Goal: Task Accomplishment & Management: Use online tool/utility

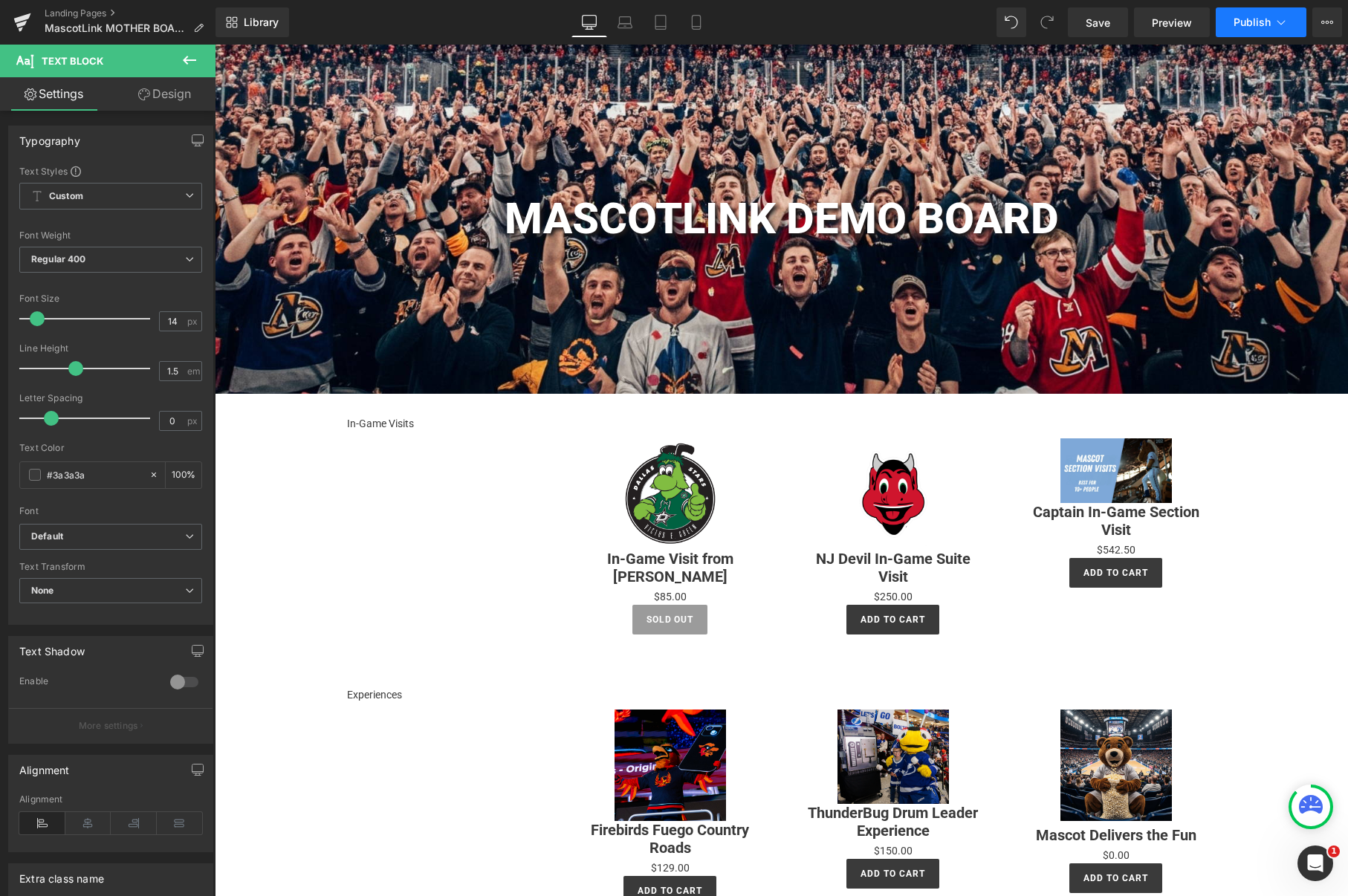
click at [1247, 26] on span "Publish" at bounding box center [1251, 22] width 37 height 12
drag, startPoint x: 476, startPoint y: 595, endPoint x: 262, endPoint y: 550, distance: 218.7
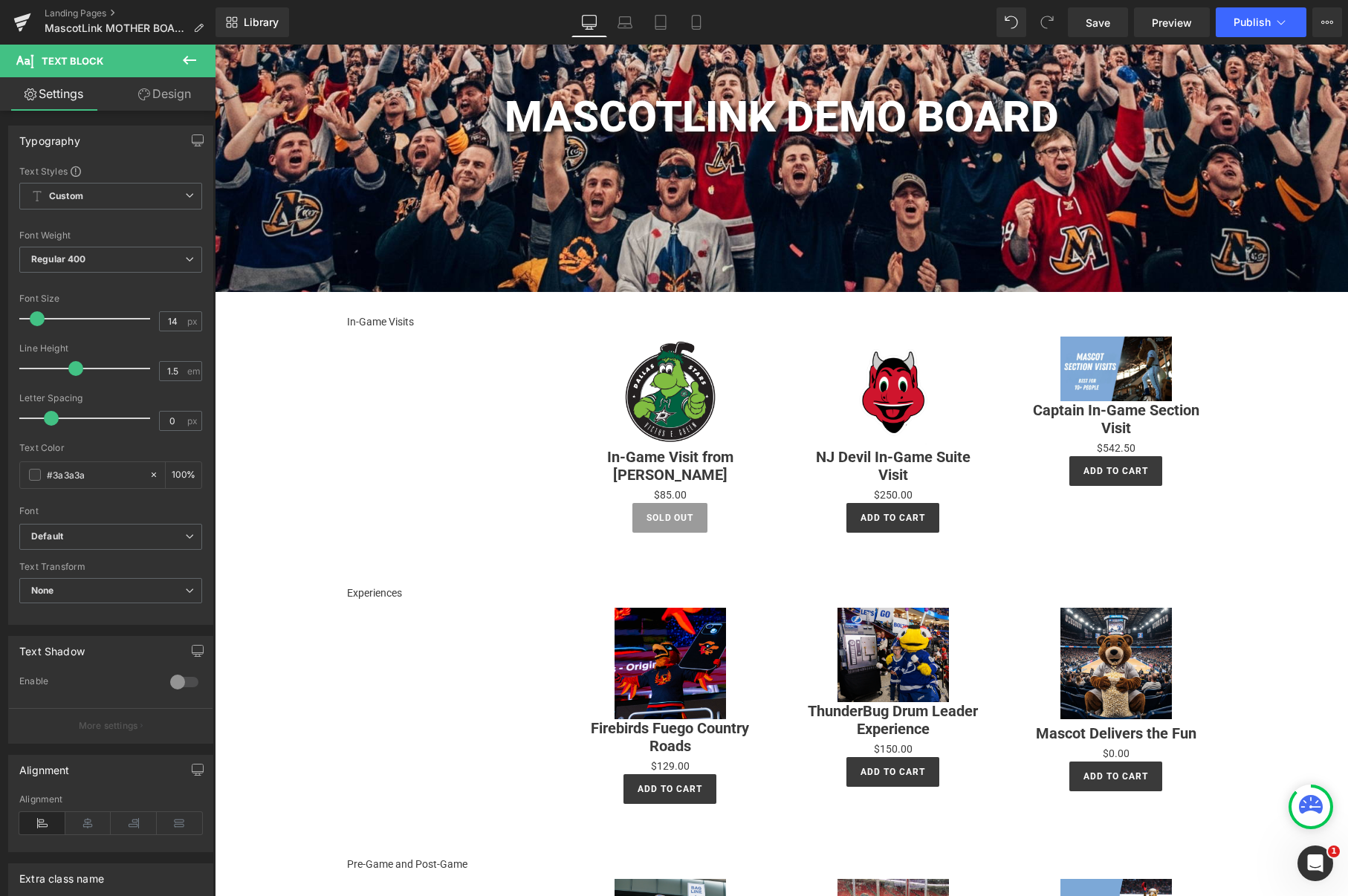
scroll to position [53, 0]
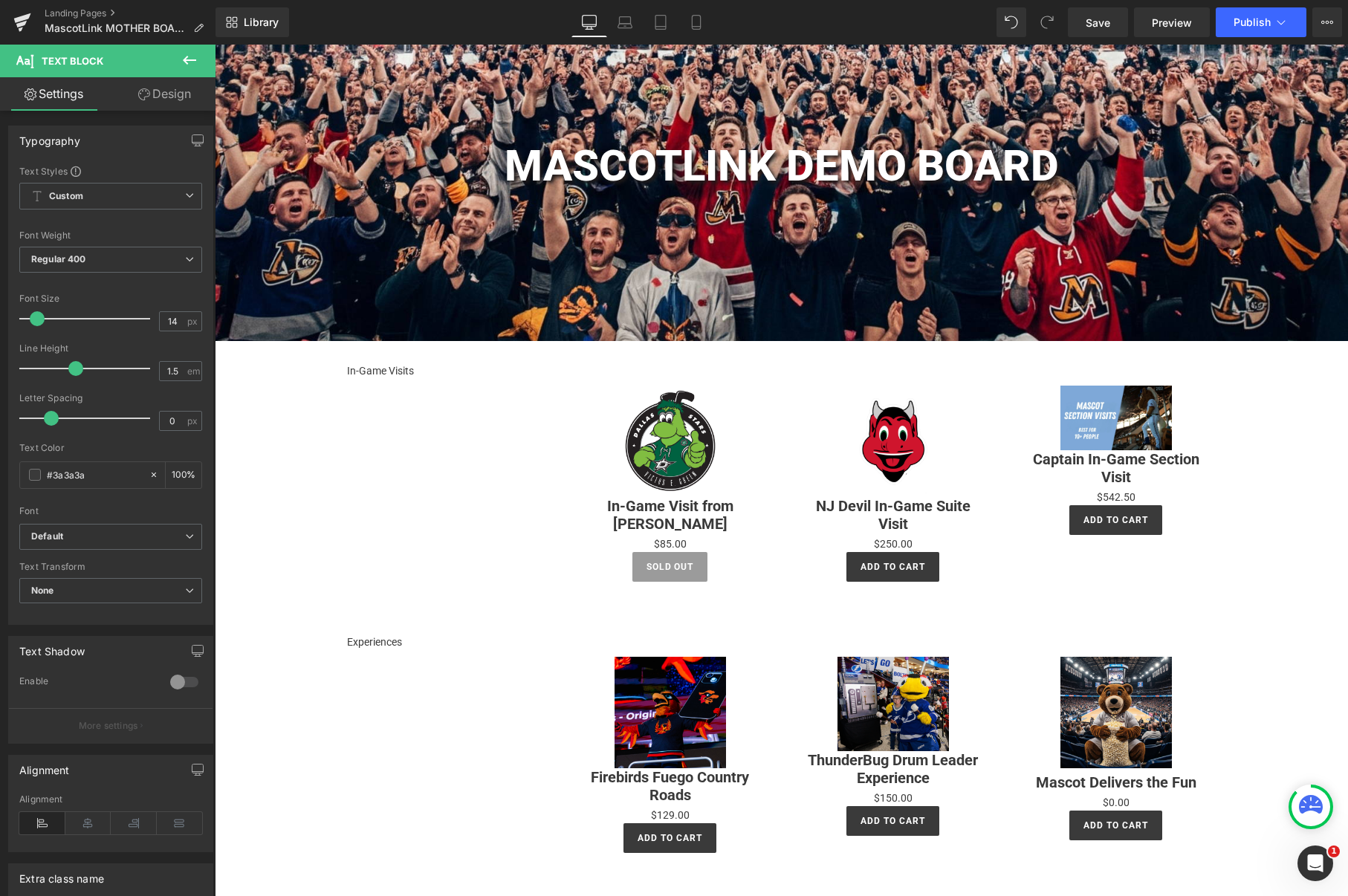
click at [366, 380] on div "In-Game Visits Text Block Sale Off (P) Image In-Game Visit from [PERSON_NAME] (…" at bounding box center [782, 476] width 891 height 271
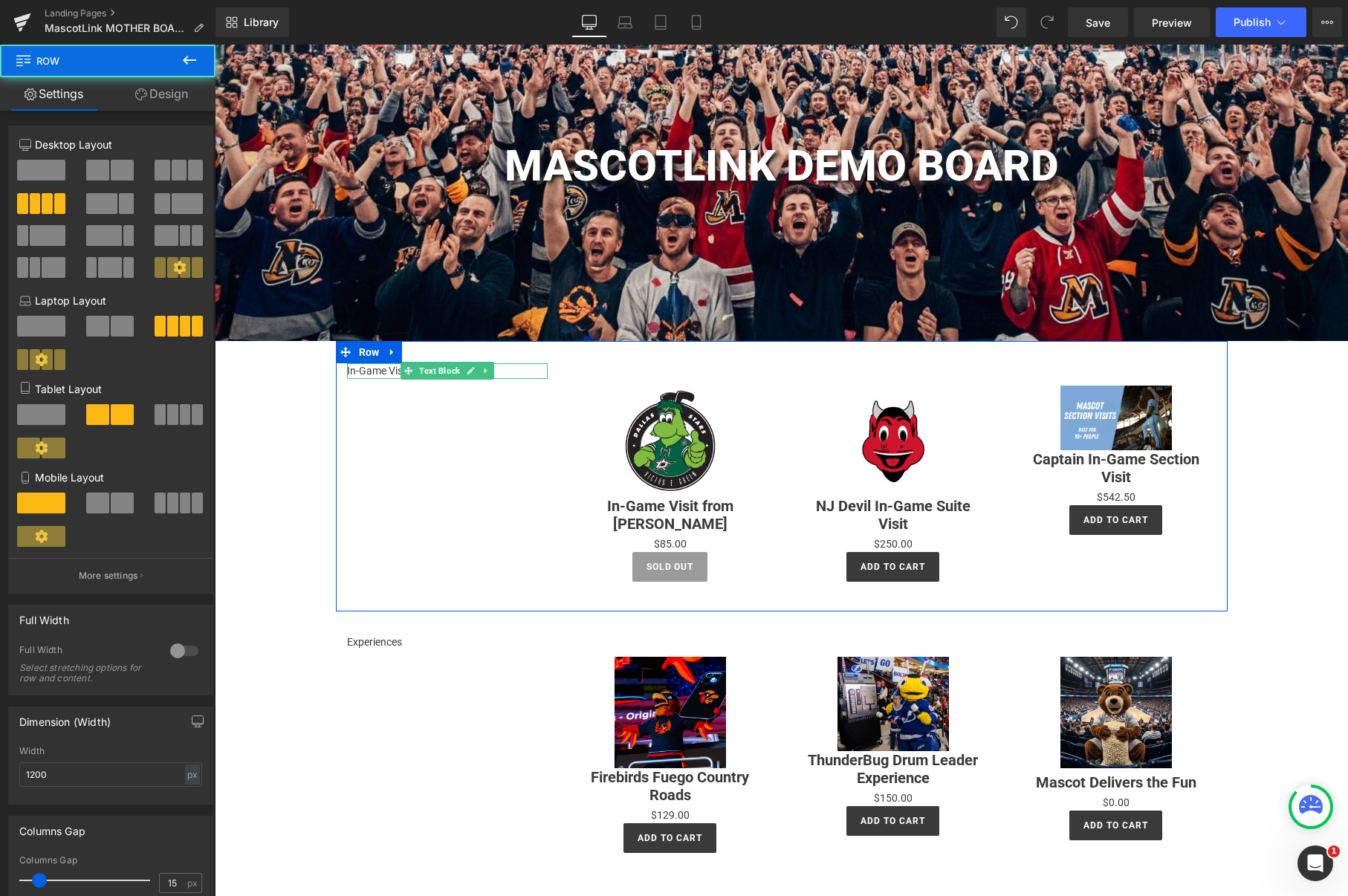
click at [379, 372] on p "In-Game Visits" at bounding box center [447, 371] width 201 height 15
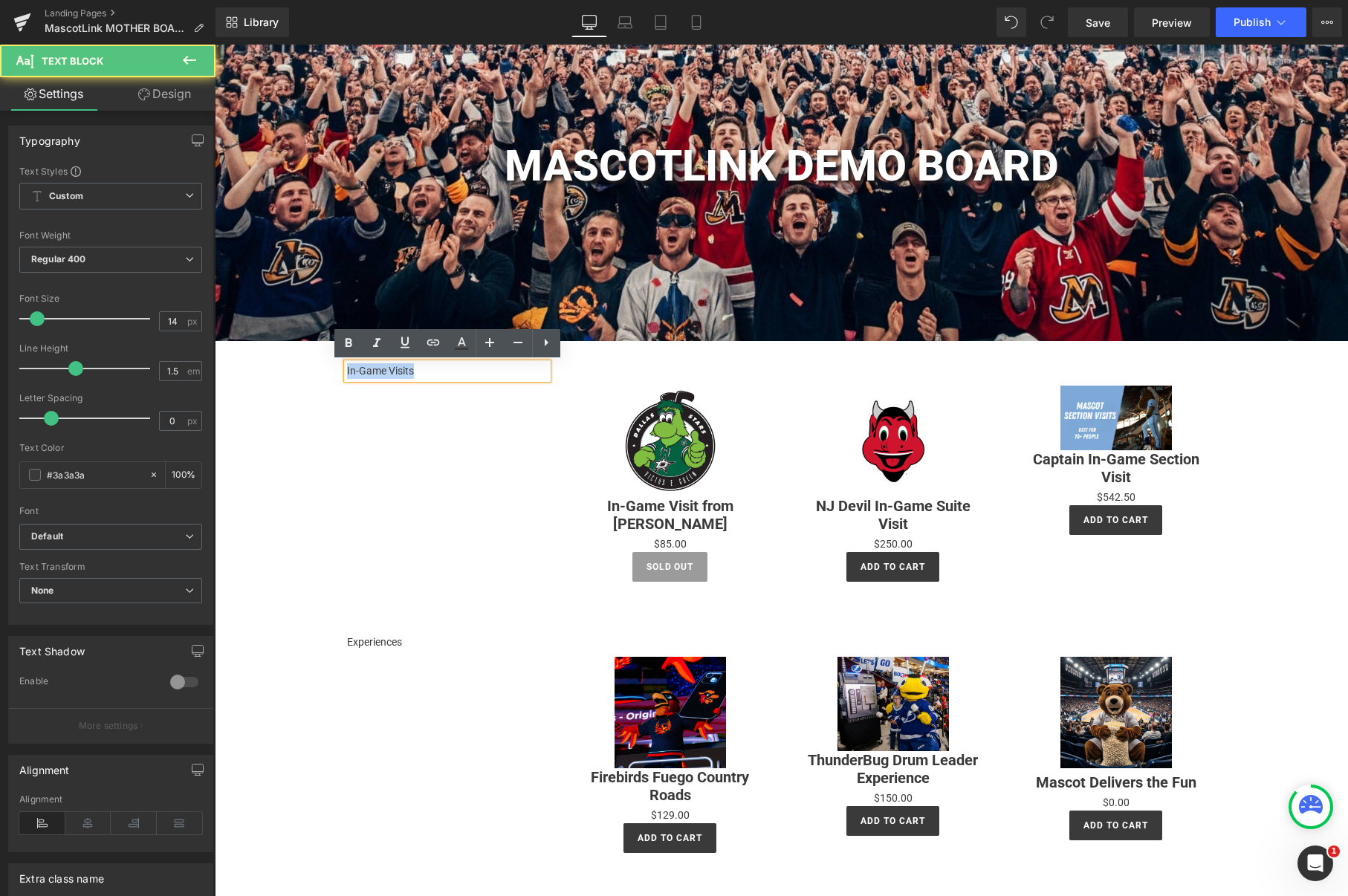
drag, startPoint x: 430, startPoint y: 370, endPoint x: 325, endPoint y: 368, distance: 105.0
click at [433, 372] on p "In-Game Visits" at bounding box center [447, 371] width 201 height 15
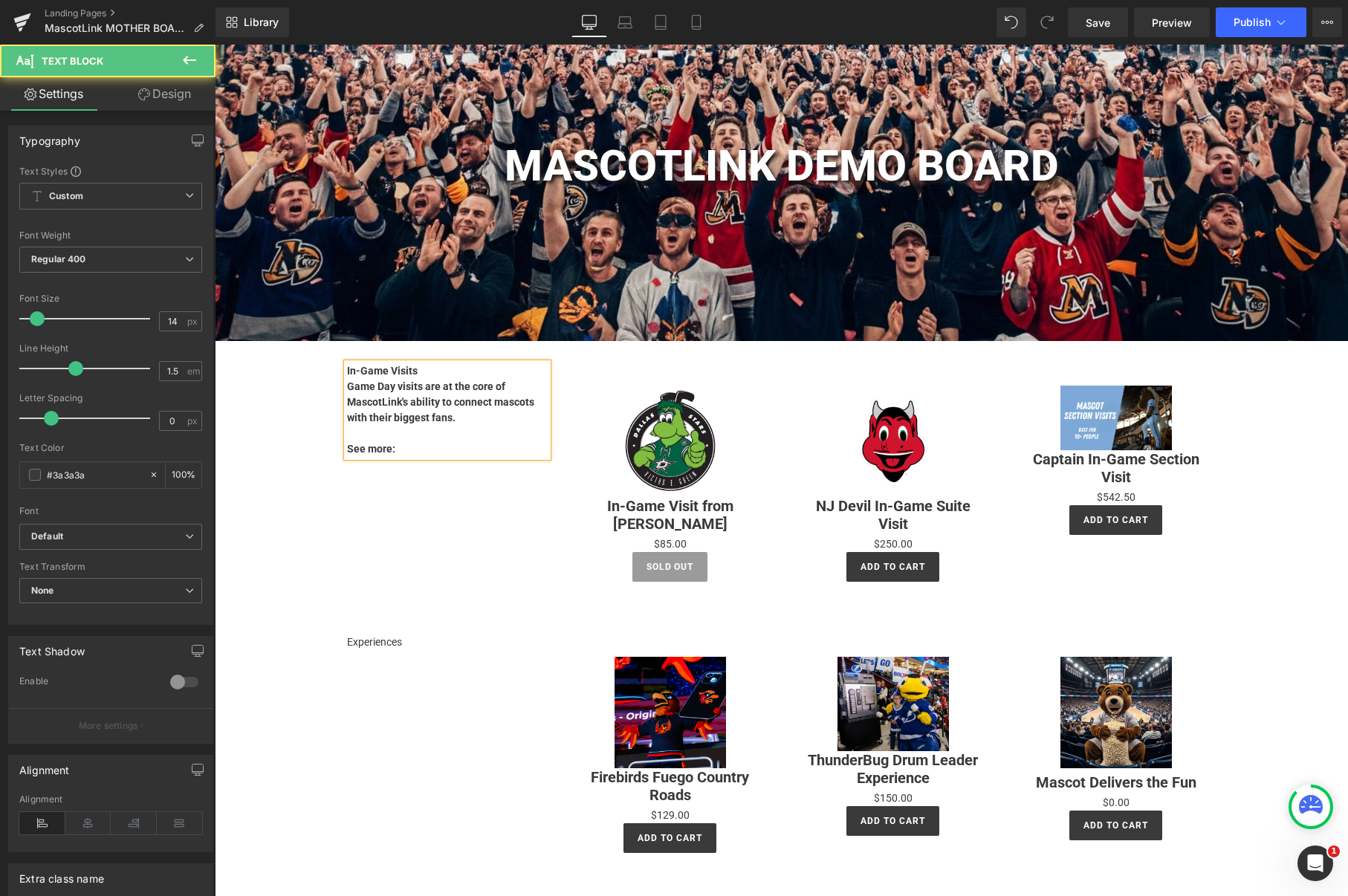
drag, startPoint x: 460, startPoint y: 421, endPoint x: 346, endPoint y: 391, distance: 117.9
click at [347, 391] on div "In-Game Visits Game Day visits are at the core of MascotLink's ability to conne…" at bounding box center [447, 410] width 201 height 94
drag, startPoint x: 347, startPoint y: 388, endPoint x: 457, endPoint y: 421, distance: 114.8
click at [457, 421] on strong "Game Day visits are at the core of MascotLink's ability to connect mascots with…" at bounding box center [440, 402] width 188 height 43
click at [500, 428] on p at bounding box center [447, 434] width 201 height 15
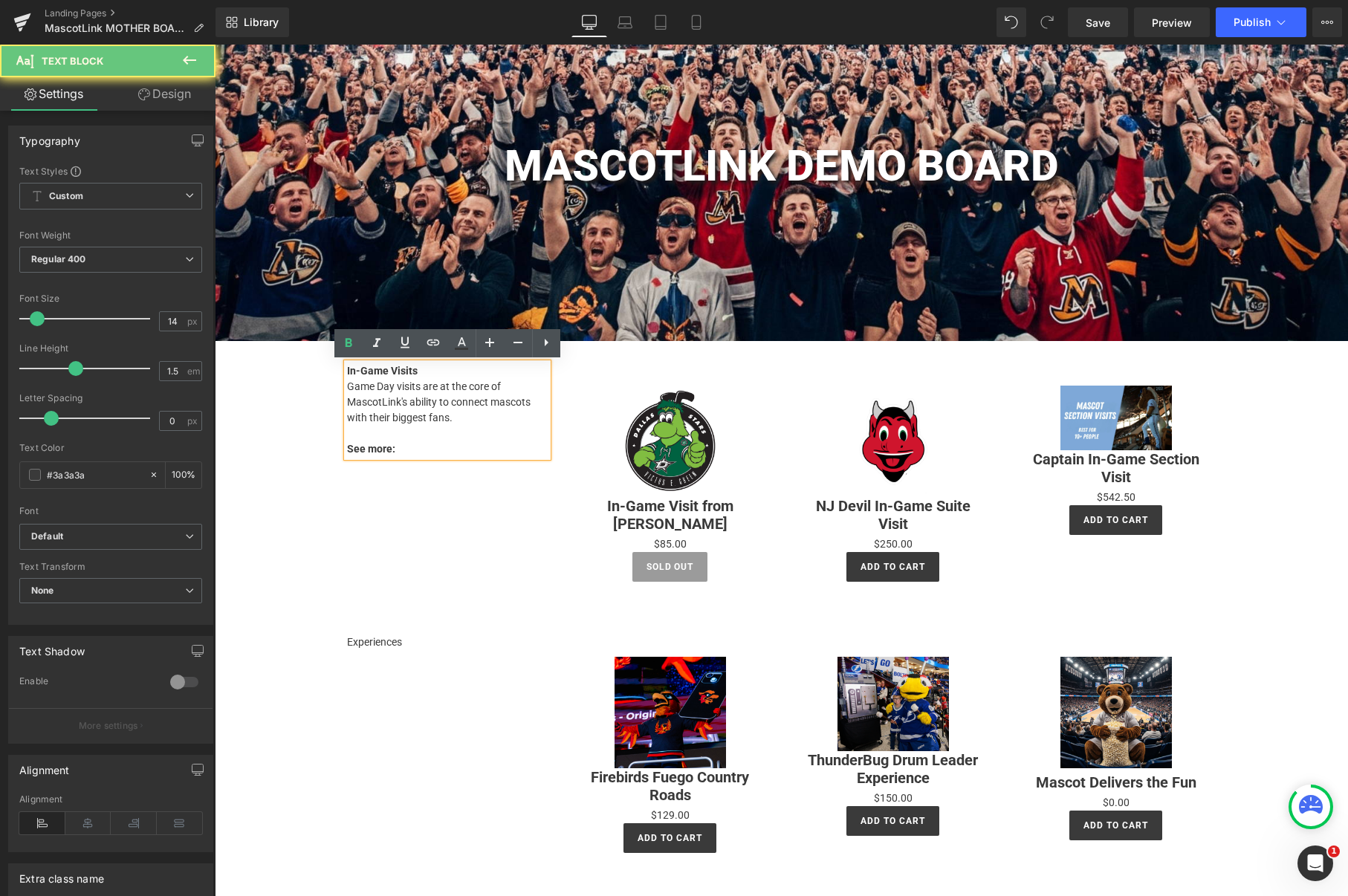
drag, startPoint x: 426, startPoint y: 448, endPoint x: 435, endPoint y: 436, distance: 15.0
click at [426, 446] on p "See more:" at bounding box center [447, 449] width 201 height 15
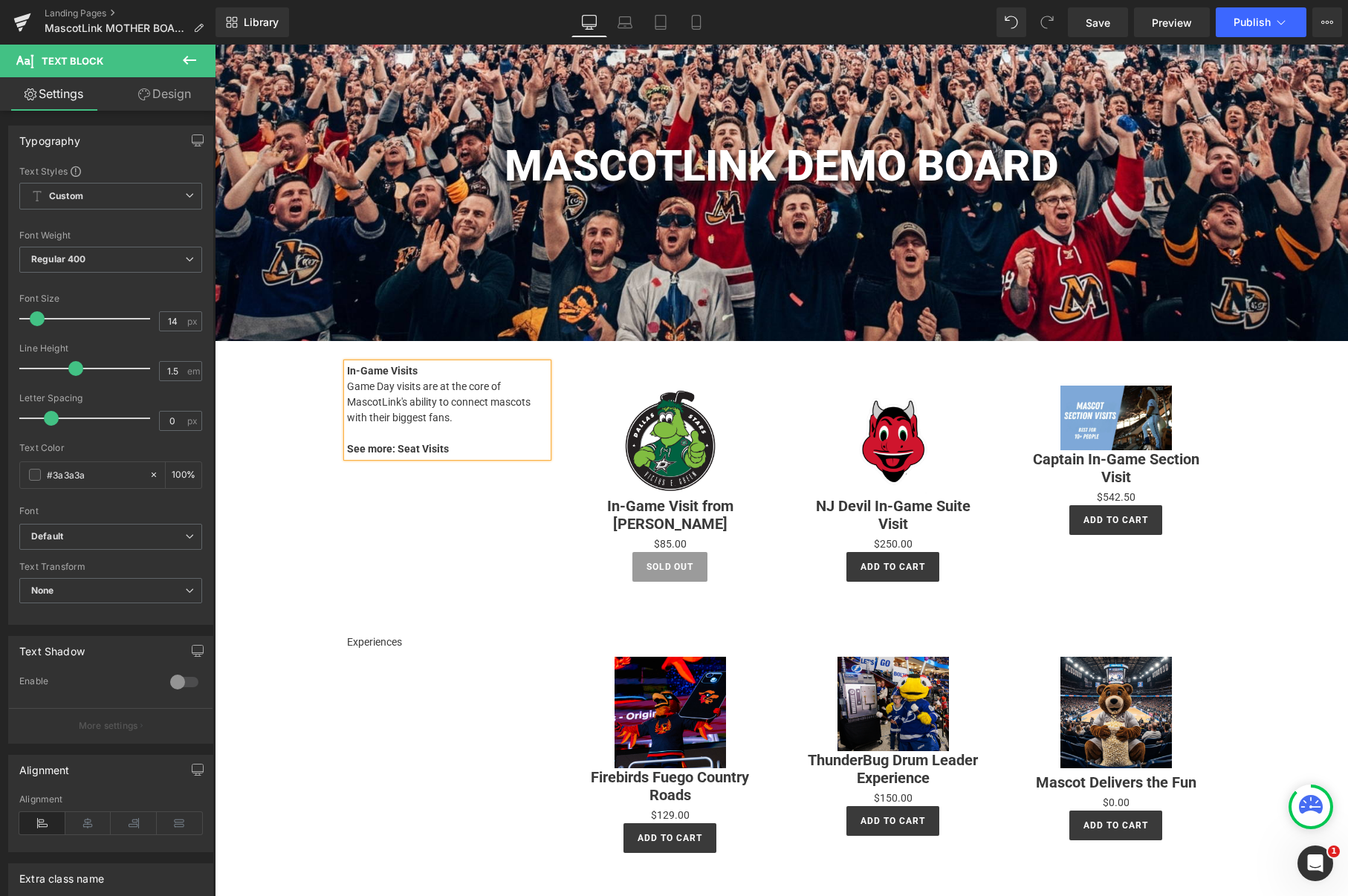
click at [400, 445] on strong "See more: Seat Visits" at bounding box center [397, 449] width 101 height 12
drag, startPoint x: 415, startPoint y: 449, endPoint x: 503, endPoint y: 447, distance: 88.0
click at [503, 447] on strong "See more: MascotLink Seat Visits" at bounding box center [426, 449] width 159 height 12
click at [0, 0] on icon at bounding box center [0, 0] width 0 height 0
click at [360, 481] on input "text" at bounding box center [365, 479] width 229 height 37
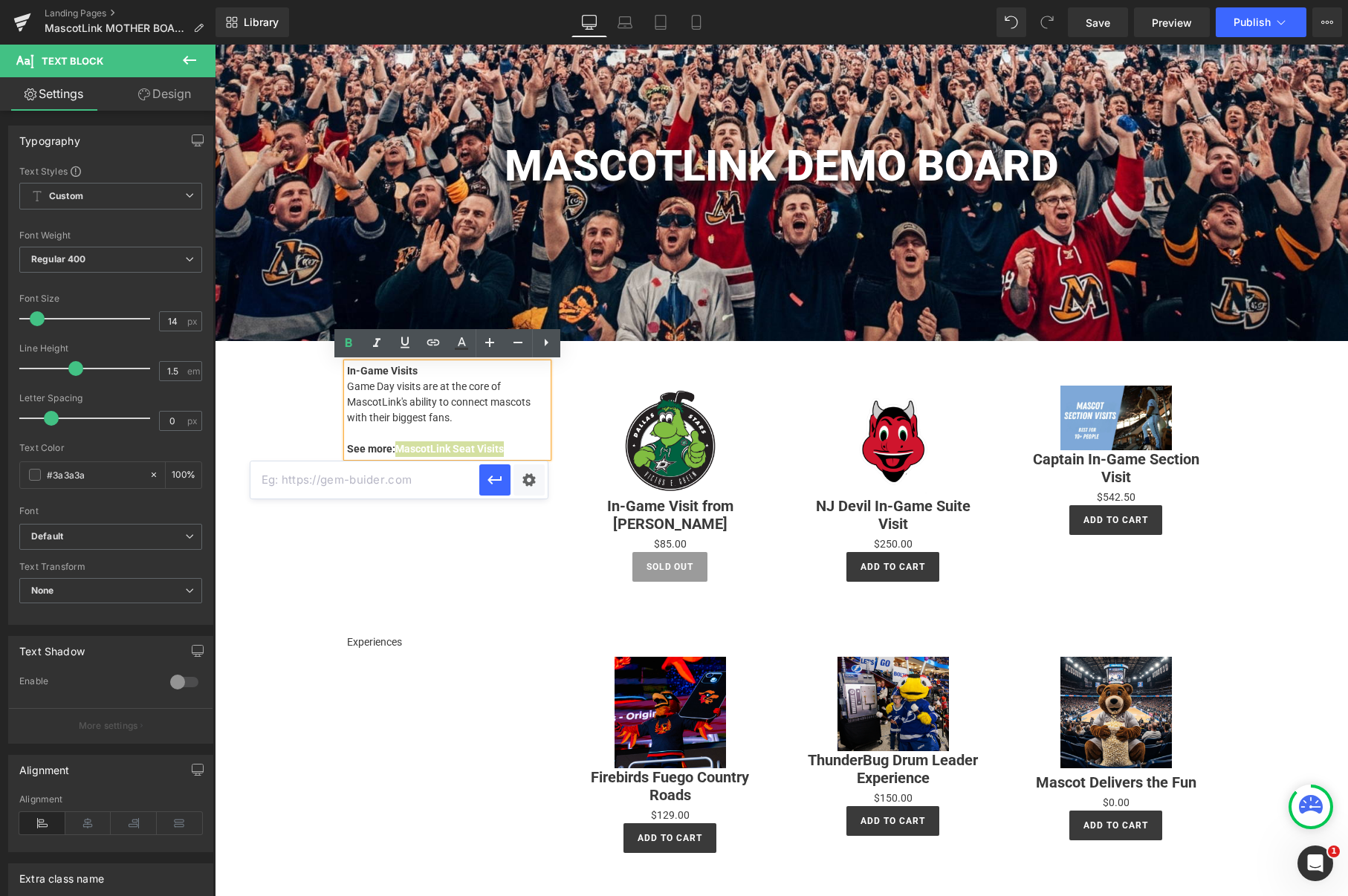
paste input "[URL][DOMAIN_NAME]"
type input "[URL][DOMAIN_NAME]"
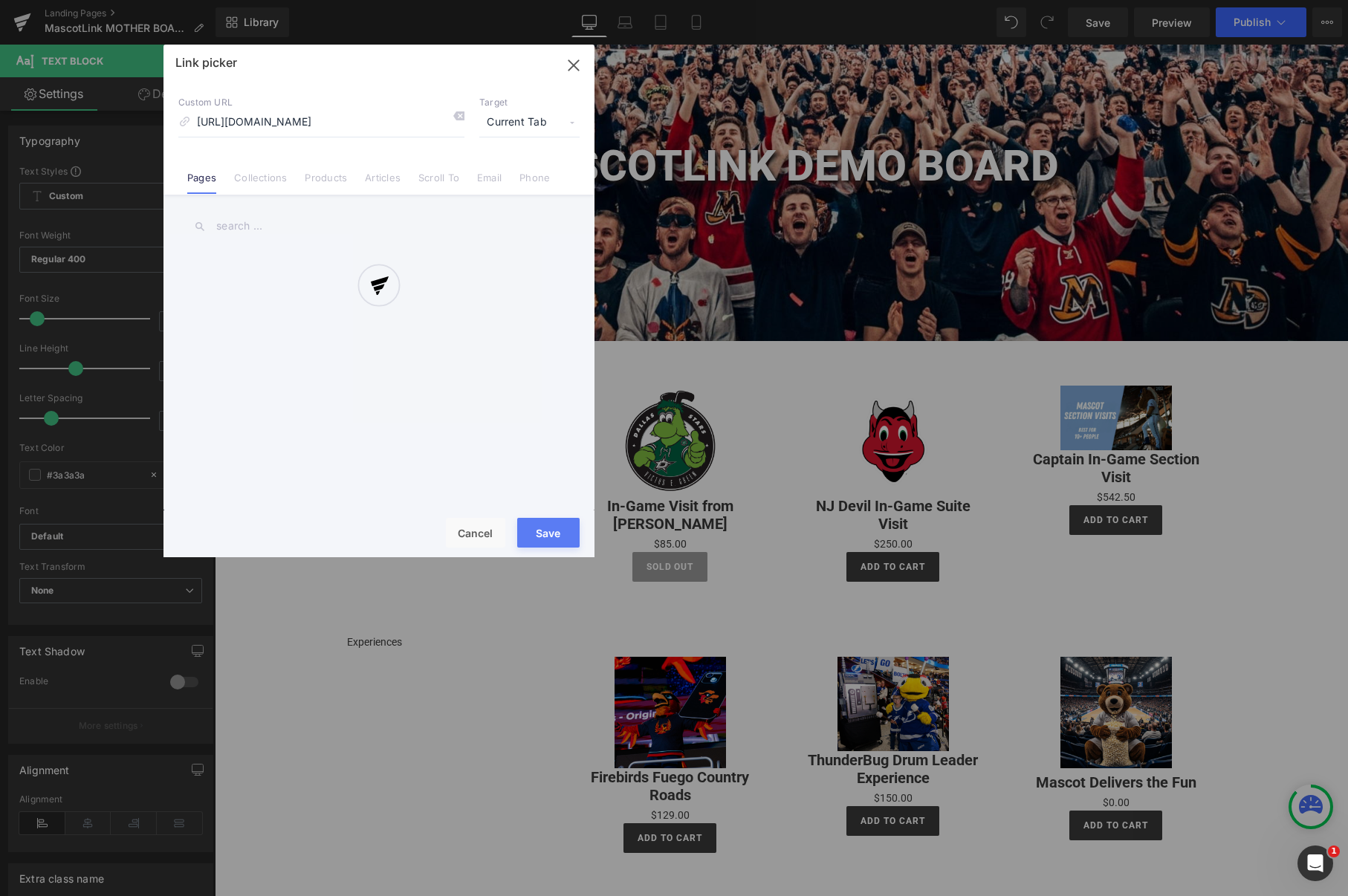
click at [525, 0] on div "Text Color Highlight Color #333333 Edit or remove link: Edit - Unlink - Cancel …" at bounding box center [674, 0] width 1348 height 0
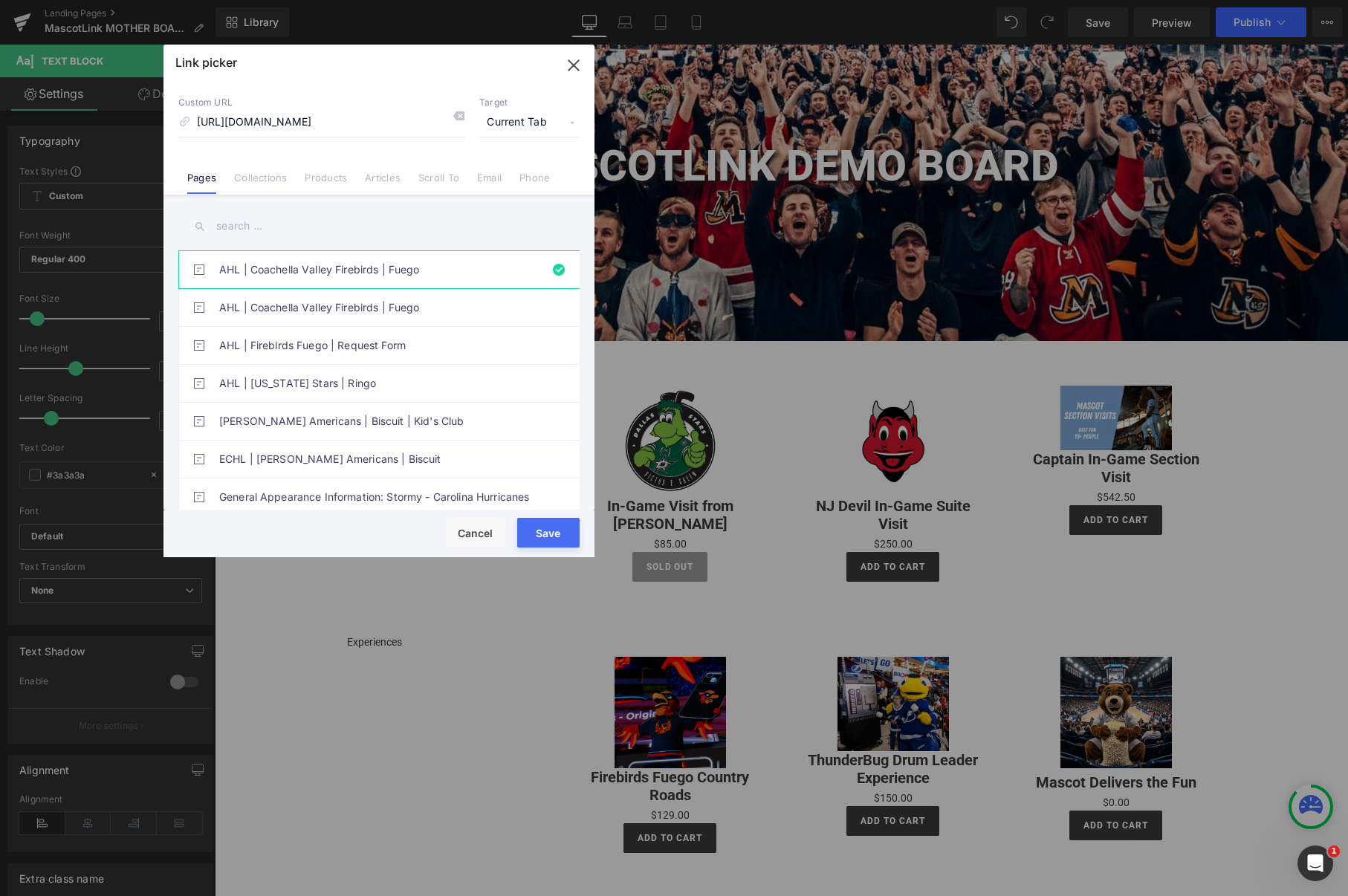
click at [0, 0] on span "Current Tab" at bounding box center [0, 0] width 0 height 0
click at [0, 0] on li "New Tab" at bounding box center [0, 0] width 0 height 0
click at [0, 0] on button "Save" at bounding box center [0, 0] width 0 height 0
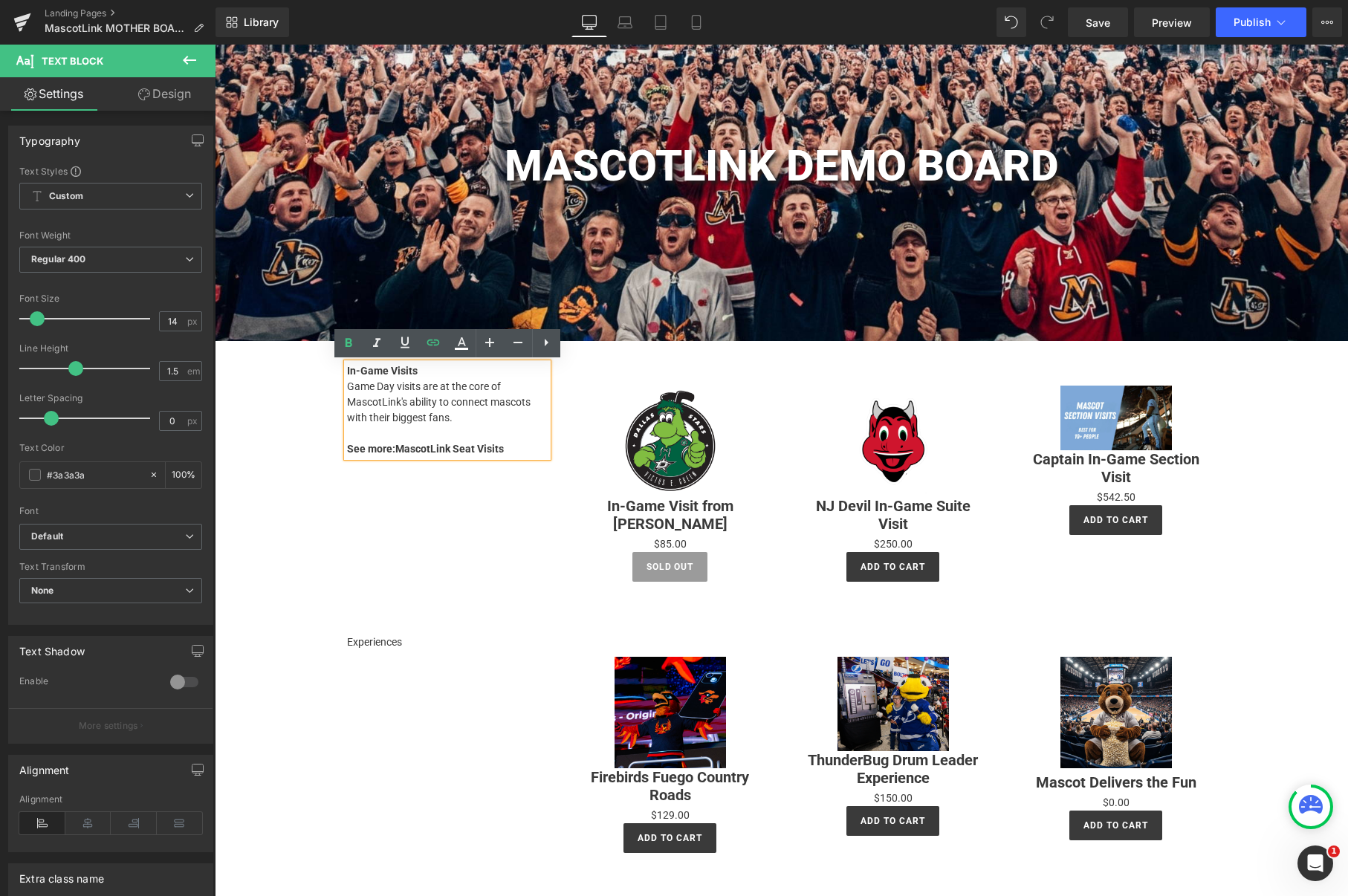
click at [477, 422] on p "Game Day visits are at the core of MascotLink's ability to connect mascots with…" at bounding box center [447, 402] width 201 height 46
drag, startPoint x: 494, startPoint y: 446, endPoint x: 399, endPoint y: 448, distance: 95.0
click at [399, 448] on p "See more: MascotLink Seat Visits" at bounding box center [447, 449] width 201 height 15
click at [0, 0] on icon at bounding box center [0, 0] width 0 height 0
click at [434, 418] on p "Game Day visits are at the core of MascotLink's ability to connect mascots with…" at bounding box center [447, 402] width 201 height 46
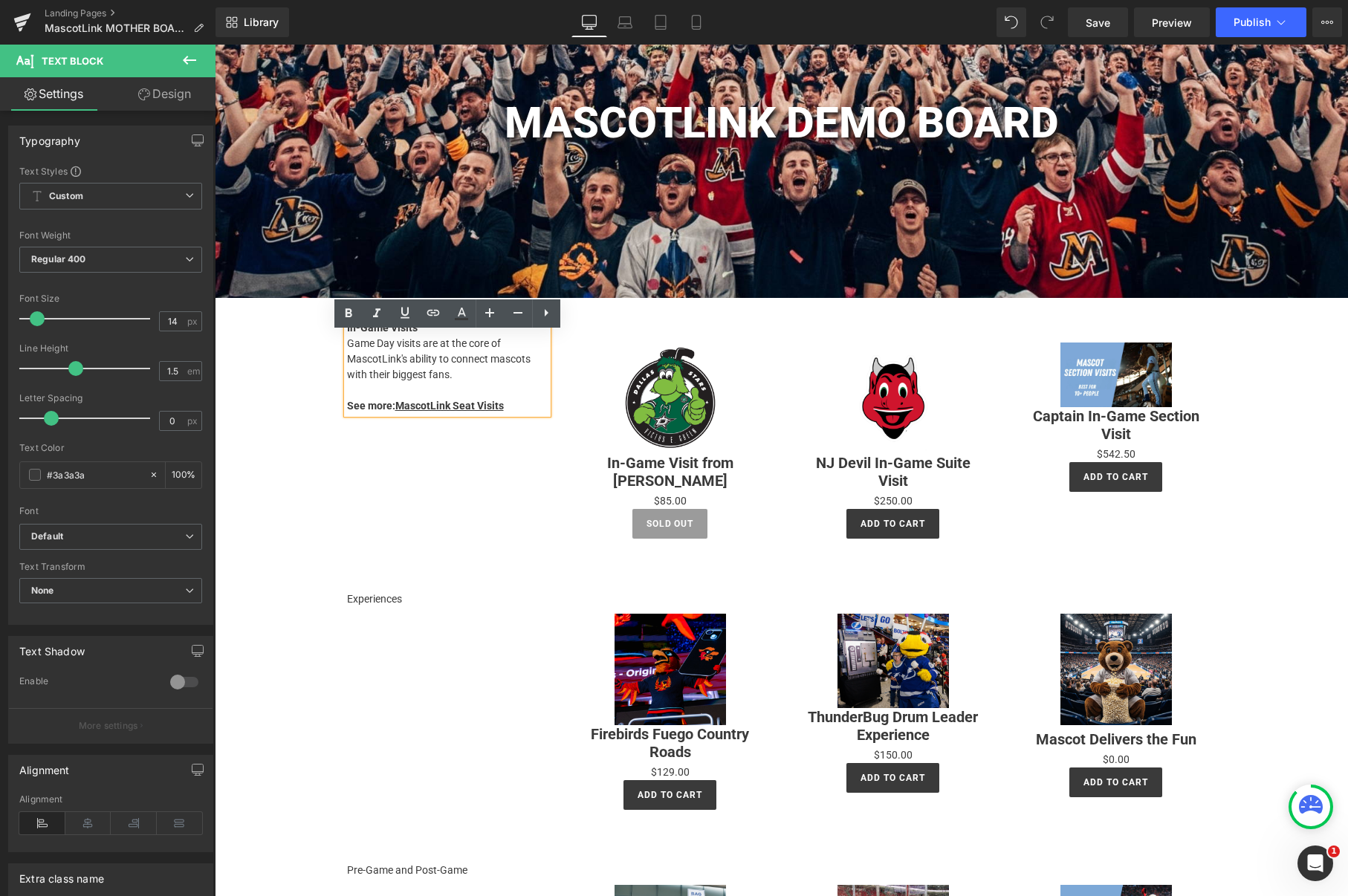
scroll to position [99, 0]
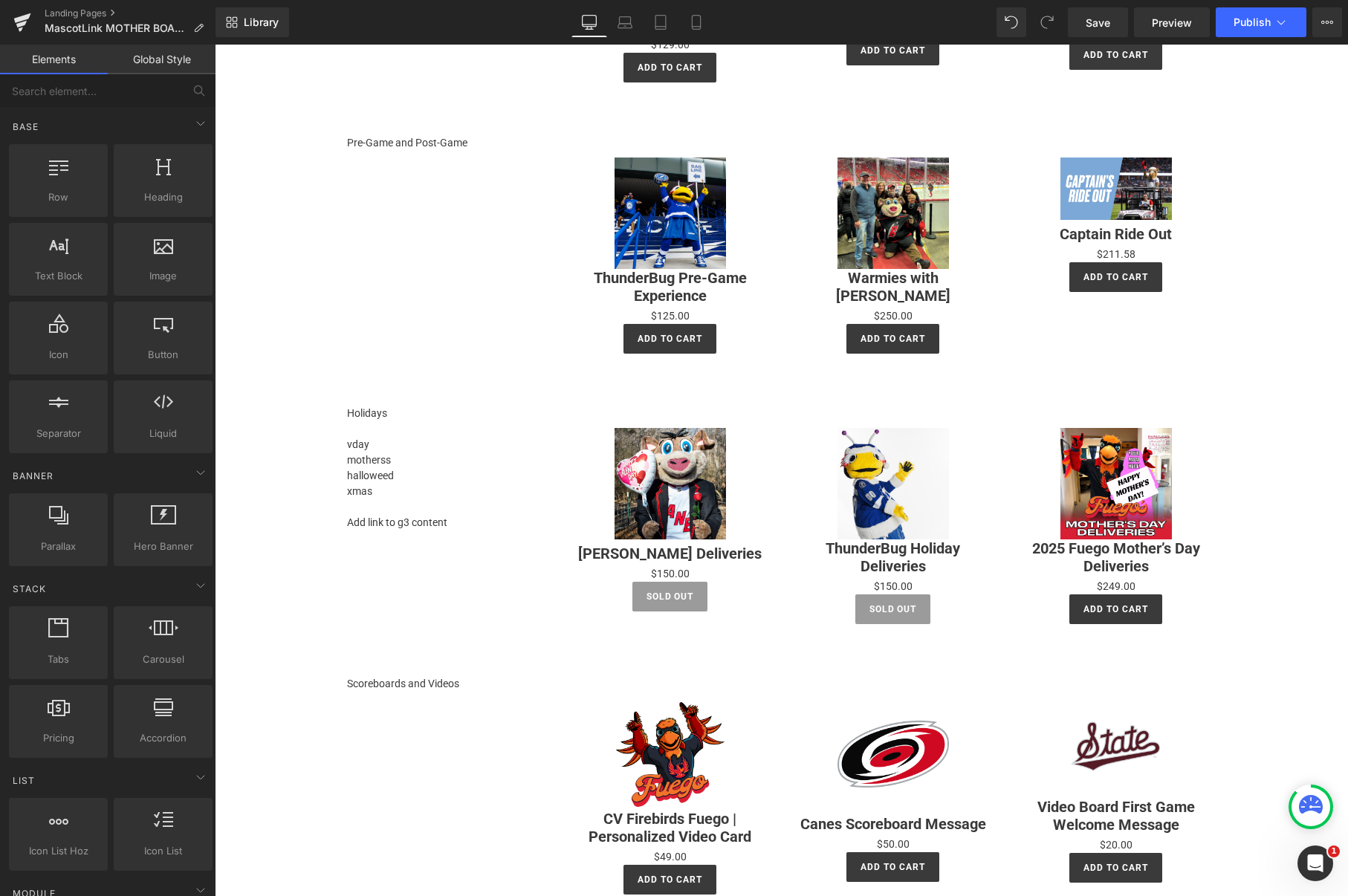
scroll to position [880, 0]
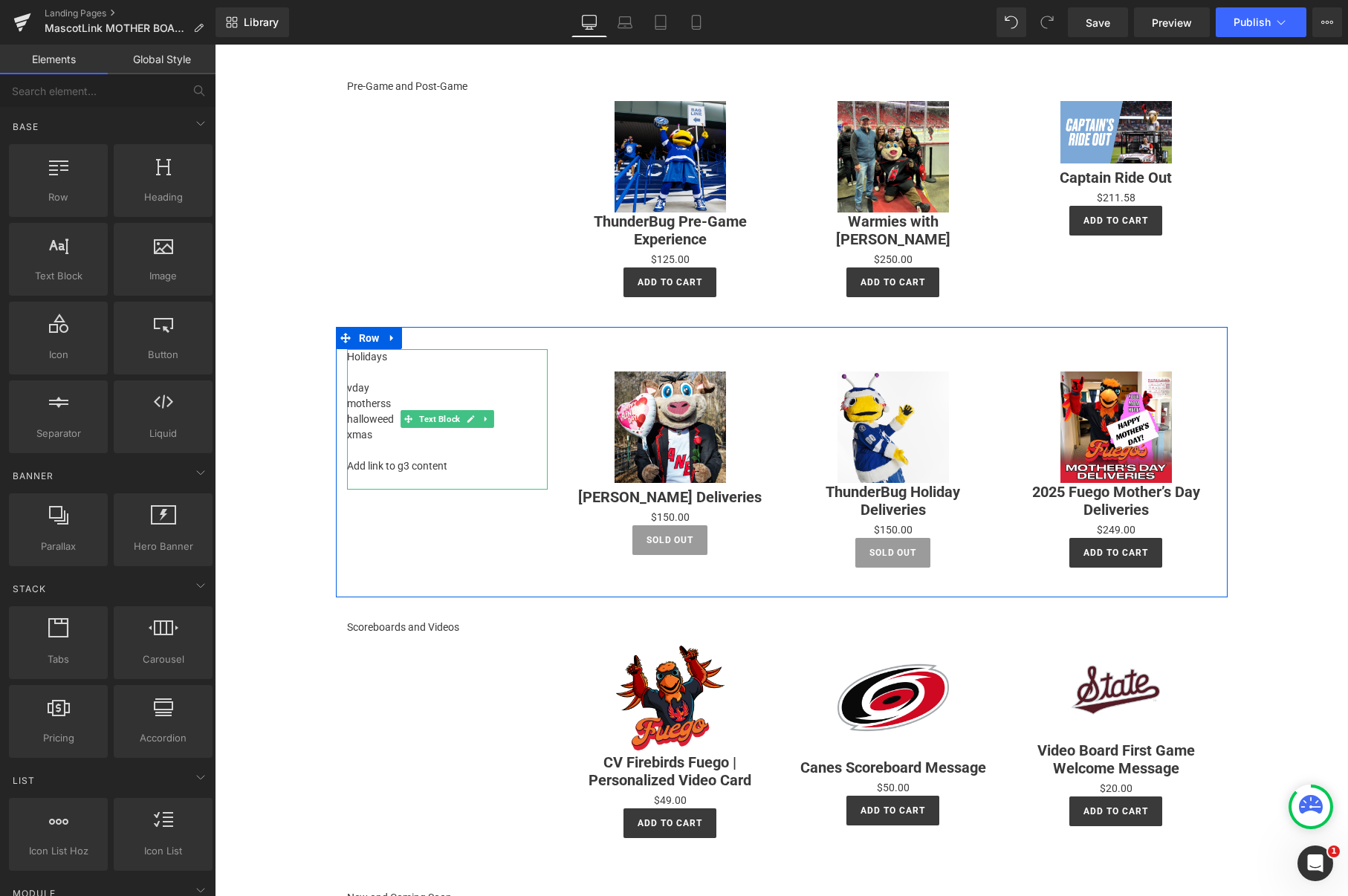
click at [371, 365] on p at bounding box center [447, 372] width 201 height 15
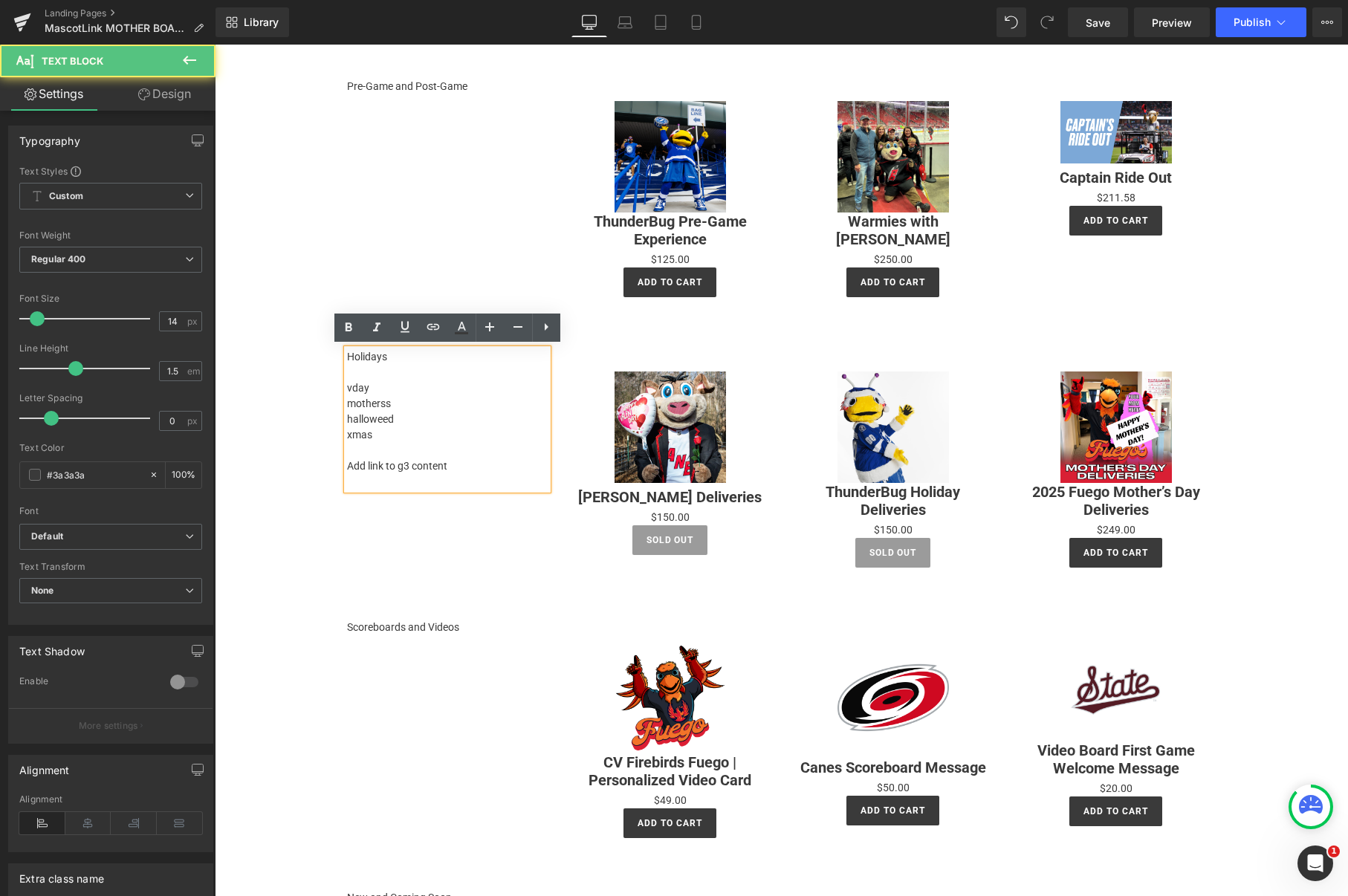
click at [370, 354] on p "Holidays" at bounding box center [447, 357] width 201 height 15
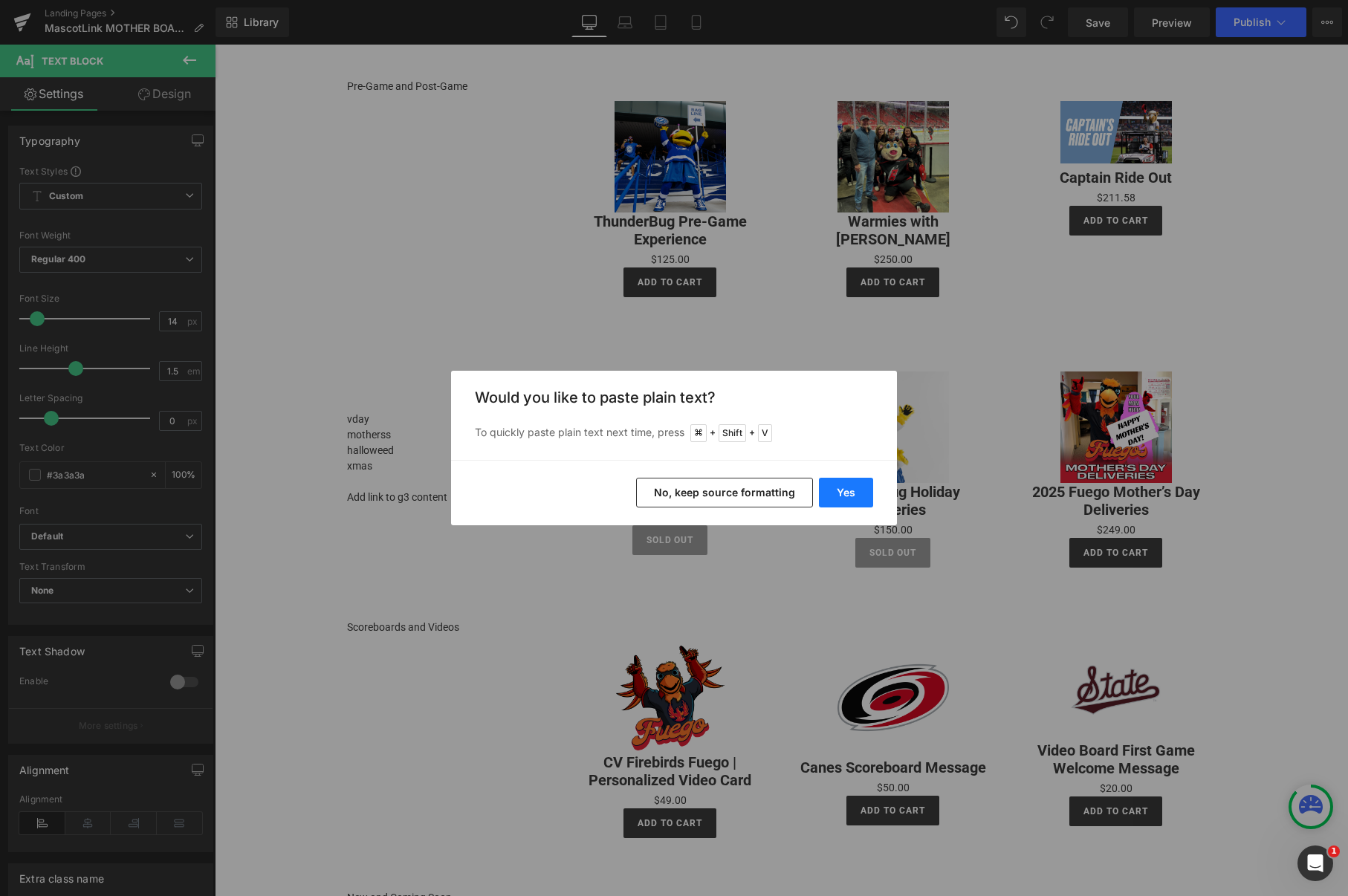
click at [836, 498] on button "Yes" at bounding box center [845, 492] width 54 height 29
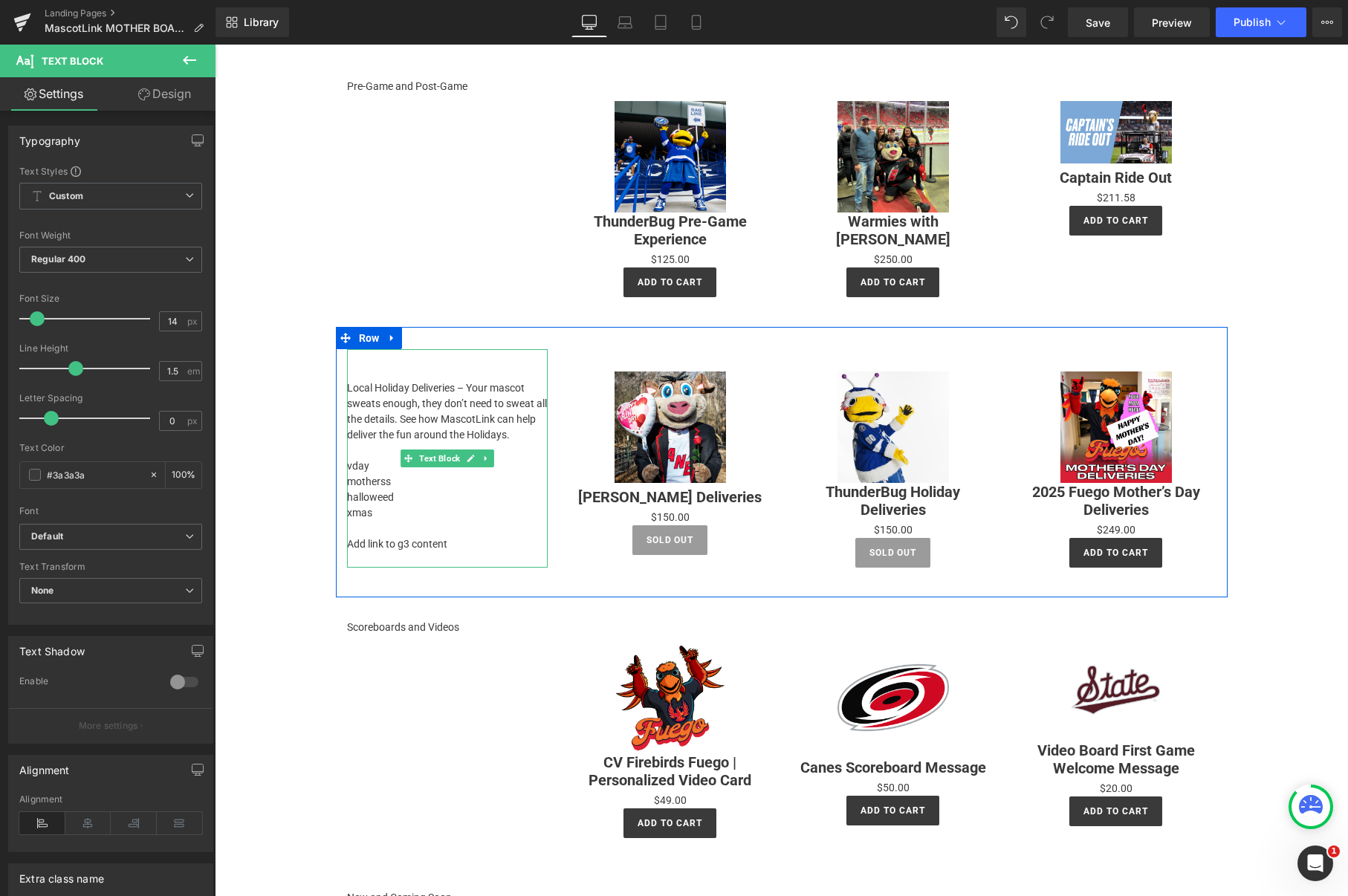
drag, startPoint x: 467, startPoint y: 386, endPoint x: 475, endPoint y: 385, distance: 8.1
click at [468, 386] on p "Local Holiday Deliveries – Your mascot sweats enough, they don’t need to sweat …" at bounding box center [447, 412] width 201 height 63
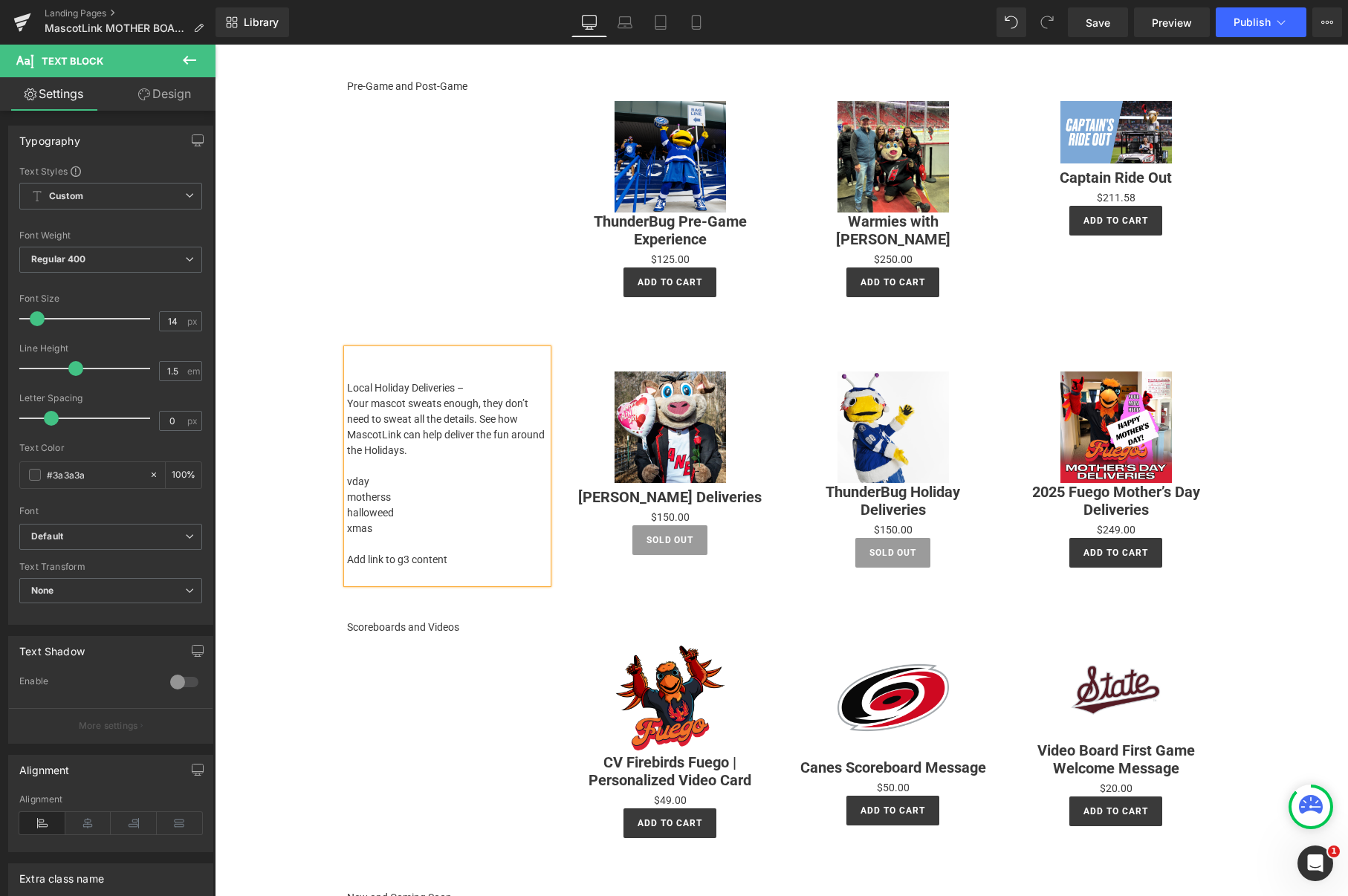
click at [469, 391] on p "Local Holiday Deliveries –" at bounding box center [447, 388] width 201 height 15
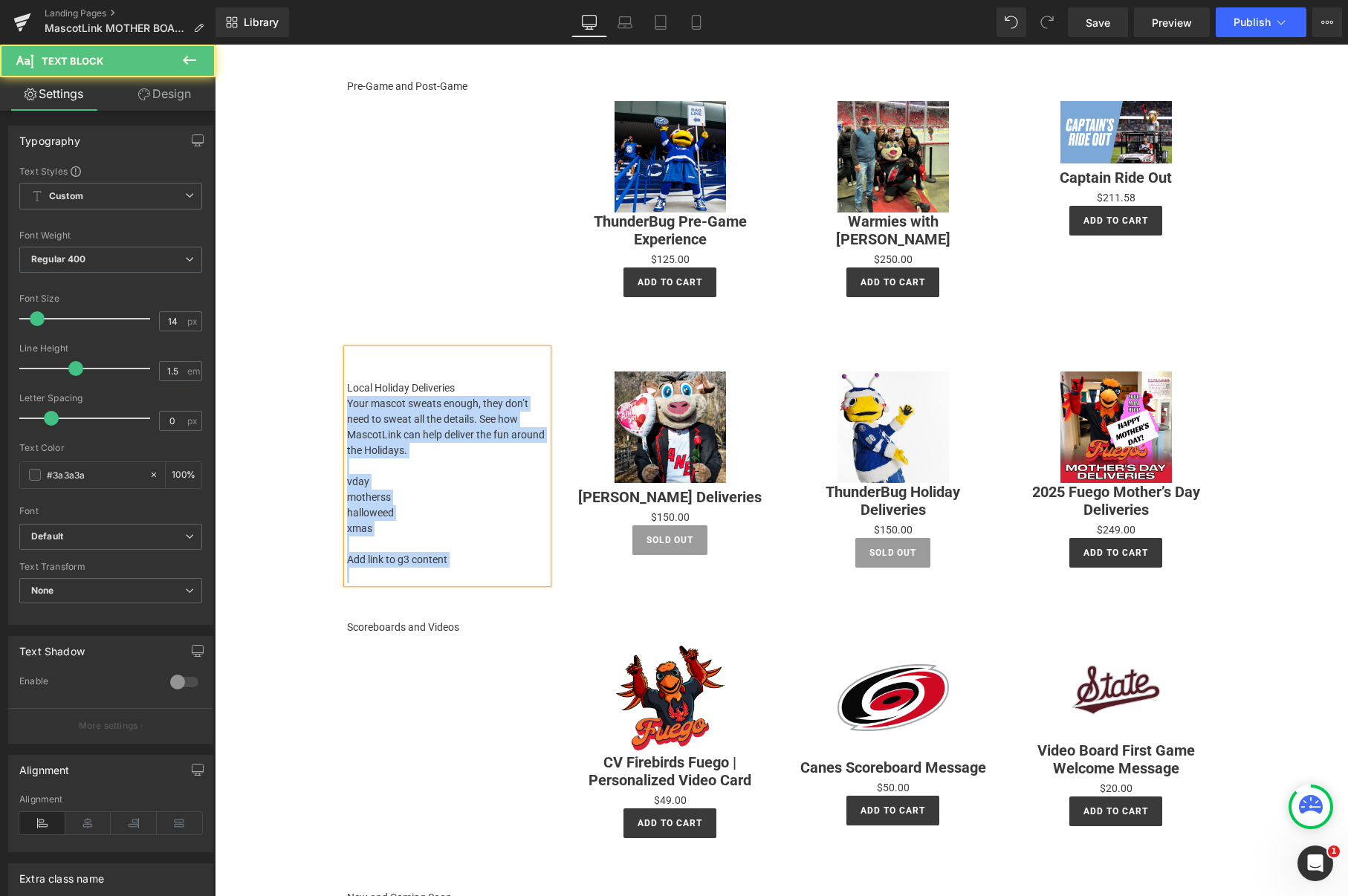
drag, startPoint x: 471, startPoint y: 387, endPoint x: 346, endPoint y: 389, distance: 125.0
click at [347, 389] on div "Local Holiday Deliveries Your mascot sweats enough, they don’t need to sweat al…" at bounding box center [447, 466] width 201 height 234
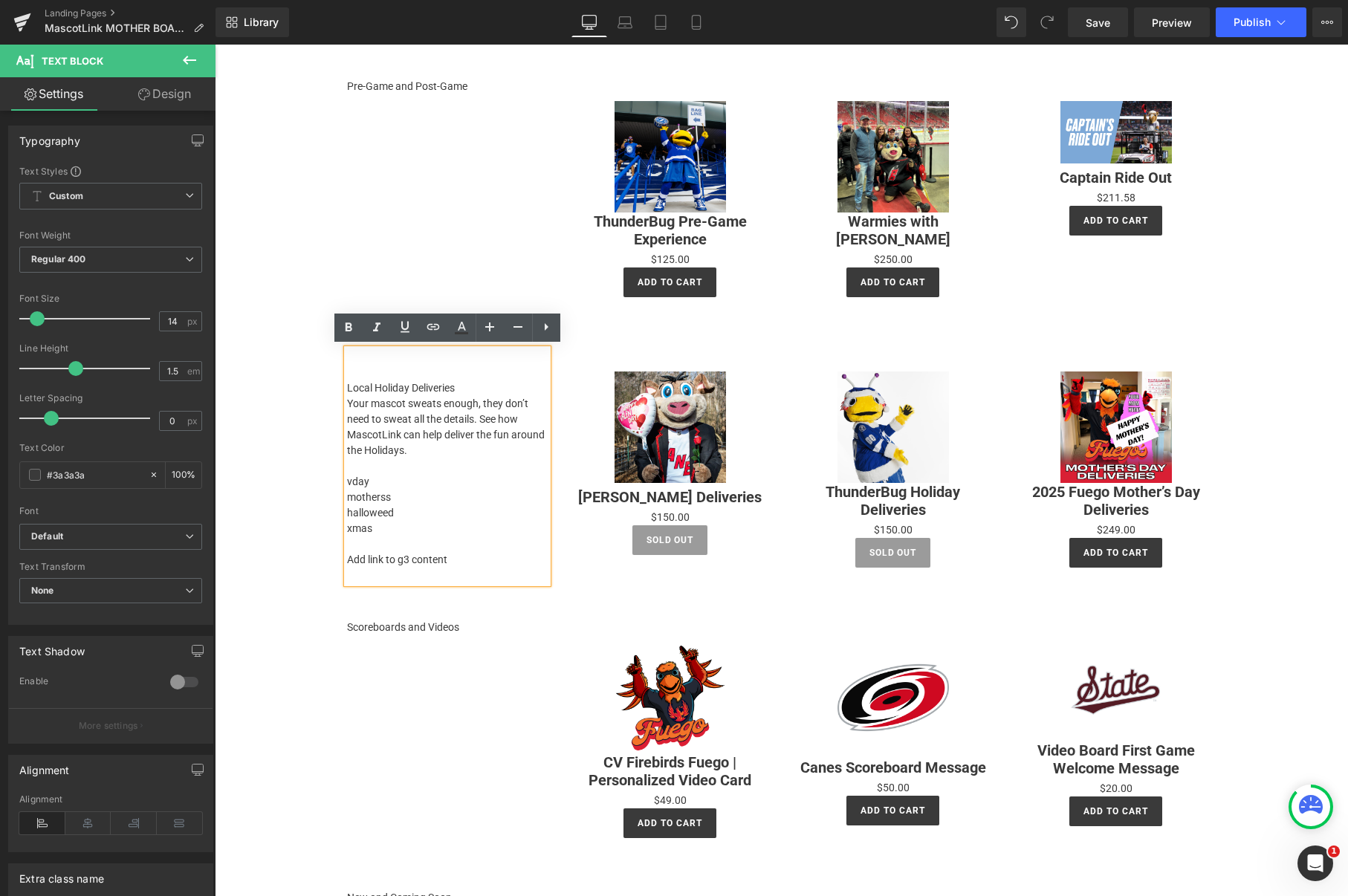
click at [347, 389] on p "Local Holiday Deliveries" at bounding box center [447, 388] width 201 height 15
drag, startPoint x: 348, startPoint y: 387, endPoint x: 471, endPoint y: 385, distance: 123.0
click at [471, 385] on p "Local Holiday Deliveries" at bounding box center [447, 388] width 201 height 15
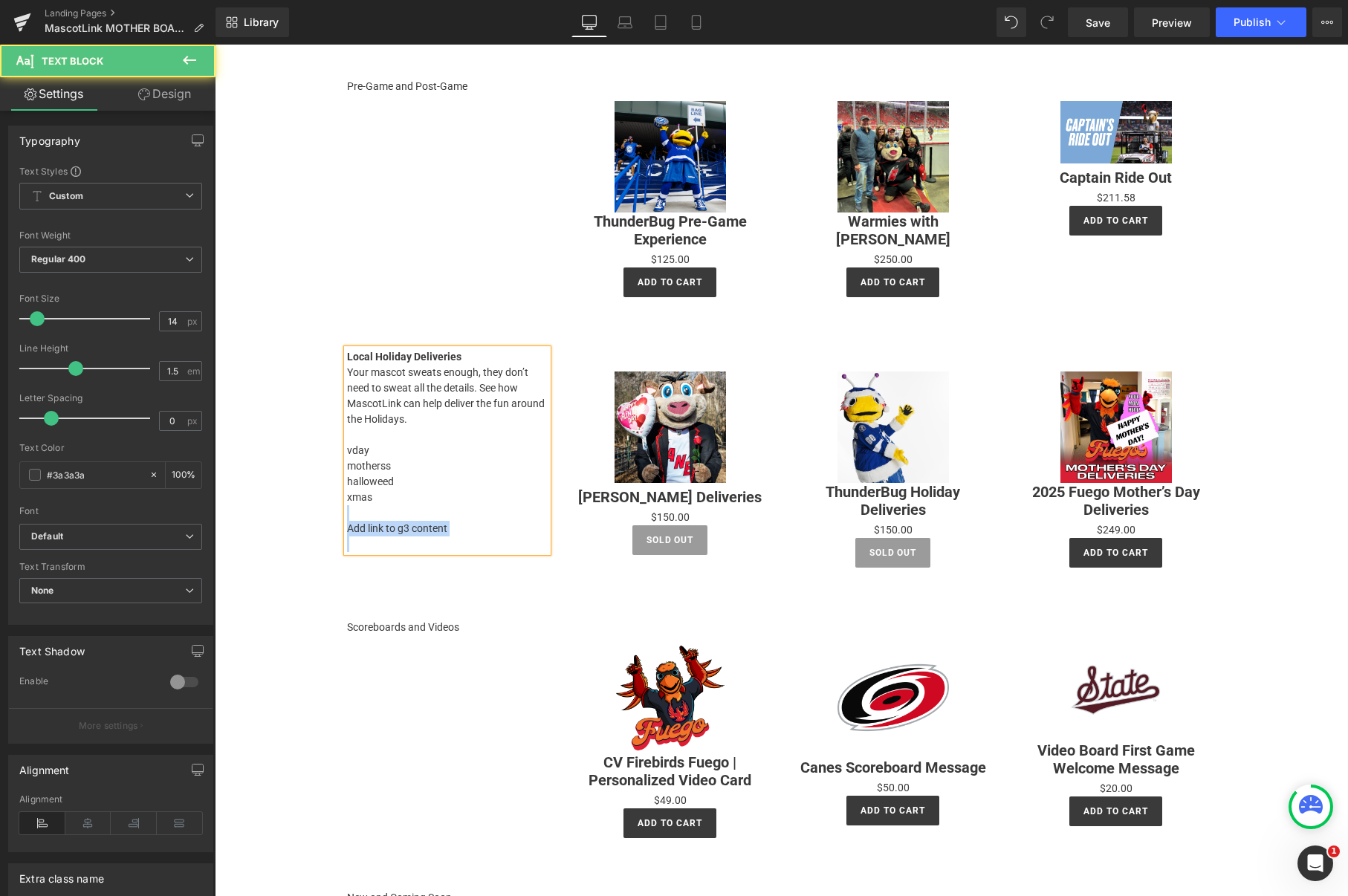
drag, startPoint x: 385, startPoint y: 509, endPoint x: 346, endPoint y: 450, distance: 70.7
click at [347, 450] on div "Local Holiday Deliveries Your mascot sweats enough, they don’t need to sweat al…" at bounding box center [447, 451] width 201 height 203
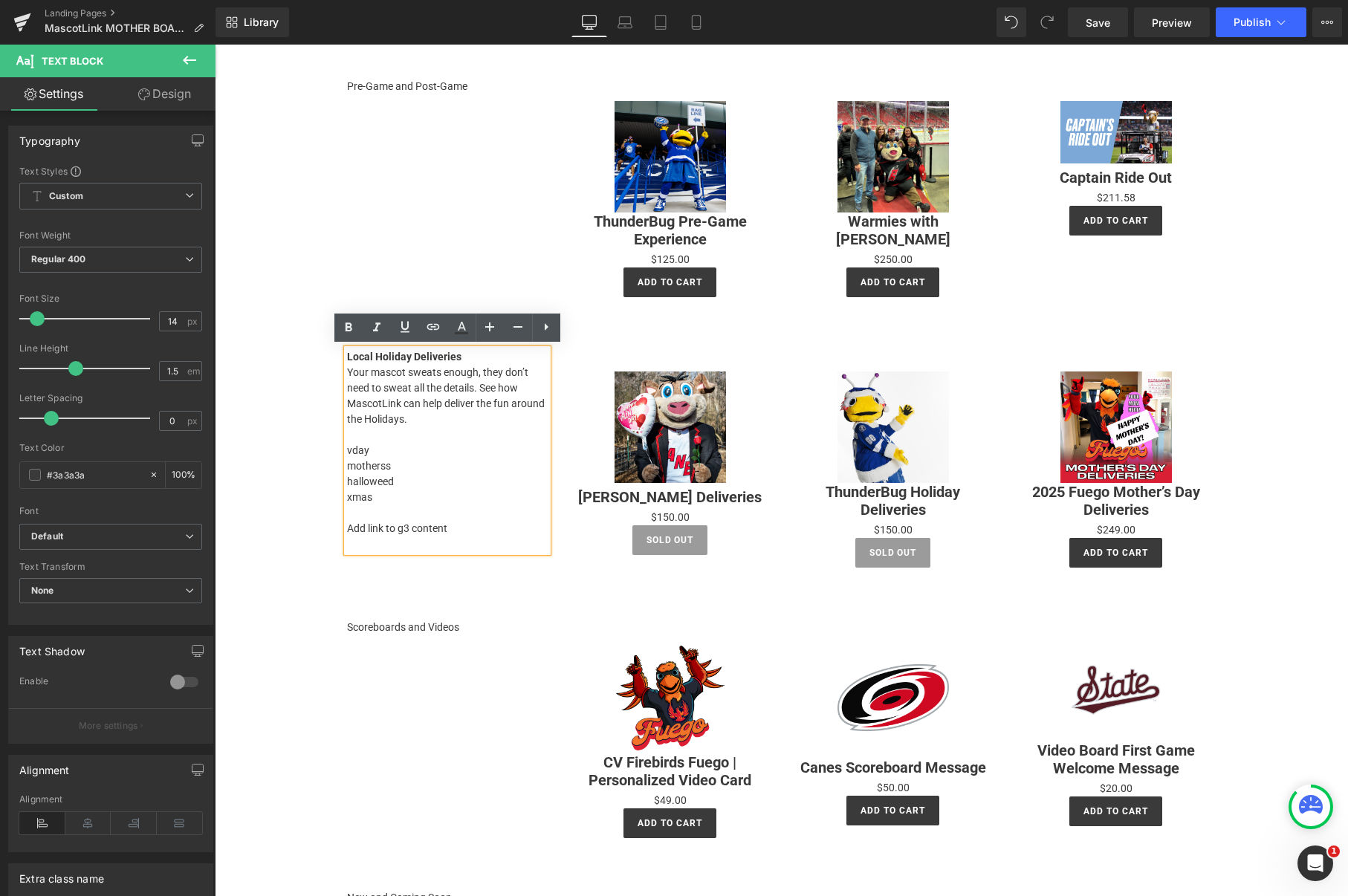
drag, startPoint x: 438, startPoint y: 501, endPoint x: 446, endPoint y: 504, distance: 8.5
click at [439, 501] on p "xmas" at bounding box center [447, 497] width 201 height 15
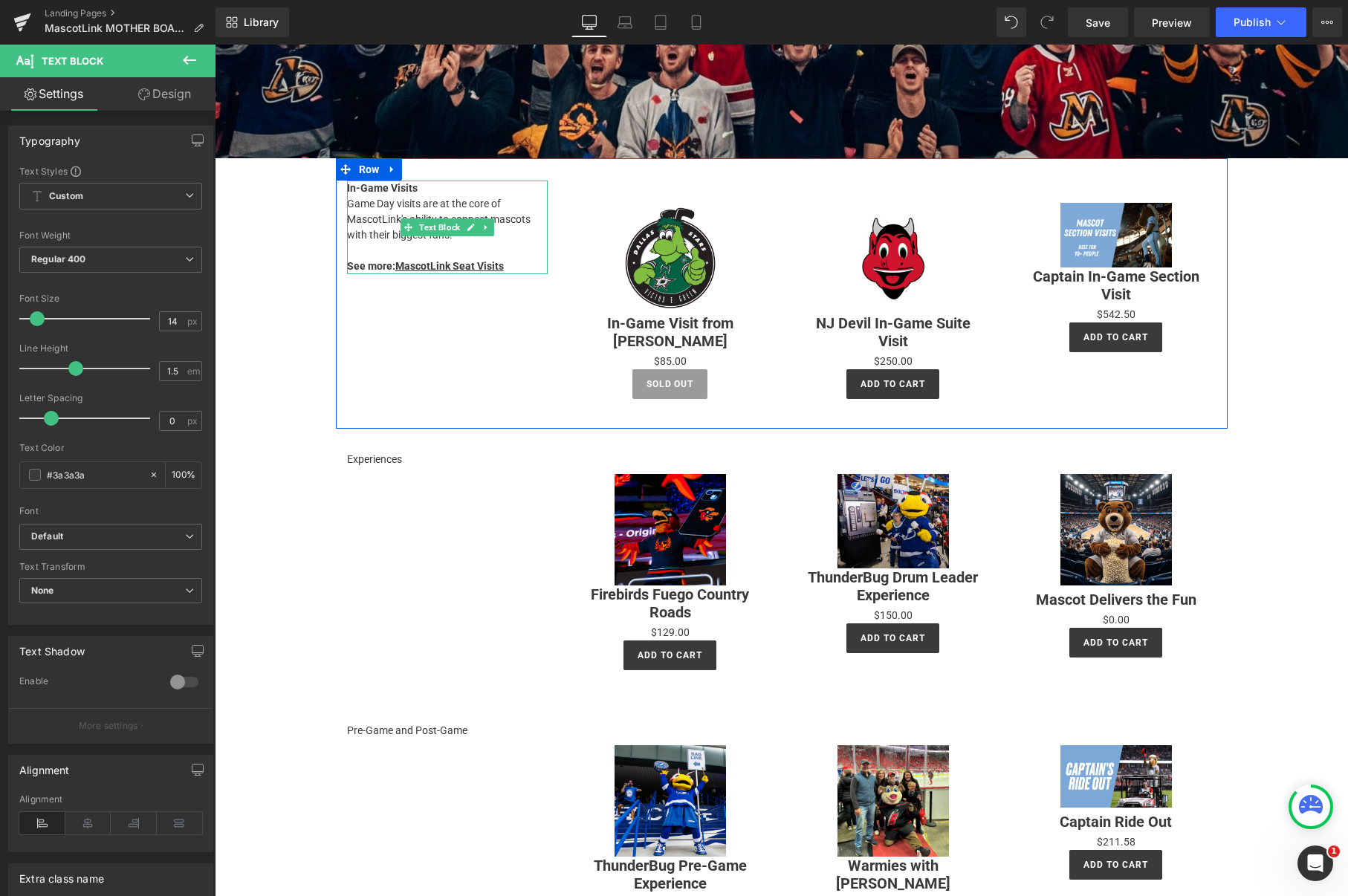
click at [477, 240] on p "Game Day visits are at the core of MascotLink's ability to connect mascots with…" at bounding box center [447, 219] width 201 height 46
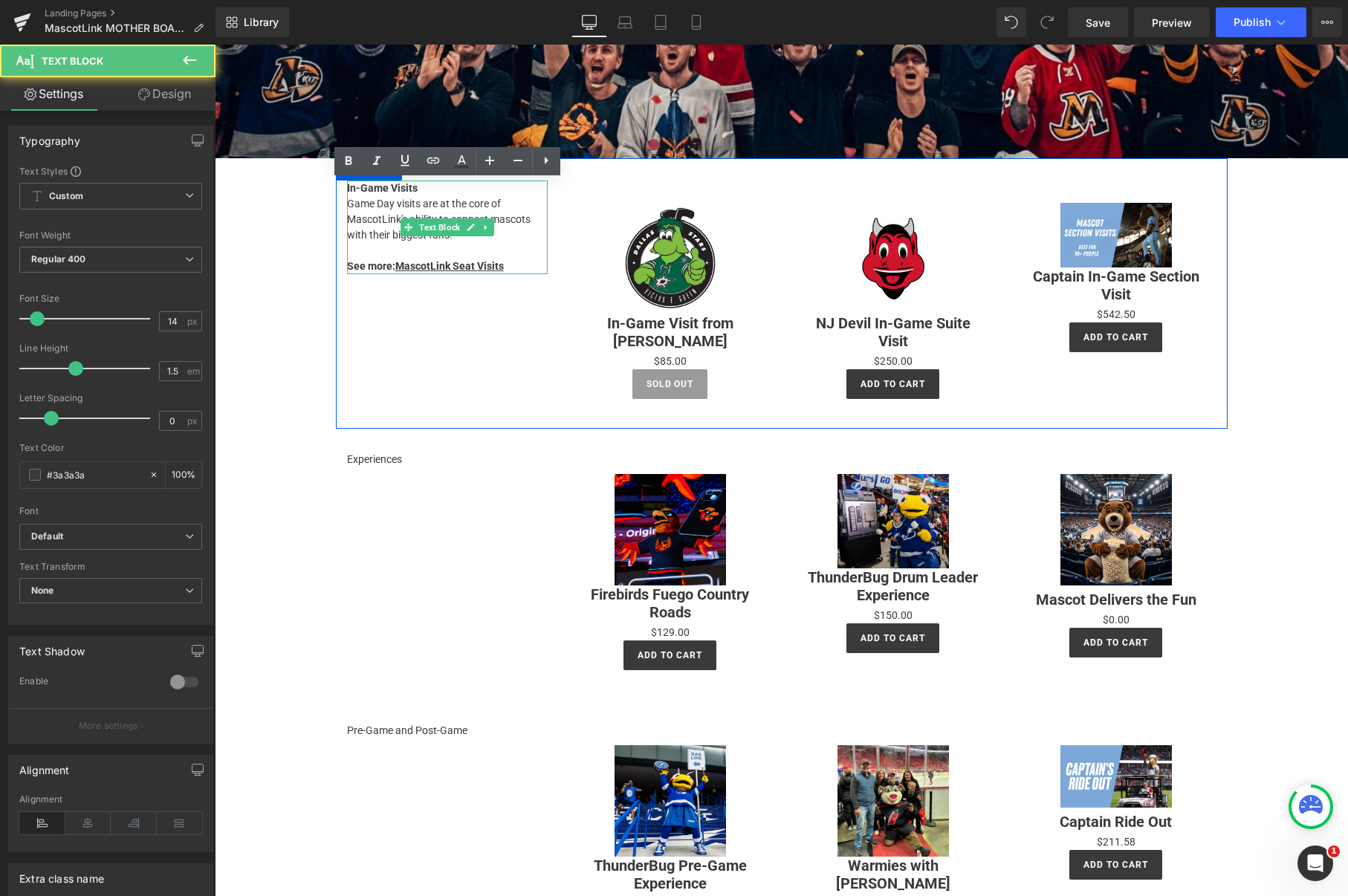
scroll to position [235, 0]
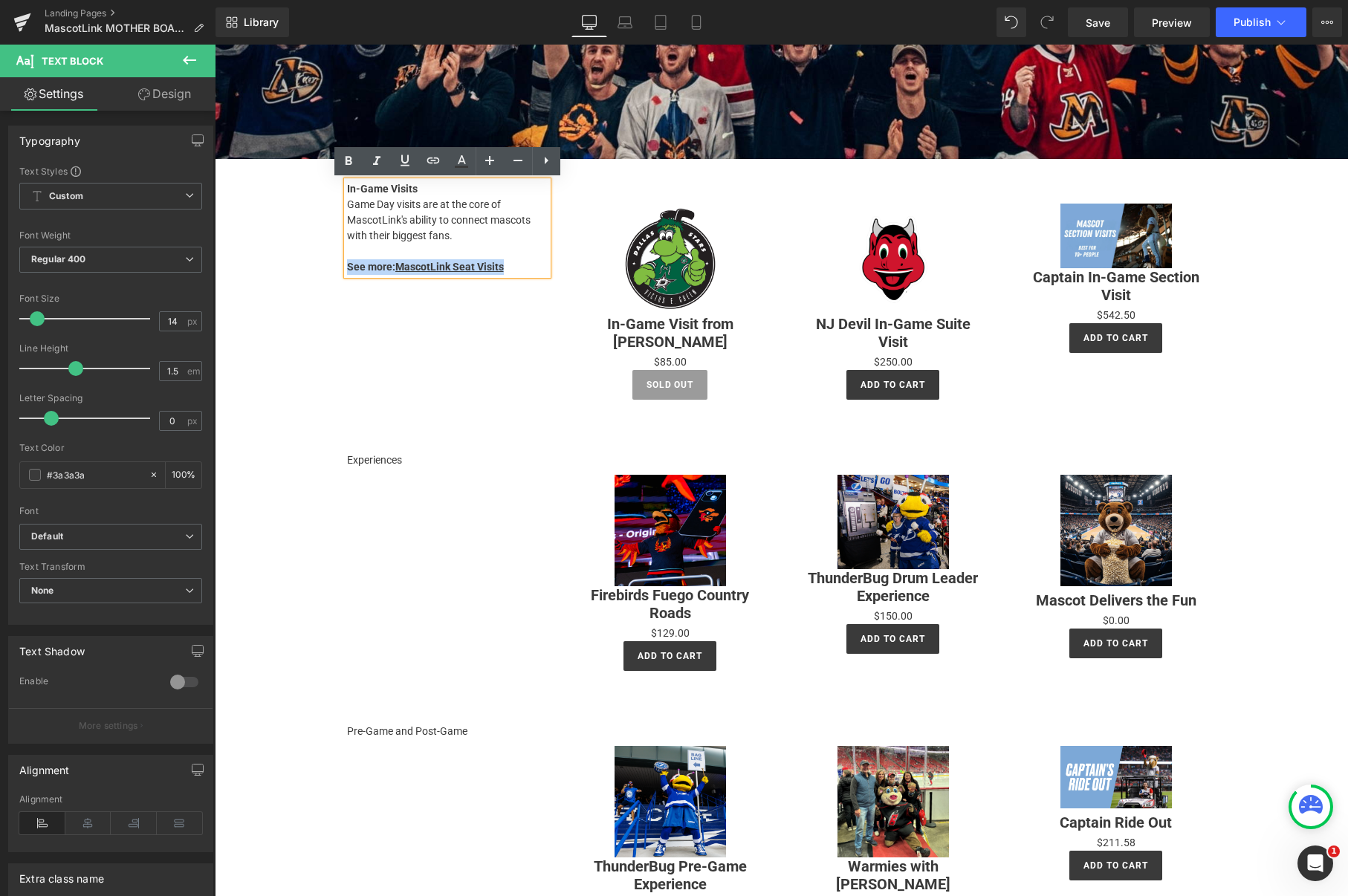
drag, startPoint x: 512, startPoint y: 266, endPoint x: 348, endPoint y: 271, distance: 164.1
click at [348, 271] on p "See more: MascotLink Seat Visits" at bounding box center [447, 267] width 201 height 15
copy strong "See more: MascotLink Seat Visits"
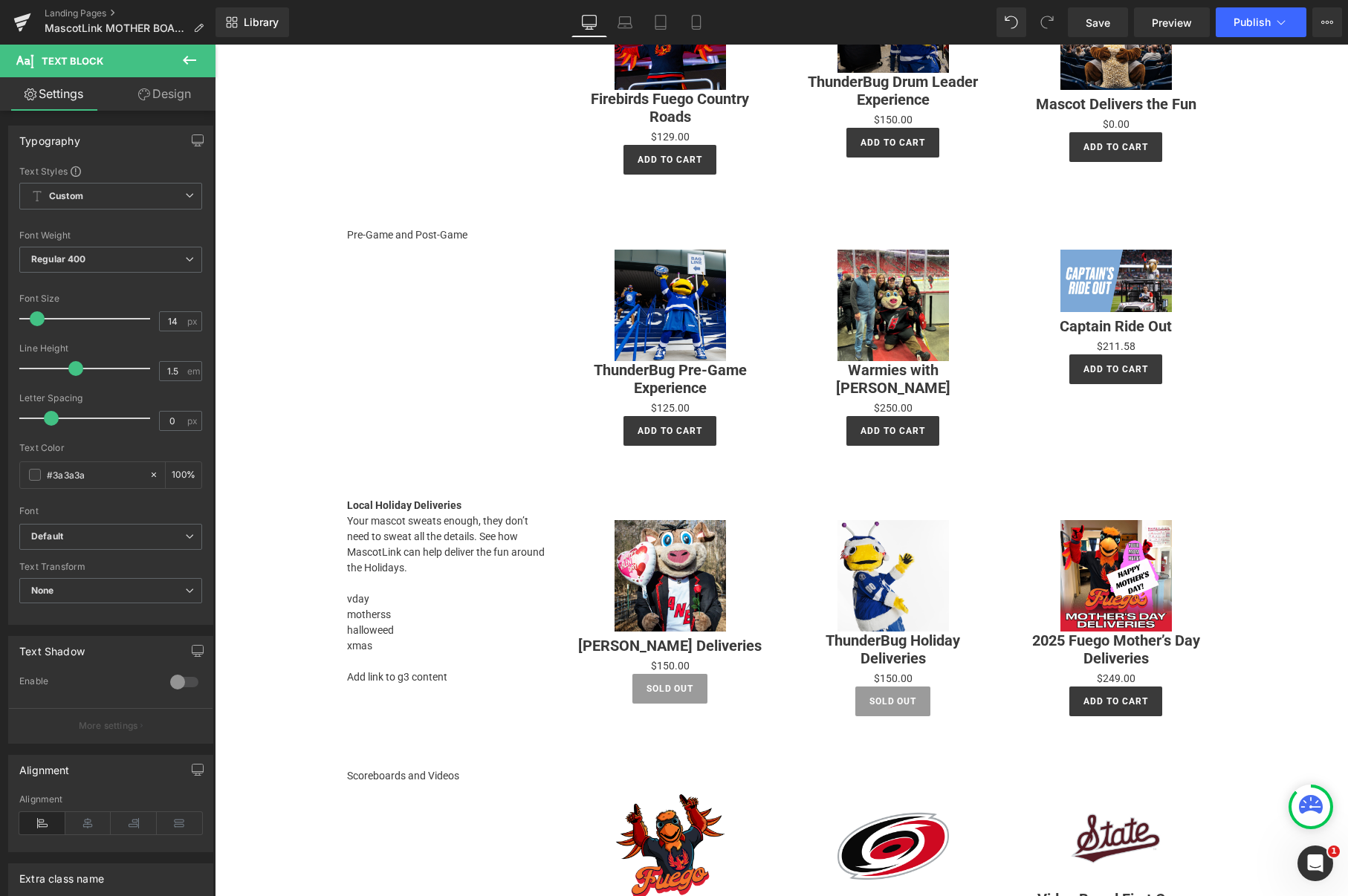
scroll to position [742, 0]
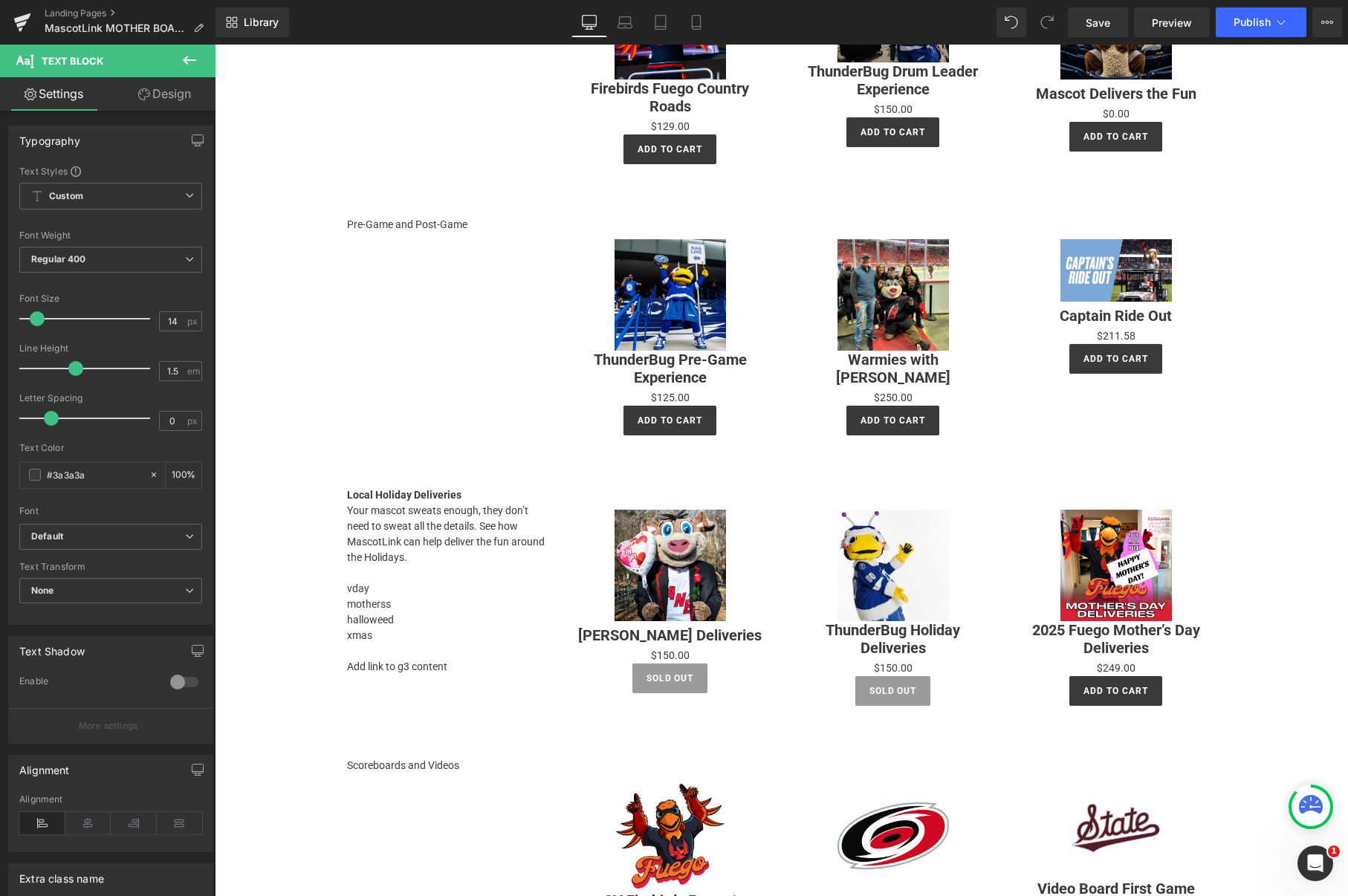
click at [393, 648] on p at bounding box center [447, 651] width 201 height 15
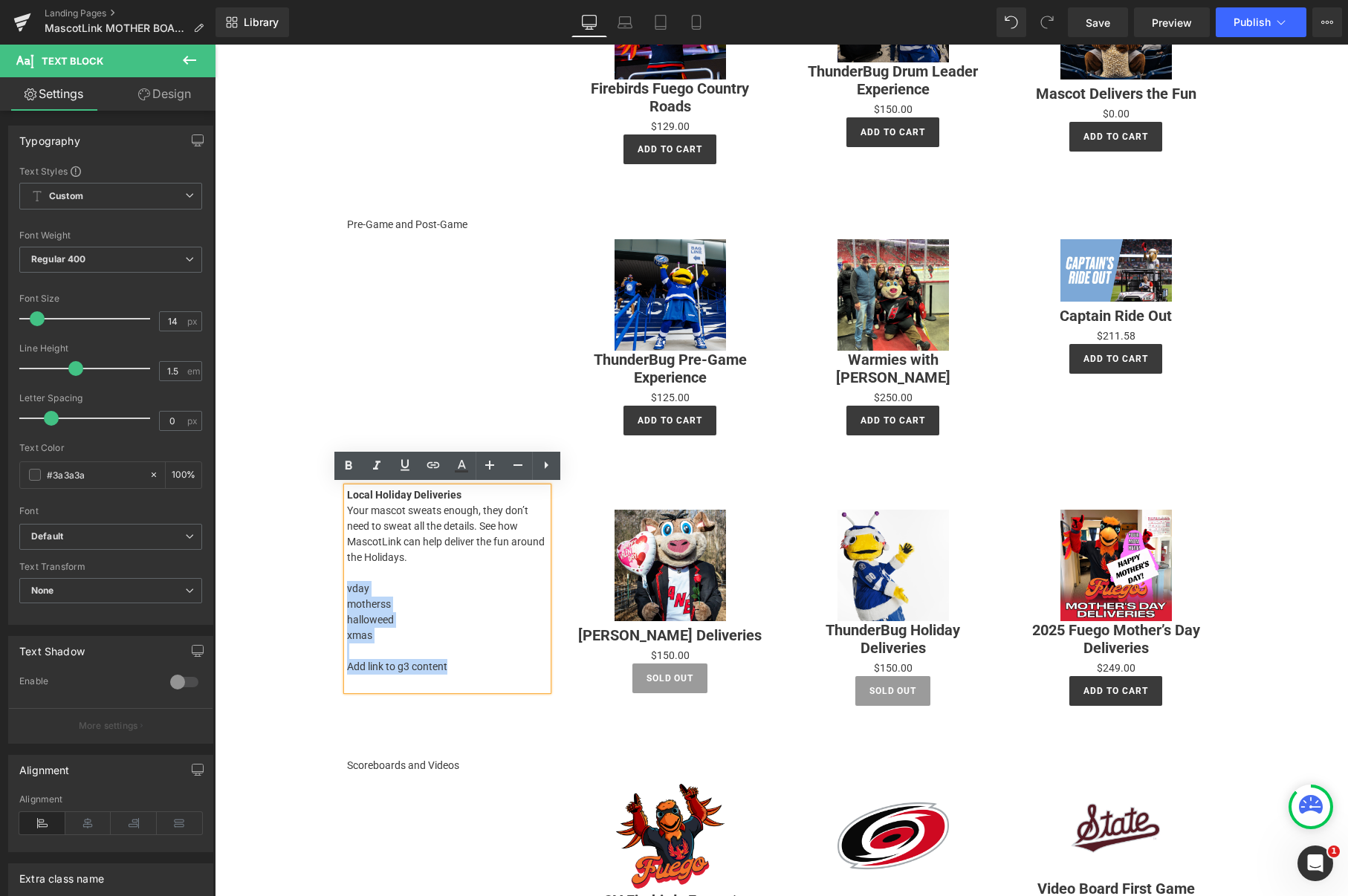
drag, startPoint x: 449, startPoint y: 667, endPoint x: 347, endPoint y: 585, distance: 130.9
click at [347, 585] on div "Local Holiday Deliveries Your mascot sweats enough, they don’t need to sweat al…" at bounding box center [447, 589] width 201 height 203
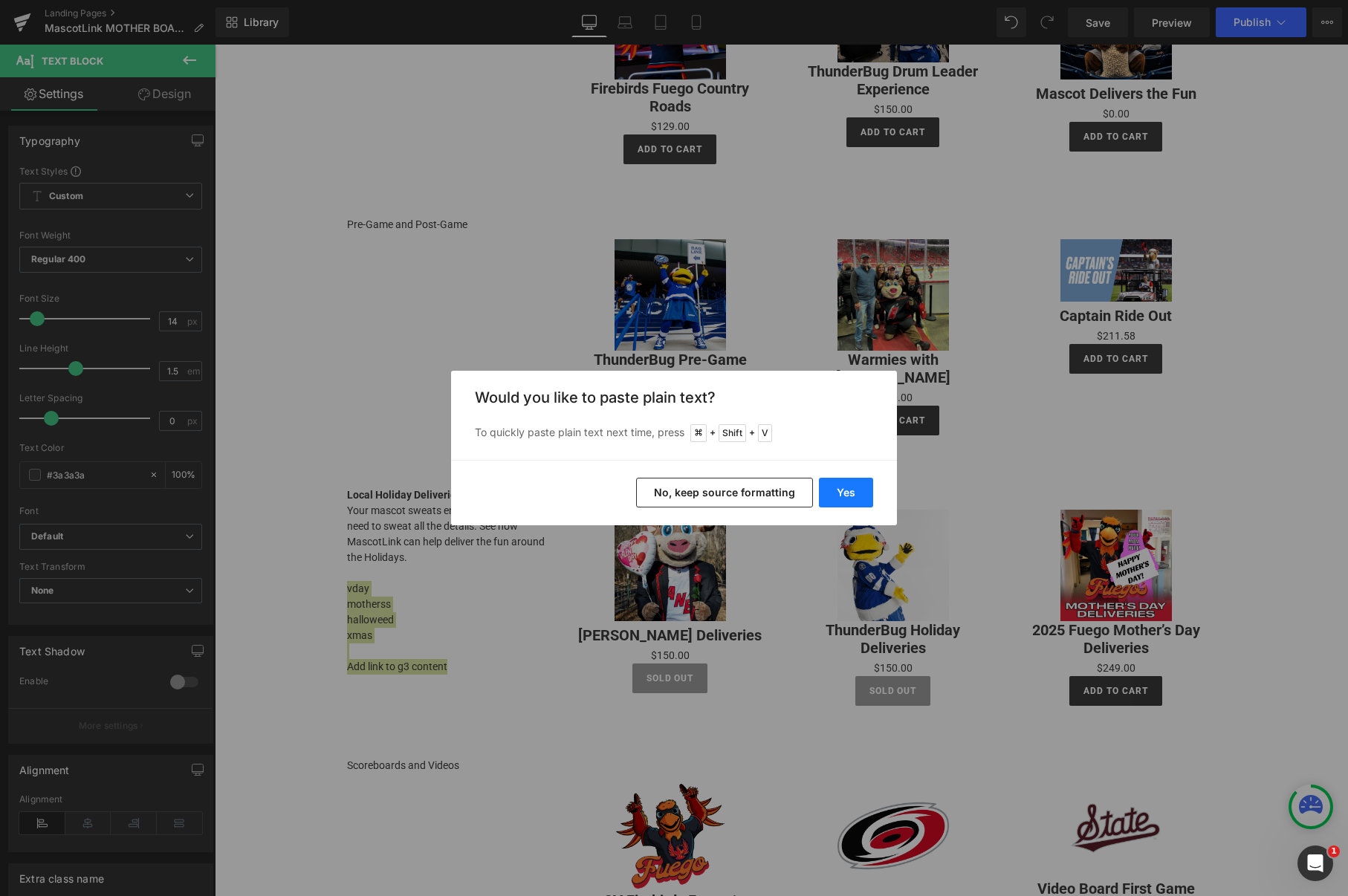
click at [830, 490] on button "Yes" at bounding box center [845, 492] width 54 height 29
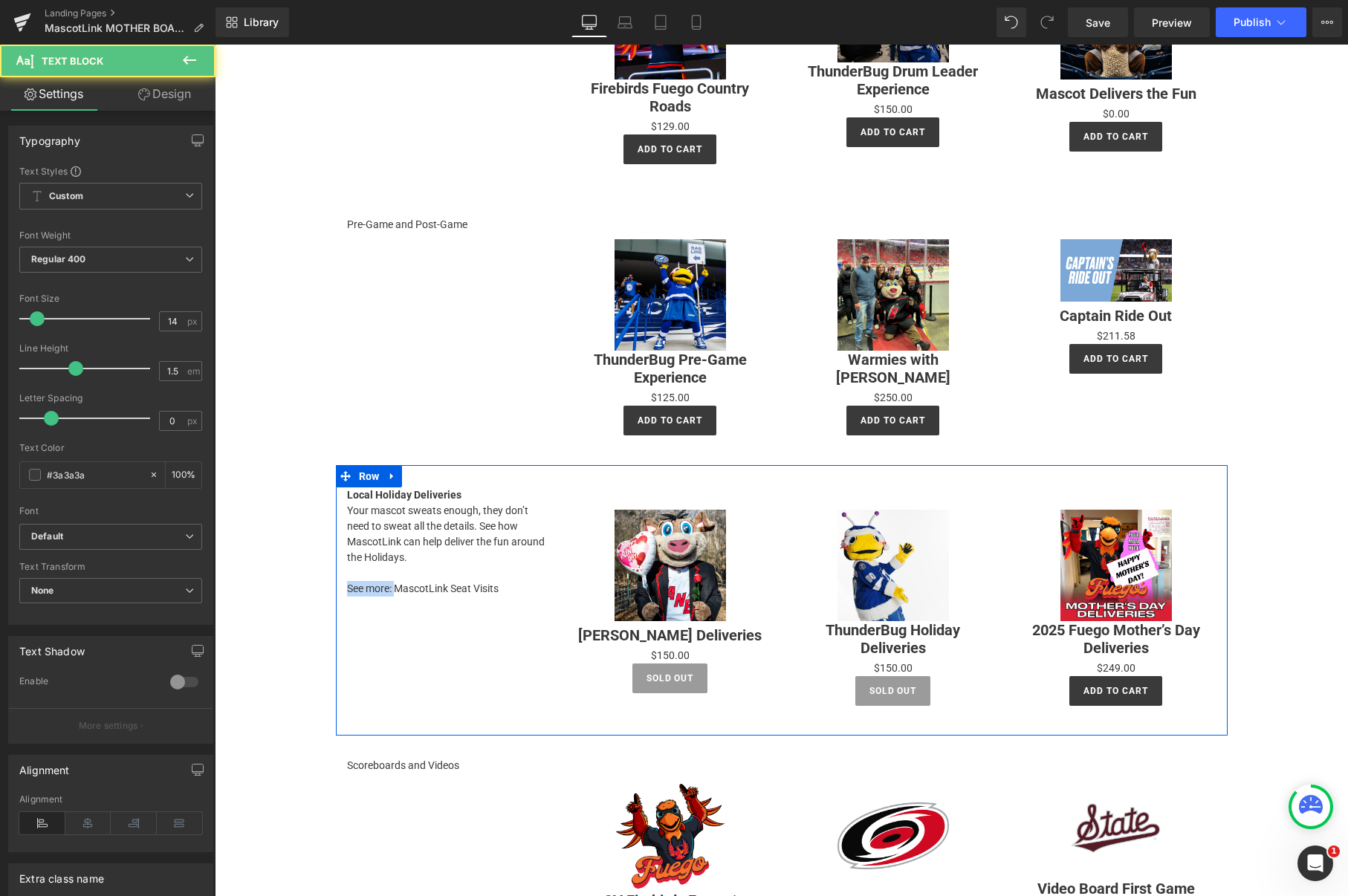
drag, startPoint x: 395, startPoint y: 586, endPoint x: 347, endPoint y: 585, distance: 48.0
click at [347, 585] on p "See more: MascotLink Seat Visits" at bounding box center [447, 588] width 201 height 15
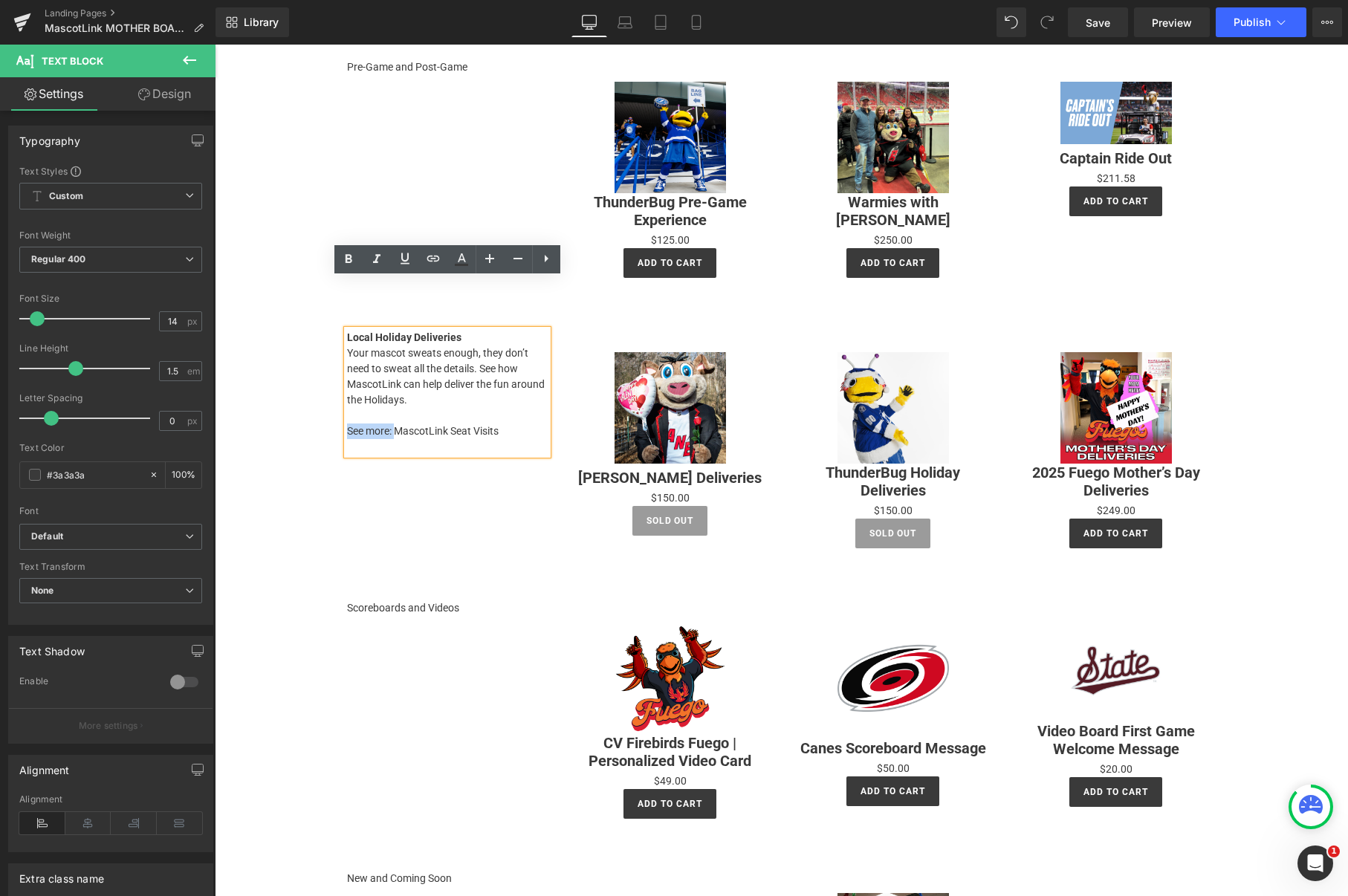
scroll to position [948, 0]
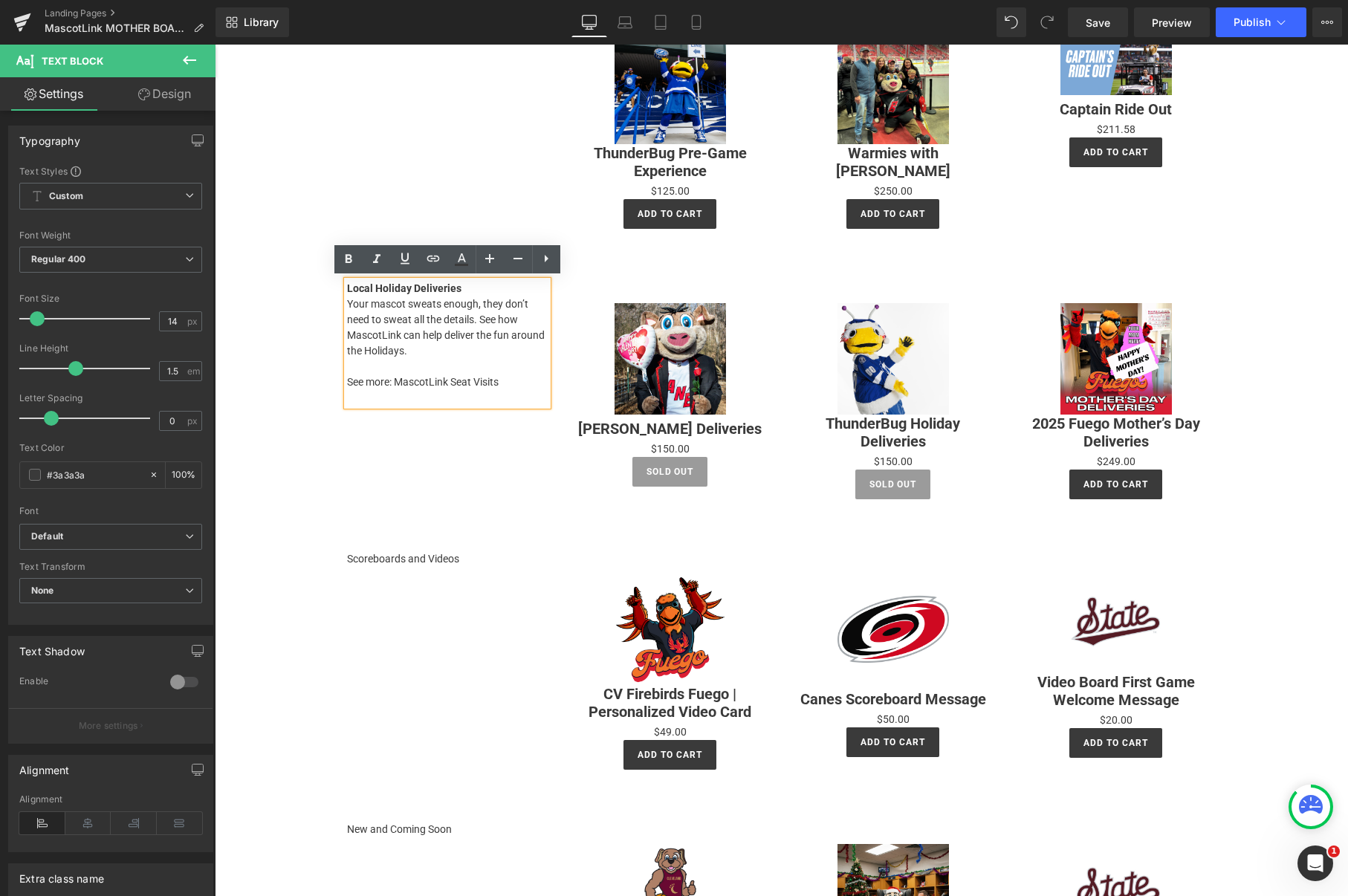
click at [513, 370] on p at bounding box center [447, 367] width 201 height 15
drag, startPoint x: 512, startPoint y: 380, endPoint x: 348, endPoint y: 382, distance: 164.0
click at [348, 382] on p "See more: MascotLink Seat Visits" at bounding box center [447, 382] width 201 height 15
drag, startPoint x: 456, startPoint y: 384, endPoint x: 502, endPoint y: 381, distance: 46.1
click at [504, 381] on p "See more: MascotLink Seat Visits" at bounding box center [447, 382] width 201 height 15
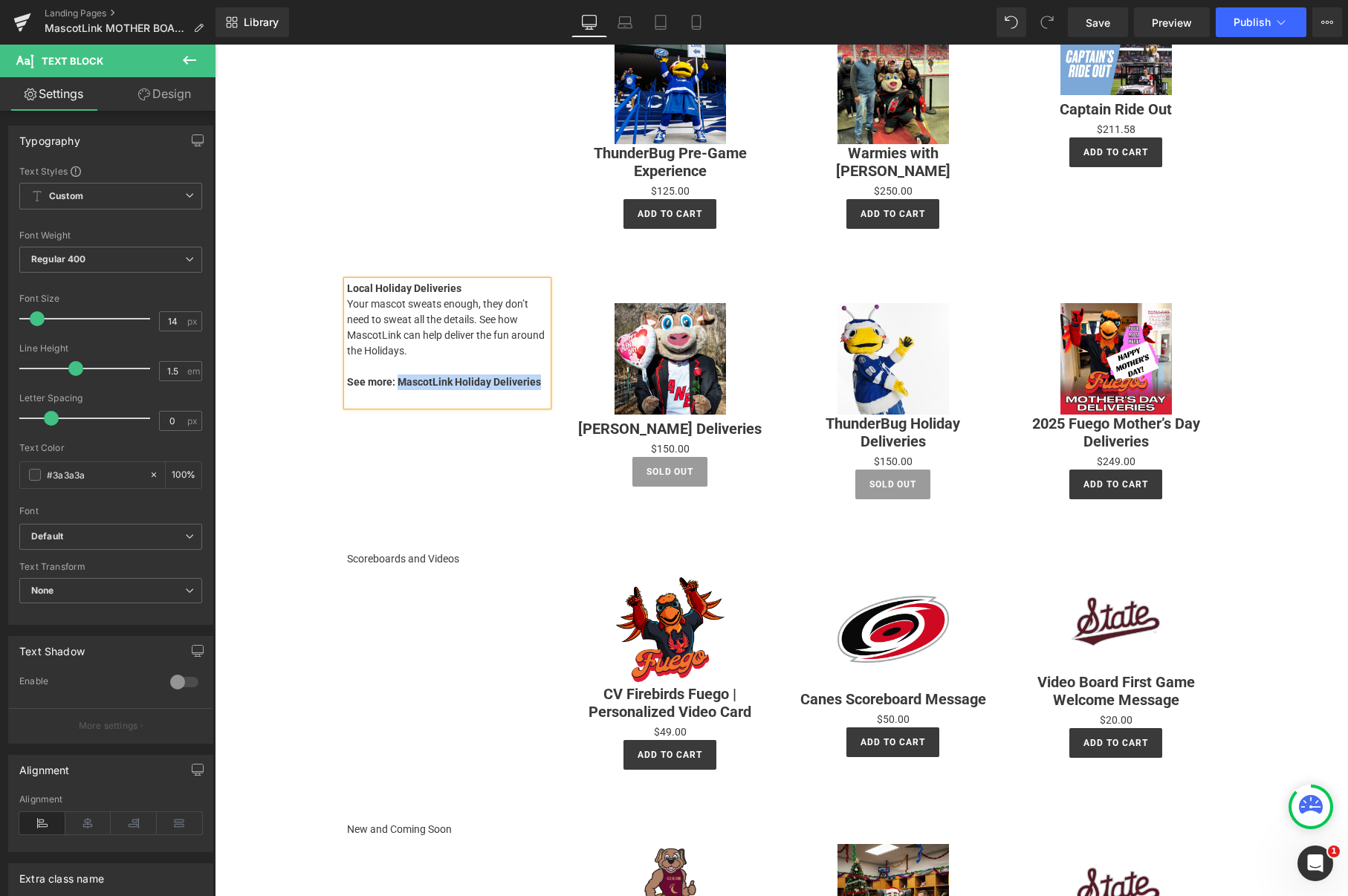
drag, startPoint x: 536, startPoint y: 381, endPoint x: 398, endPoint y: 385, distance: 138.1
click at [398, 385] on p "See more: MascotLink Holiday Deliveries" at bounding box center [447, 382] width 201 height 15
click at [0, 0] on icon at bounding box center [0, 0] width 0 height 0
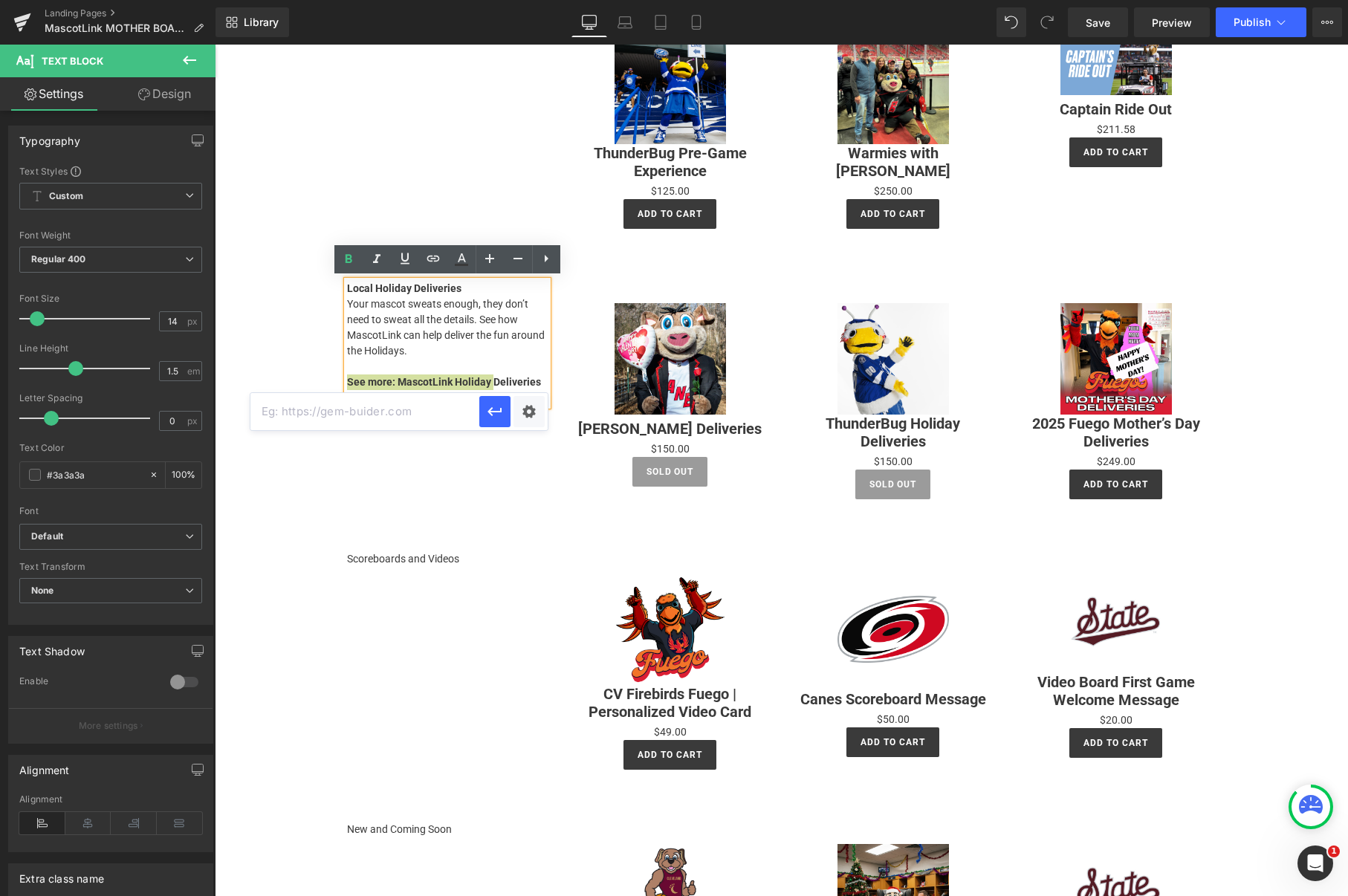
scroll to position [0, 0]
click at [378, 416] on input "text" at bounding box center [365, 411] width 229 height 37
paste input "[URL][DOMAIN_NAME]"
type input "[URL][DOMAIN_NAME]"
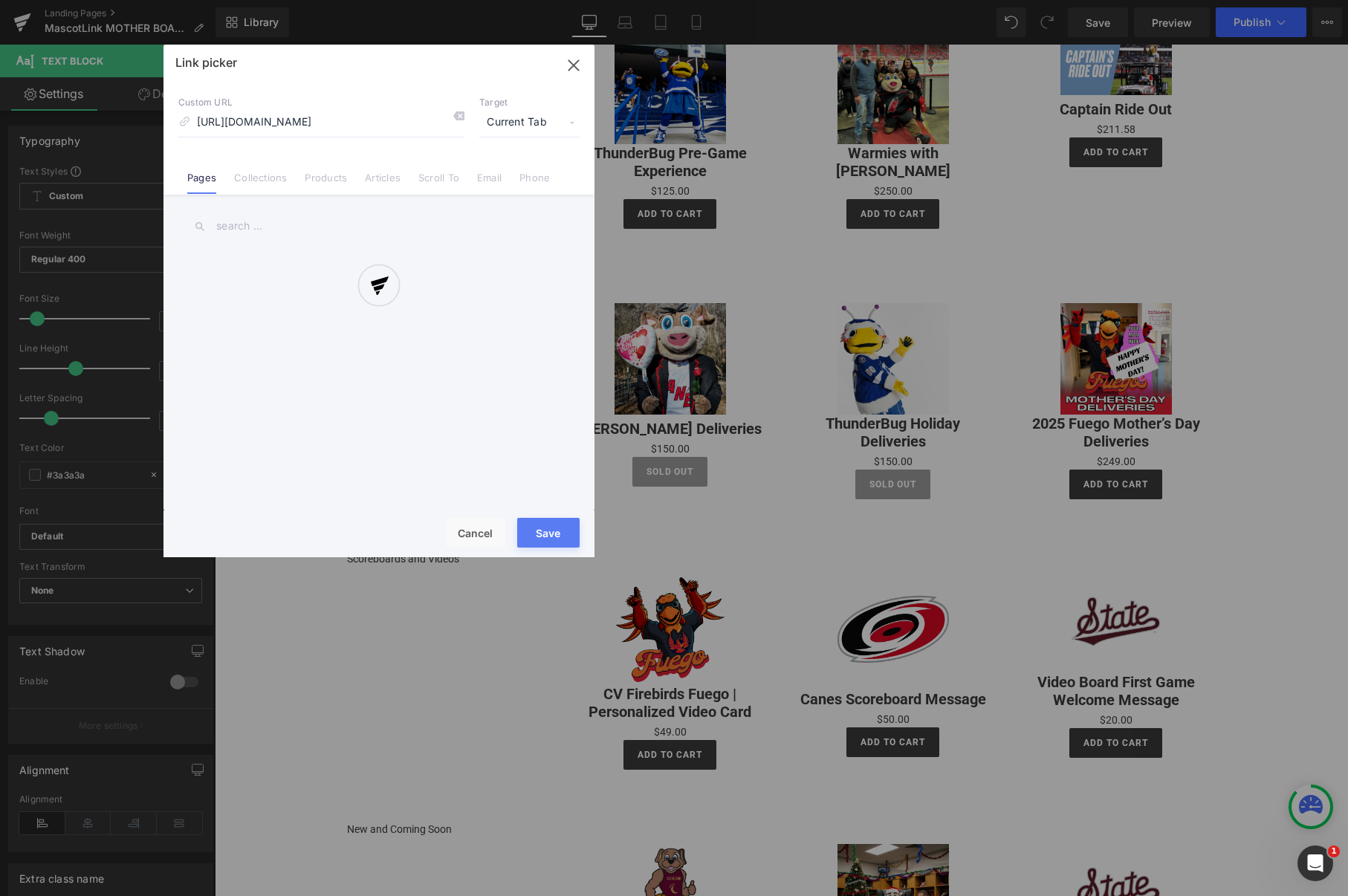
click at [527, 0] on div "Text Color Highlight Color #333333 Edit or remove link: Edit - Unlink - Cancel …" at bounding box center [674, 0] width 1348 height 0
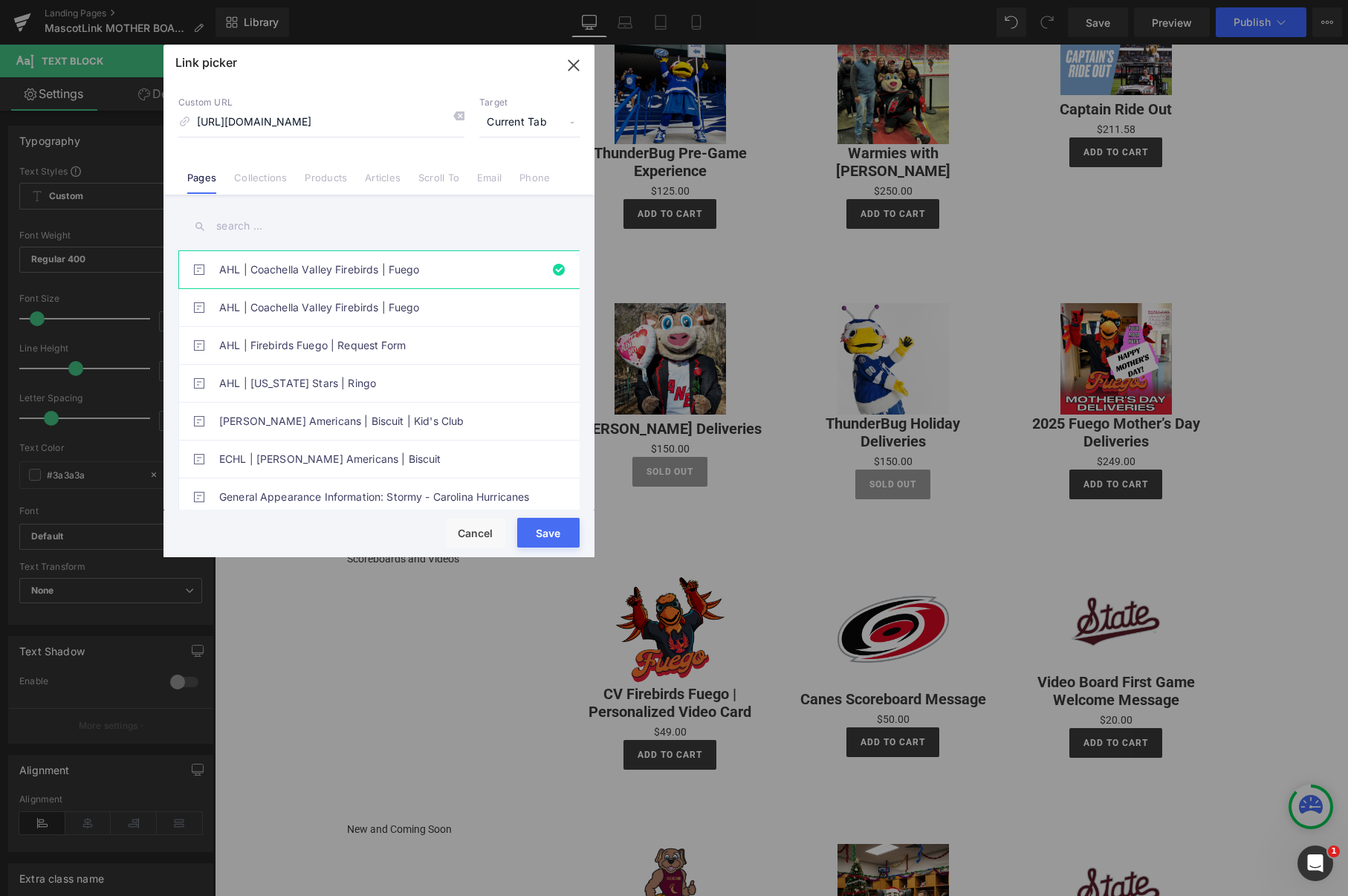
click at [521, 118] on span "Current Tab" at bounding box center [530, 123] width 100 height 28
click at [498, 170] on li "New Tab" at bounding box center [530, 175] width 116 height 26
click at [556, 538] on button "Save" at bounding box center [548, 532] width 63 height 29
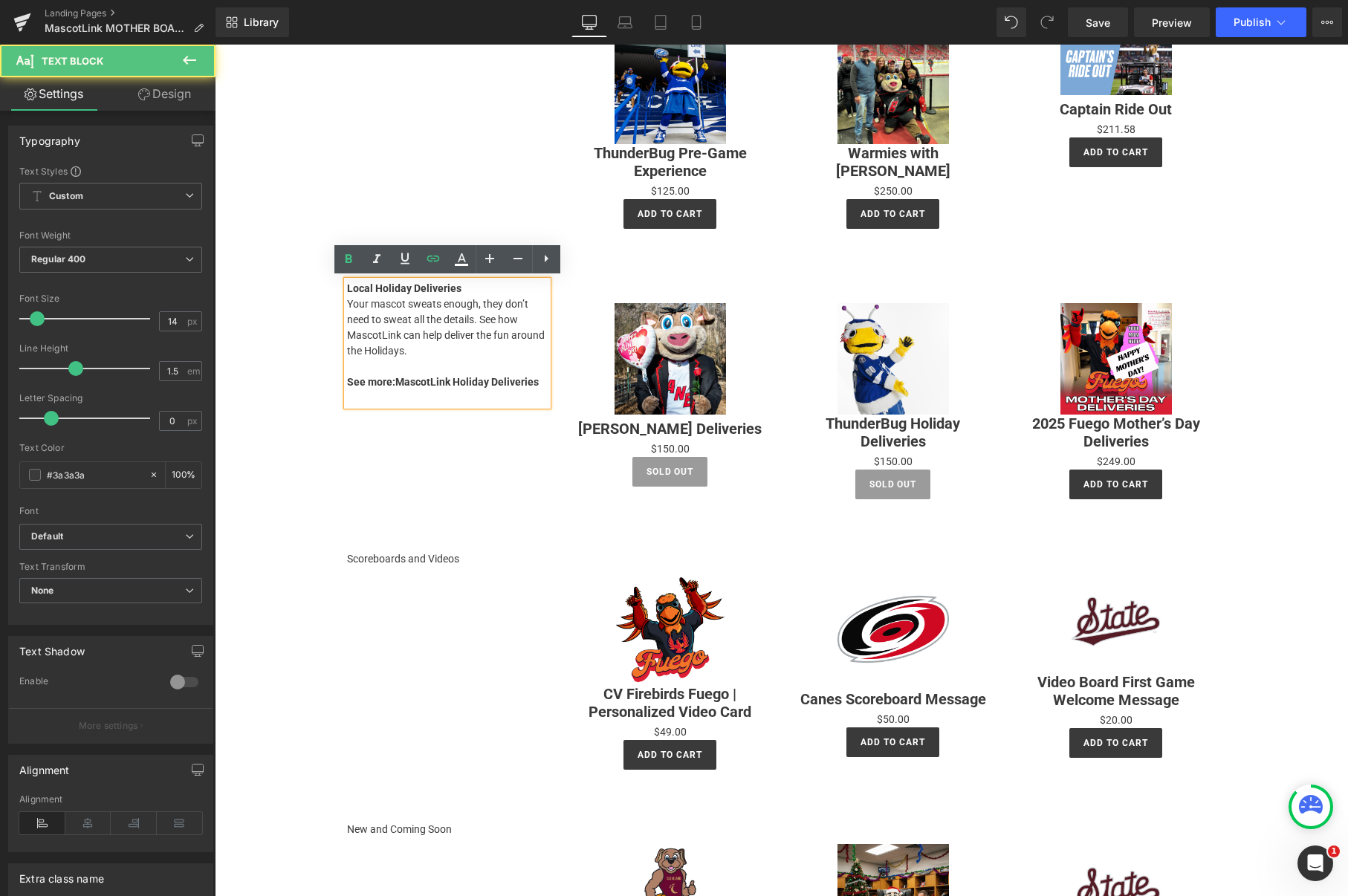
click at [453, 326] on p "Your mascot sweats enough, they don’t need to sweat all the details. See how Ma…" at bounding box center [447, 328] width 201 height 63
click at [352, 302] on p "Your mascot sweats enough, they don’t need to sweat all the details. See how Ma…" at bounding box center [447, 328] width 201 height 63
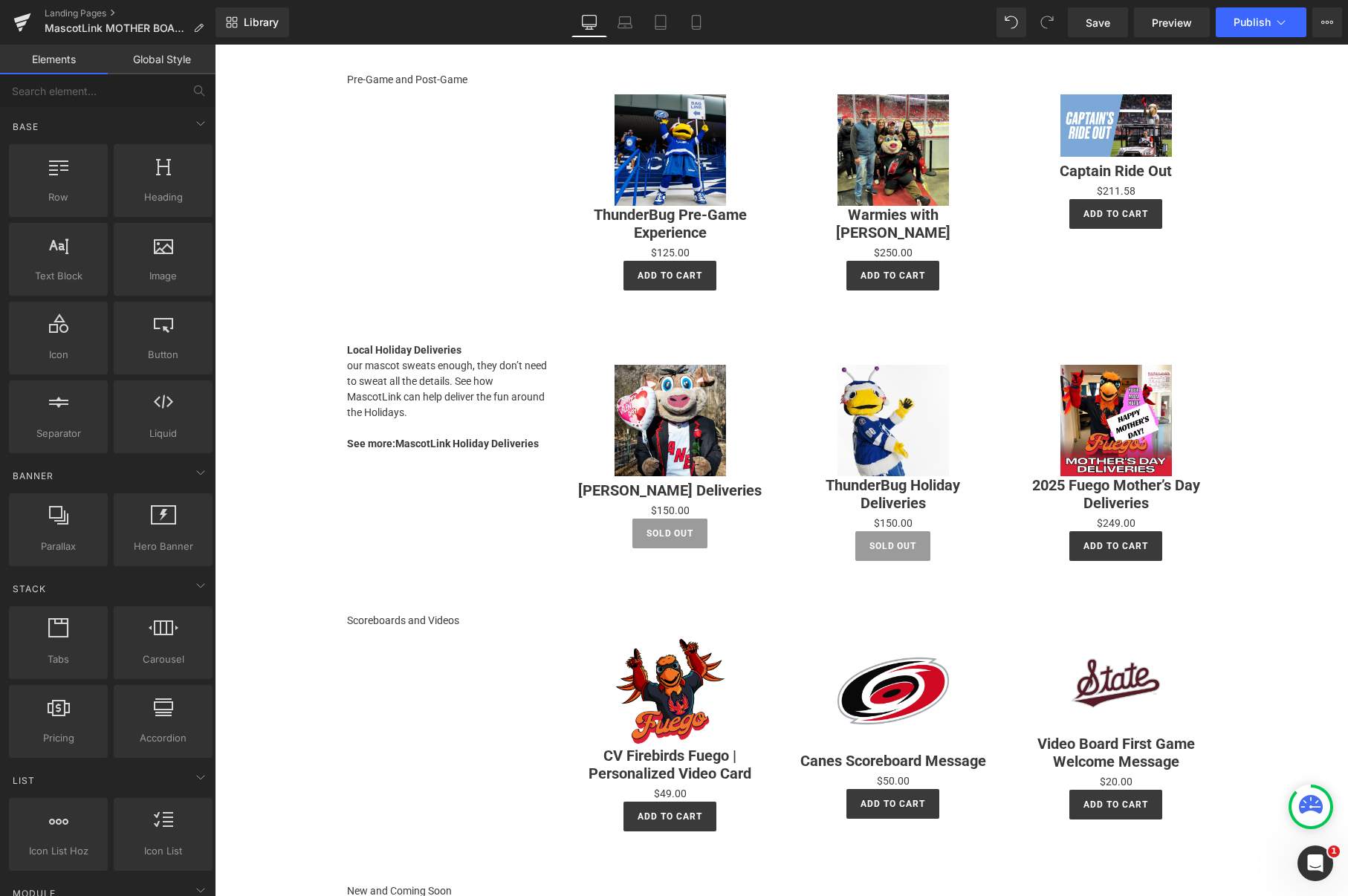
scroll to position [882, 0]
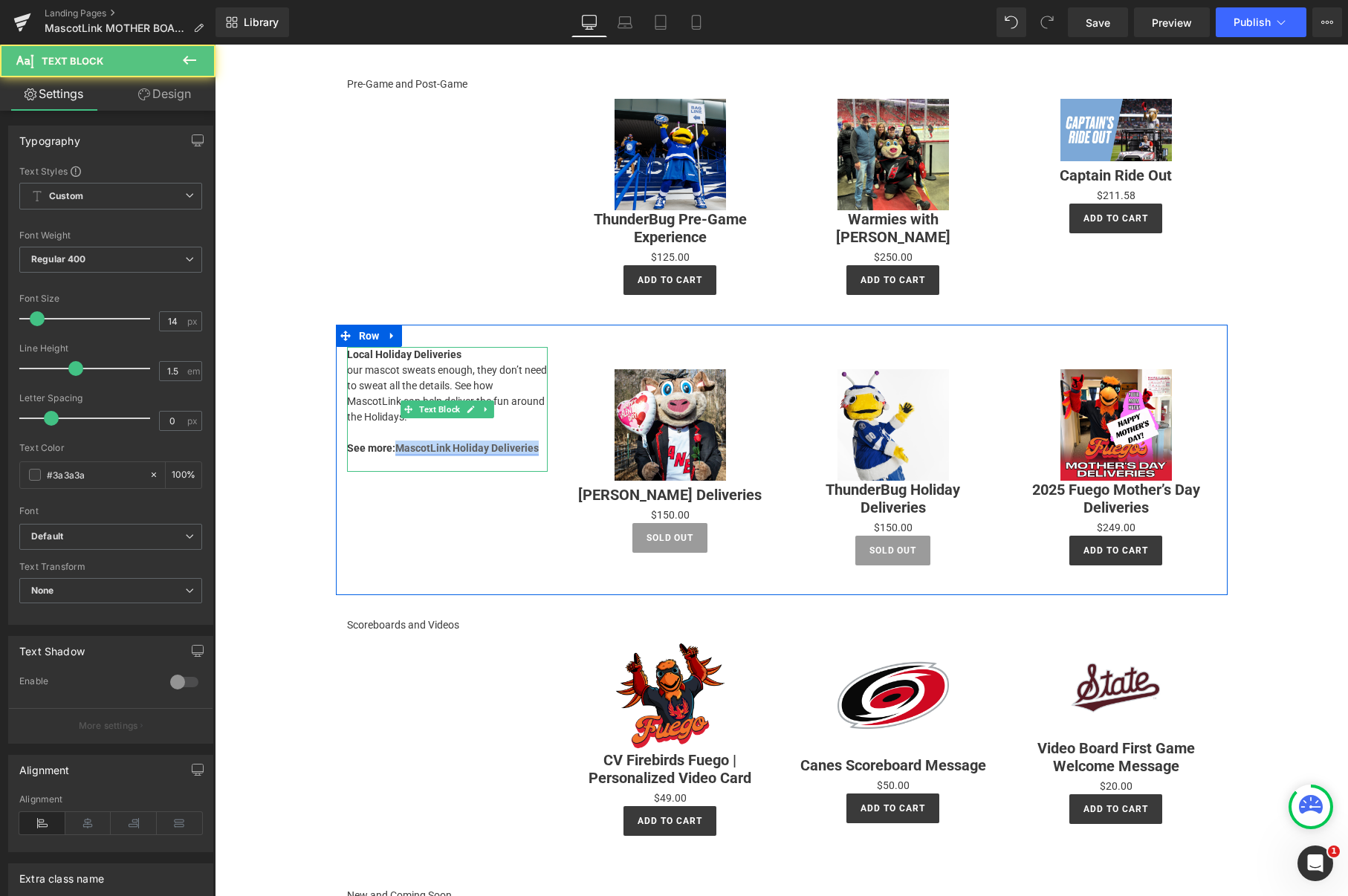
drag, startPoint x: 531, startPoint y: 446, endPoint x: 398, endPoint y: 443, distance: 133.0
click at [398, 443] on link "MascotLink Holiday Deliveries" at bounding box center [466, 448] width 143 height 12
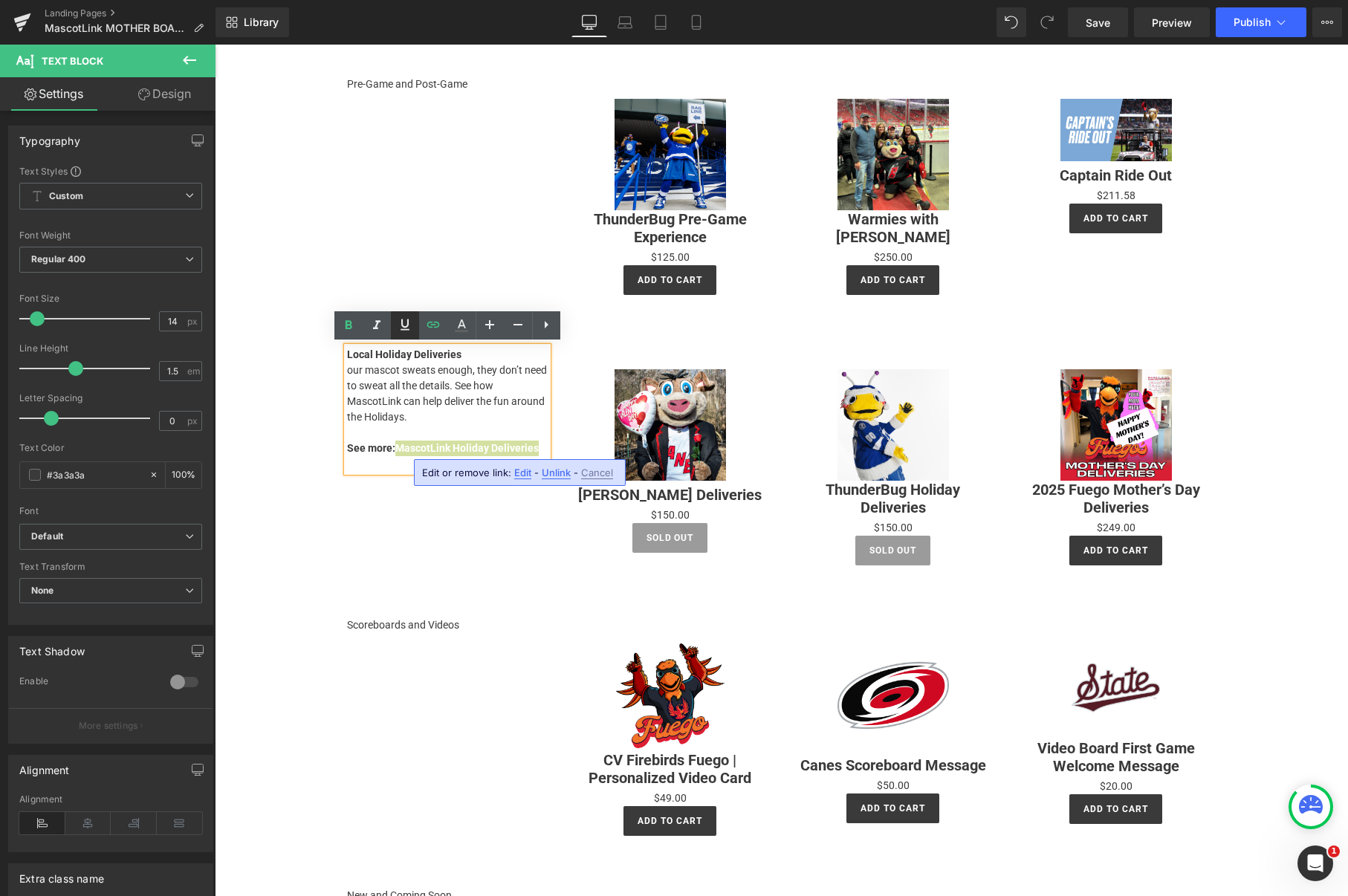
click at [0, 0] on icon at bounding box center [0, 0] width 0 height 0
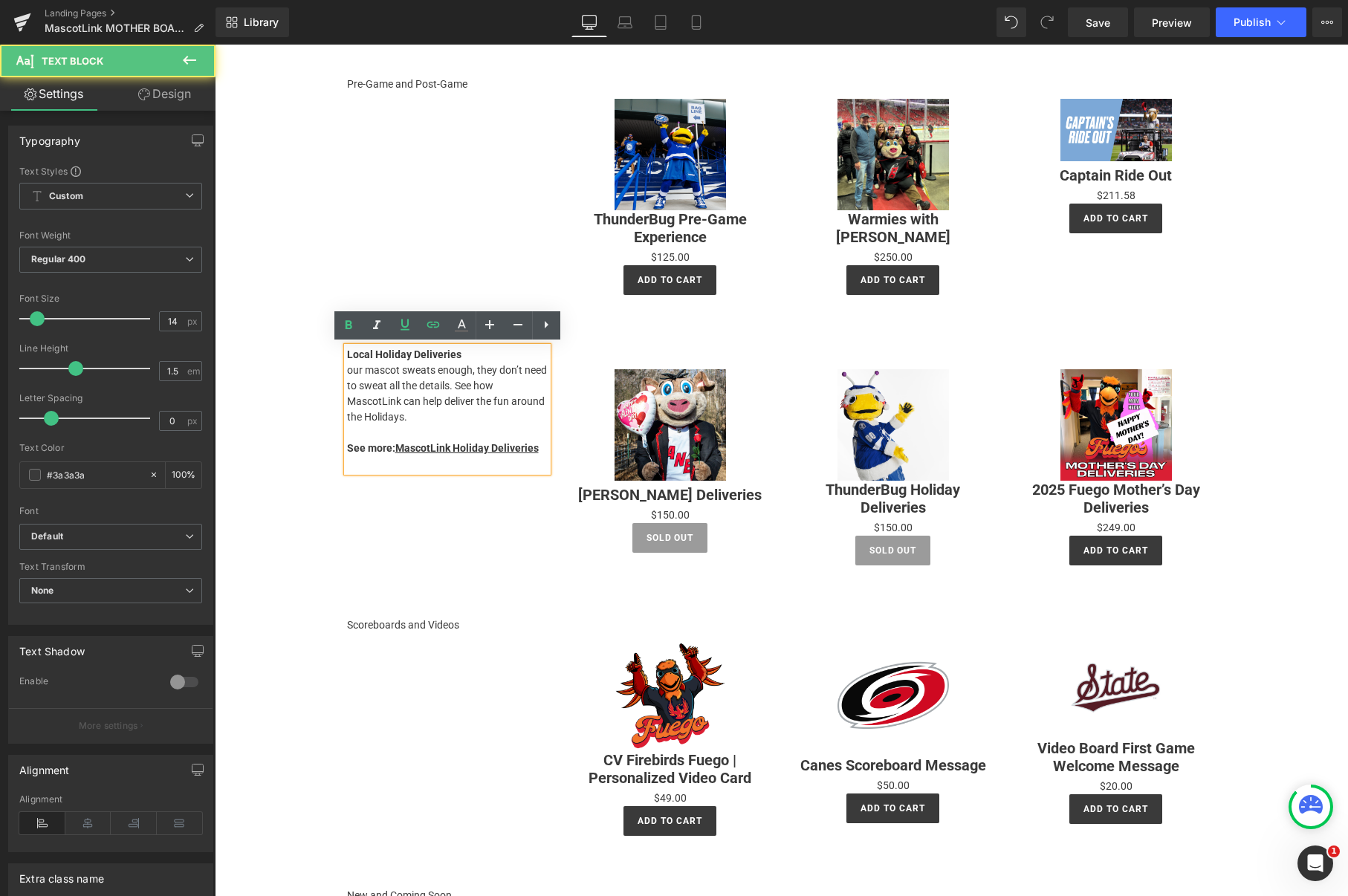
click at [458, 399] on p "our mascot sweats enough, they don’t need to sweat all the details. See how Mas…" at bounding box center [447, 394] width 201 height 63
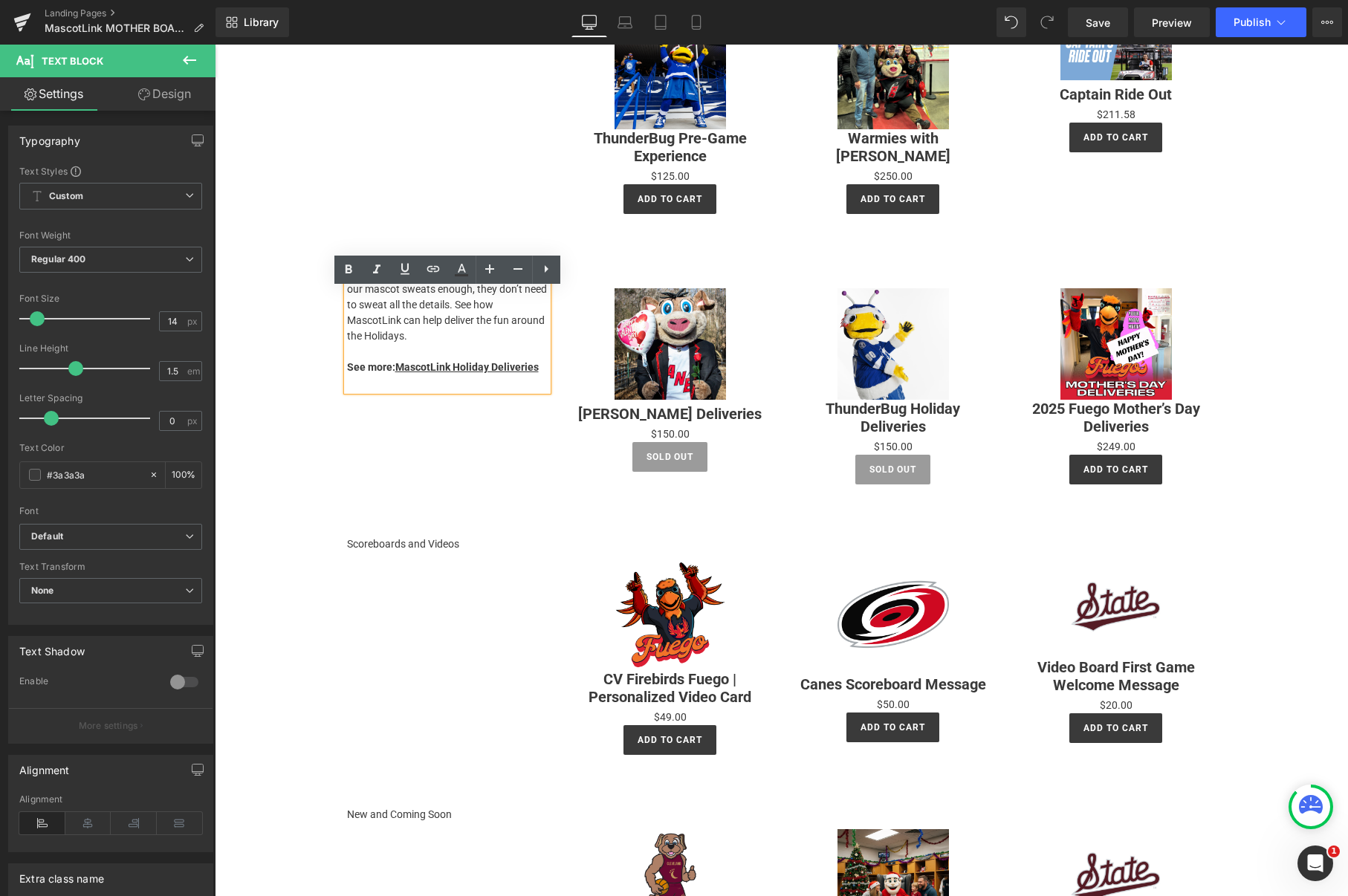
scroll to position [972, 0]
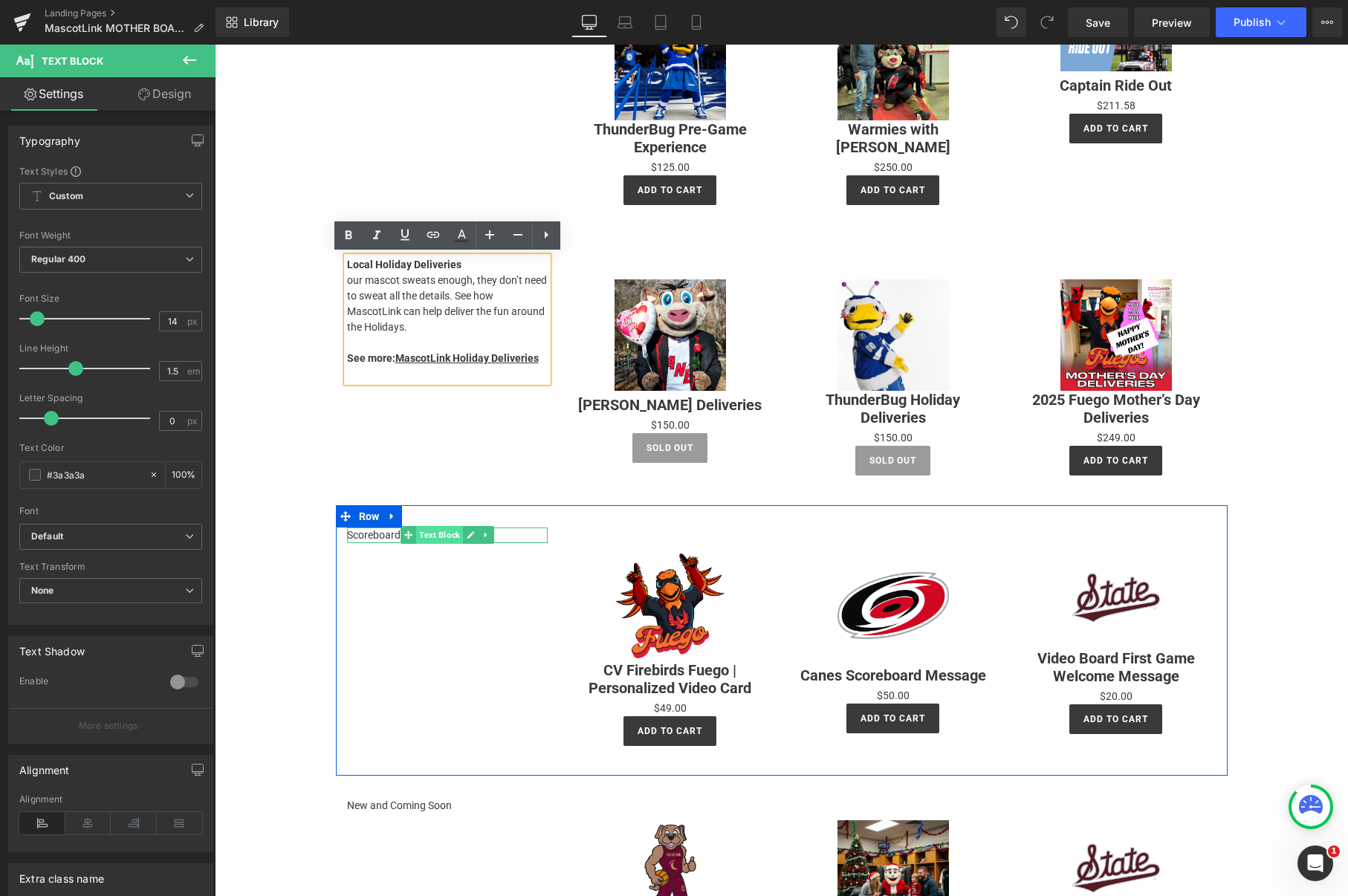
click at [422, 531] on span "Text Block" at bounding box center [439, 534] width 46 height 18
click at [380, 535] on p "Scoreboards and Videos" at bounding box center [447, 535] width 201 height 15
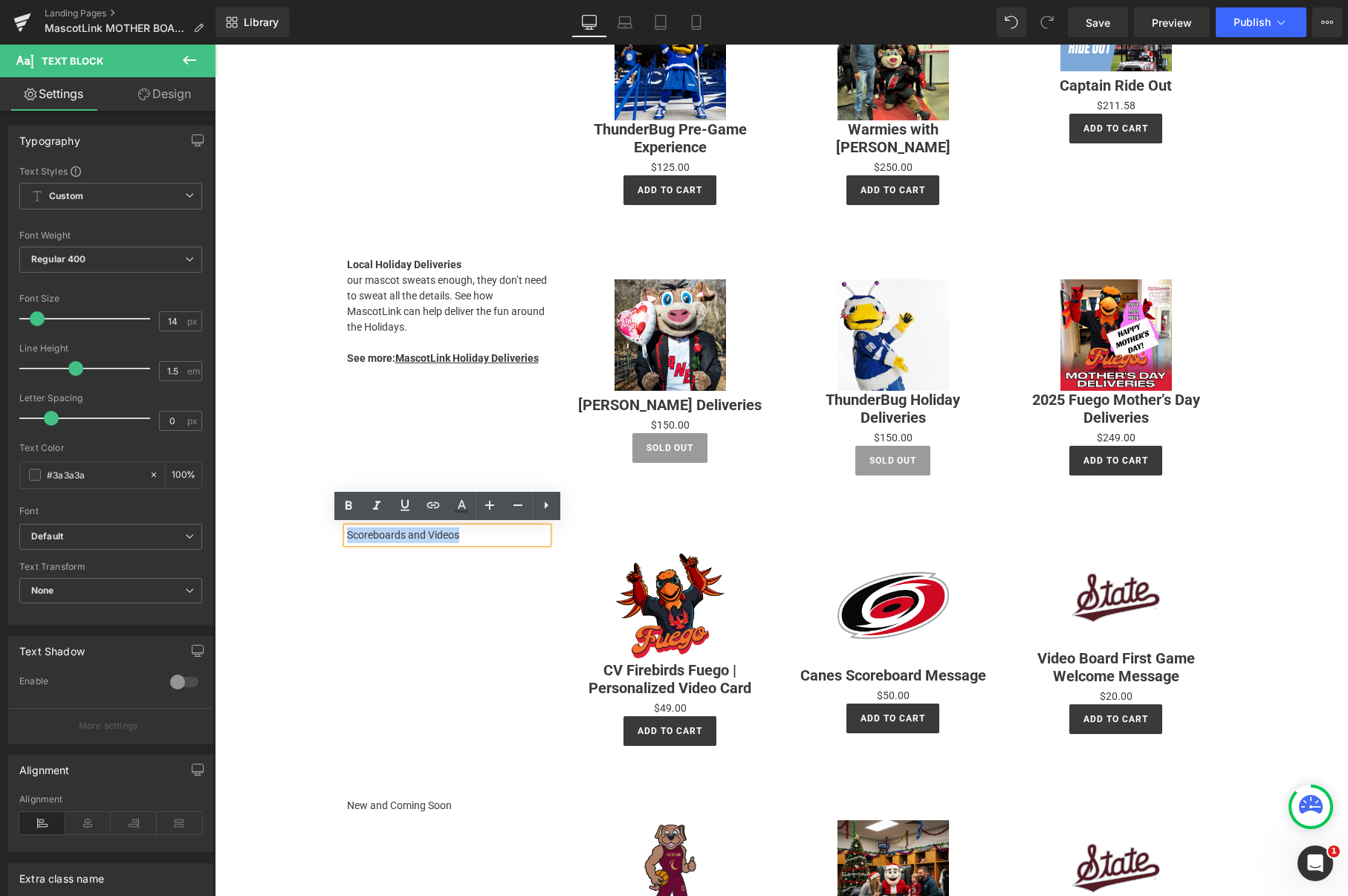
drag, startPoint x: 476, startPoint y: 534, endPoint x: 348, endPoint y: 537, distance: 128.0
click at [348, 537] on p "Scoreboards and Videos" at bounding box center [447, 535] width 201 height 15
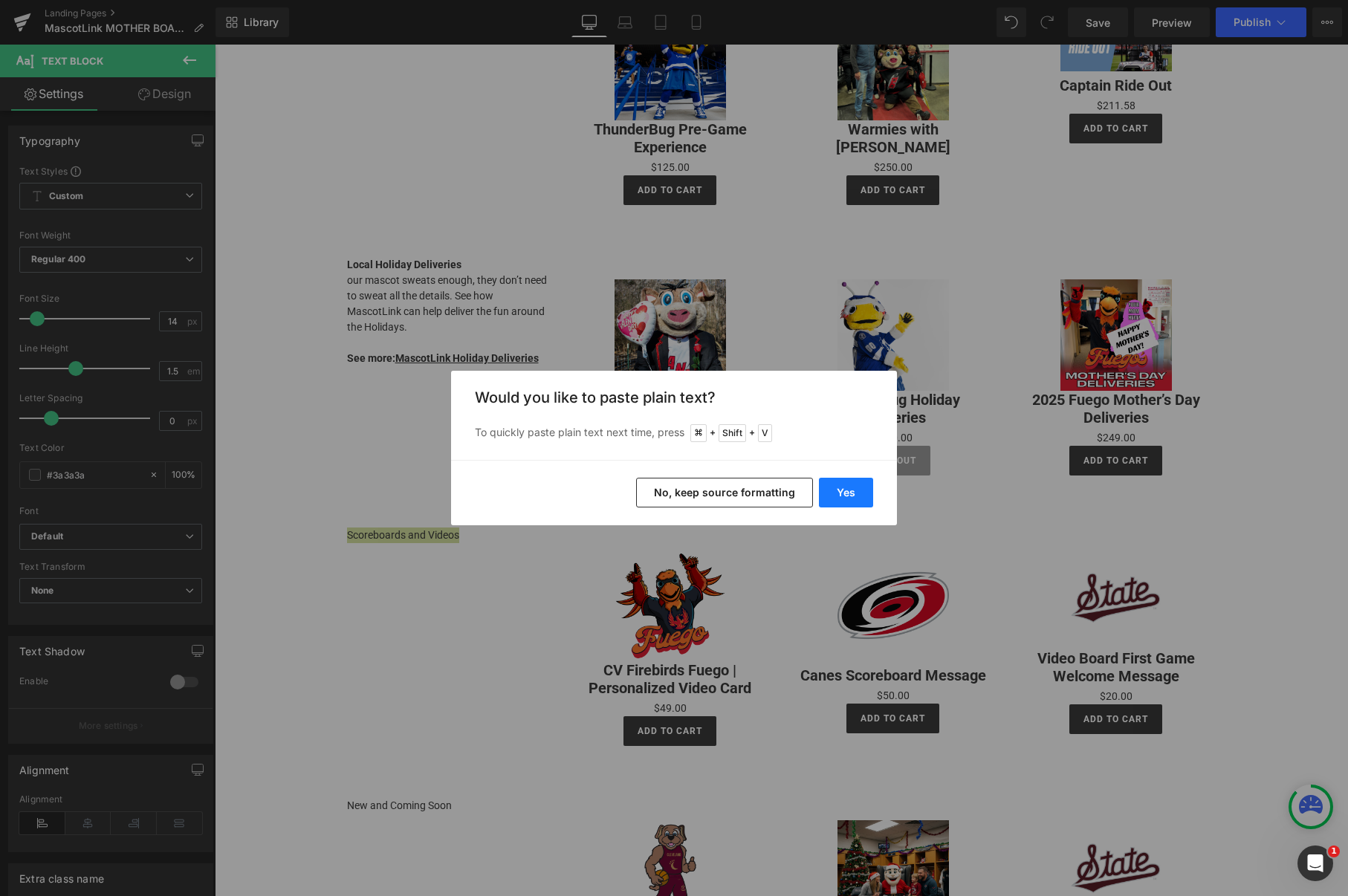
click at [856, 494] on button "Yes" at bounding box center [845, 492] width 54 height 29
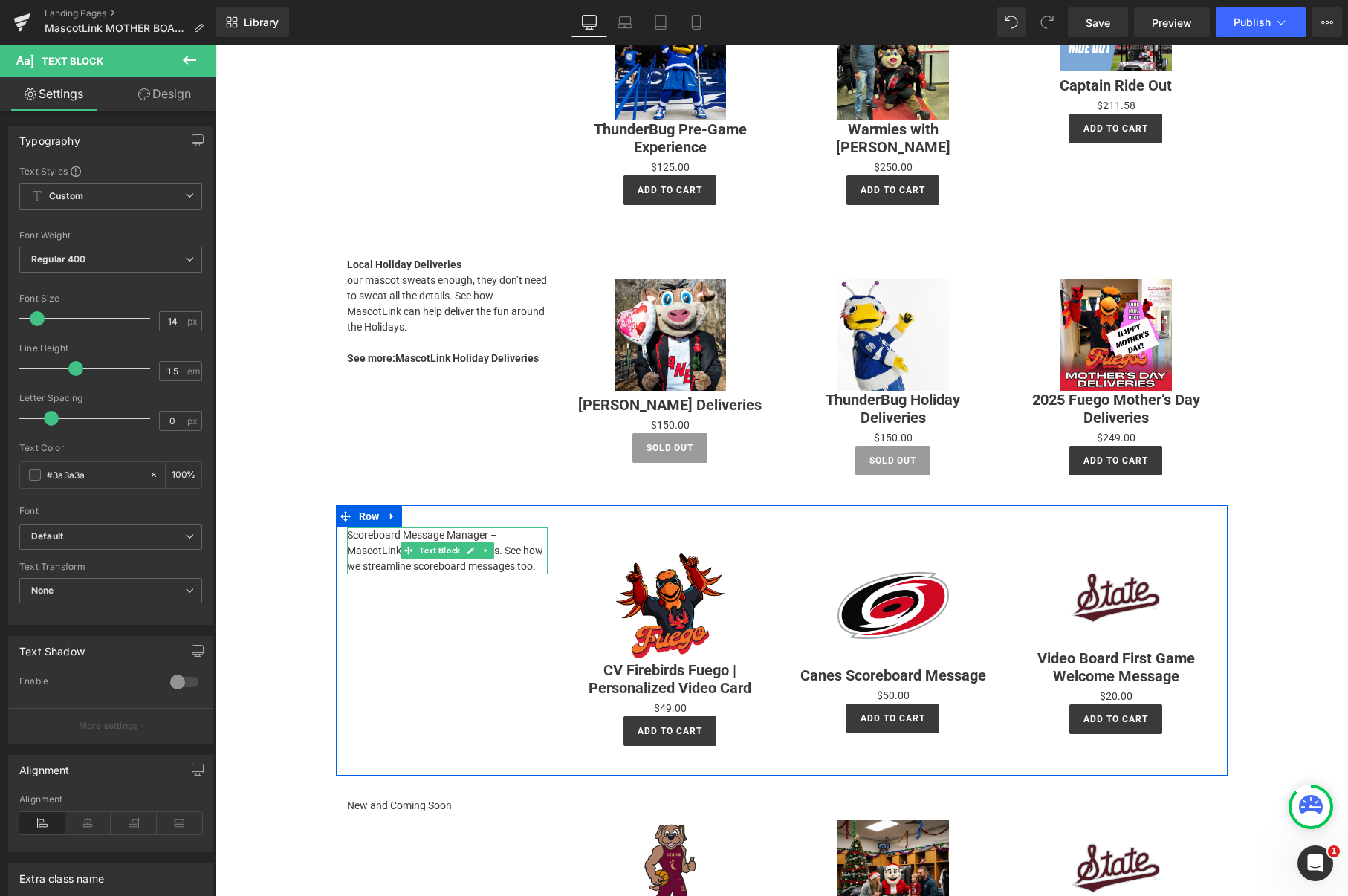
click at [523, 536] on p "Scoreboard Message Manager – MascotLink isn’t just for mascots. See how we stre…" at bounding box center [447, 550] width 201 height 46
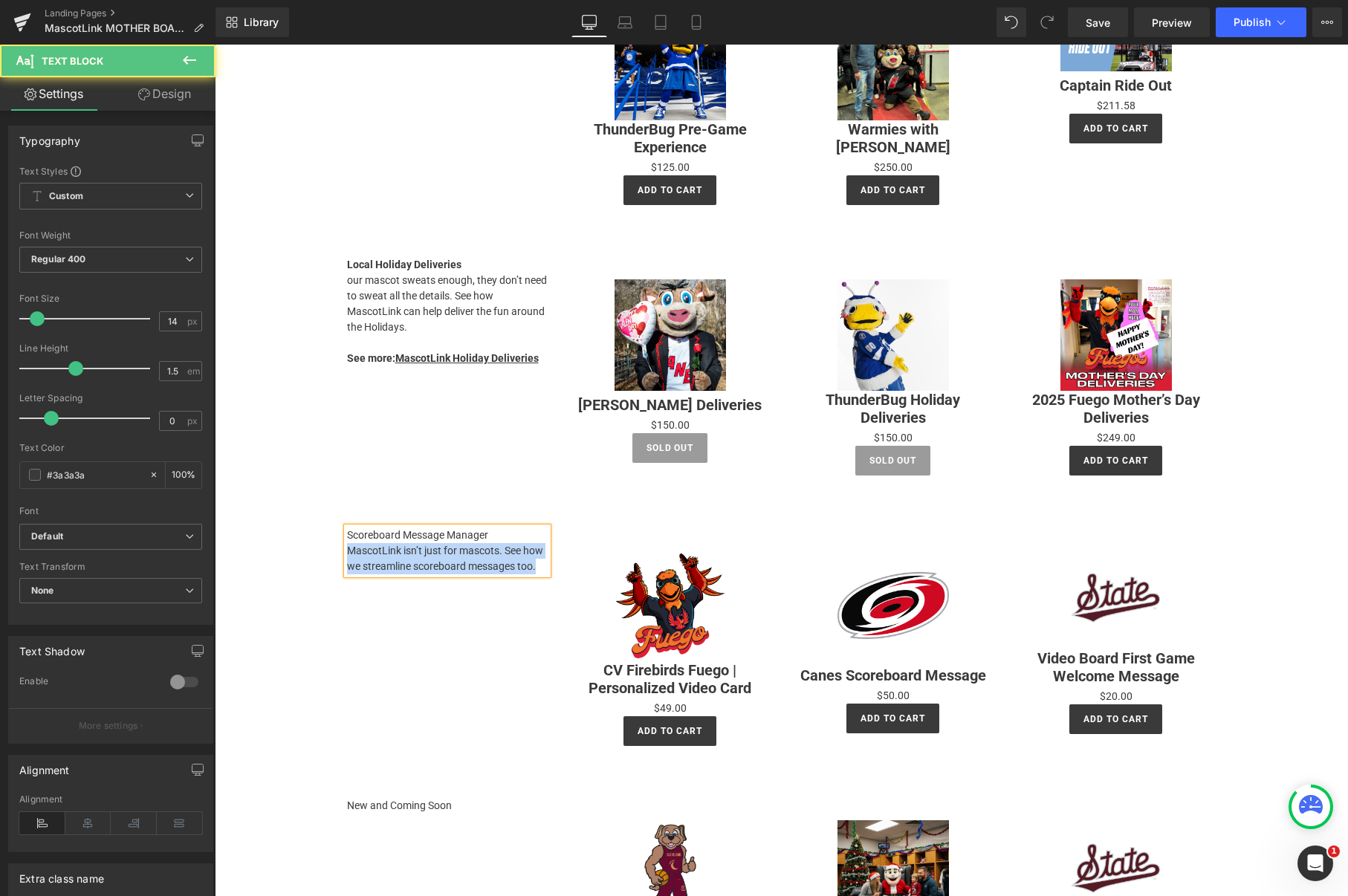
drag, startPoint x: 502, startPoint y: 534, endPoint x: 344, endPoint y: 533, distance: 158.0
click at [347, 533] on div "Scoreboard Message Manager MascotLink isn’t just for mascots. See how we stream…" at bounding box center [447, 550] width 201 height 46
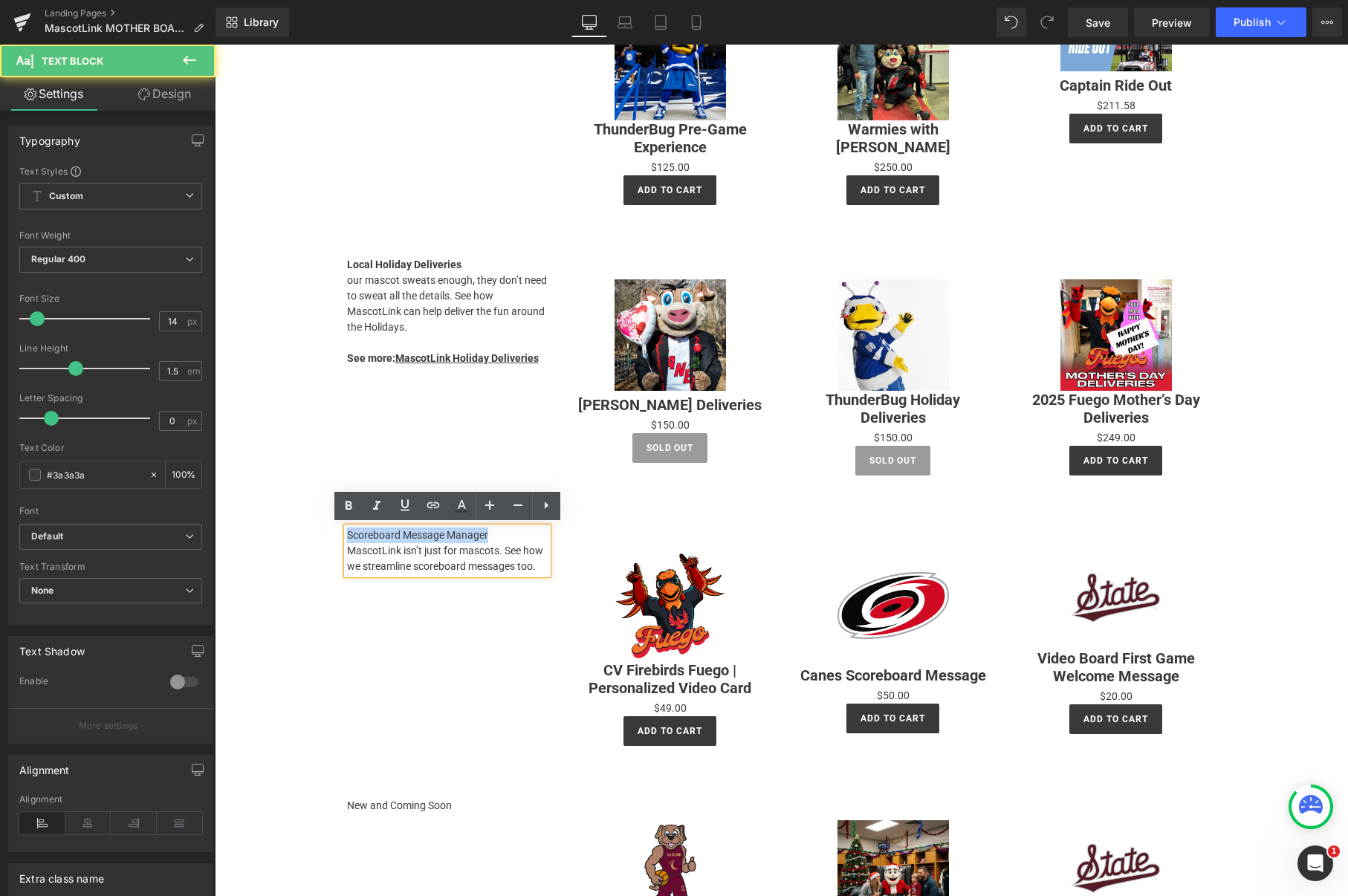
drag, startPoint x: 347, startPoint y: 532, endPoint x: 494, endPoint y: 532, distance: 147.0
click at [494, 532] on p "Scoreboard Message Manager" at bounding box center [447, 535] width 201 height 15
click at [422, 558] on p "MascotLink isn’t just for mascots. See how we streamline scoreboard messages to…" at bounding box center [447, 558] width 201 height 31
click at [472, 533] on strong "Scoreboard Message Manager" at bounding box center [419, 535] width 145 height 12
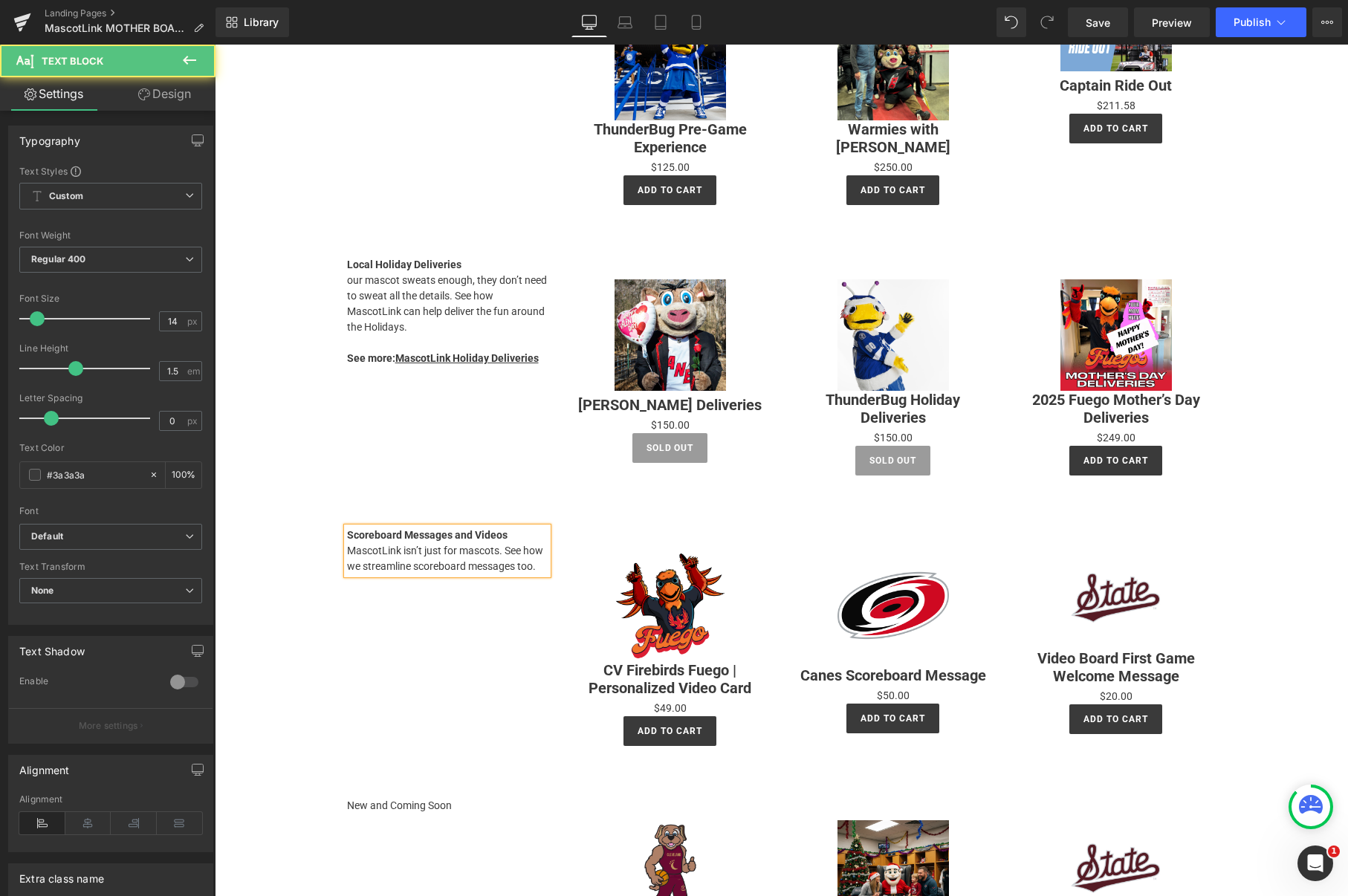
drag, startPoint x: 541, startPoint y: 565, endPoint x: 550, endPoint y: 564, distance: 9.1
click at [543, 565] on p "MascotLink isn’t just for mascots. See how we streamline scoreboard messages to…" at bounding box center [447, 558] width 201 height 31
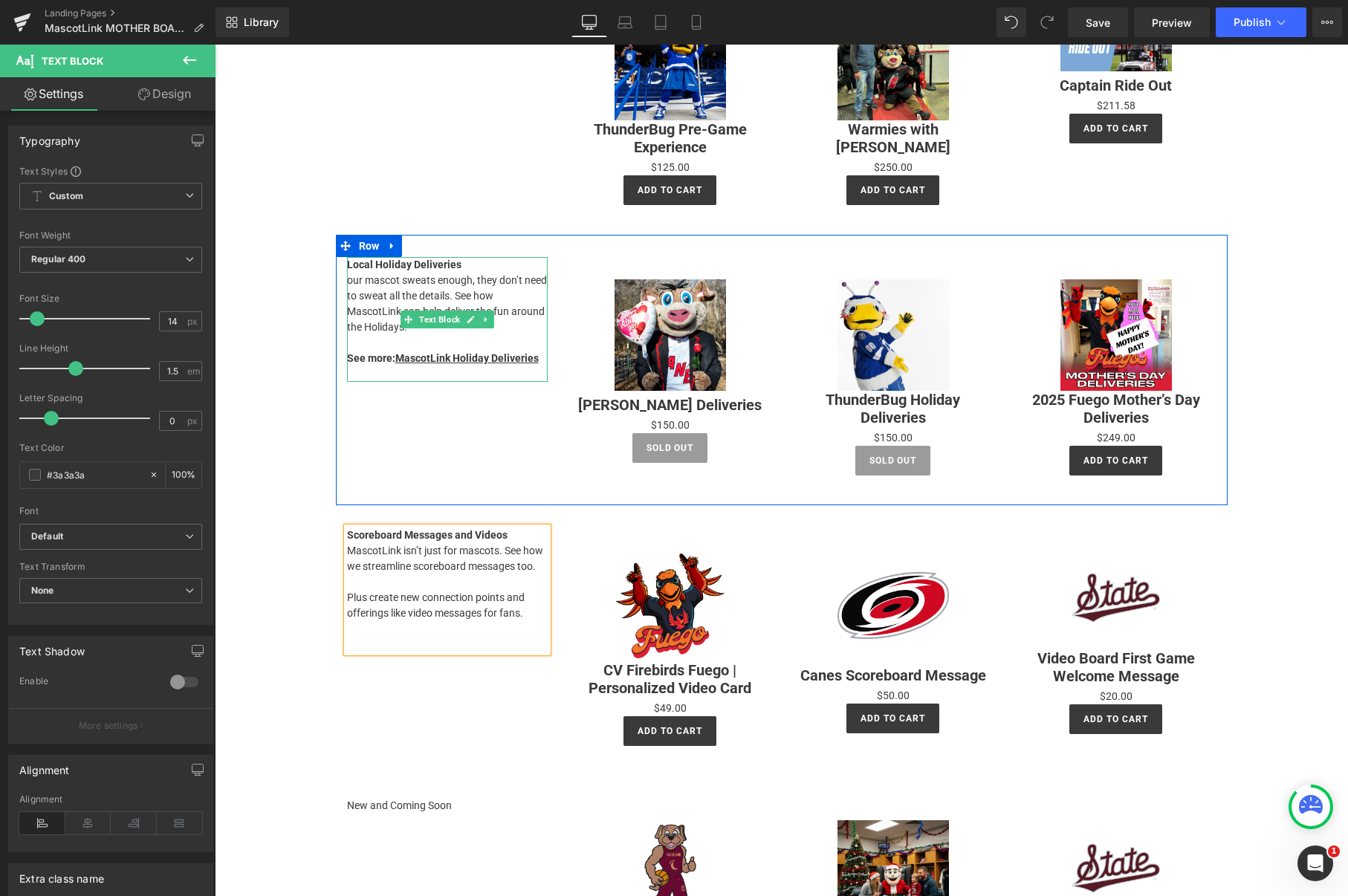
click at [541, 356] on p "See more: MascotLink Holiday Deliveries" at bounding box center [447, 358] width 201 height 15
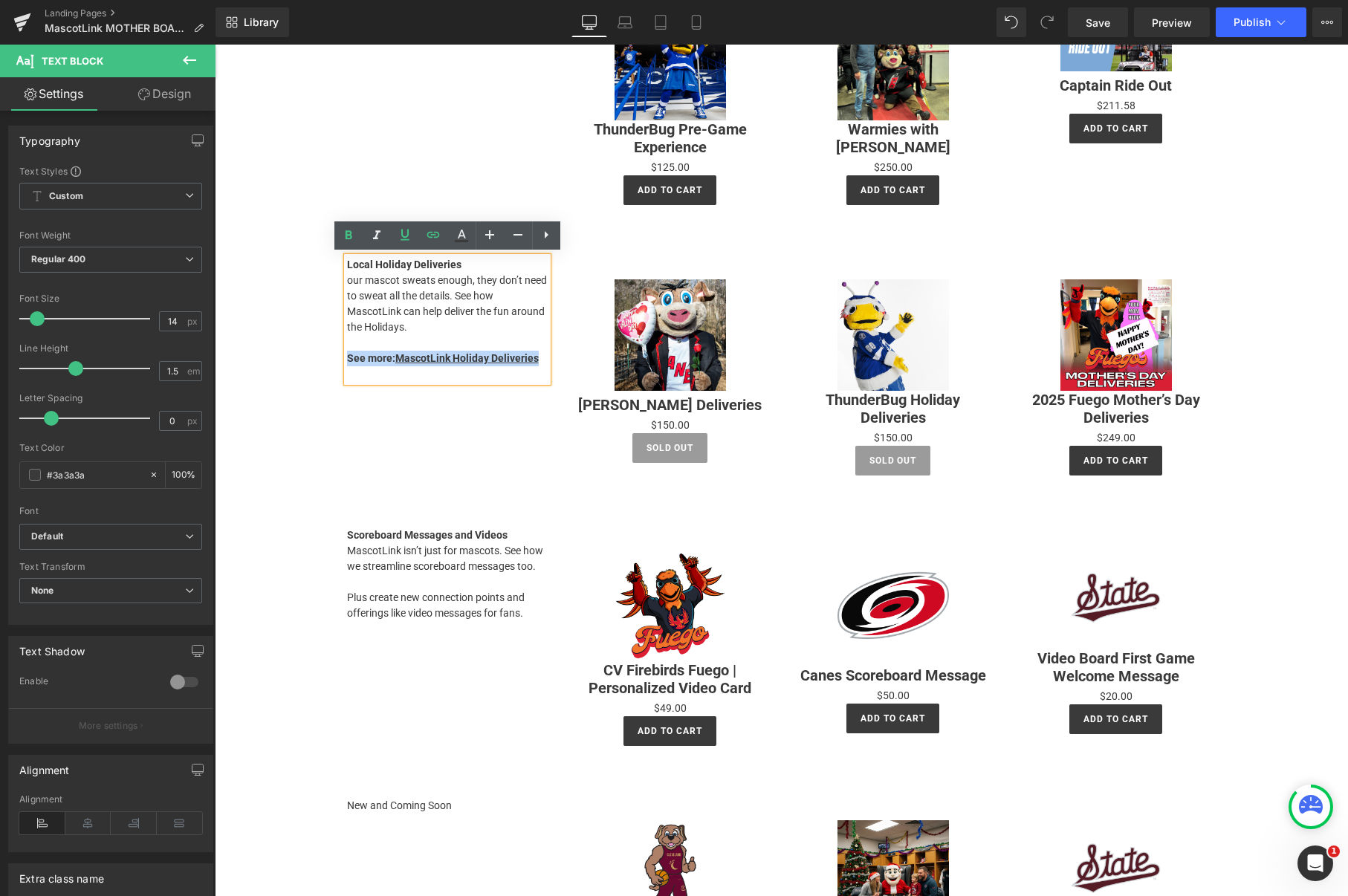
drag, startPoint x: 539, startPoint y: 358, endPoint x: 349, endPoint y: 357, distance: 190.0
click at [349, 357] on p "See more: MascotLink Holiday Deliveries" at bounding box center [447, 358] width 201 height 15
copy strong "See more: MascotLink Holiday Deliveries"
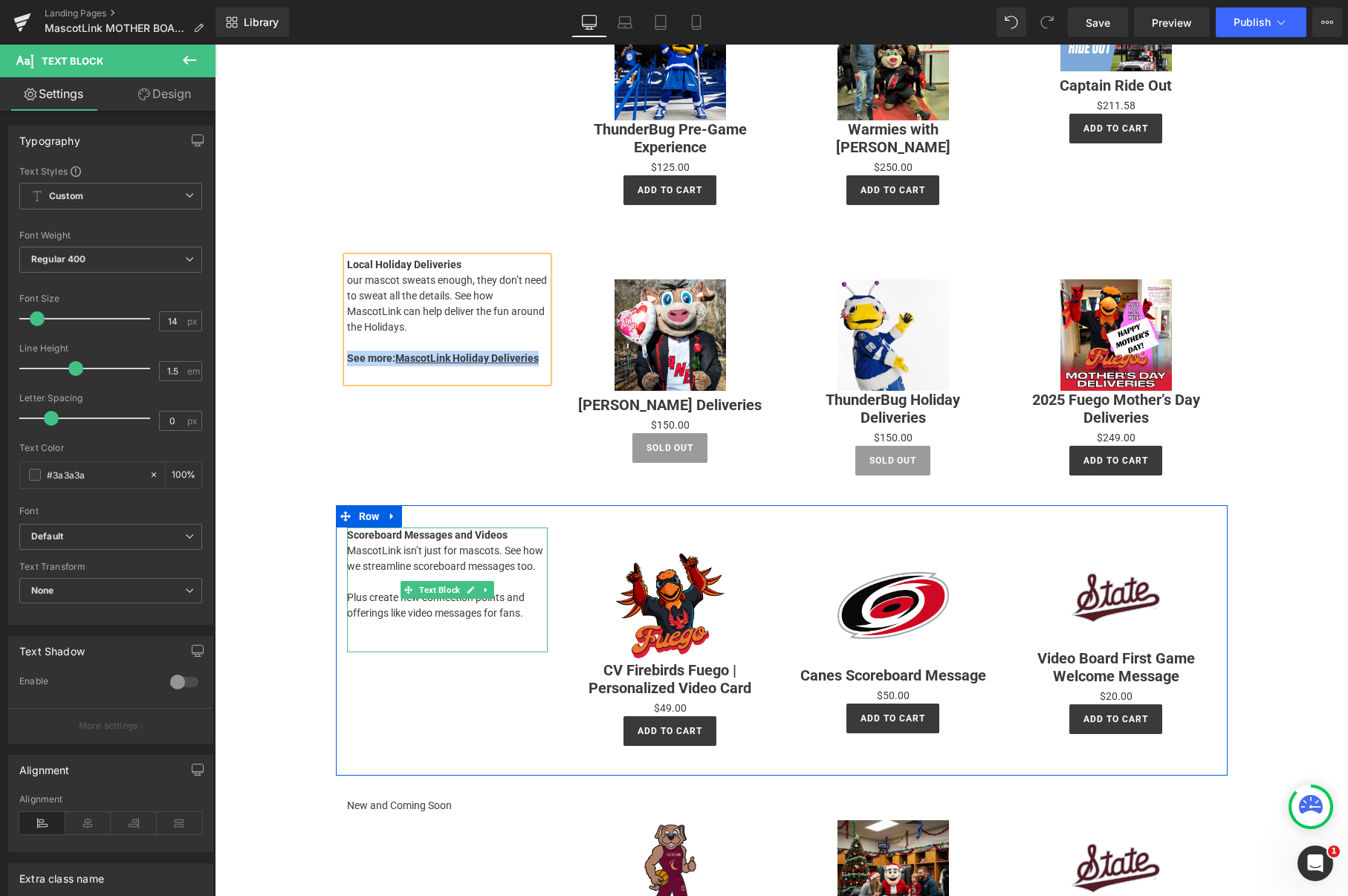
click at [390, 643] on p at bounding box center [447, 644] width 201 height 15
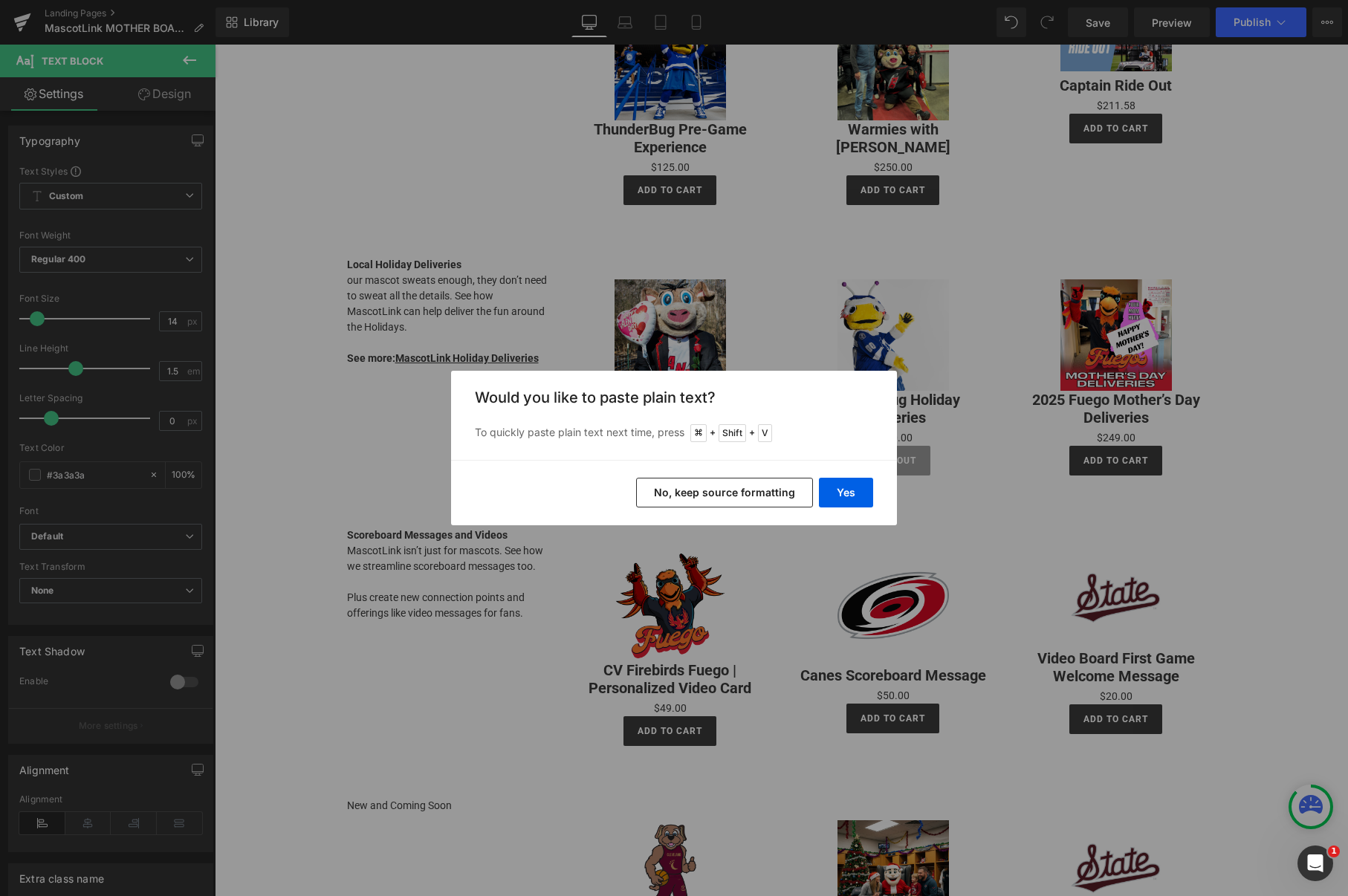
click at [753, 494] on button "No, keep source formatting" at bounding box center [725, 492] width 177 height 29
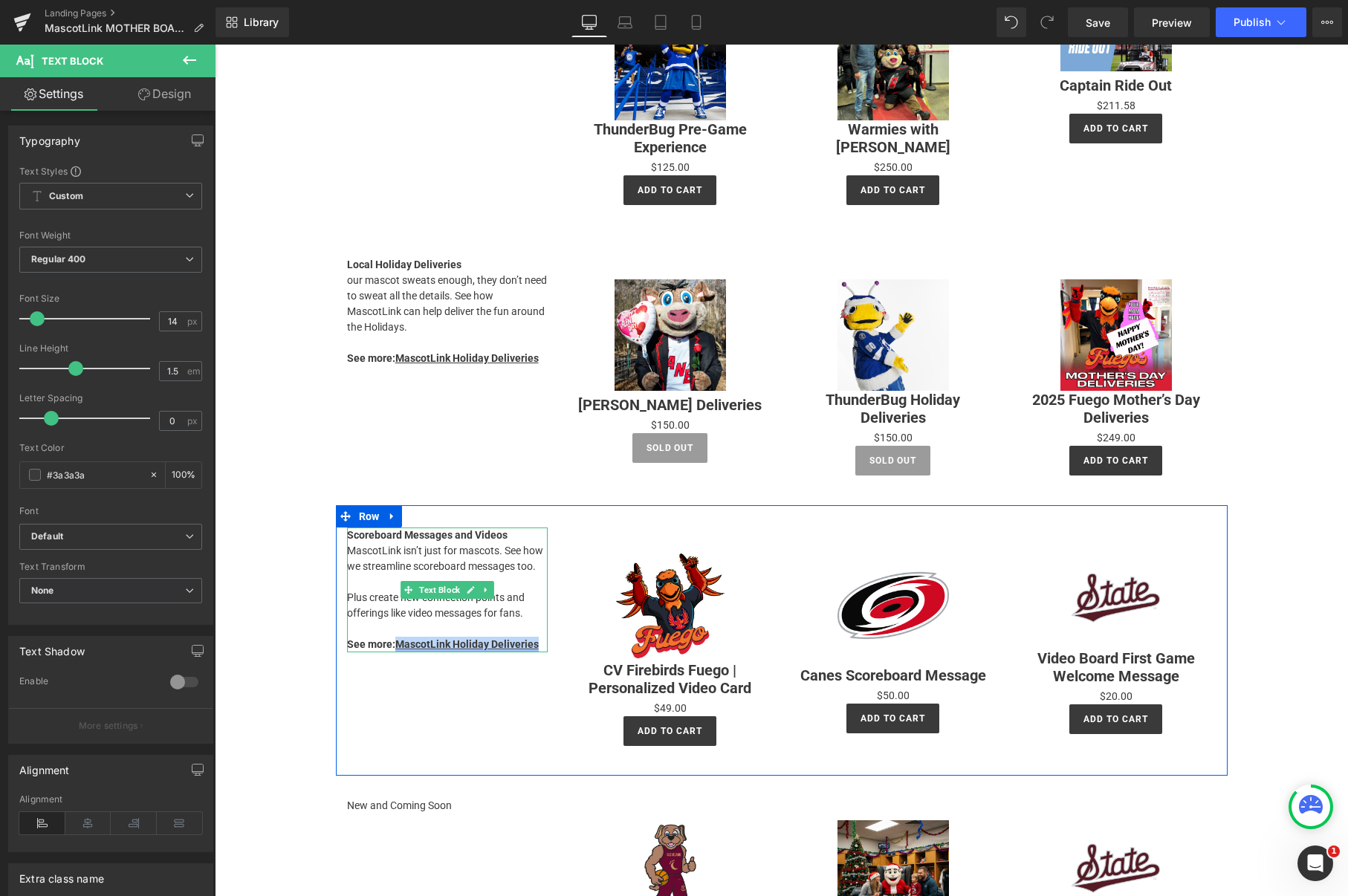
drag, startPoint x: 540, startPoint y: 642, endPoint x: 398, endPoint y: 641, distance: 142.0
click at [398, 641] on p "See more: MascotLink Holiday Deliveries" at bounding box center [447, 644] width 201 height 15
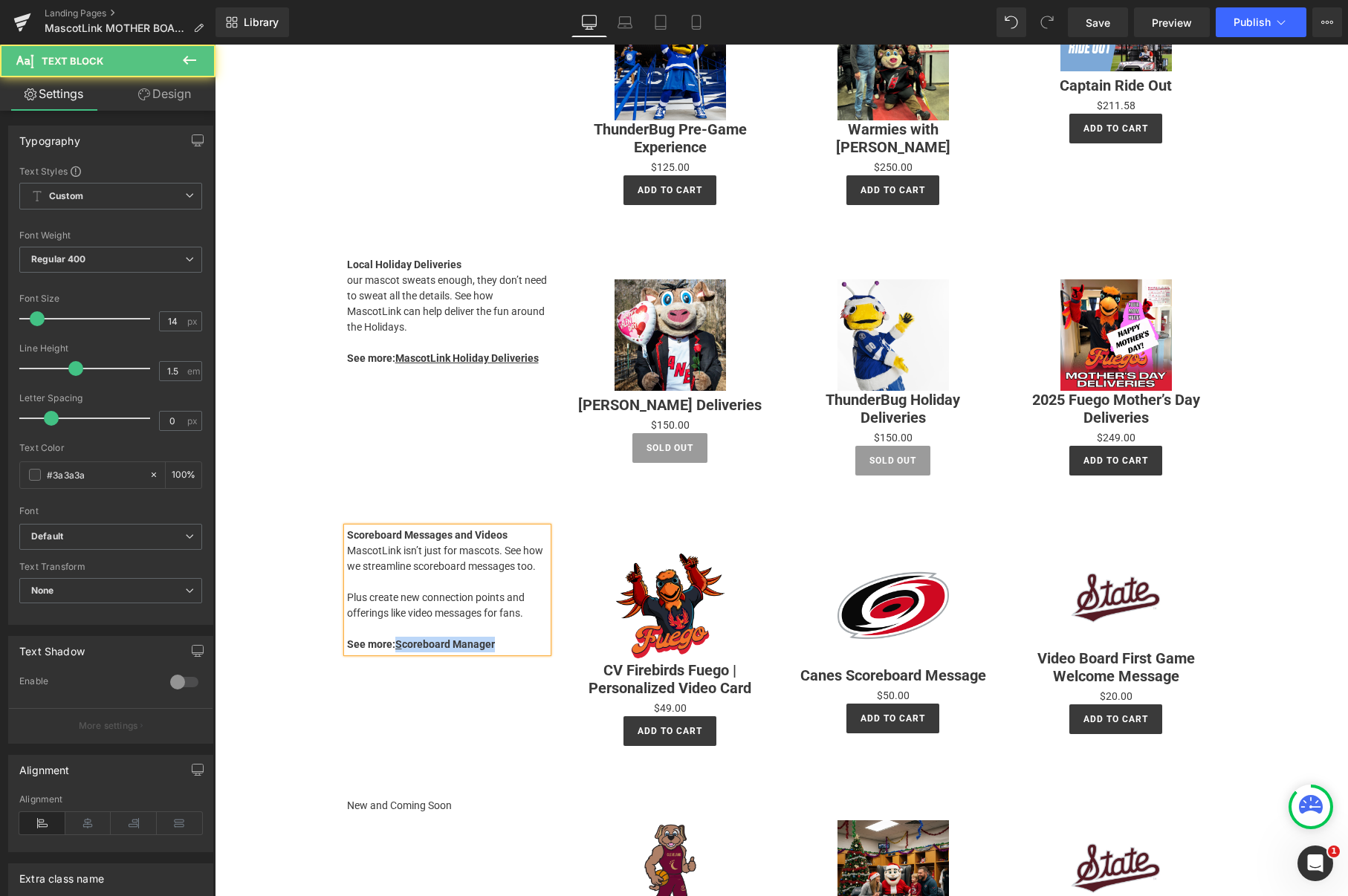
drag, startPoint x: 488, startPoint y: 643, endPoint x: 395, endPoint y: 643, distance: 93.0
click at [395, 643] on p "See more: S coreboard Manager" at bounding box center [447, 644] width 201 height 15
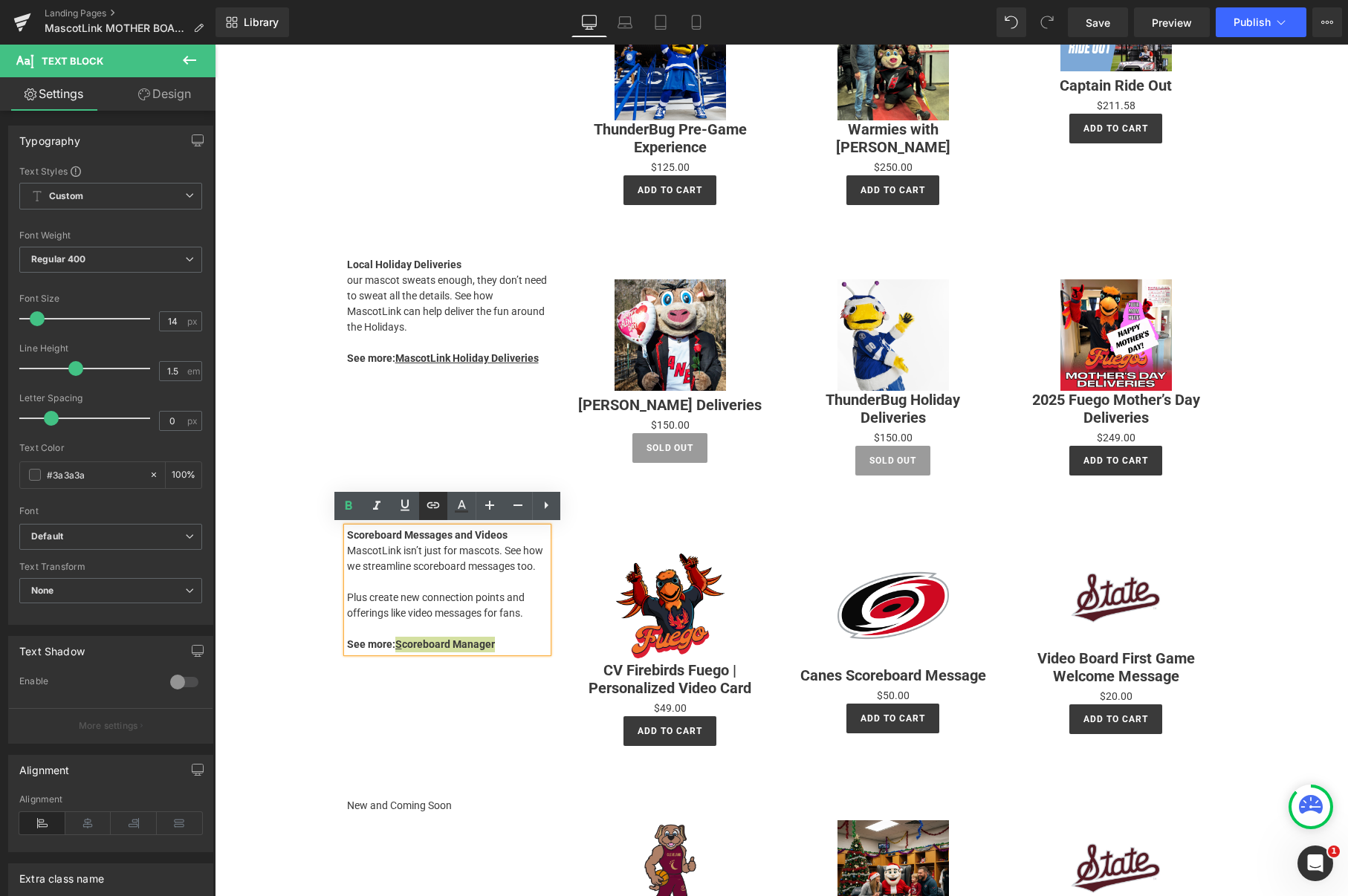
click at [0, 0] on icon at bounding box center [0, 0] width 0 height 0
click at [353, 677] on input "text" at bounding box center [365, 673] width 229 height 37
paste input "[URL][DOMAIN_NAME]"
type input "[URL][DOMAIN_NAME]"
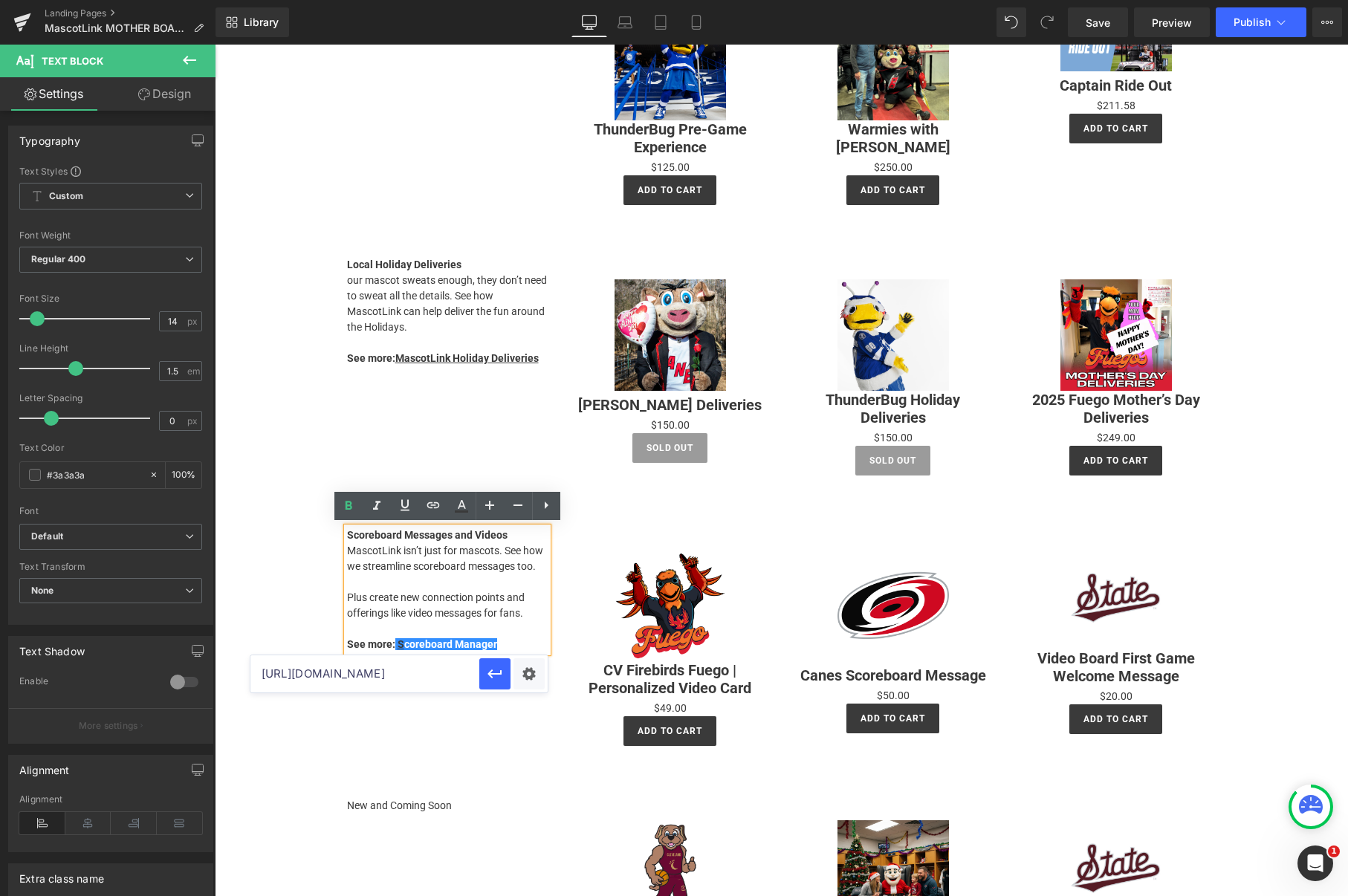
scroll to position [0, 73]
click at [522, 0] on div "Text Color Highlight Color #333333 Edit or remove link: Edit - Unlink - Cancel …" at bounding box center [674, 0] width 1348 height 0
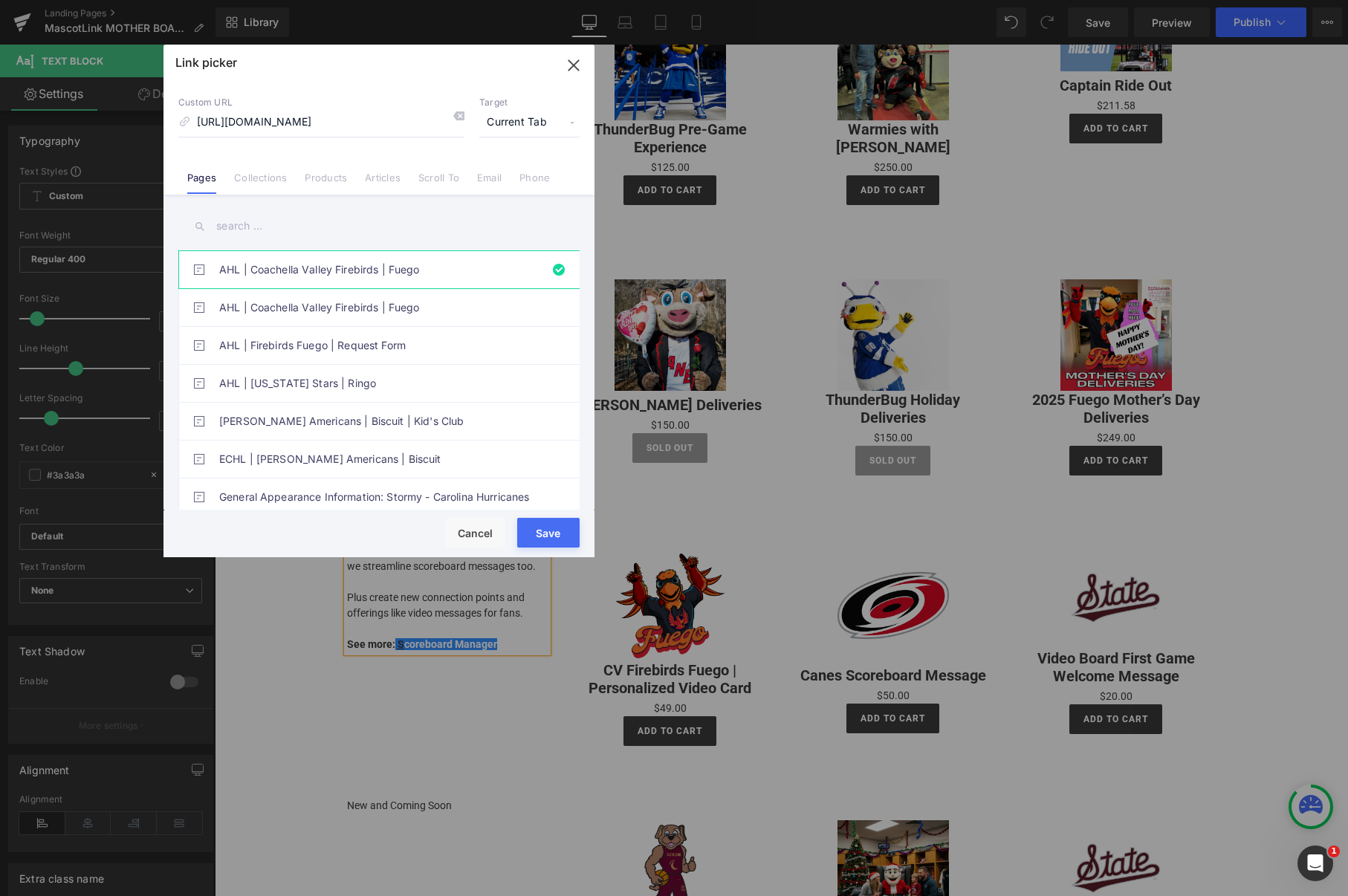
click at [524, 122] on span "Current Tab" at bounding box center [530, 123] width 100 height 28
click at [505, 174] on li "New Tab" at bounding box center [530, 175] width 116 height 26
click at [547, 529] on button "Save" at bounding box center [548, 532] width 63 height 29
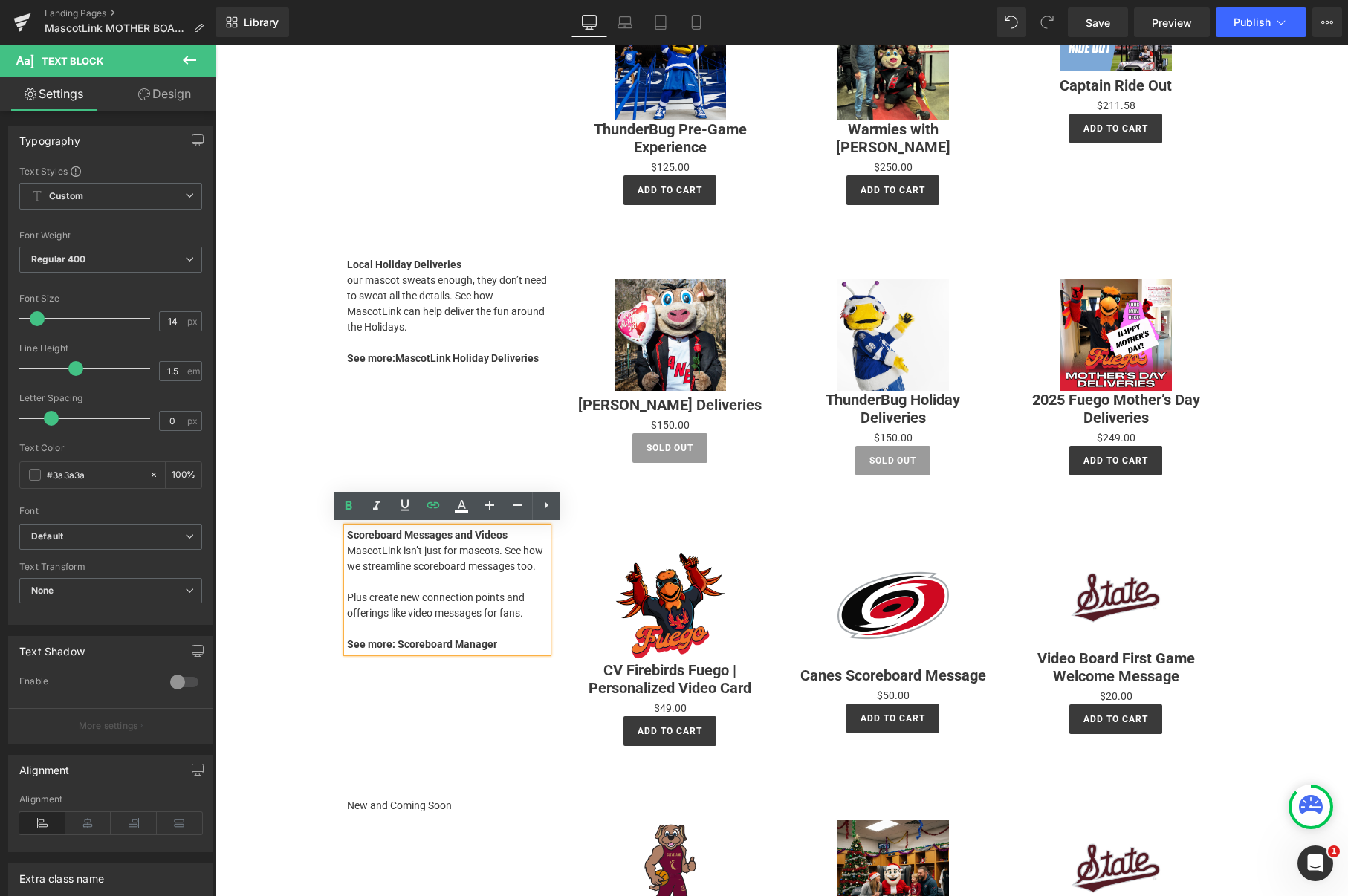
click at [442, 579] on p at bounding box center [447, 582] width 201 height 15
drag, startPoint x: 487, startPoint y: 644, endPoint x: 404, endPoint y: 576, distance: 107.3
click at [396, 642] on p "See more: S coreboard Manager" at bounding box center [447, 644] width 201 height 15
click at [0, 0] on icon at bounding box center [0, 0] width 0 height 0
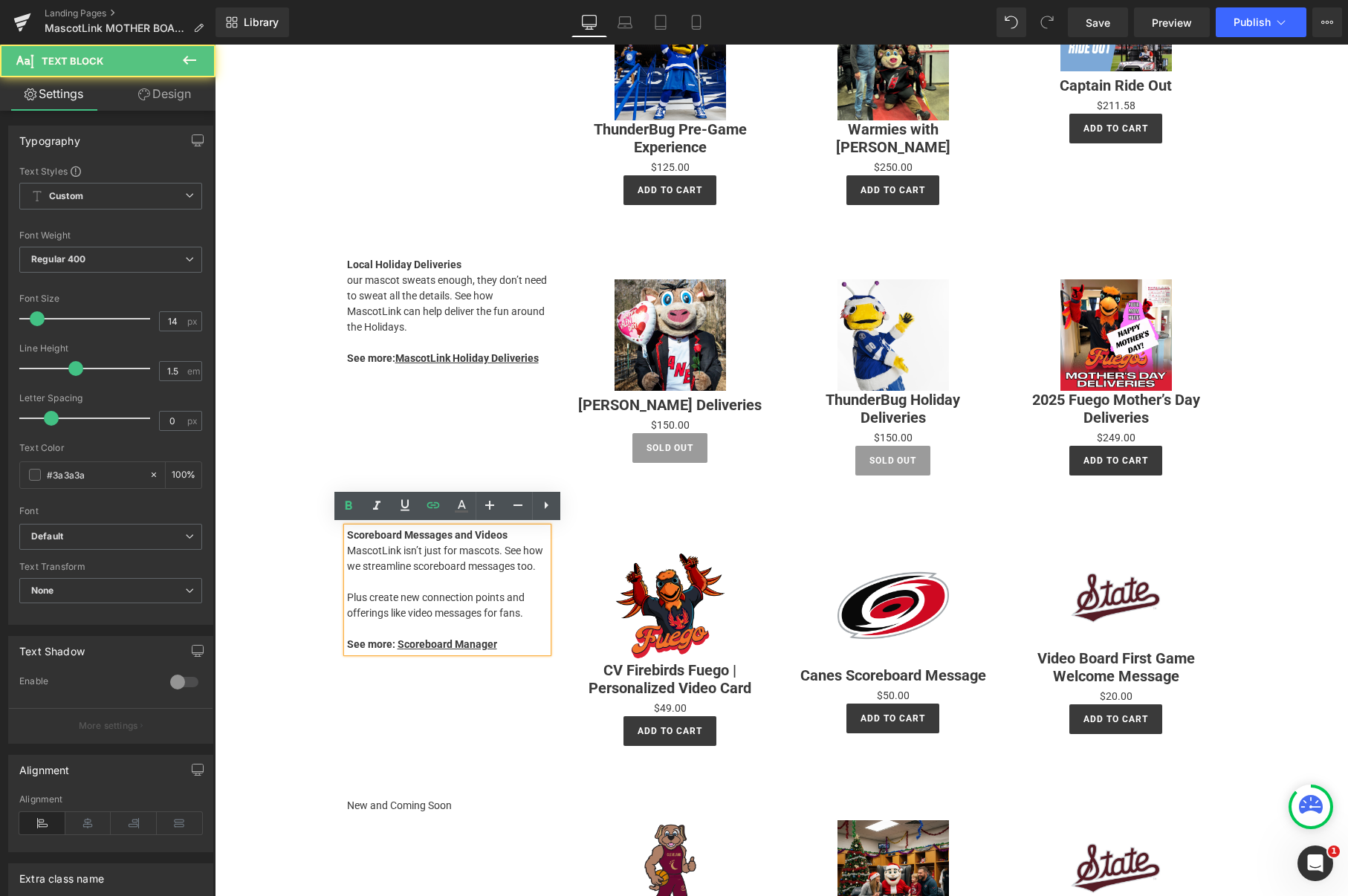
click at [437, 556] on p "MascotLink isn’t just for mascots. See how we streamline scoreboard messages to…" at bounding box center [447, 558] width 201 height 31
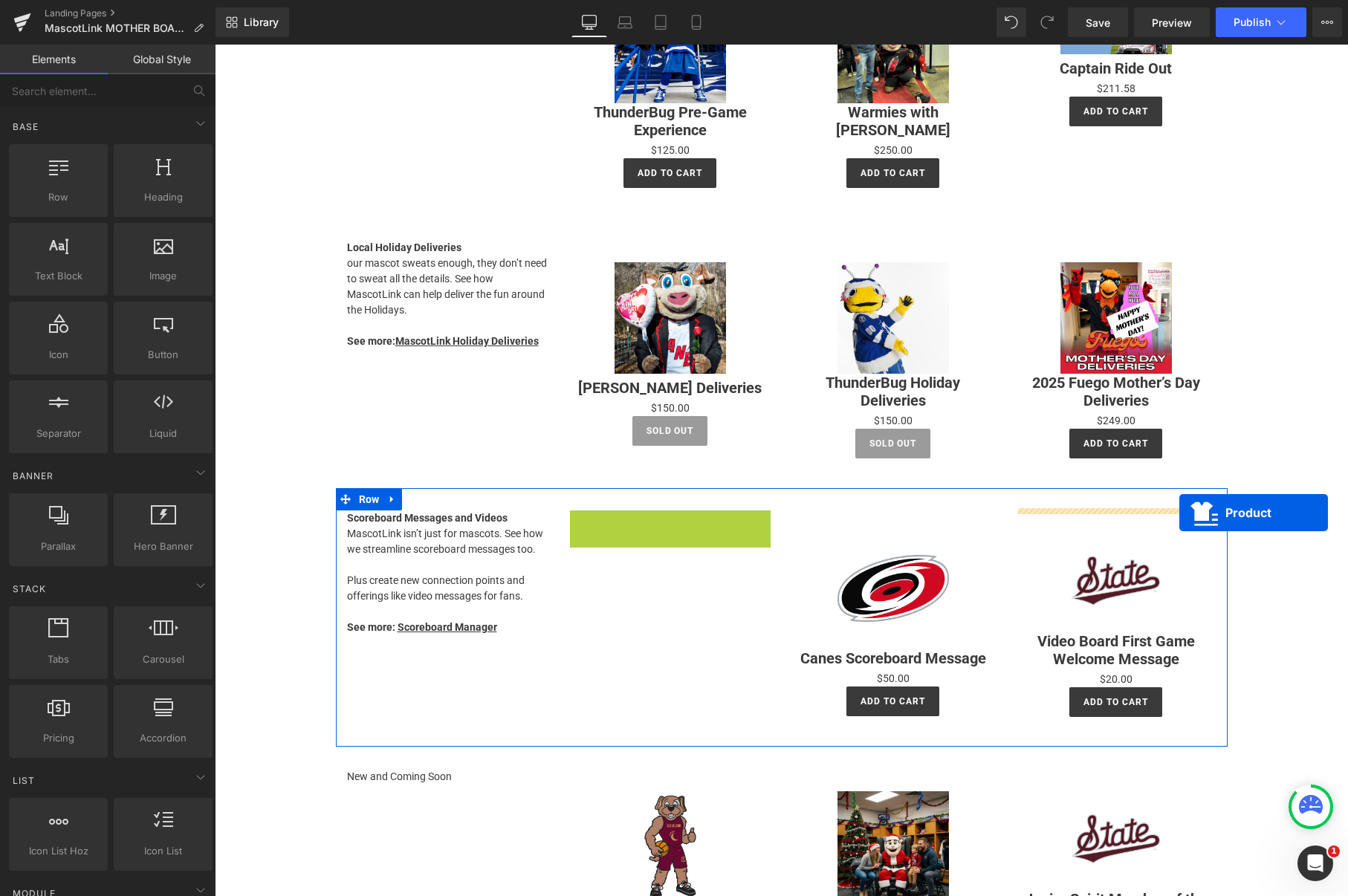
drag, startPoint x: 639, startPoint y: 516, endPoint x: 1179, endPoint y: 512, distance: 540.0
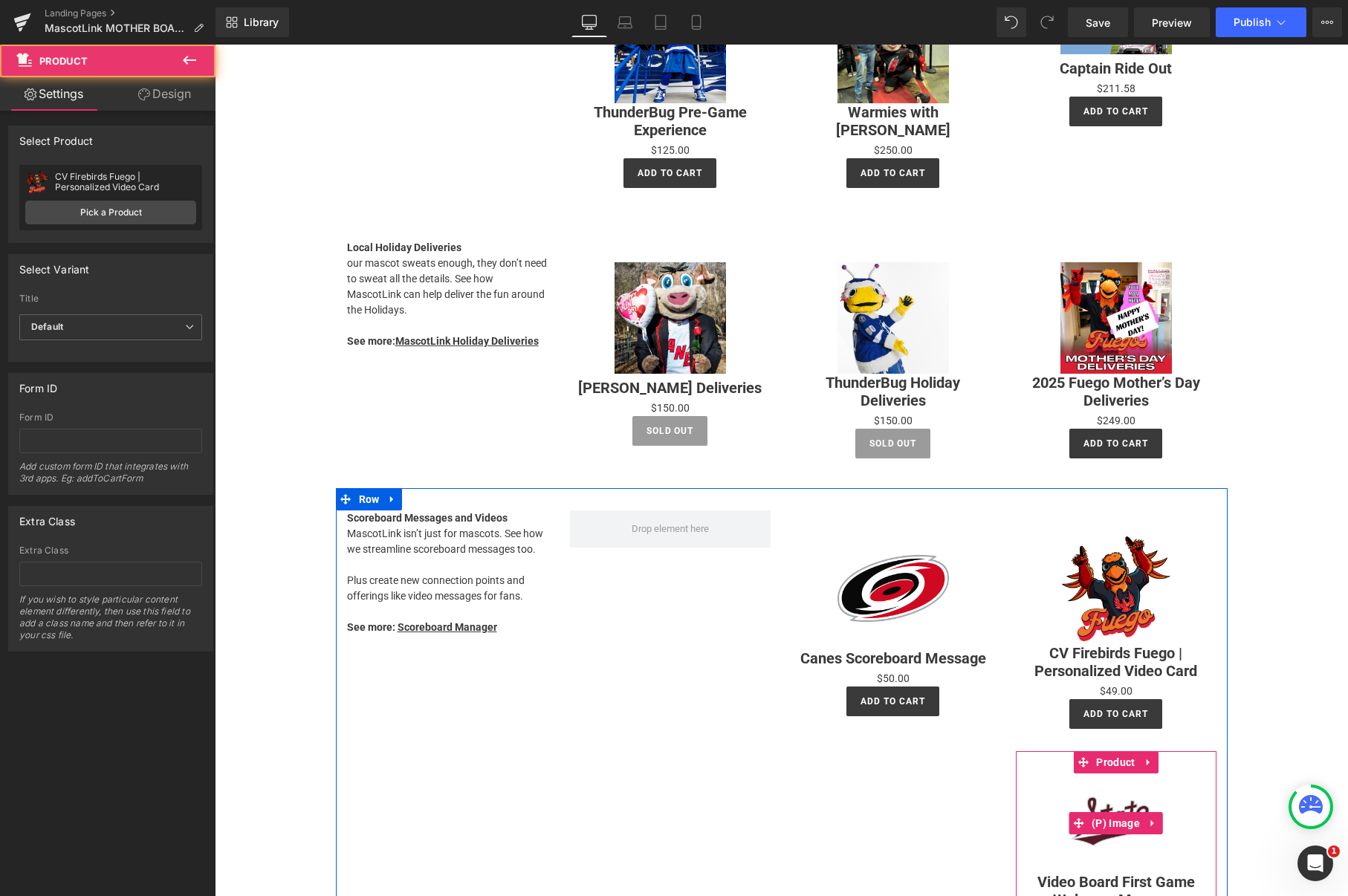
click at [1105, 782] on img at bounding box center [1116, 823] width 112 height 99
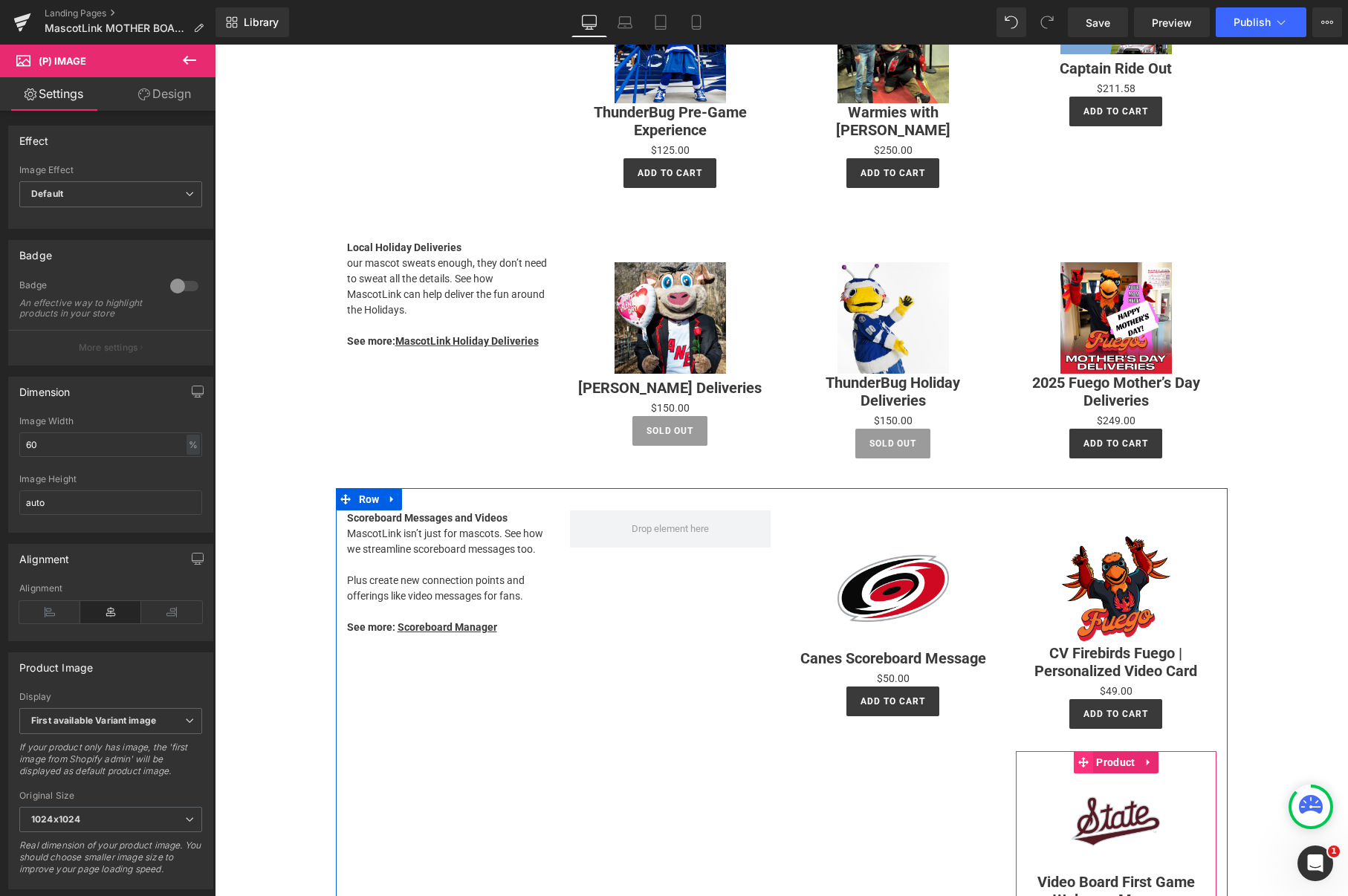
click at [1078, 757] on icon at bounding box center [1082, 762] width 10 height 11
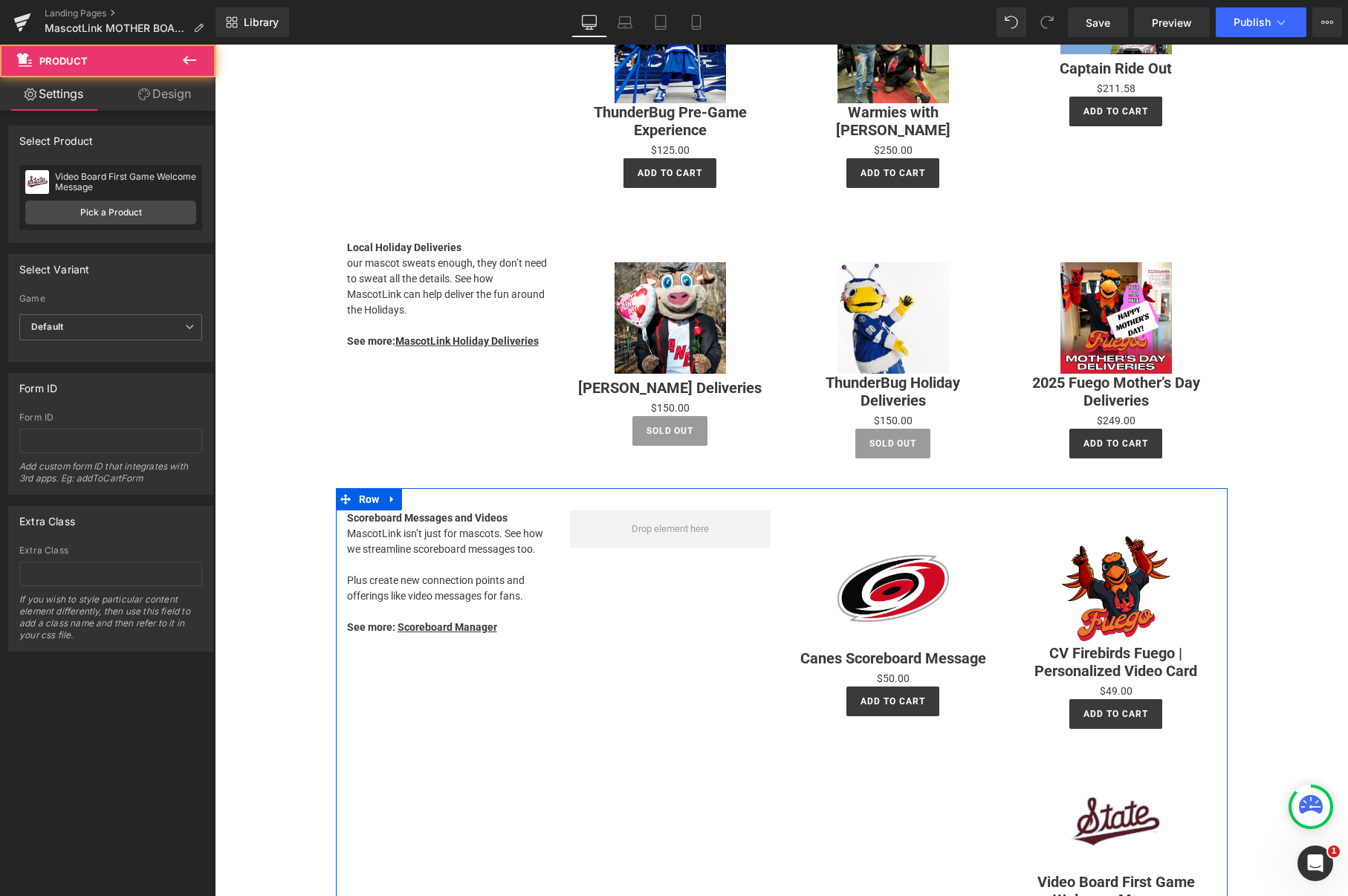
click at [871, 564] on img at bounding box center [893, 588] width 112 height 112
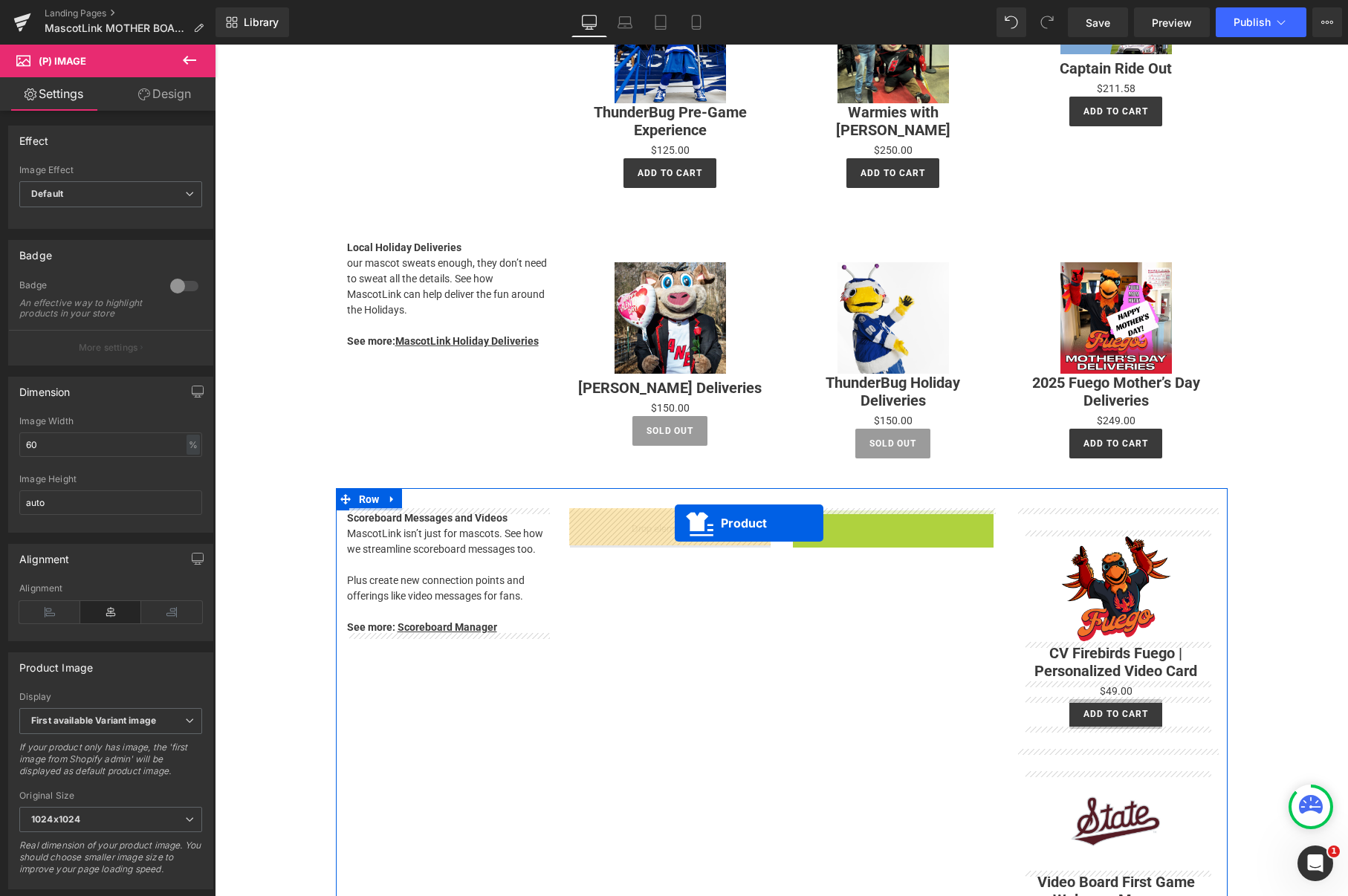
drag, startPoint x: 860, startPoint y: 518, endPoint x: 674, endPoint y: 523, distance: 186.1
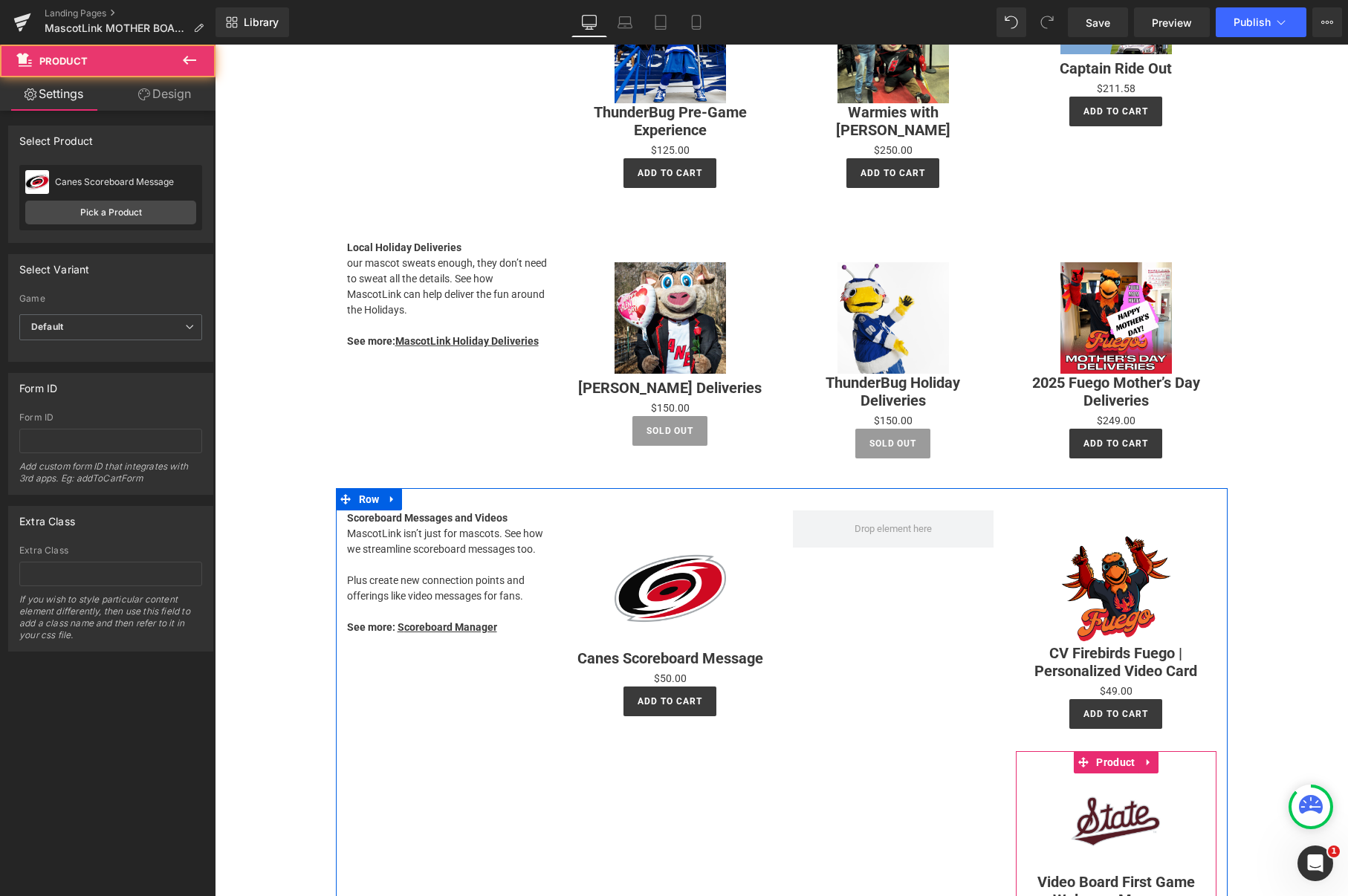
click at [1073, 795] on img at bounding box center [1116, 823] width 112 height 99
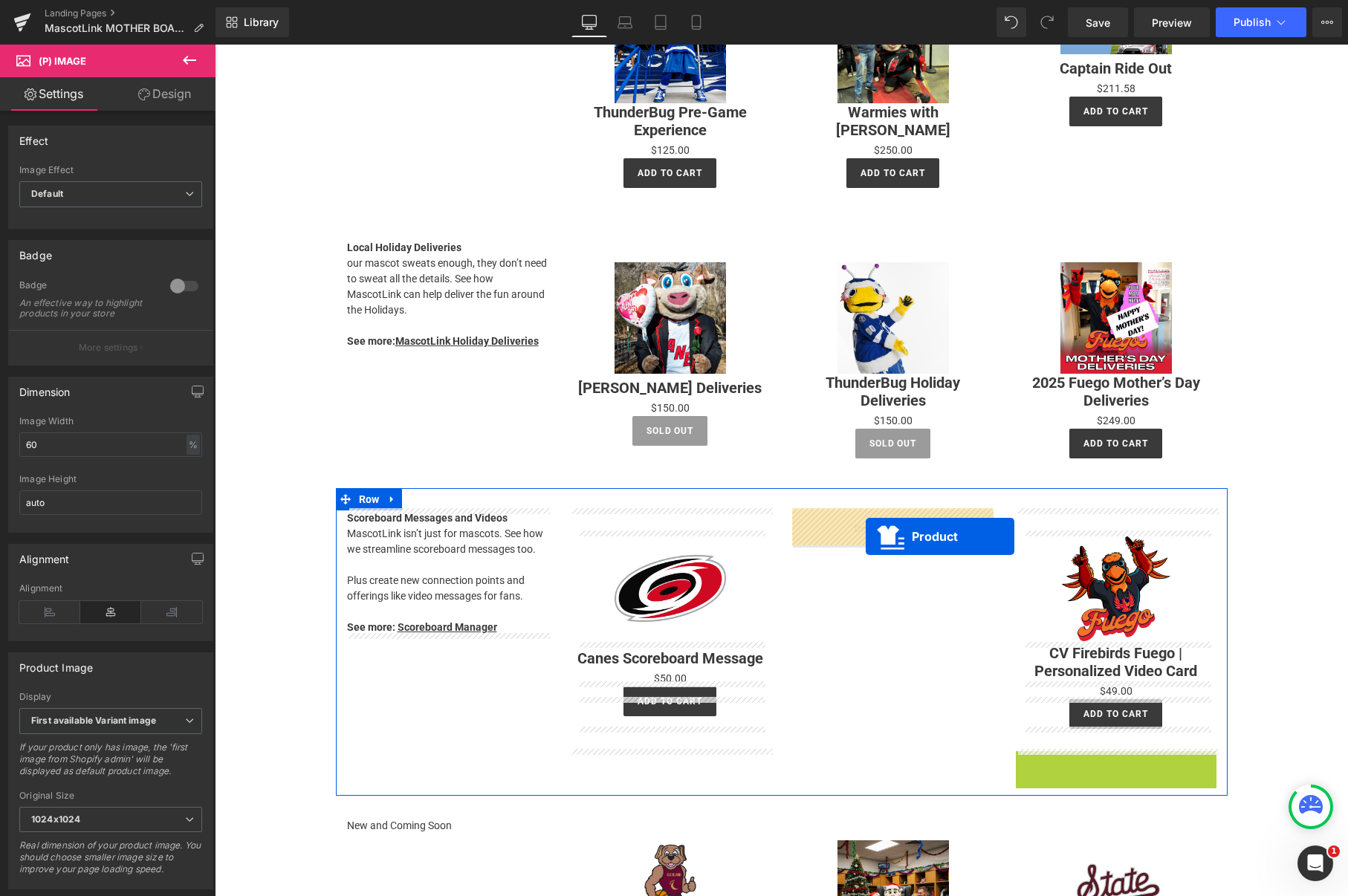
drag, startPoint x: 1053, startPoint y: 743, endPoint x: 866, endPoint y: 536, distance: 279.0
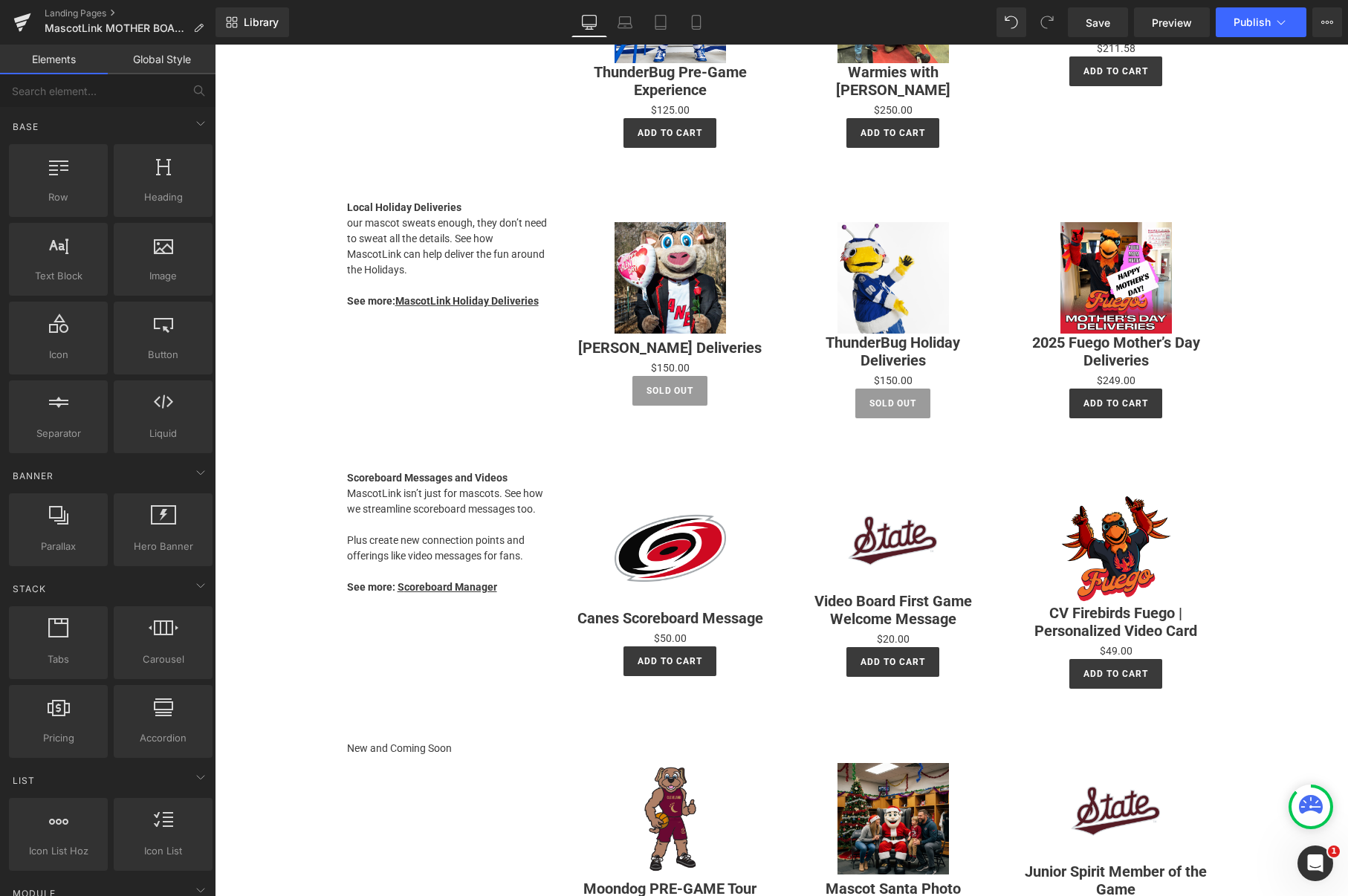
scroll to position [1031, 0]
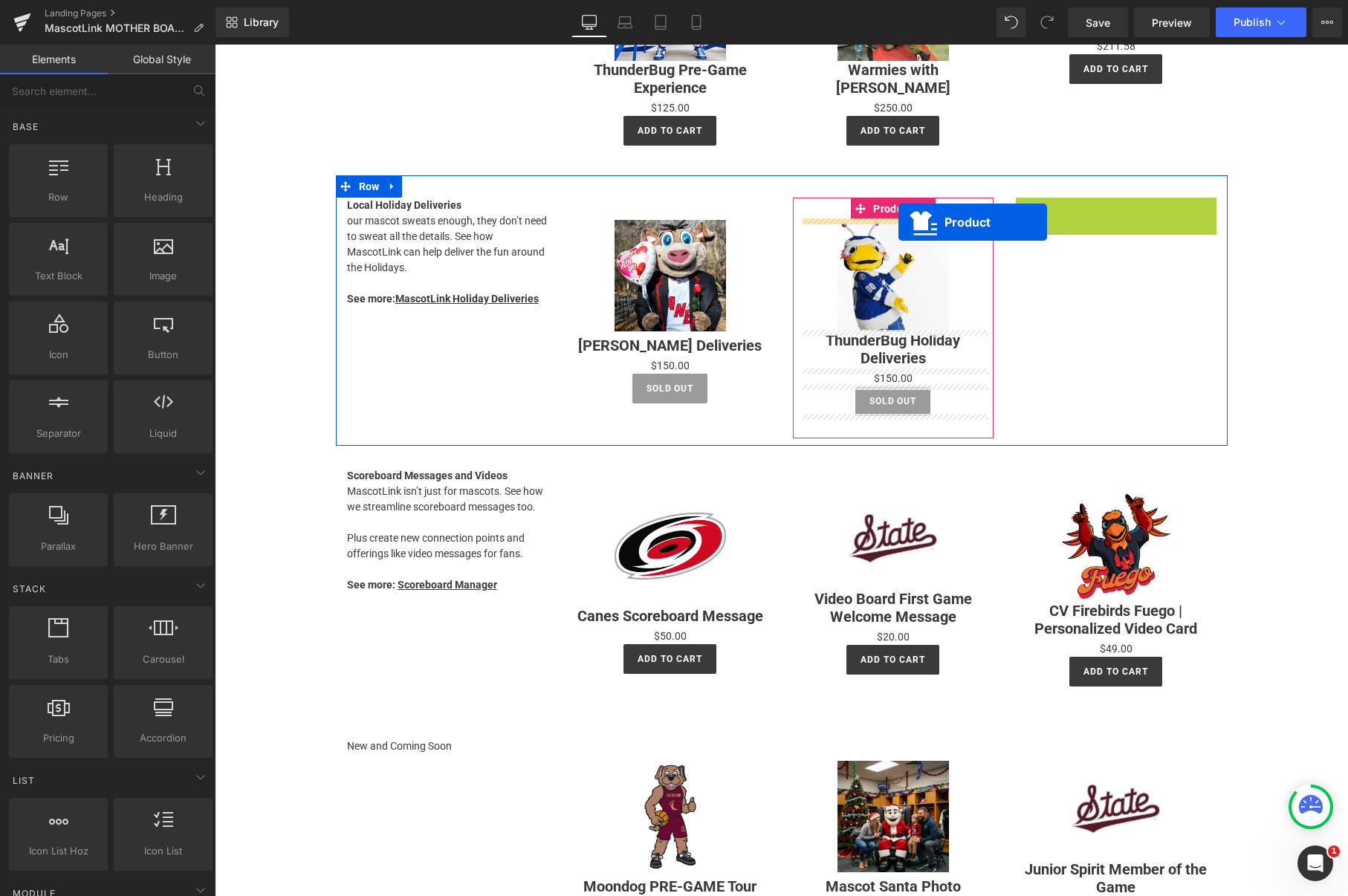
drag, startPoint x: 1085, startPoint y: 208, endPoint x: 898, endPoint y: 223, distance: 187.6
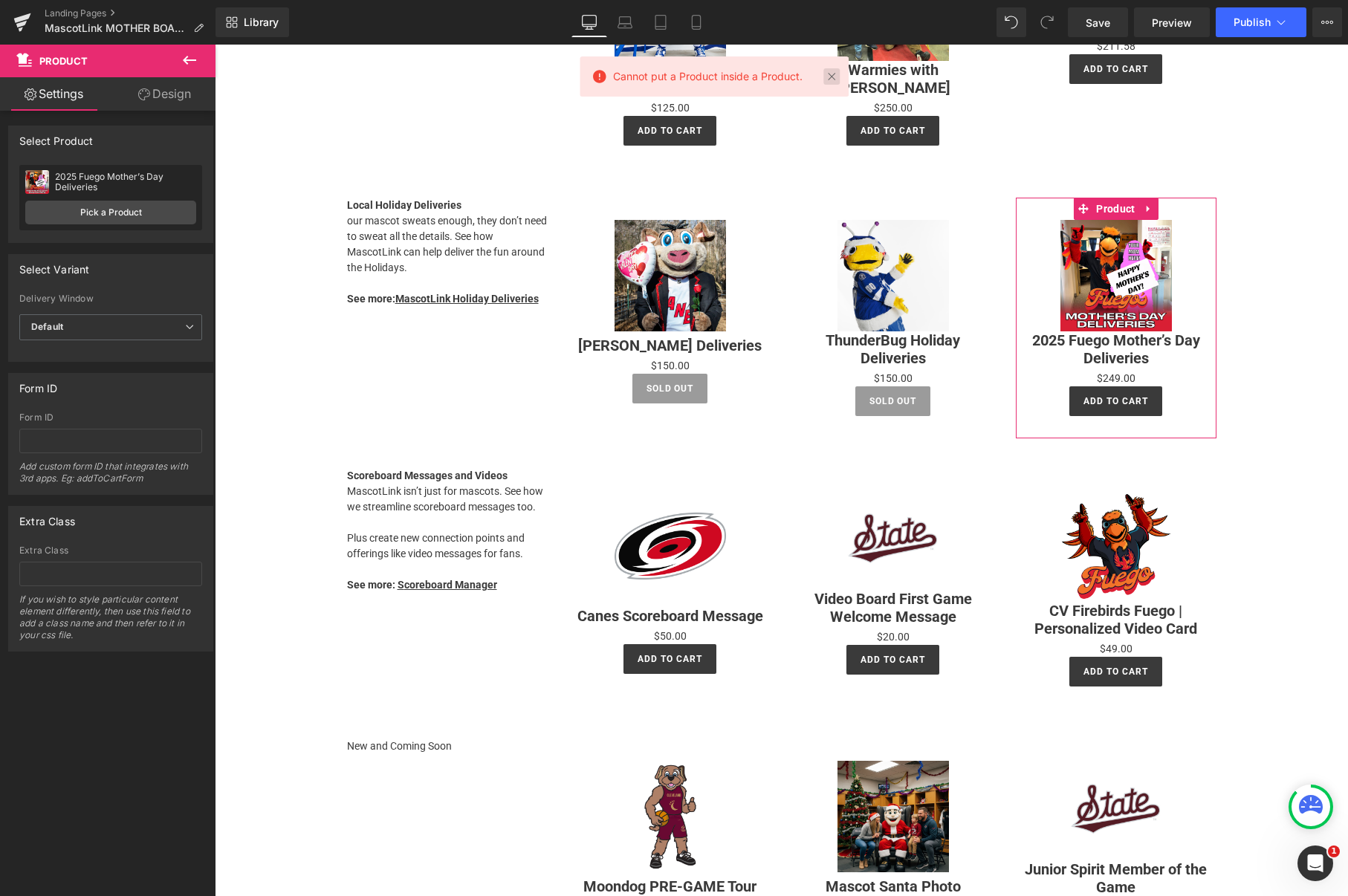
drag, startPoint x: 831, startPoint y: 79, endPoint x: 626, endPoint y: 98, distance: 205.9
click at [831, 79] on link at bounding box center [831, 76] width 16 height 16
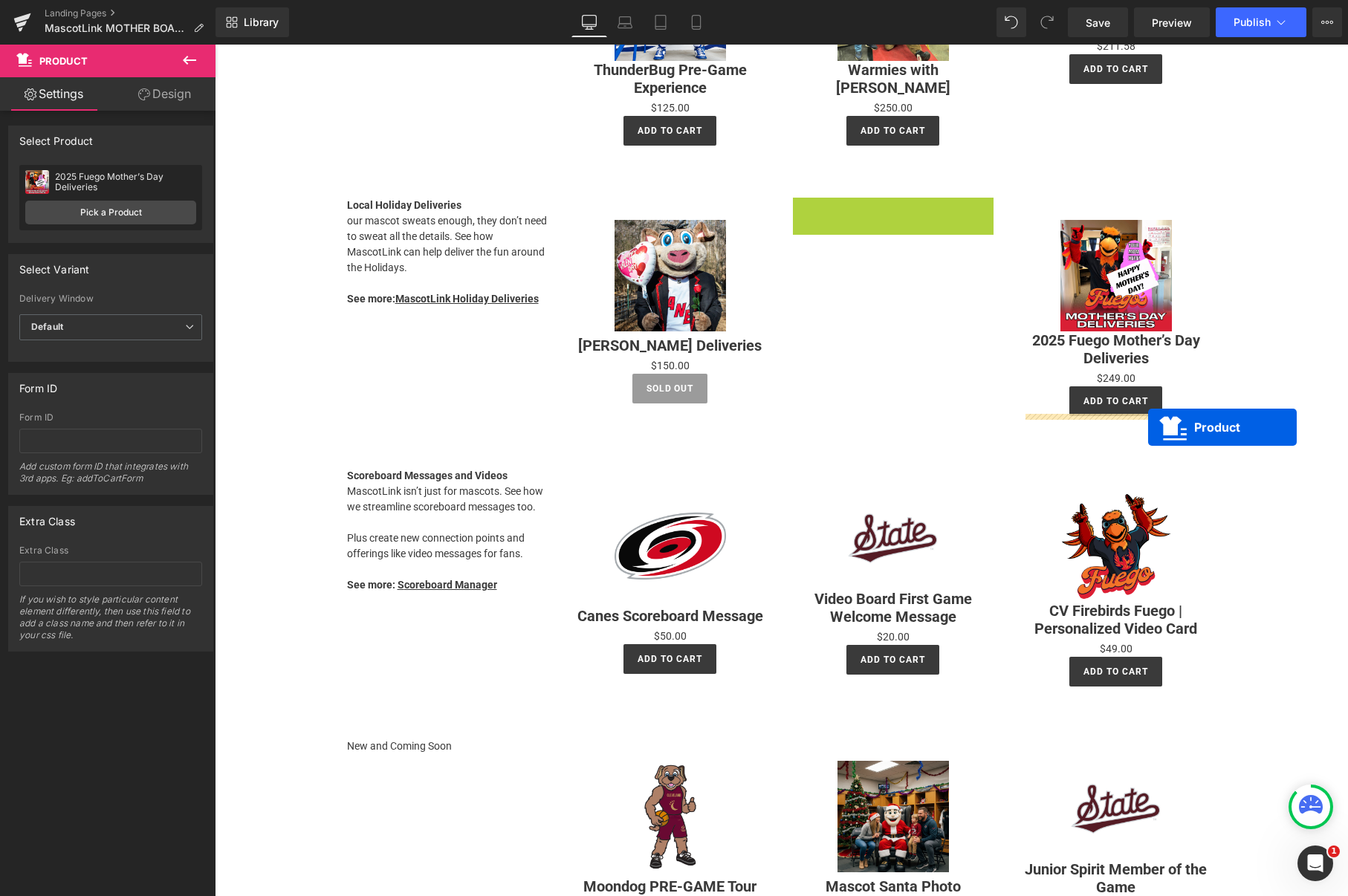
drag, startPoint x: 860, startPoint y: 206, endPoint x: 1148, endPoint y: 427, distance: 363.0
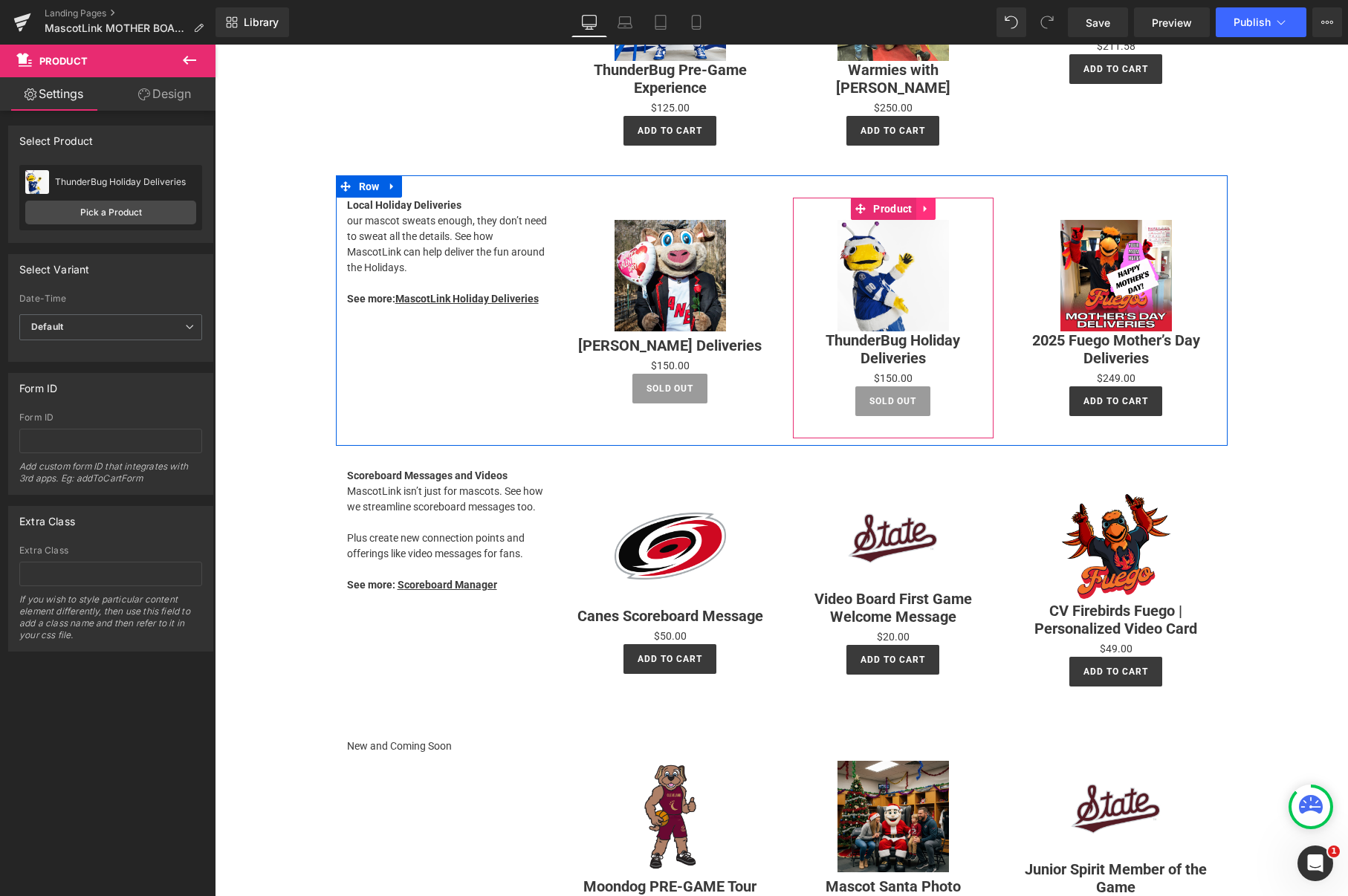
click at [926, 205] on icon at bounding box center [926, 208] width 10 height 11
click at [915, 208] on icon at bounding box center [916, 208] width 10 height 10
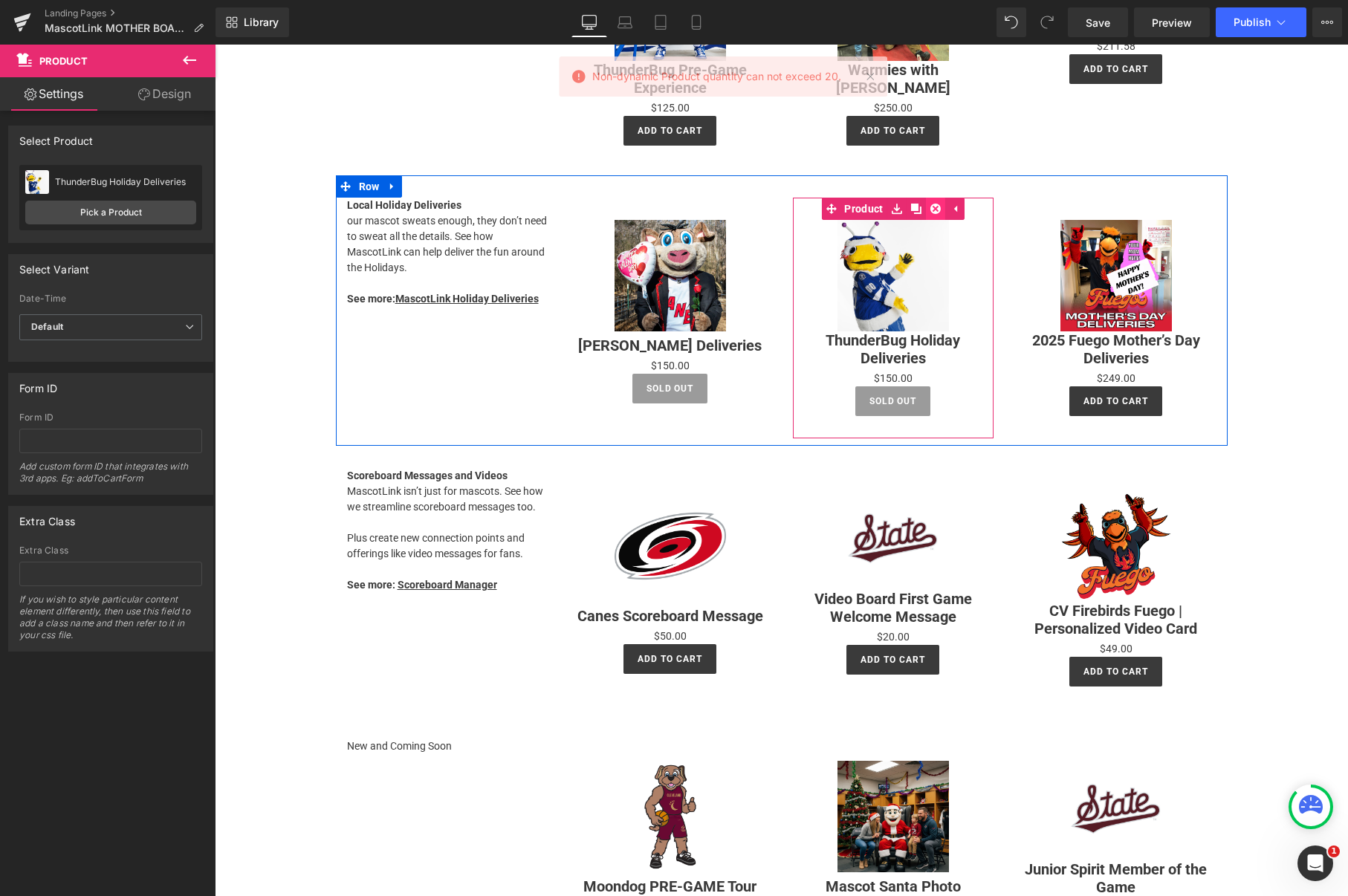
click at [936, 206] on icon at bounding box center [935, 208] width 10 height 11
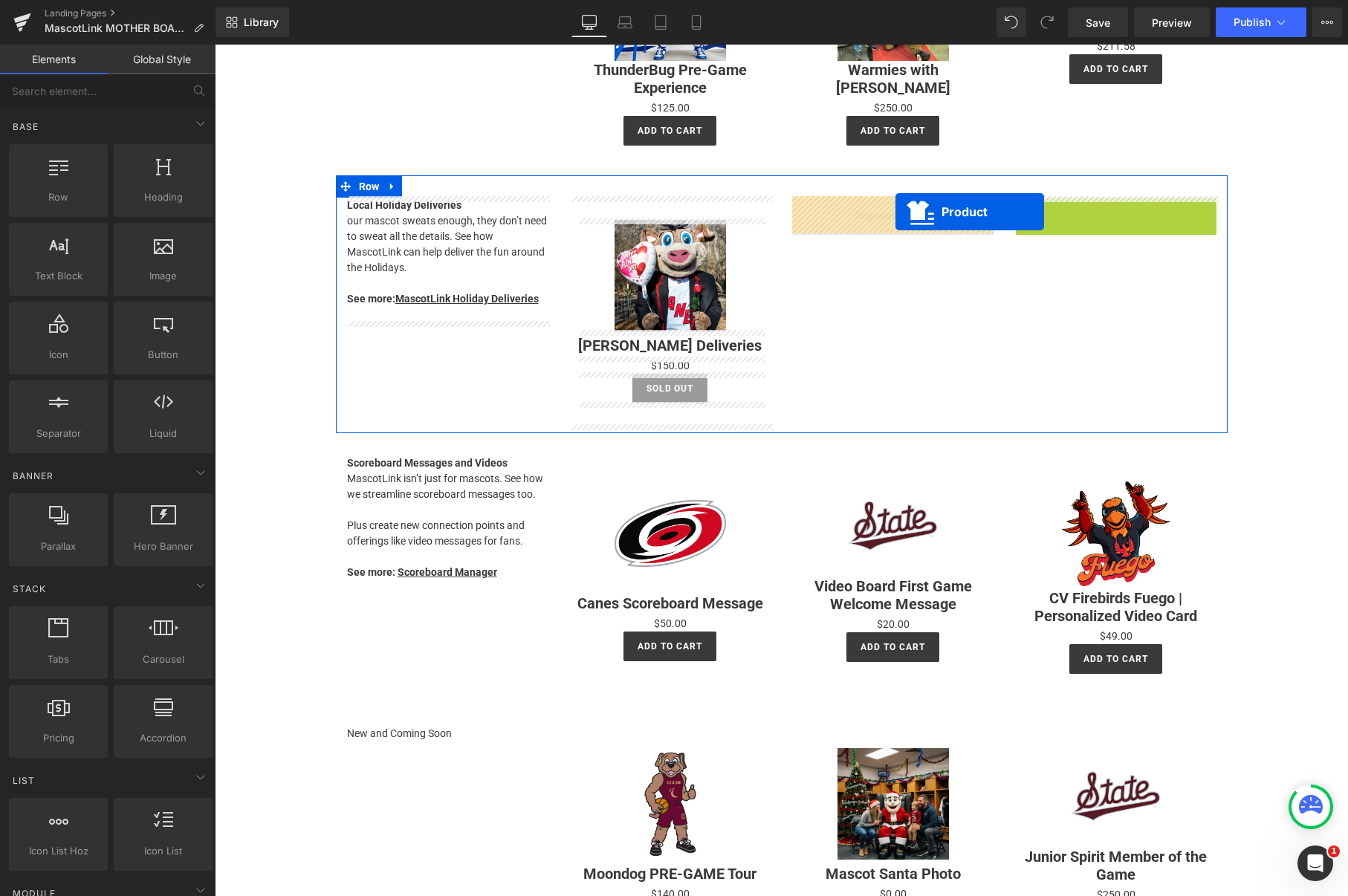
drag, startPoint x: 1115, startPoint y: 206, endPoint x: 895, endPoint y: 212, distance: 220.1
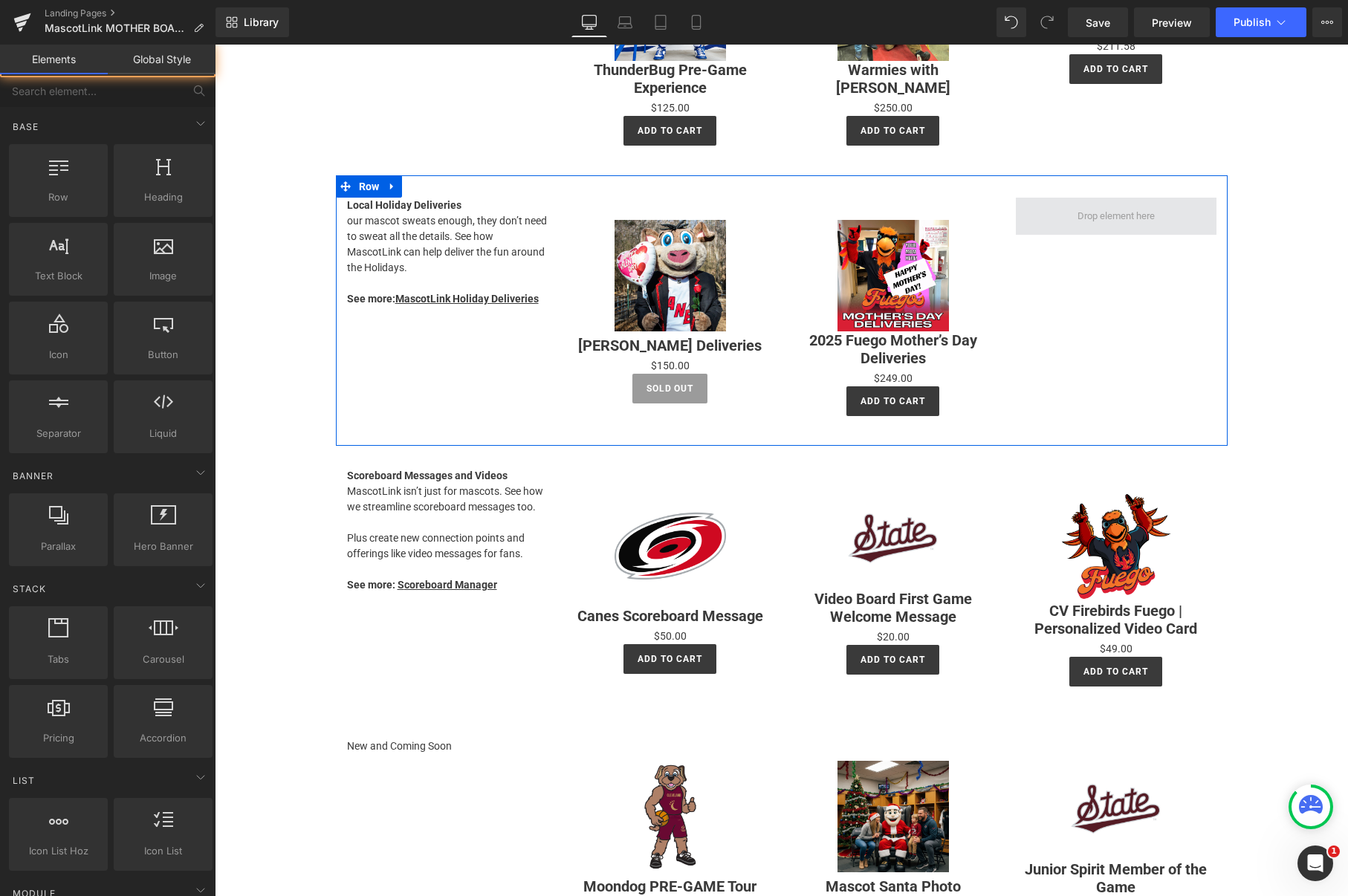
click at [1073, 221] on span at bounding box center [1116, 217] width 88 height 23
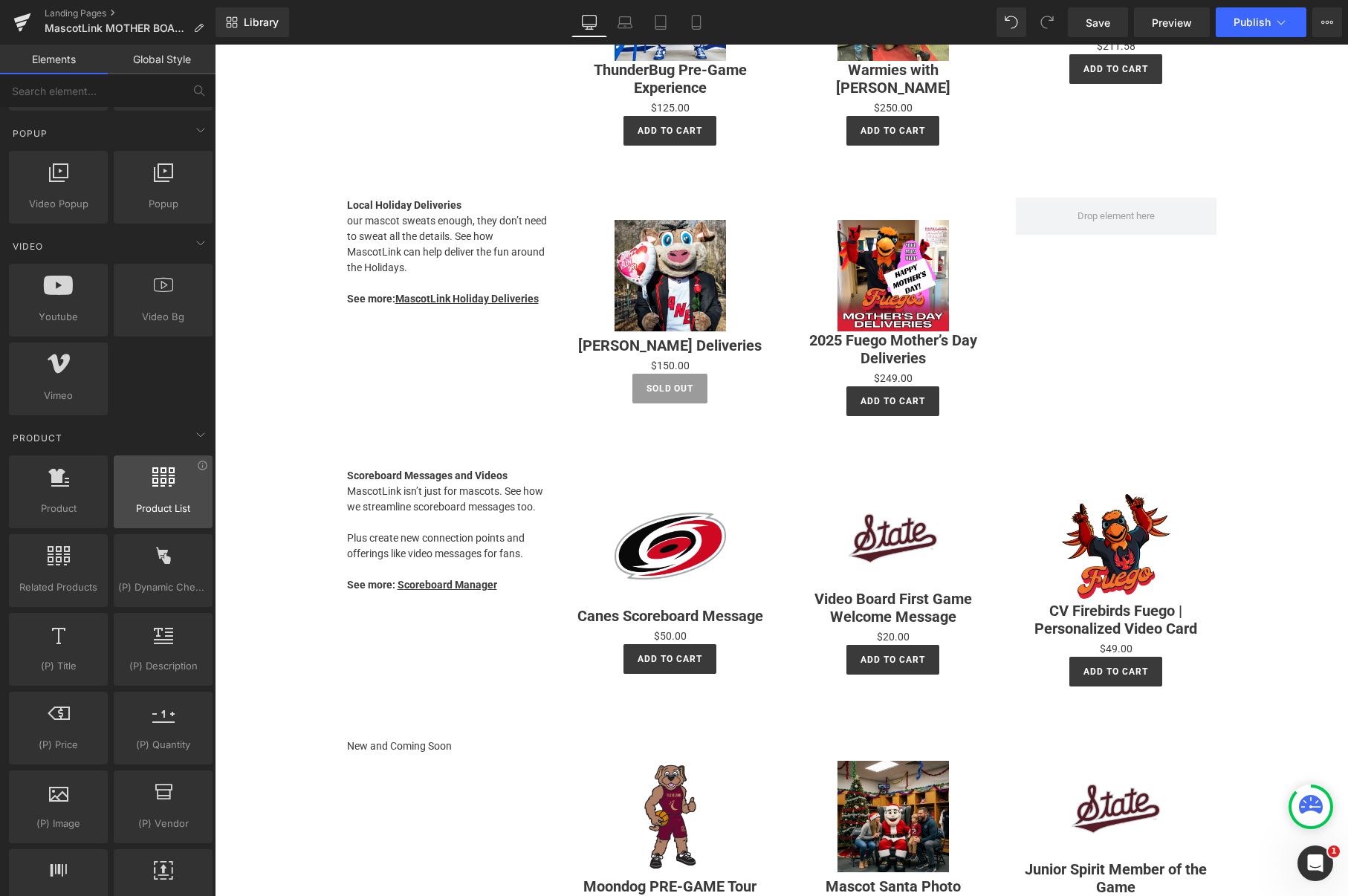
scroll to position [940, 0]
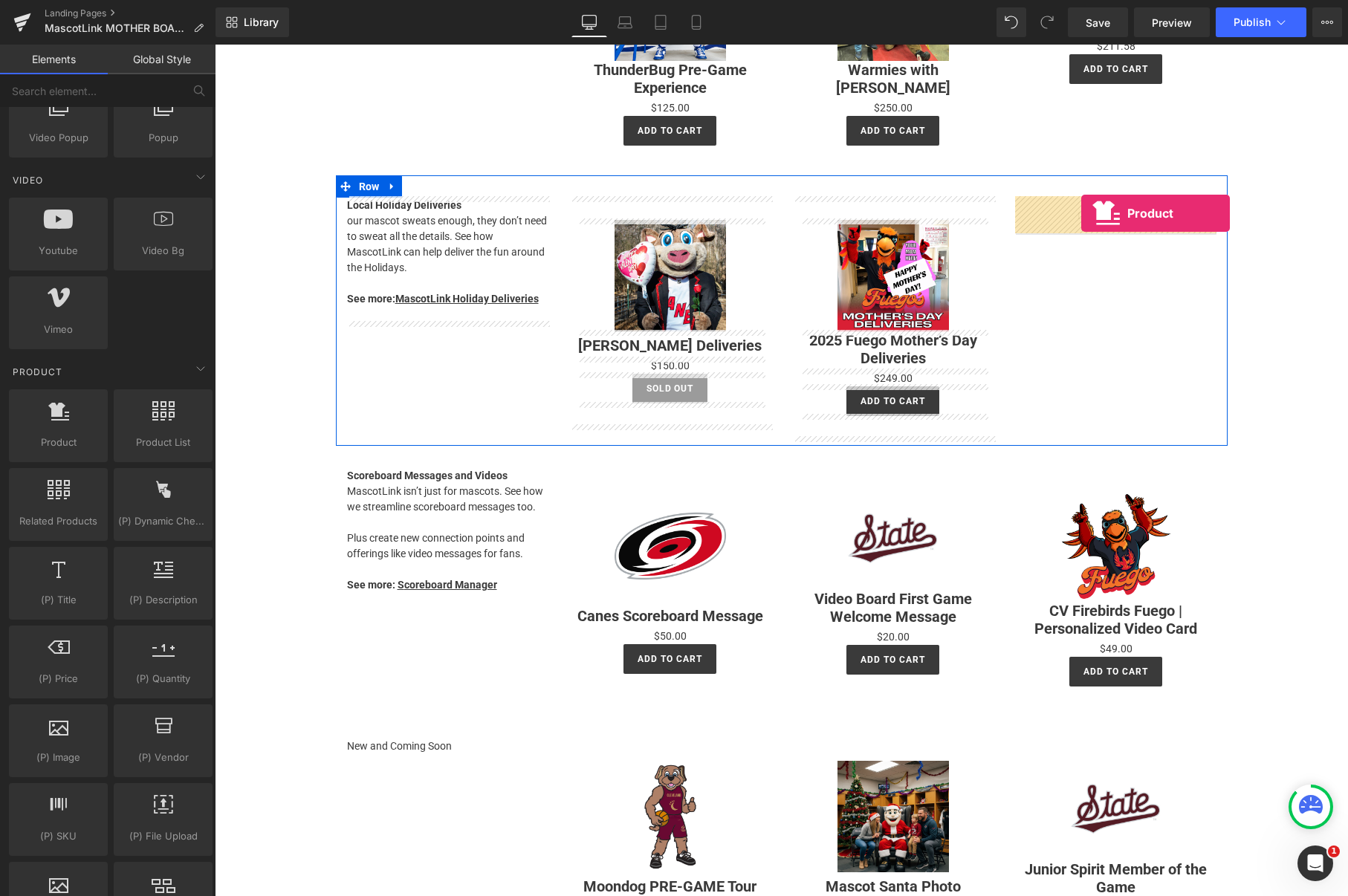
drag, startPoint x: 273, startPoint y: 480, endPoint x: 1081, endPoint y: 213, distance: 851.0
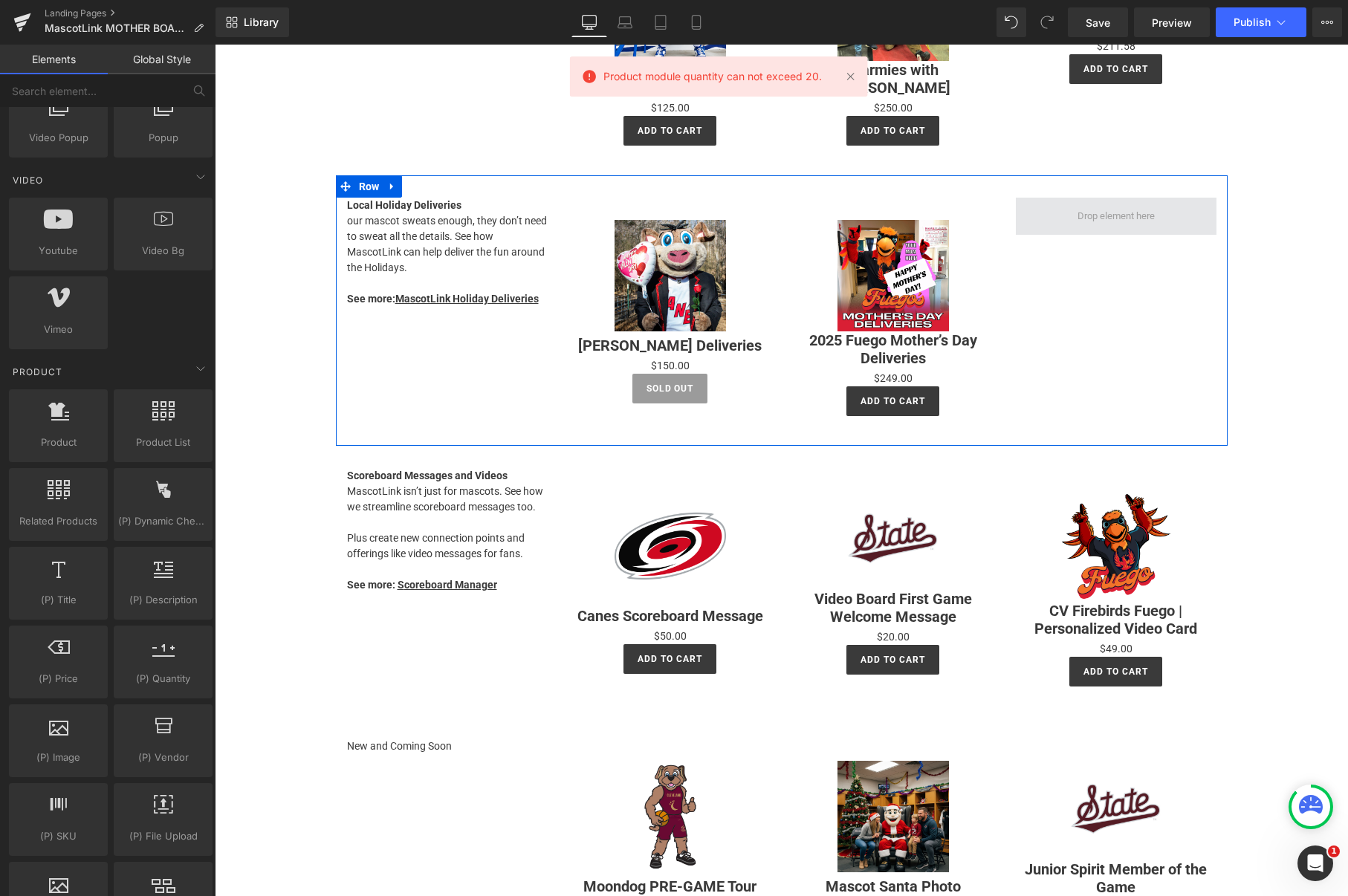
click at [1093, 216] on span at bounding box center [1116, 217] width 88 height 23
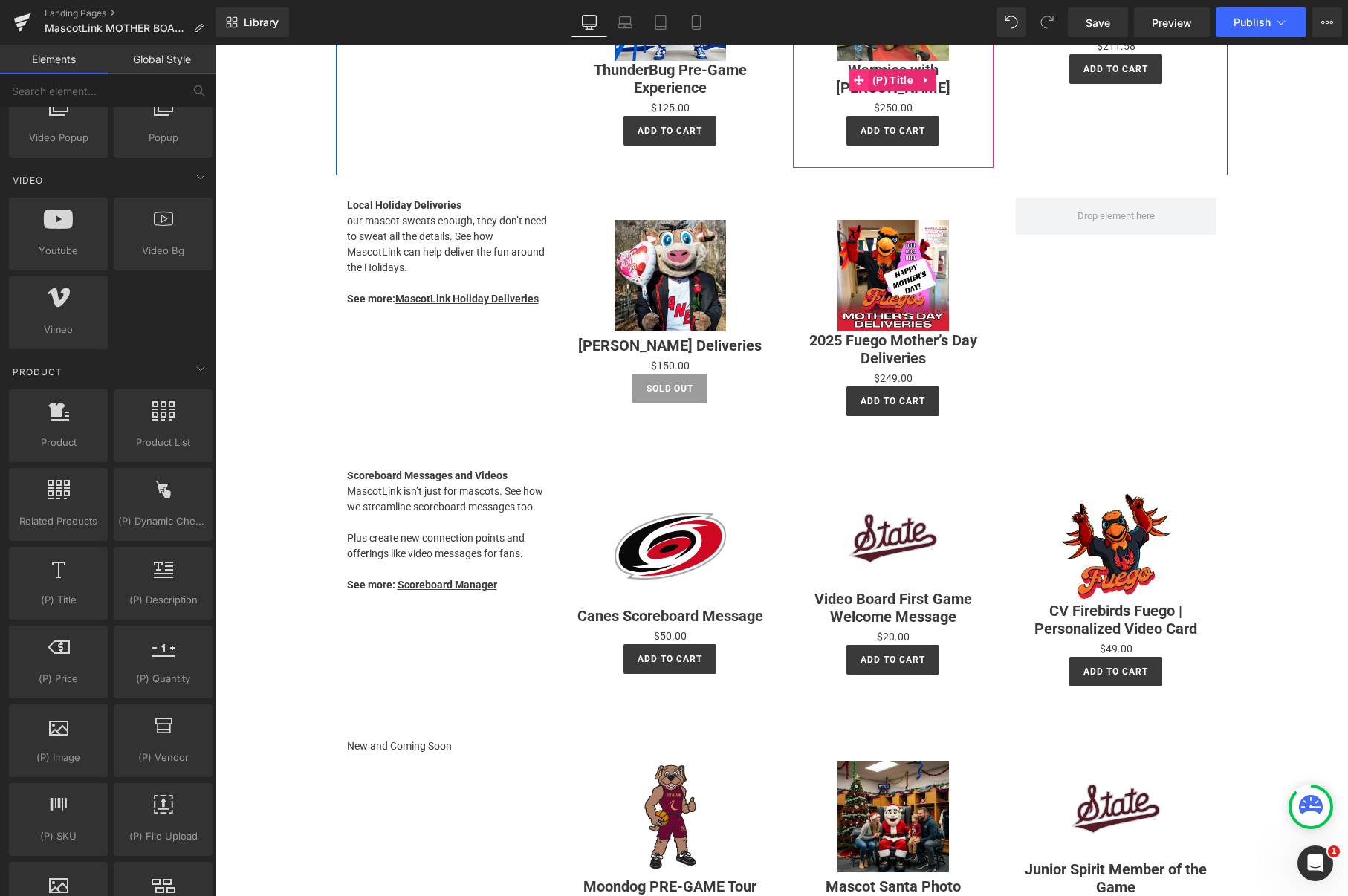
click at [853, 78] on span at bounding box center [859, 81] width 19 height 23
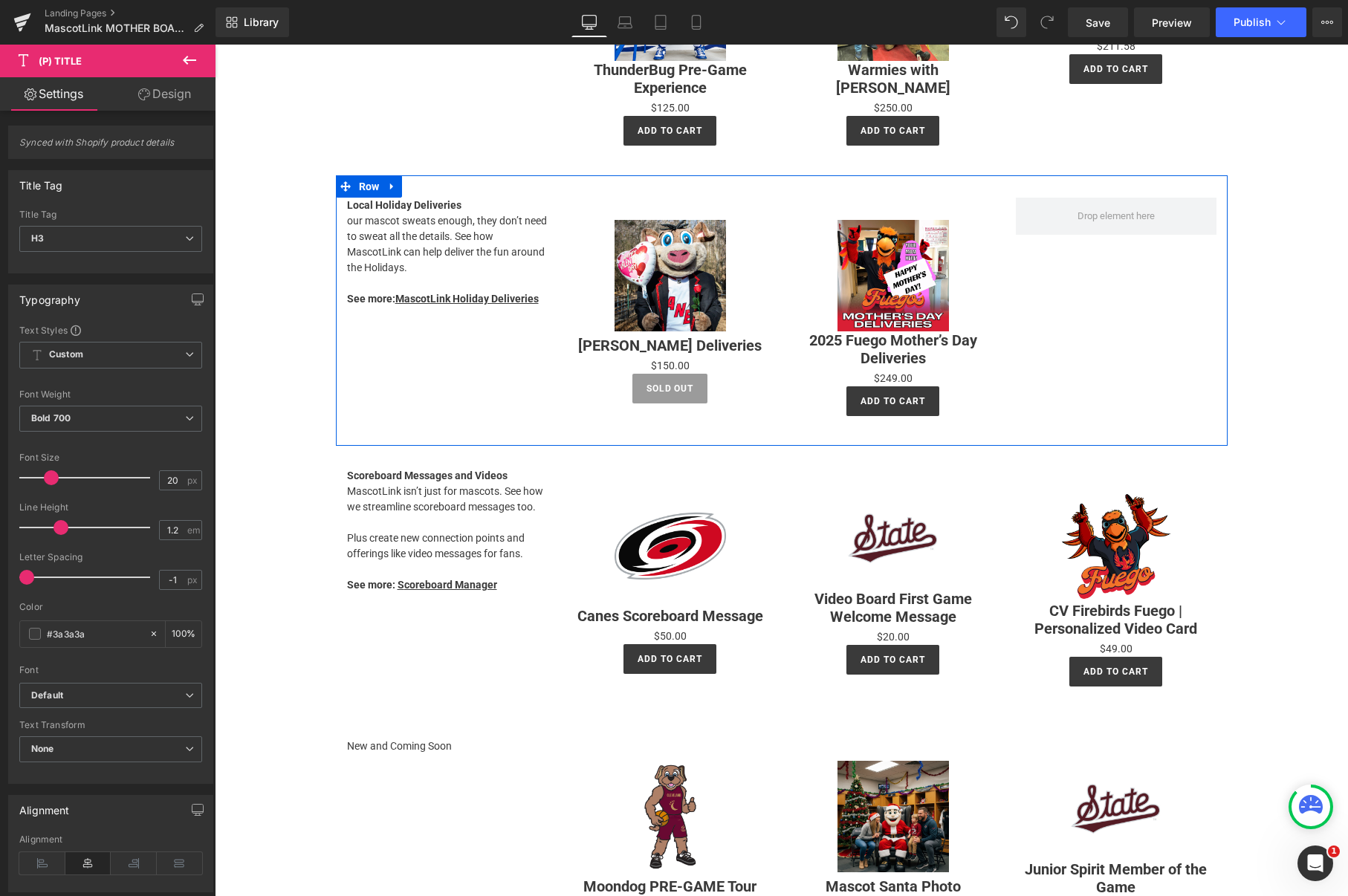
click at [1095, 266] on div "Local Holiday Deliveries our mascot sweats enough, they don’t need to sweat all…" at bounding box center [782, 311] width 891 height 271
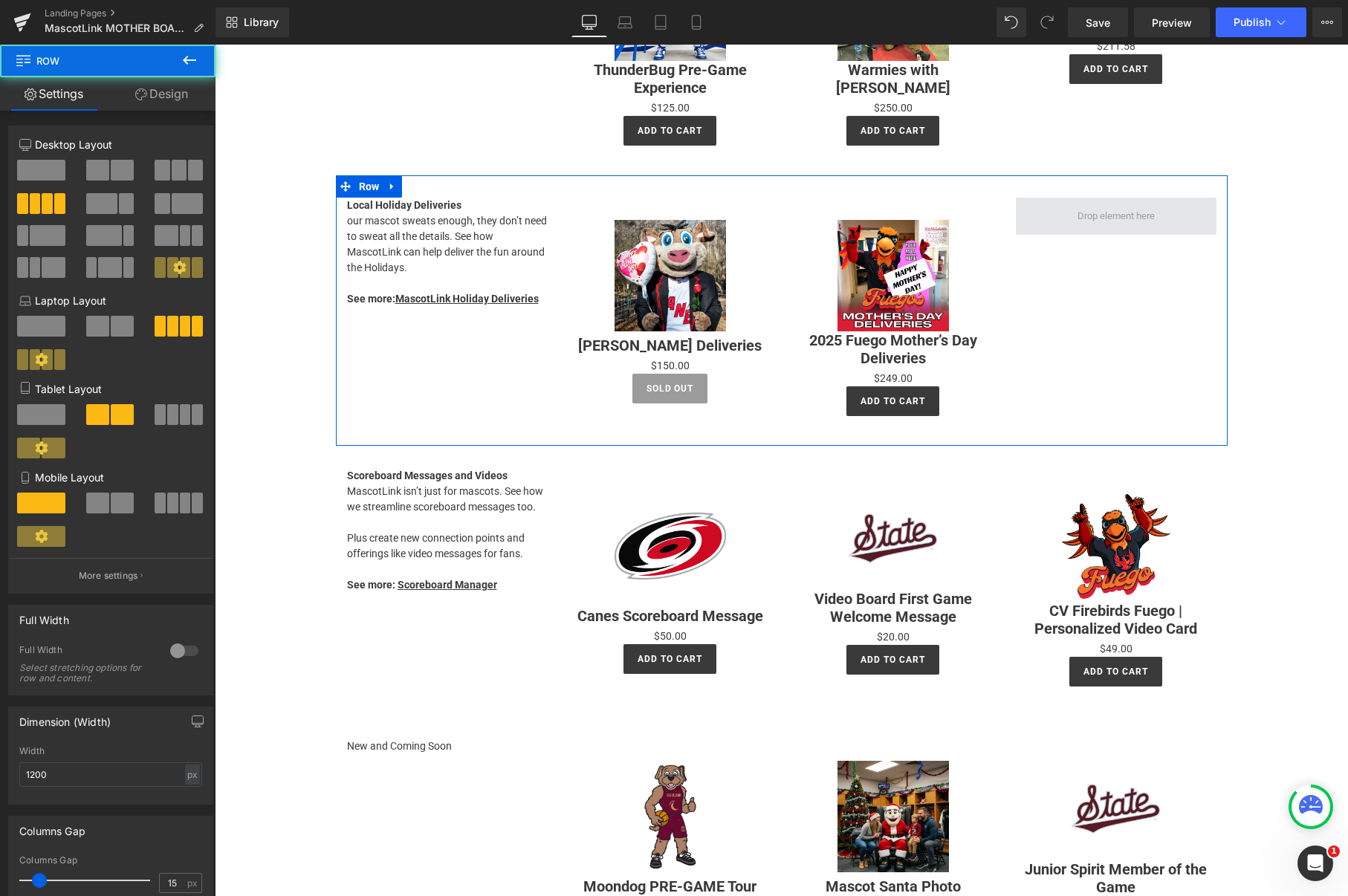
click at [1107, 215] on span at bounding box center [1116, 217] width 88 height 23
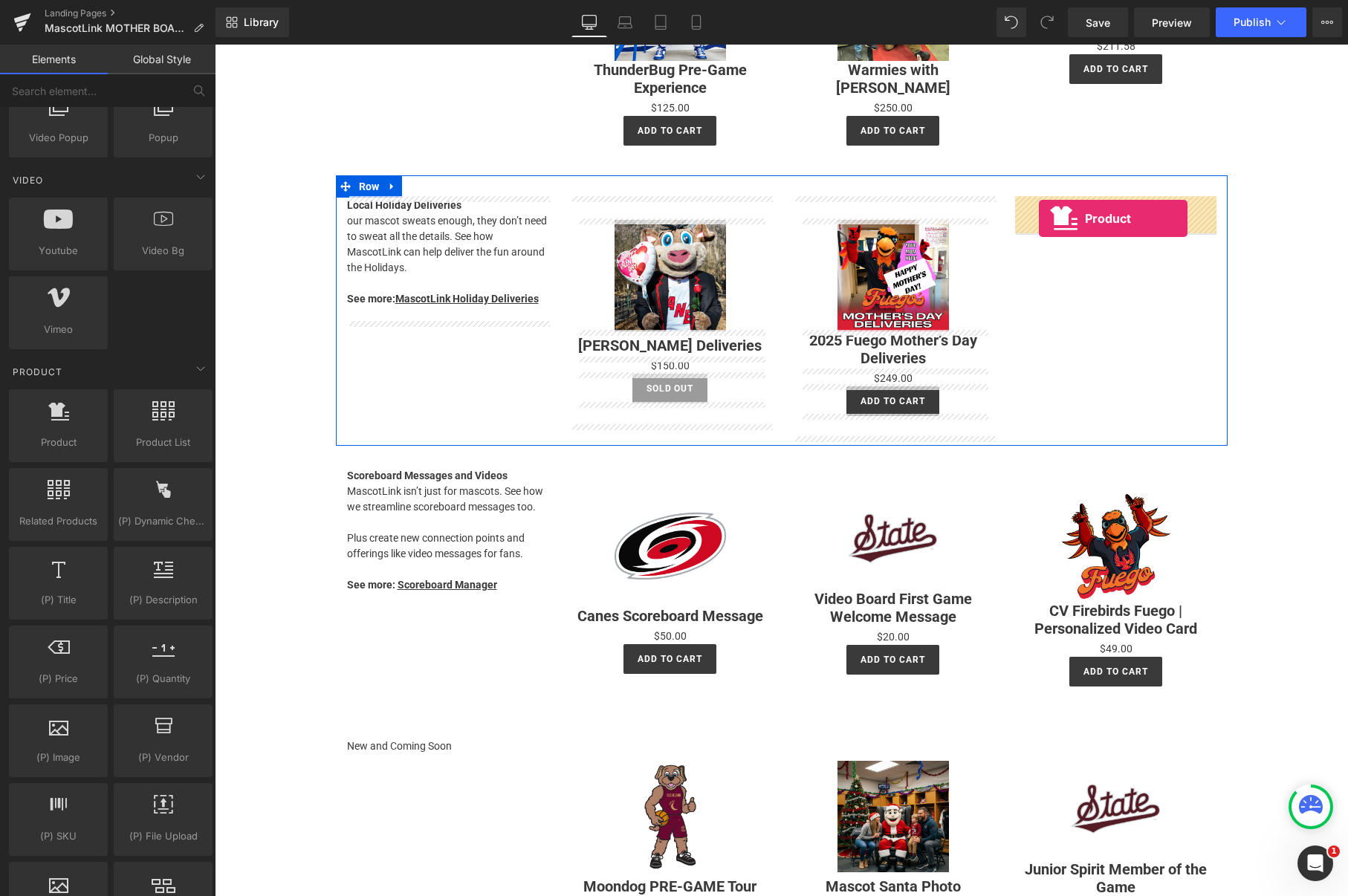
drag, startPoint x: 279, startPoint y: 479, endPoint x: 1039, endPoint y: 219, distance: 803.2
drag, startPoint x: 292, startPoint y: 474, endPoint x: 1038, endPoint y: 218, distance: 788.7
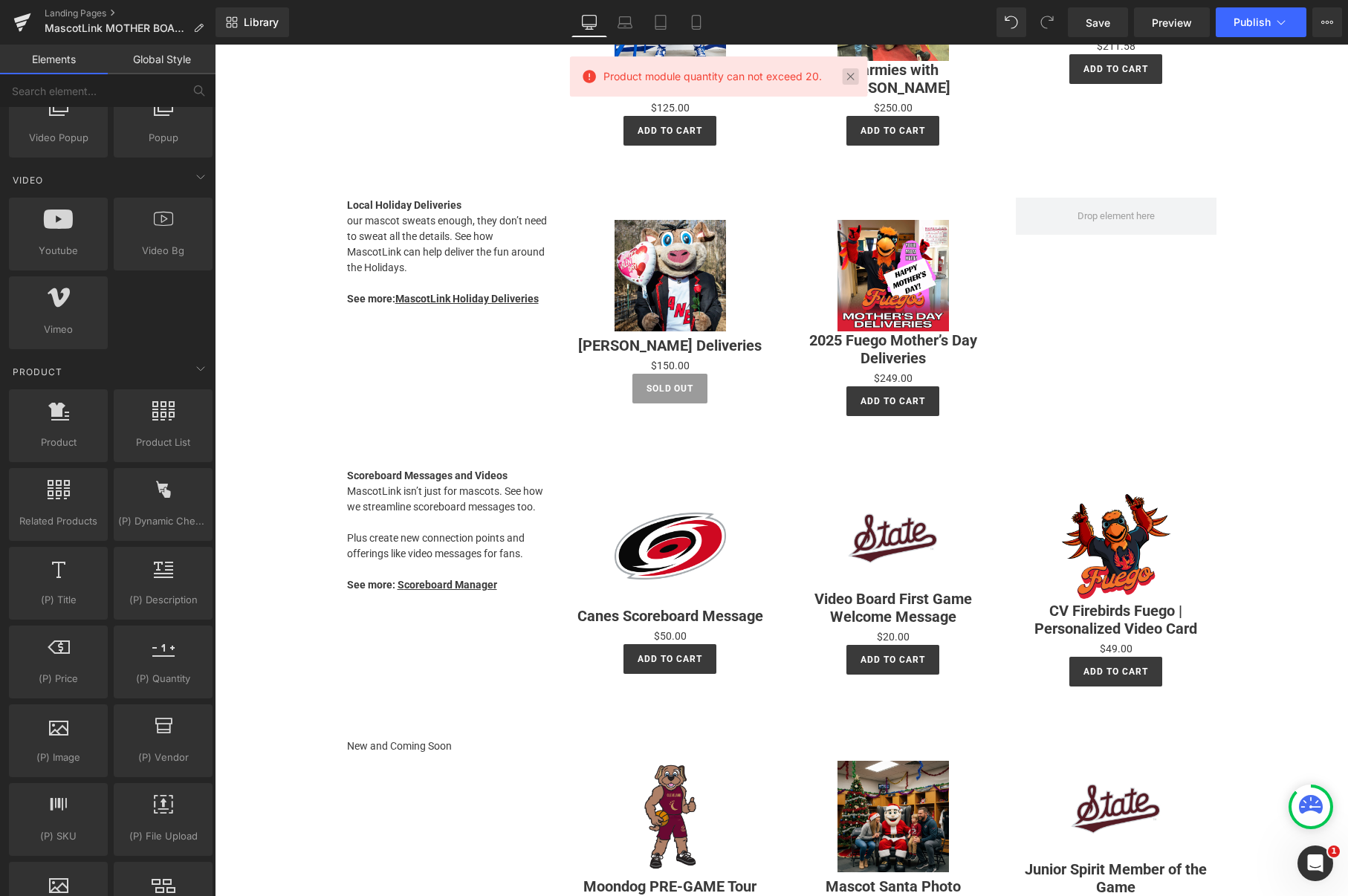
click at [853, 75] on link at bounding box center [851, 76] width 16 height 16
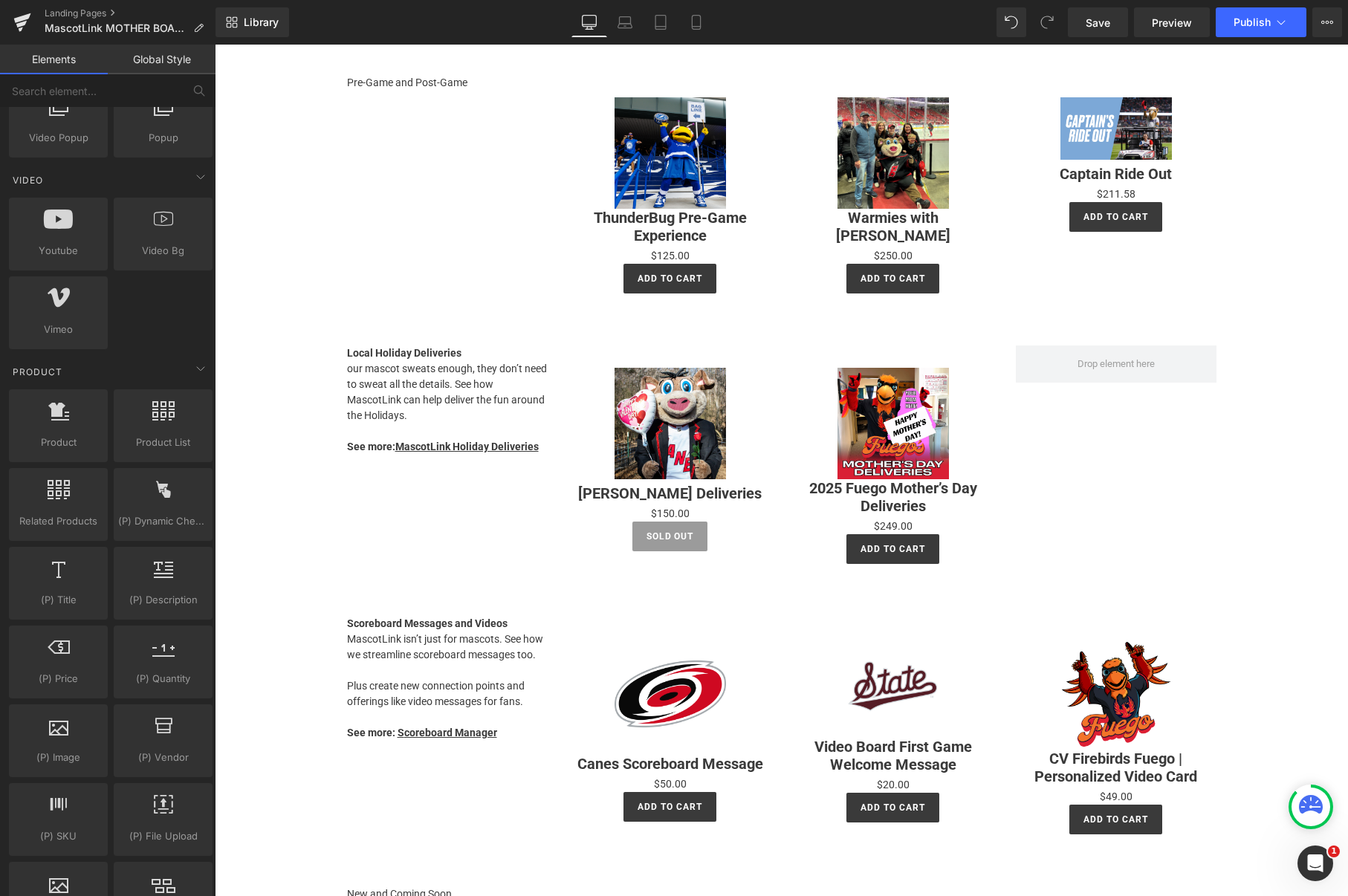
scroll to position [877, 0]
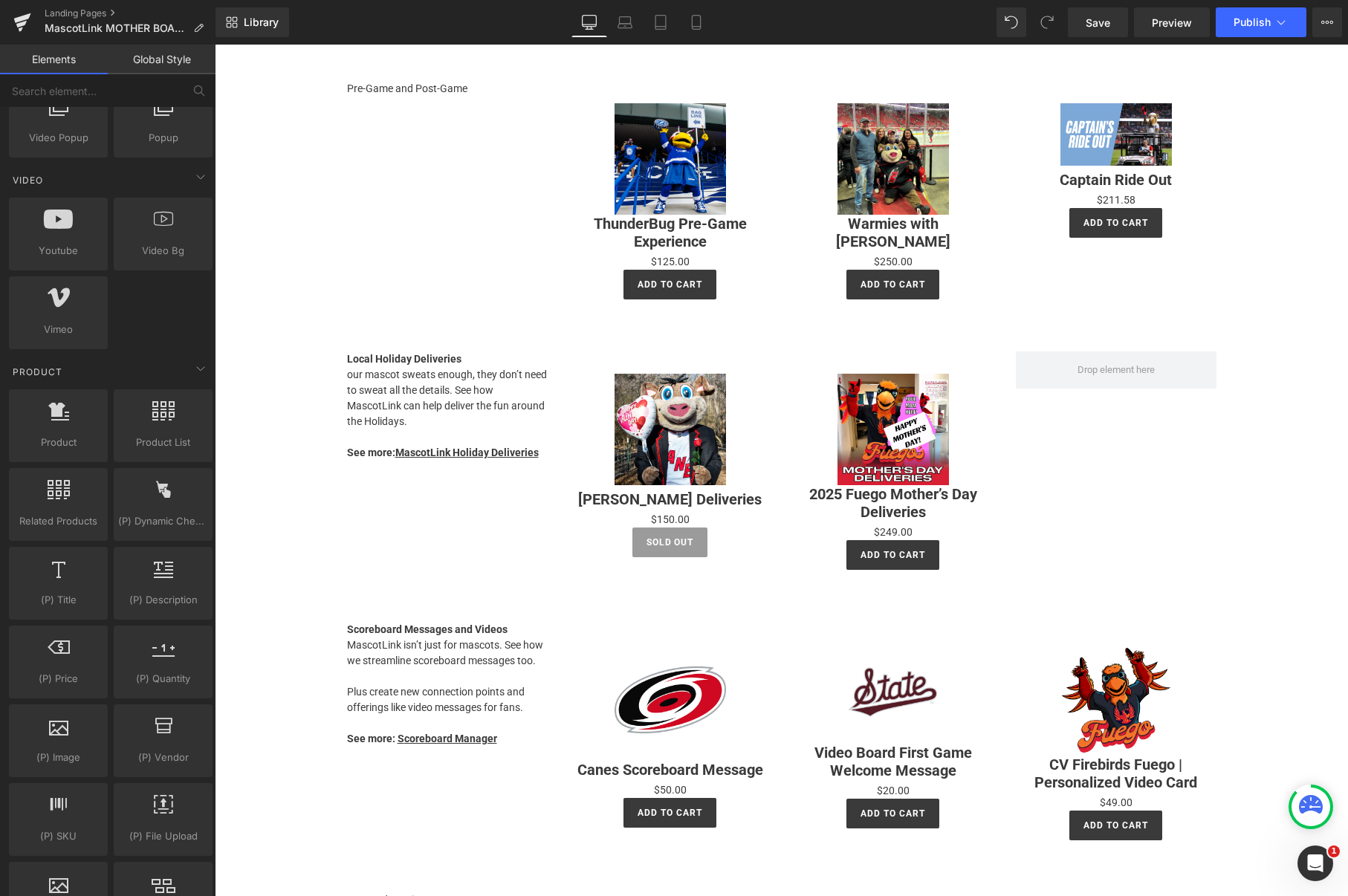
click at [916, 408] on img at bounding box center [893, 430] width 112 height 112
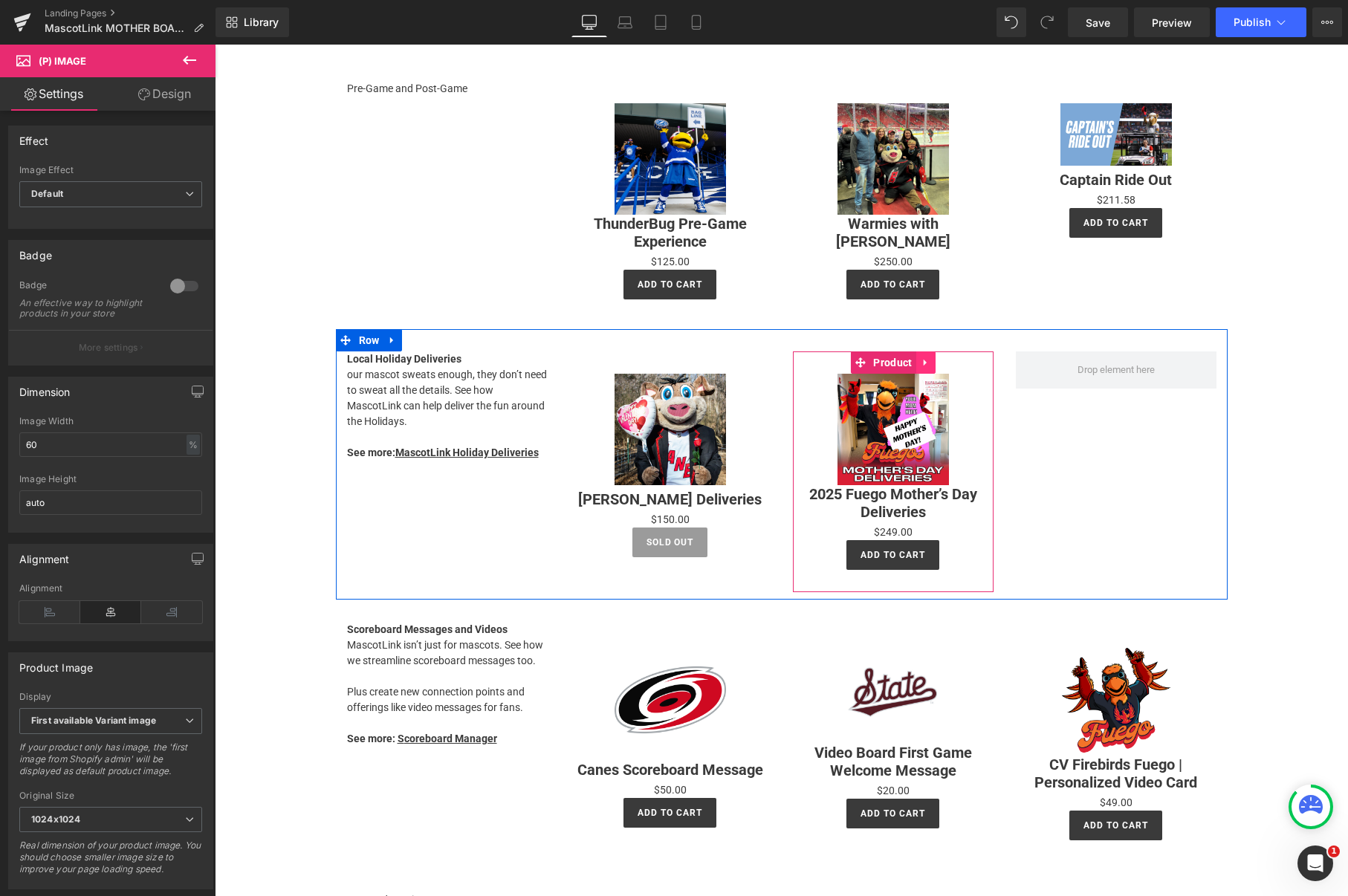
click at [926, 360] on icon at bounding box center [924, 362] width 3 height 7
click at [917, 360] on icon at bounding box center [916, 362] width 10 height 10
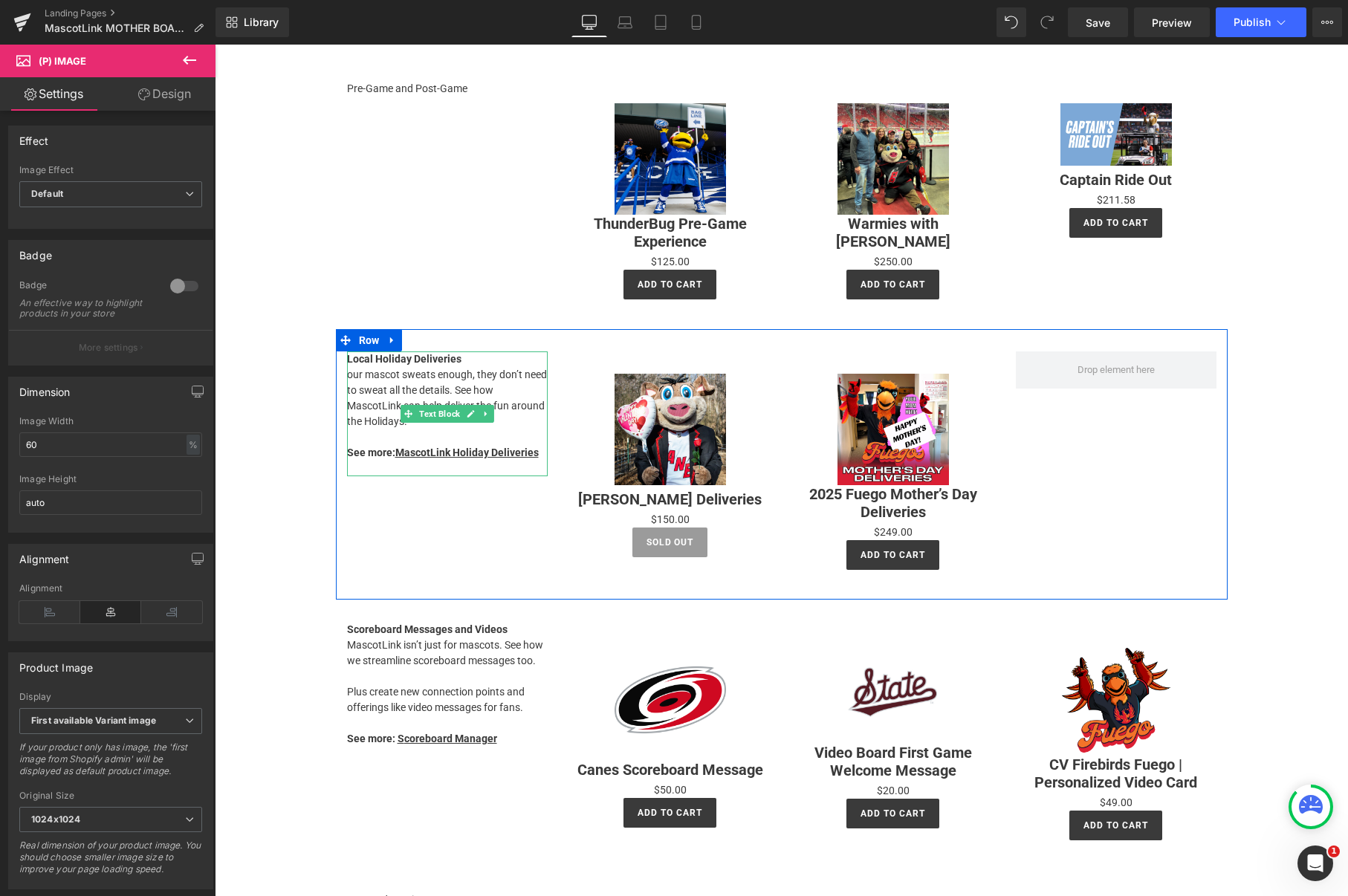
click at [469, 394] on p "our mascot sweats enough, they don’t need to sweat all the details. See how Mas…" at bounding box center [447, 399] width 201 height 63
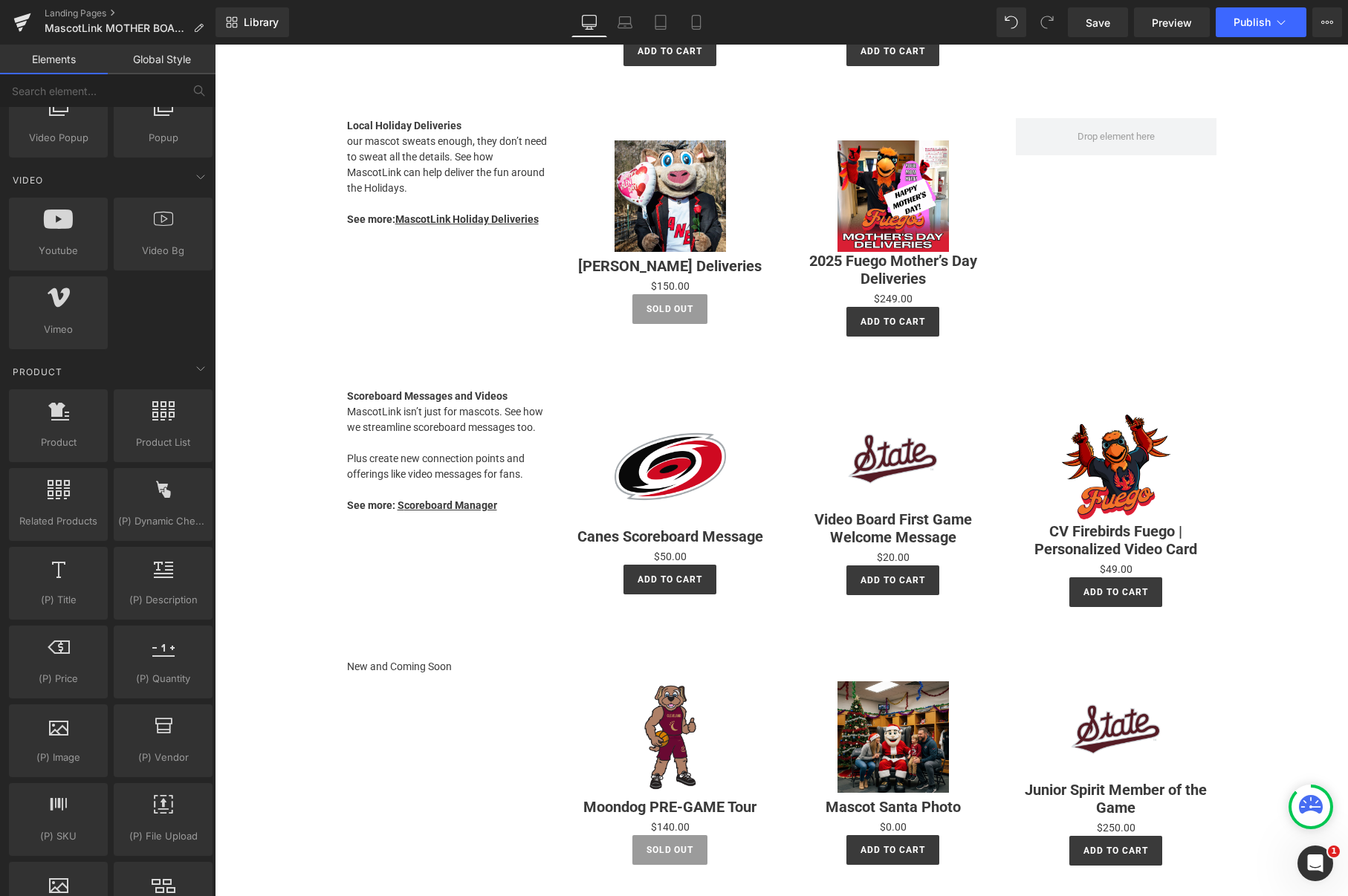
scroll to position [1102, 0]
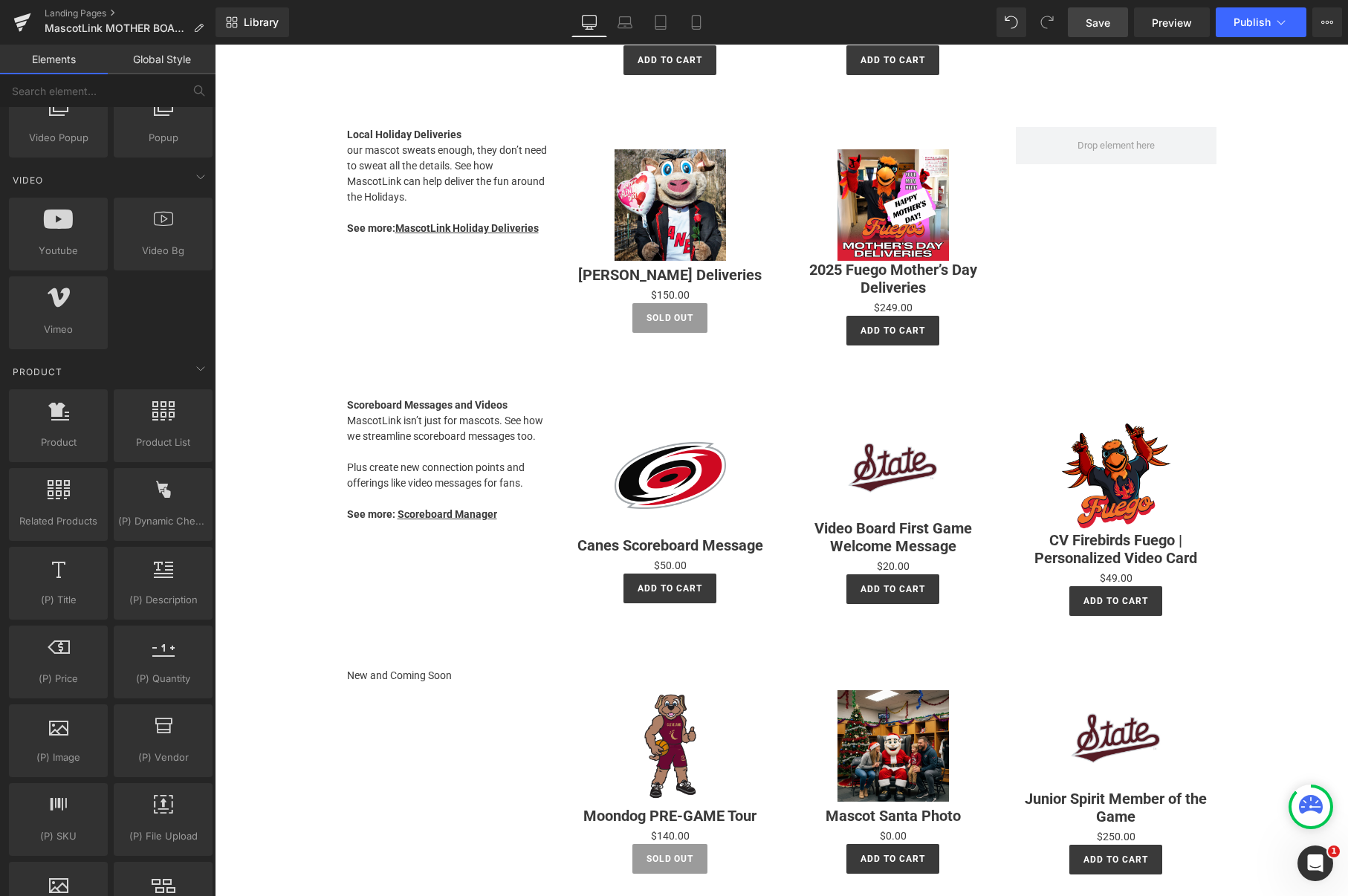
click at [1104, 28] on span "Save" at bounding box center [1098, 23] width 25 height 15
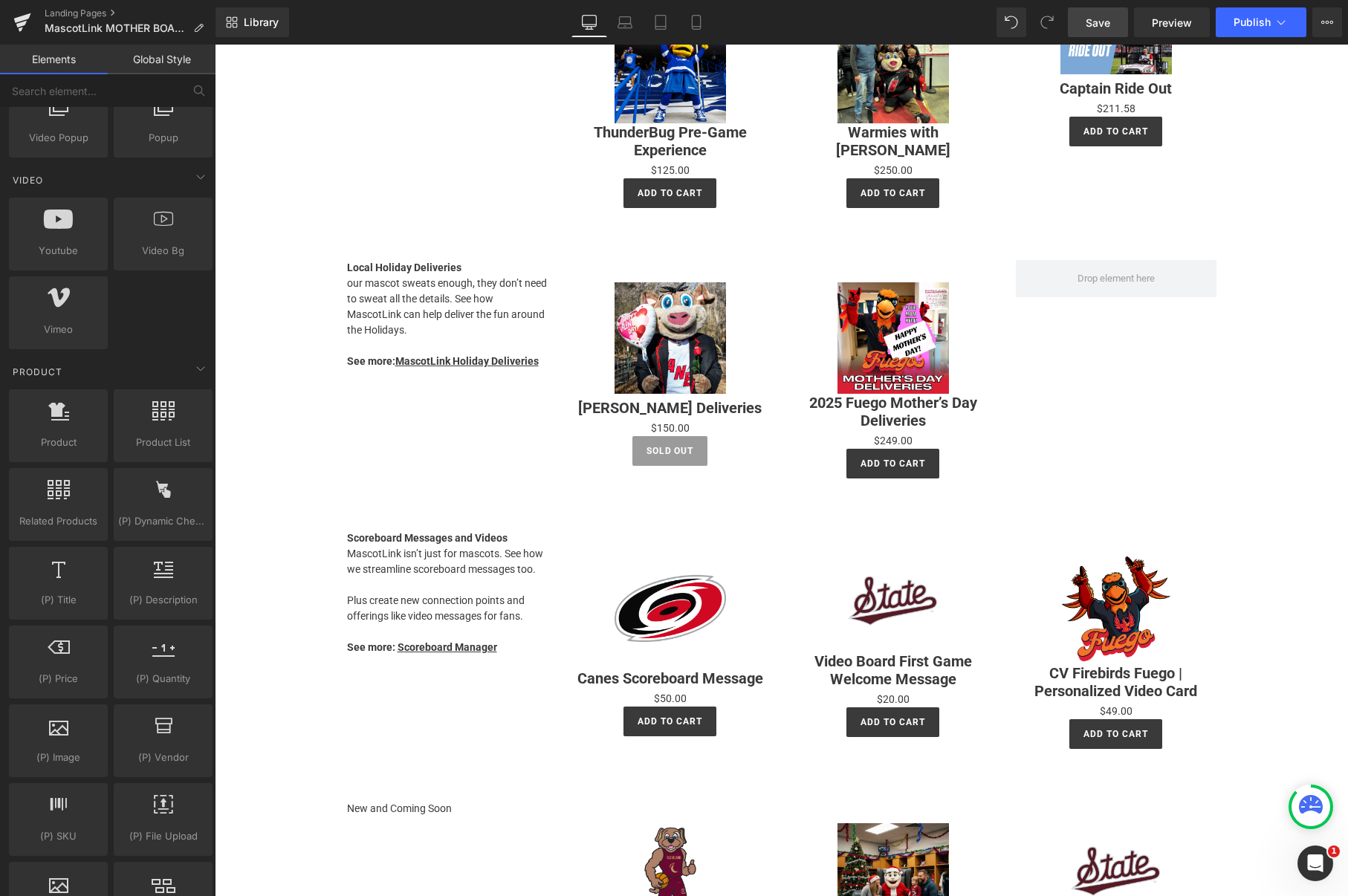
scroll to position [921, 0]
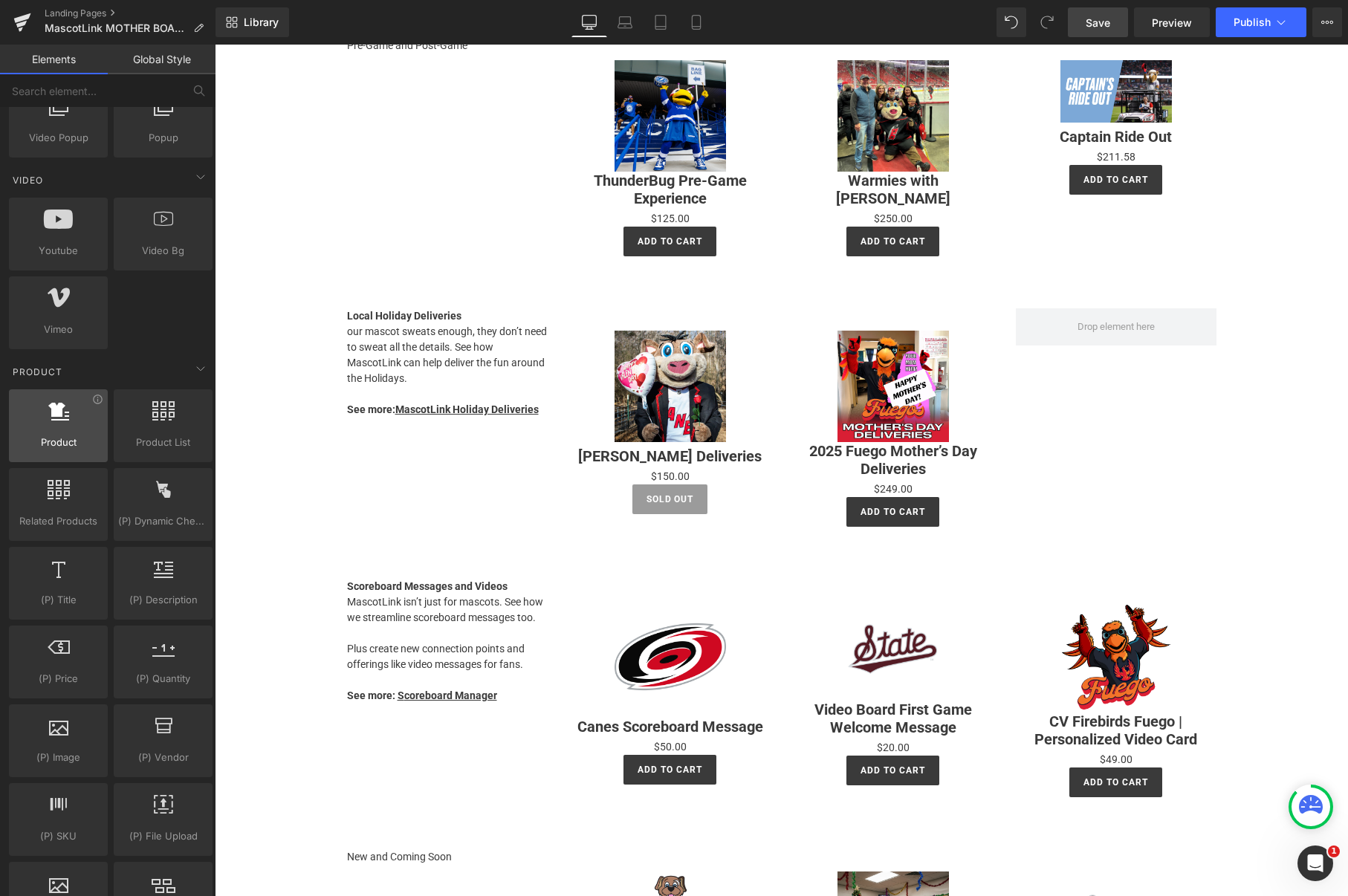
click at [40, 443] on span "Product" at bounding box center [58, 442] width 90 height 15
click at [67, 439] on span "Product" at bounding box center [58, 442] width 90 height 15
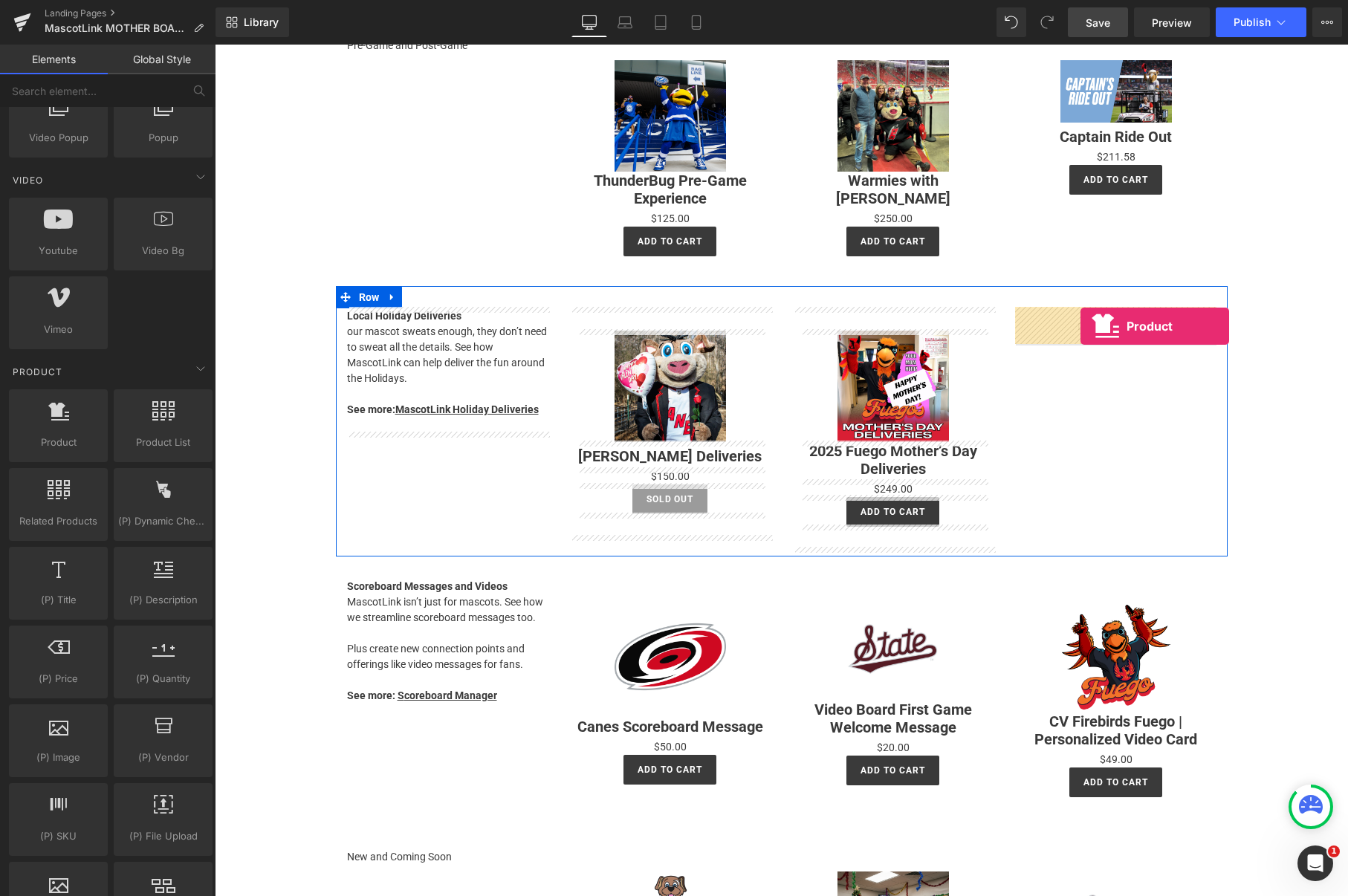
drag, startPoint x: 277, startPoint y: 481, endPoint x: 1081, endPoint y: 326, distance: 818.8
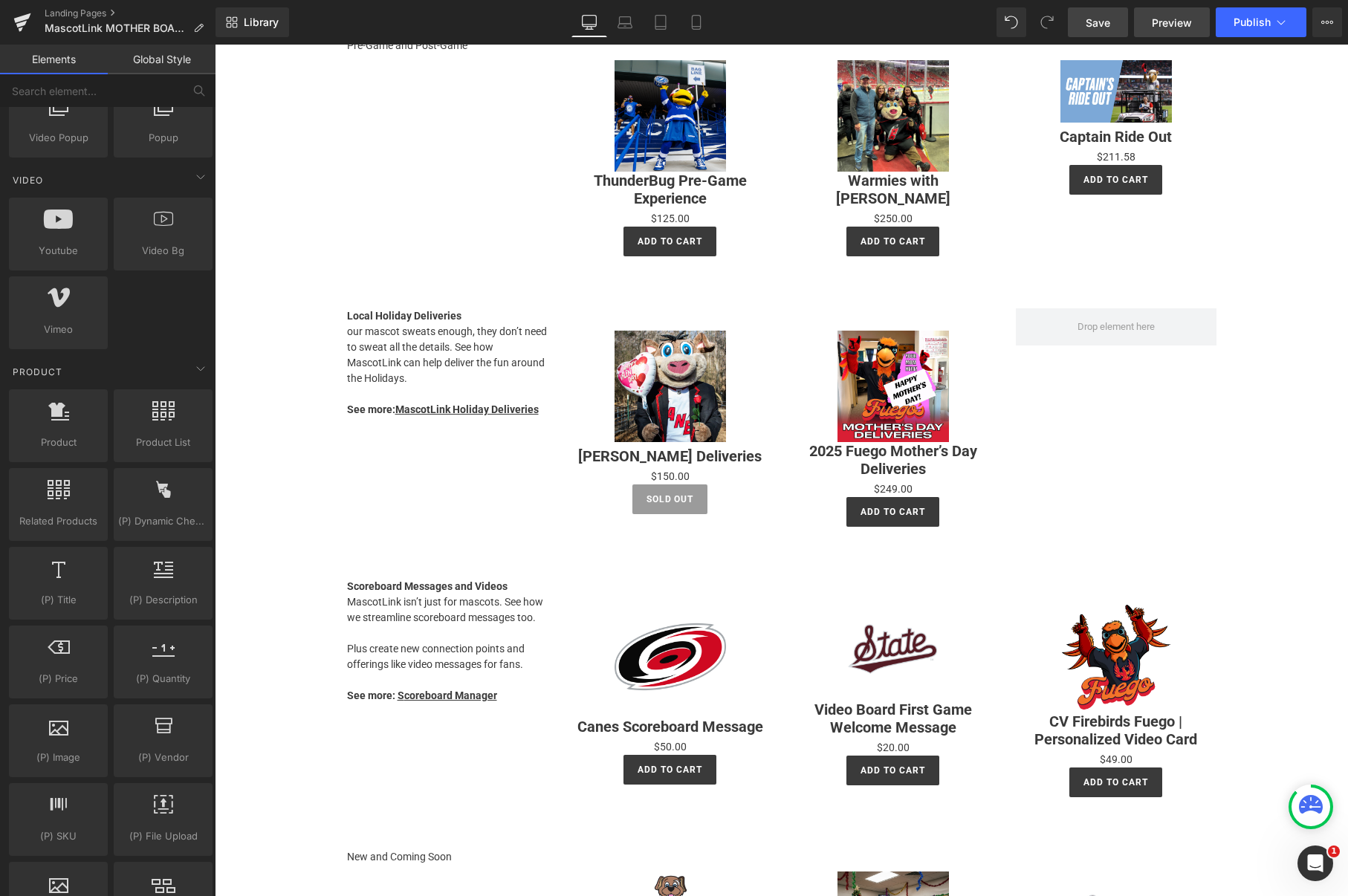
click at [1175, 26] on span "Preview" at bounding box center [1172, 23] width 40 height 15
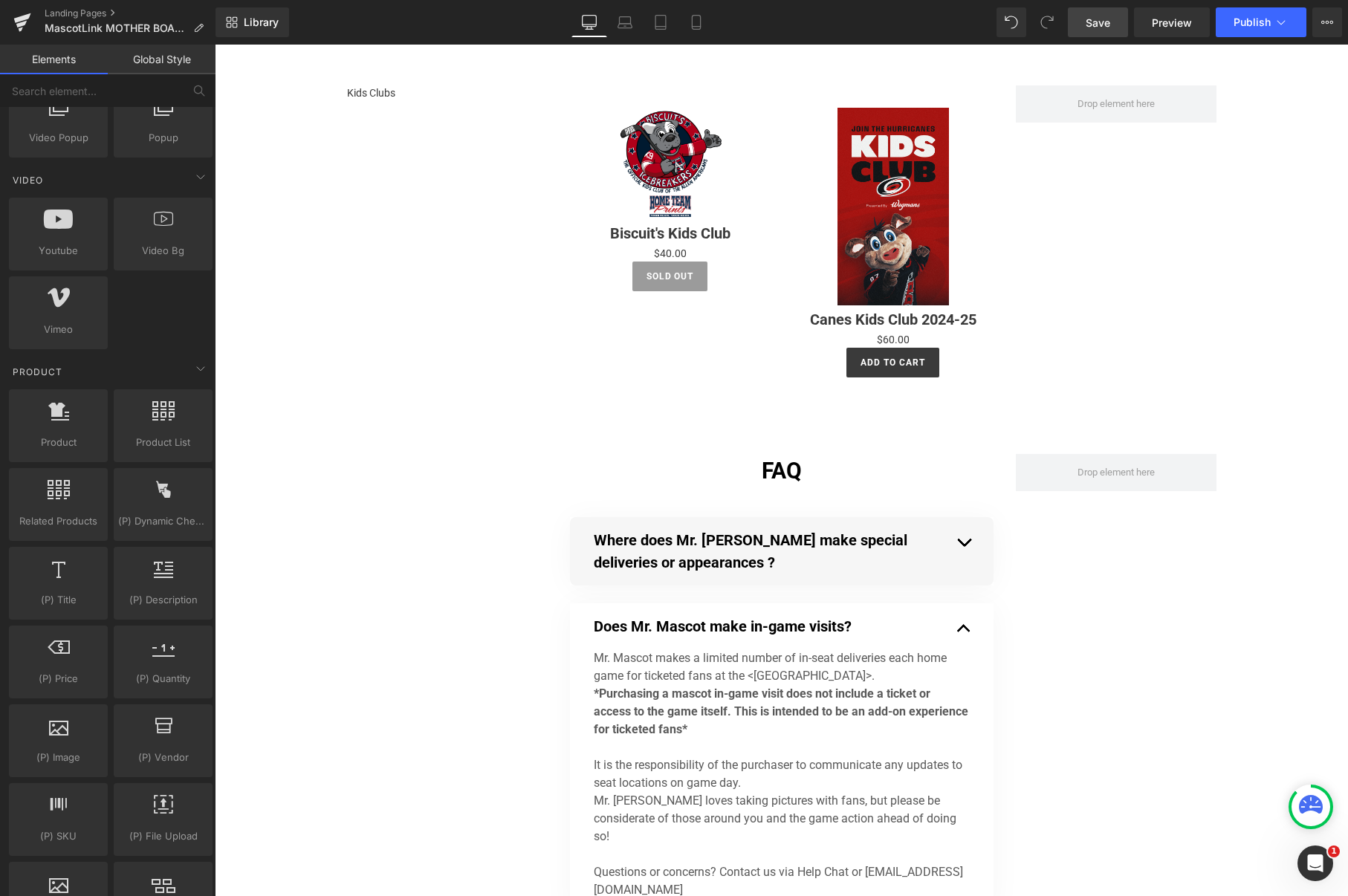
scroll to position [2141, 0]
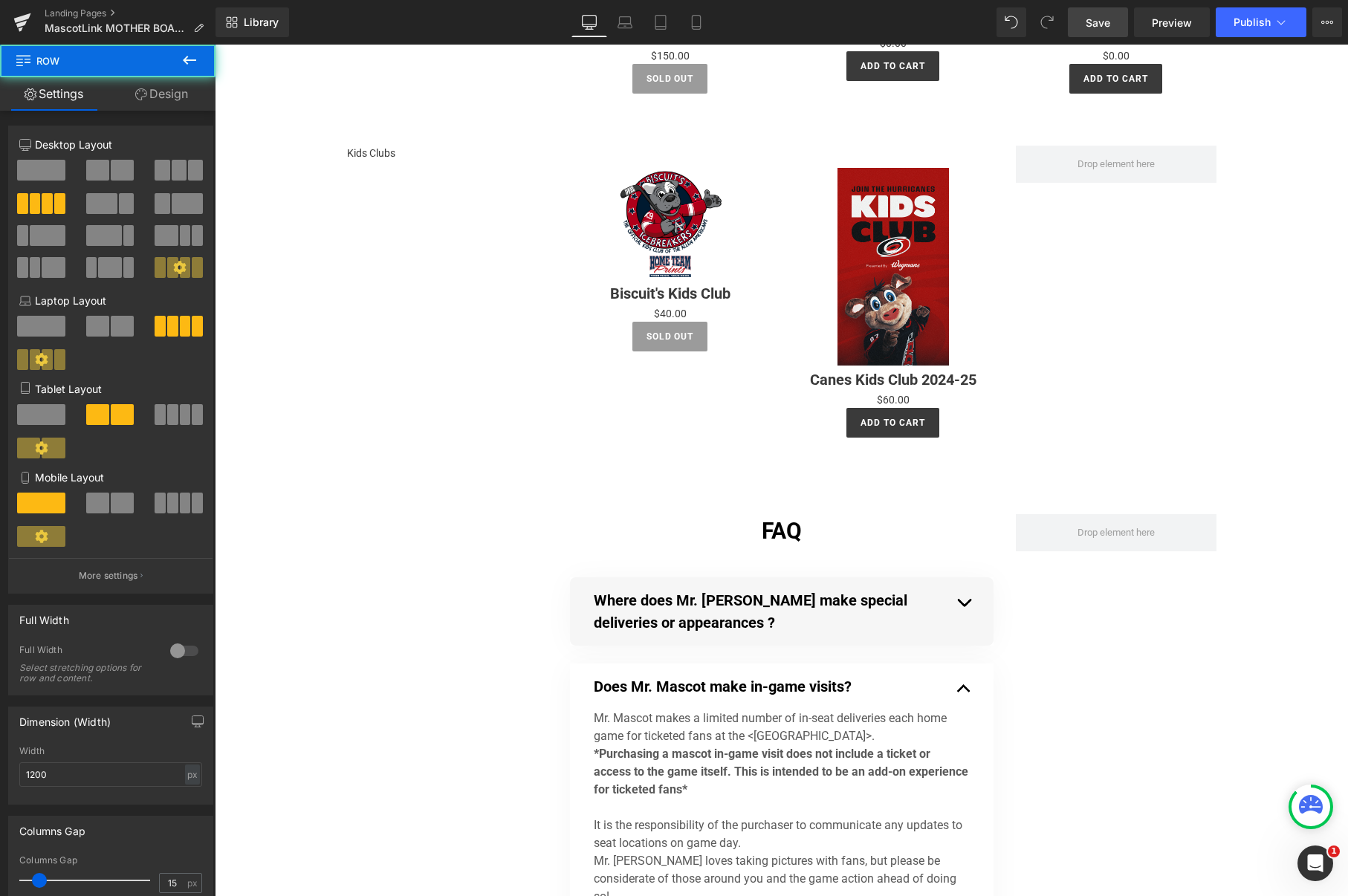
click at [470, 347] on div "Kids Clubs Text Block Sale Off (P) Image Biscuit's Kids Club (P) Title $0 $40.0…" at bounding box center [782, 296] width 891 height 345
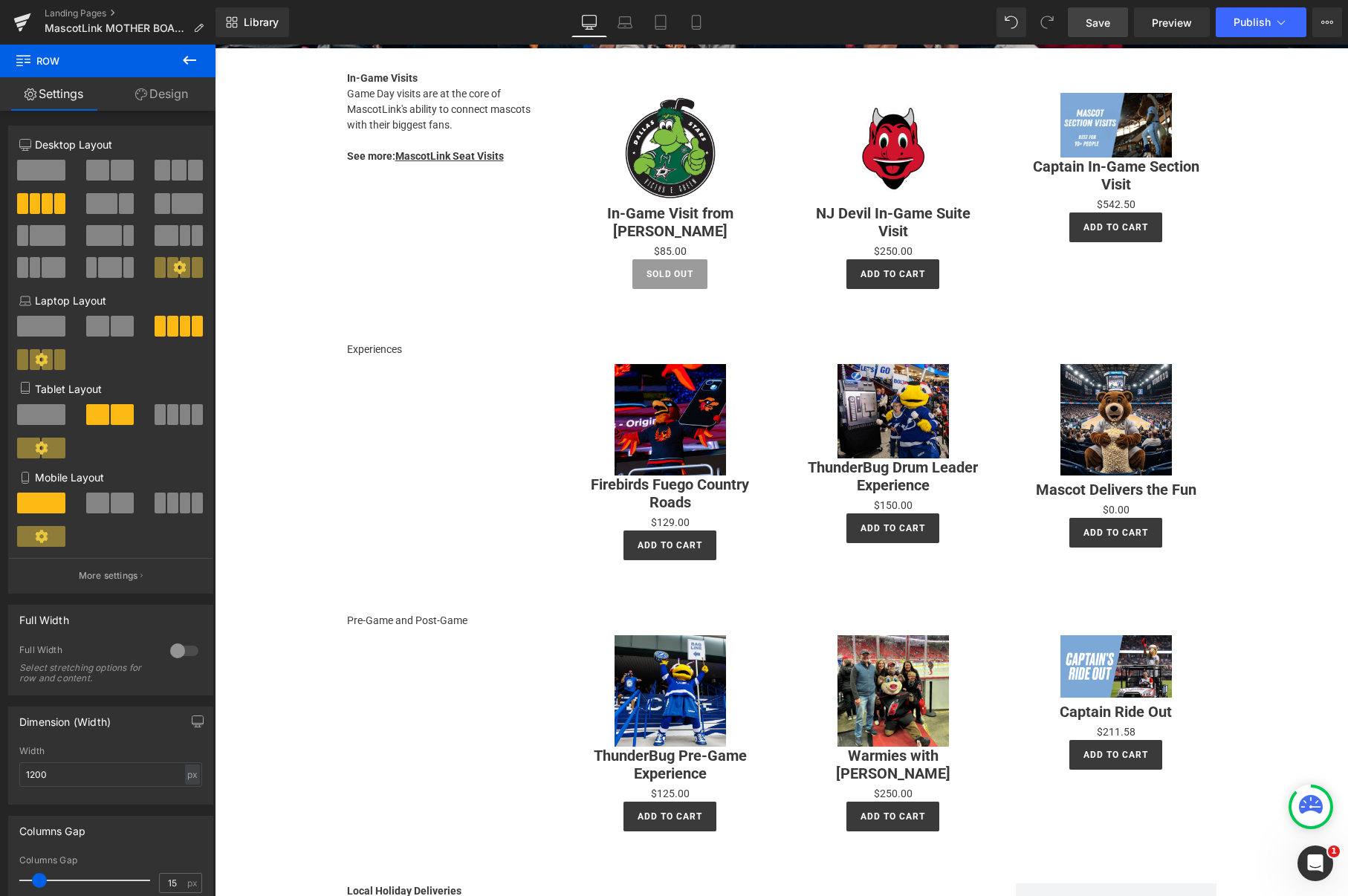
scroll to position [0, 0]
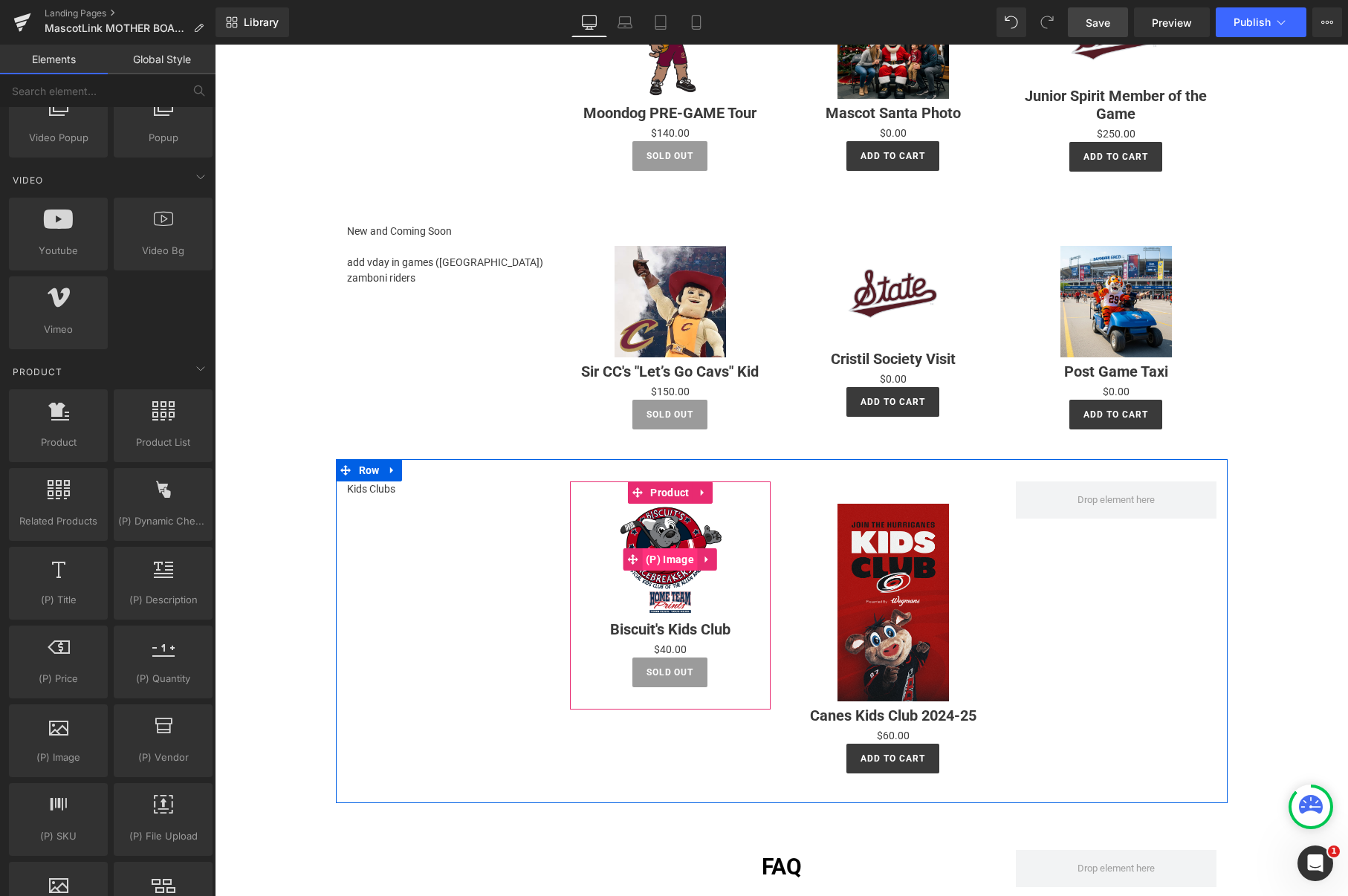
scroll to position [1806, 0]
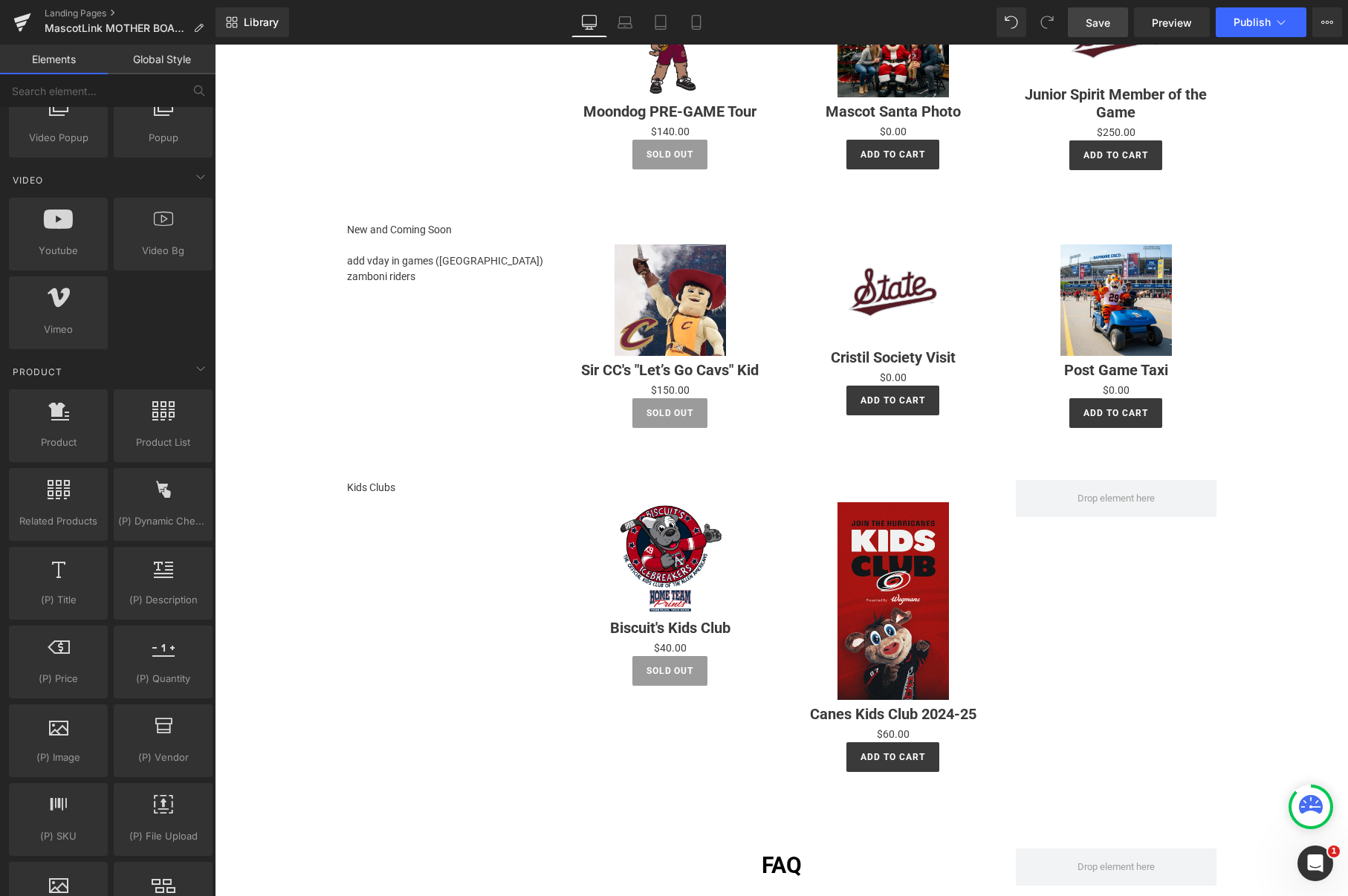
click at [399, 508] on div "Kids Clubs Text Block Sale Off (P) Image Biscuit's Kids Club (P) Title $0 $40.0…" at bounding box center [782, 630] width 891 height 345
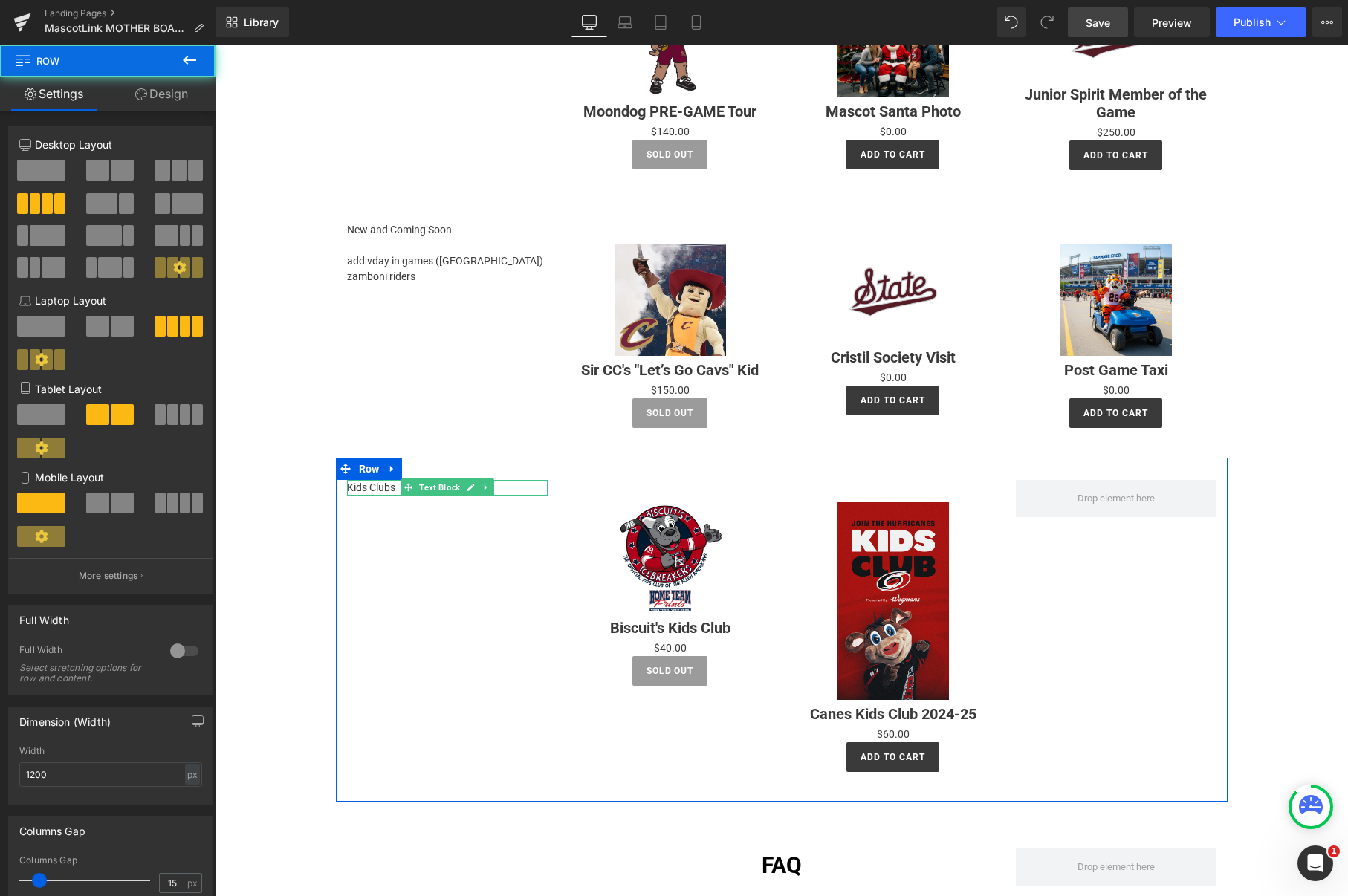
click at [403, 484] on span at bounding box center [408, 487] width 15 height 18
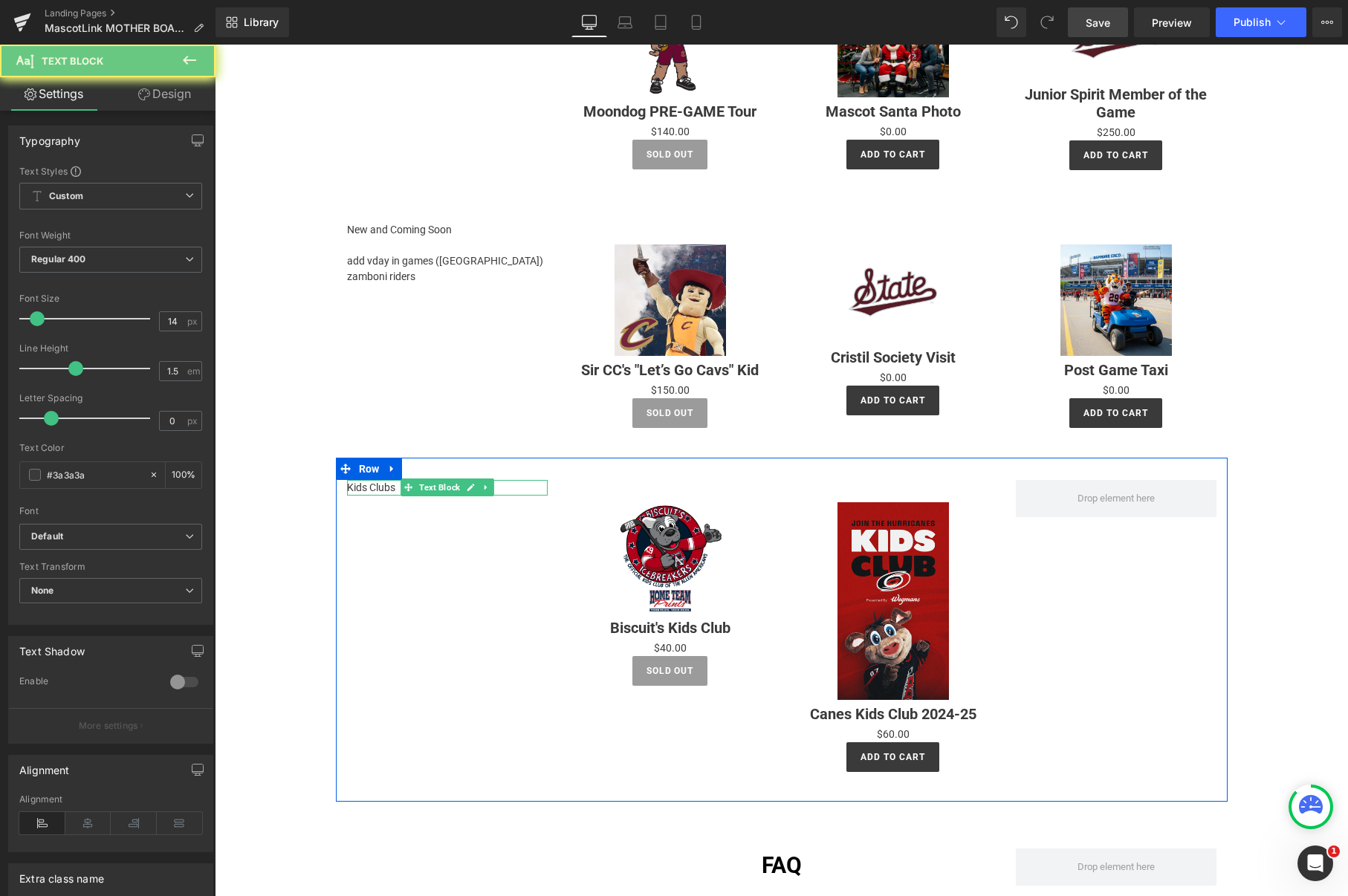
click at [391, 486] on p "Kids Clubs" at bounding box center [447, 488] width 201 height 15
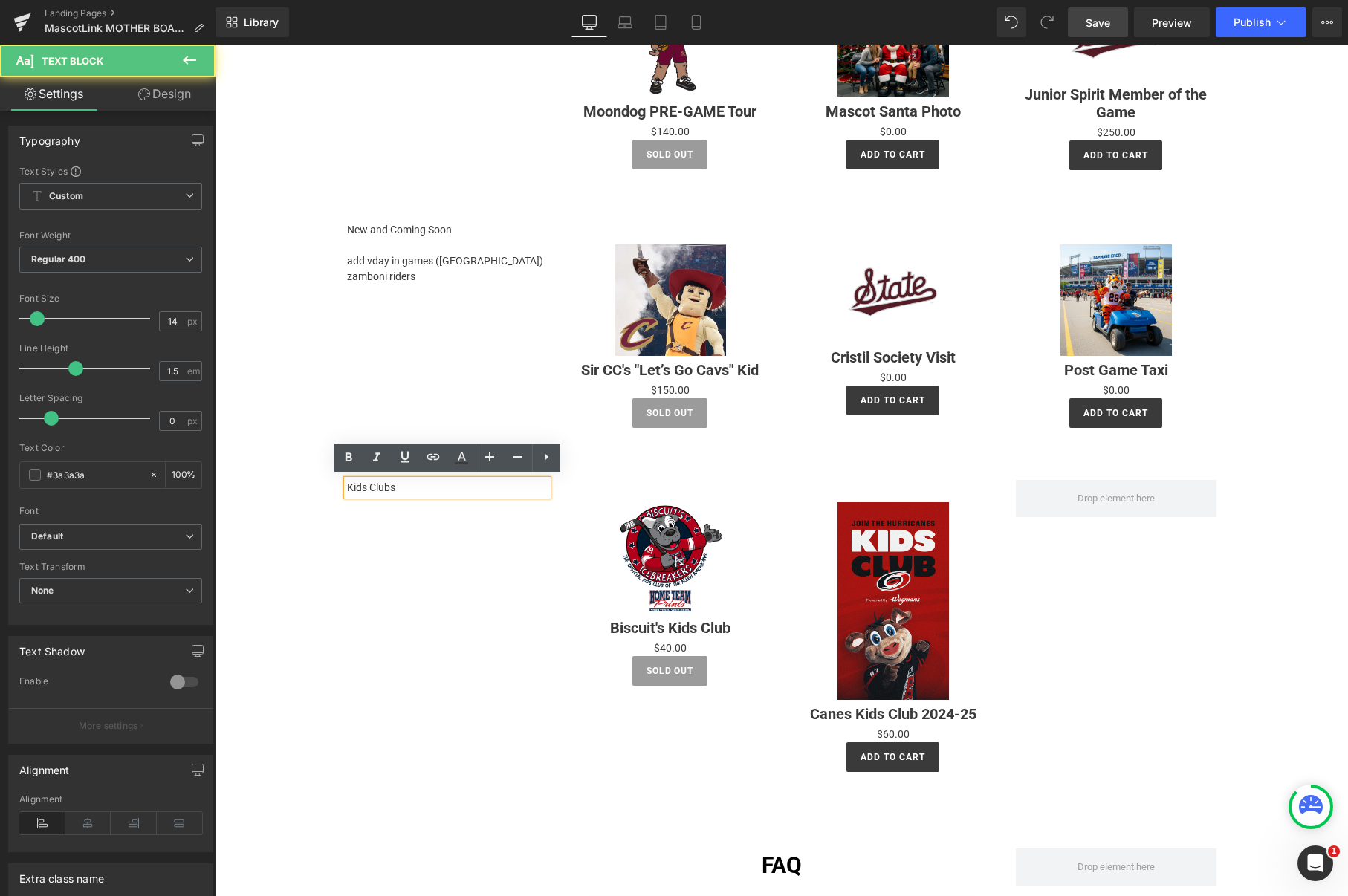
click at [395, 484] on p "Kids Clubs" at bounding box center [447, 488] width 201 height 15
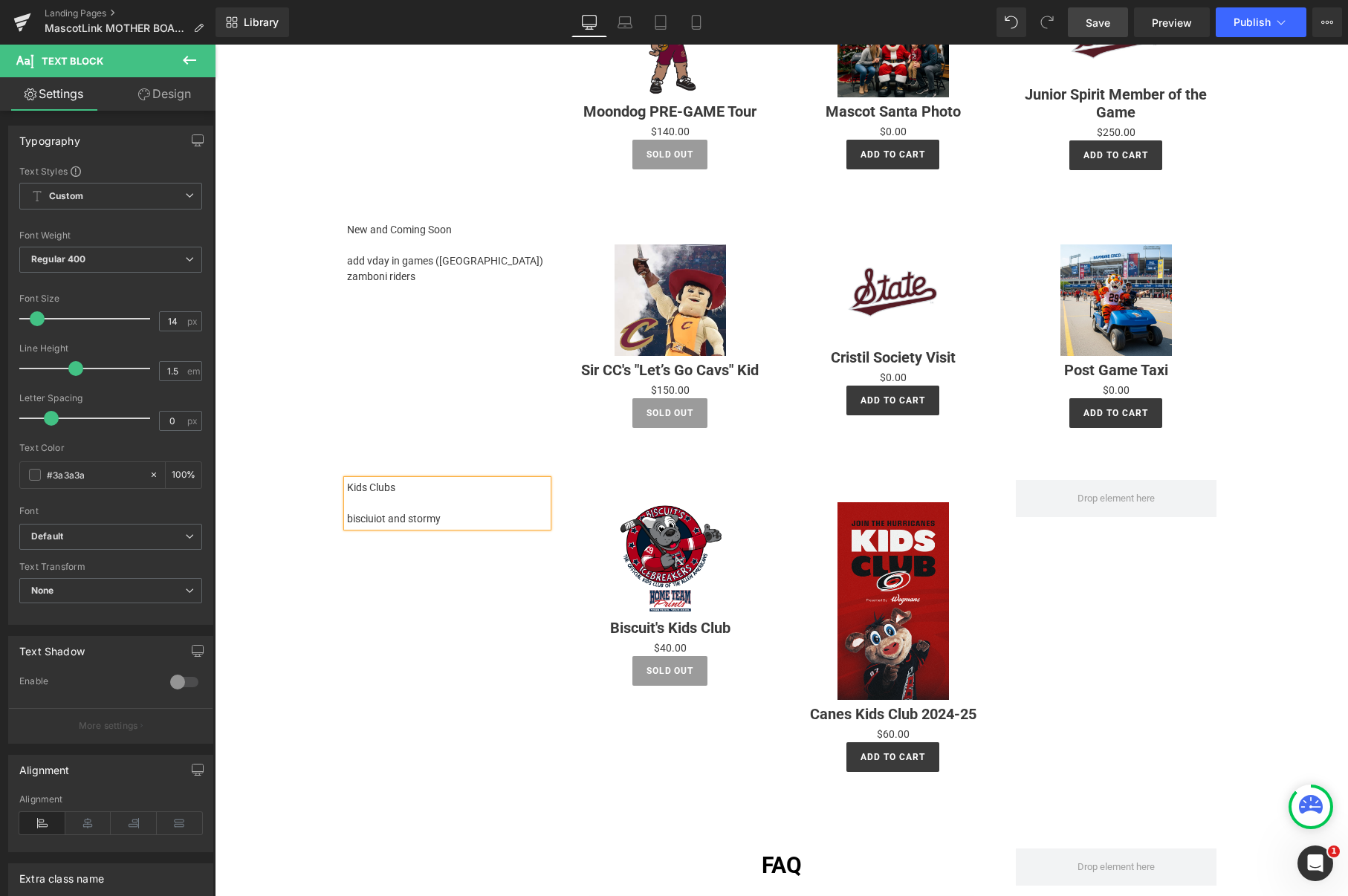
drag, startPoint x: 354, startPoint y: 555, endPoint x: 519, endPoint y: 569, distance: 165.6
click at [355, 555] on div "Kids Clubs bisciuiot and stormy Text Block Sale Off (P) Image Biscuit's Kids Cl…" at bounding box center [782, 630] width 891 height 345
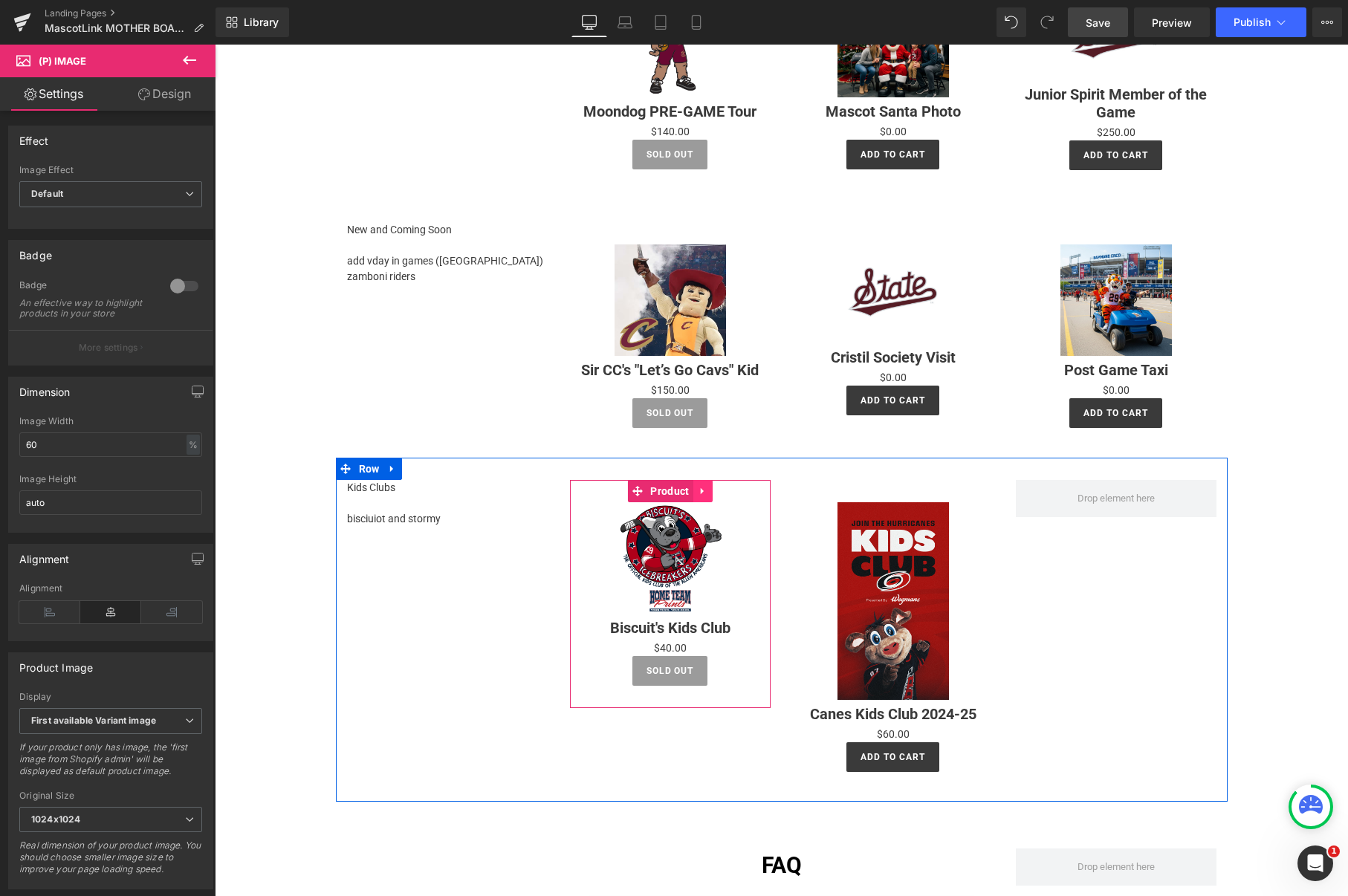
click at [704, 489] on icon at bounding box center [703, 491] width 10 height 11
click at [714, 488] on icon at bounding box center [712, 491] width 10 height 10
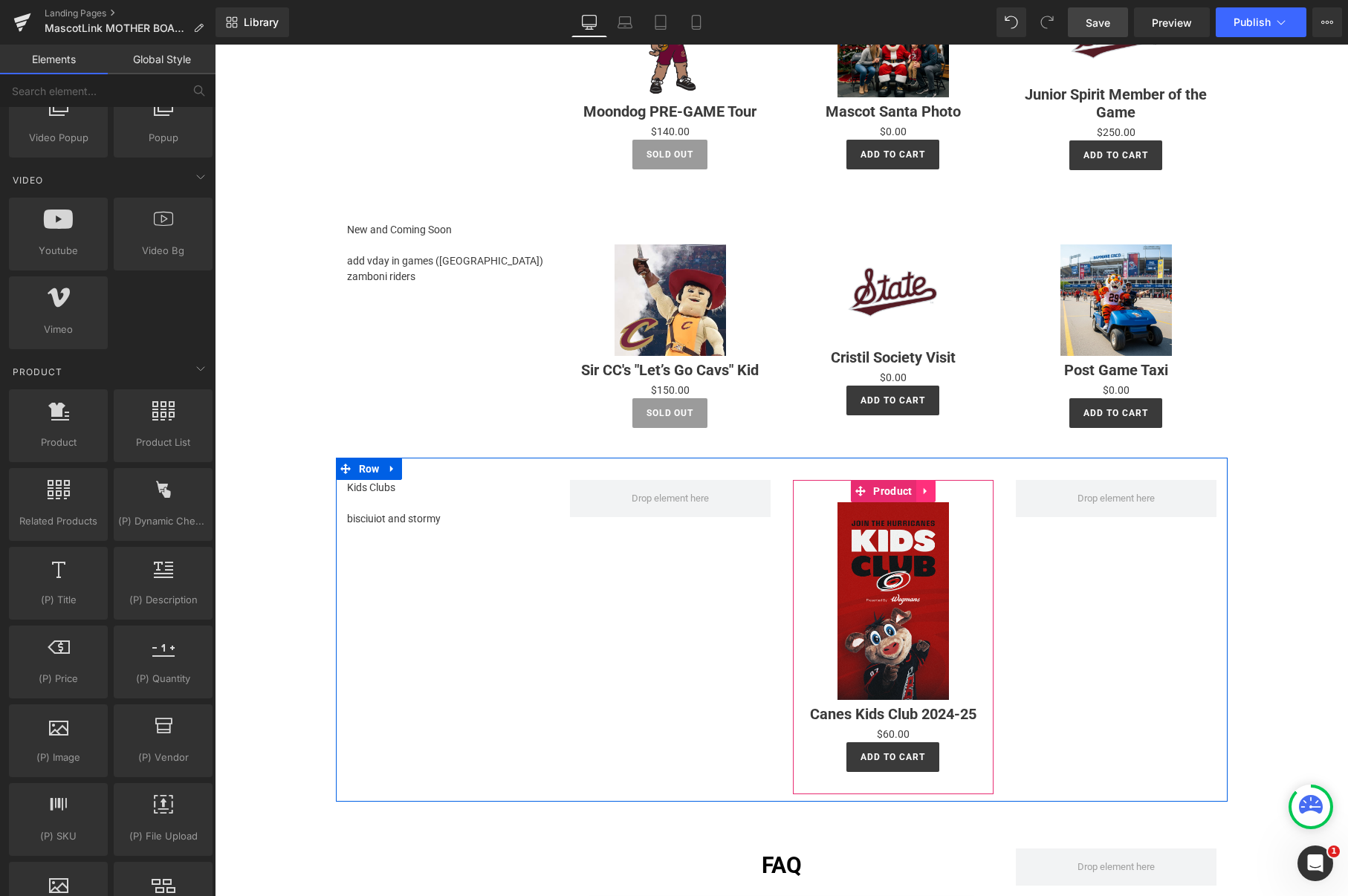
click at [926, 485] on icon at bounding box center [926, 491] width 10 height 11
click at [933, 490] on icon at bounding box center [935, 491] width 10 height 11
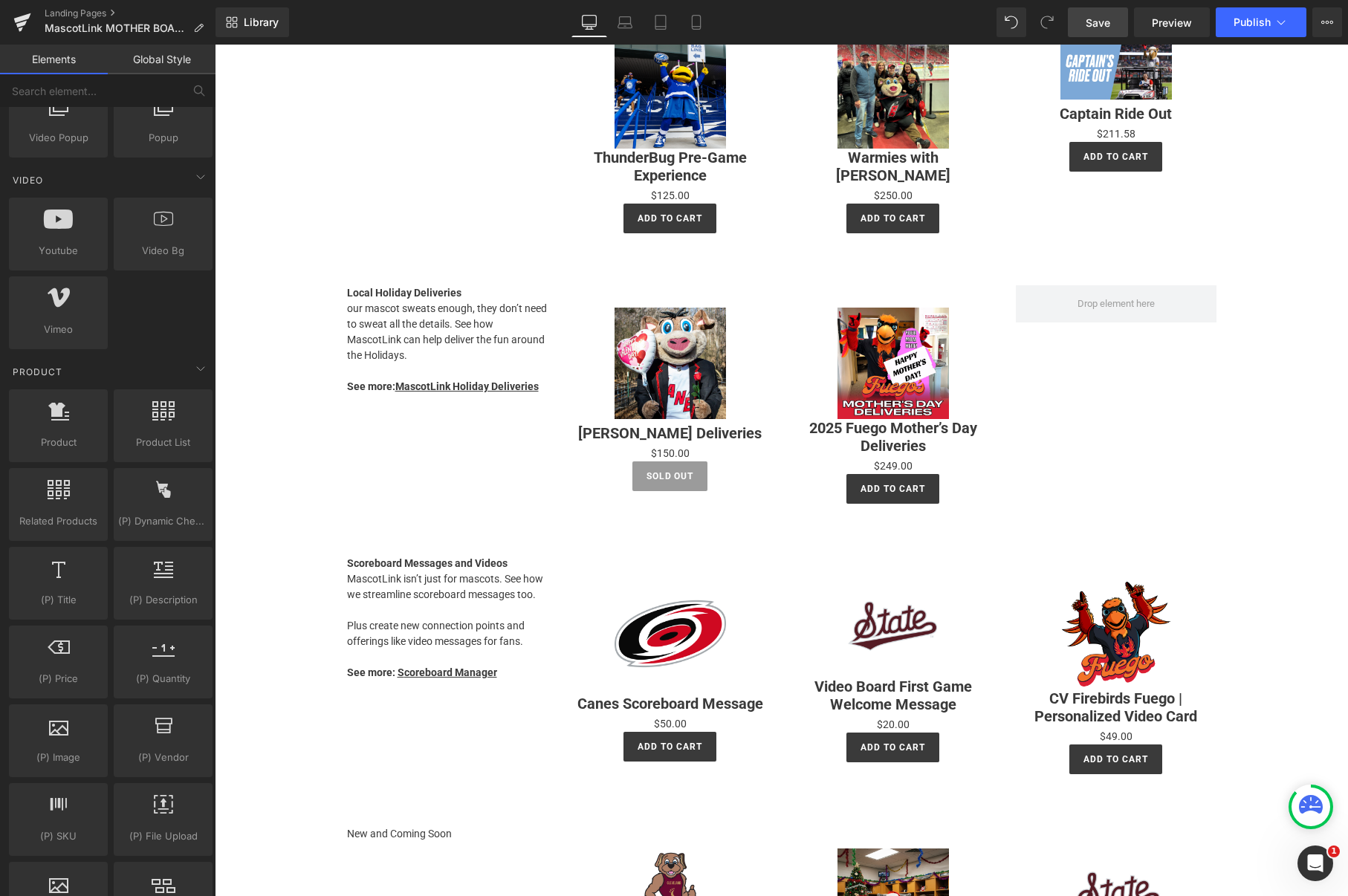
scroll to position [939, 0]
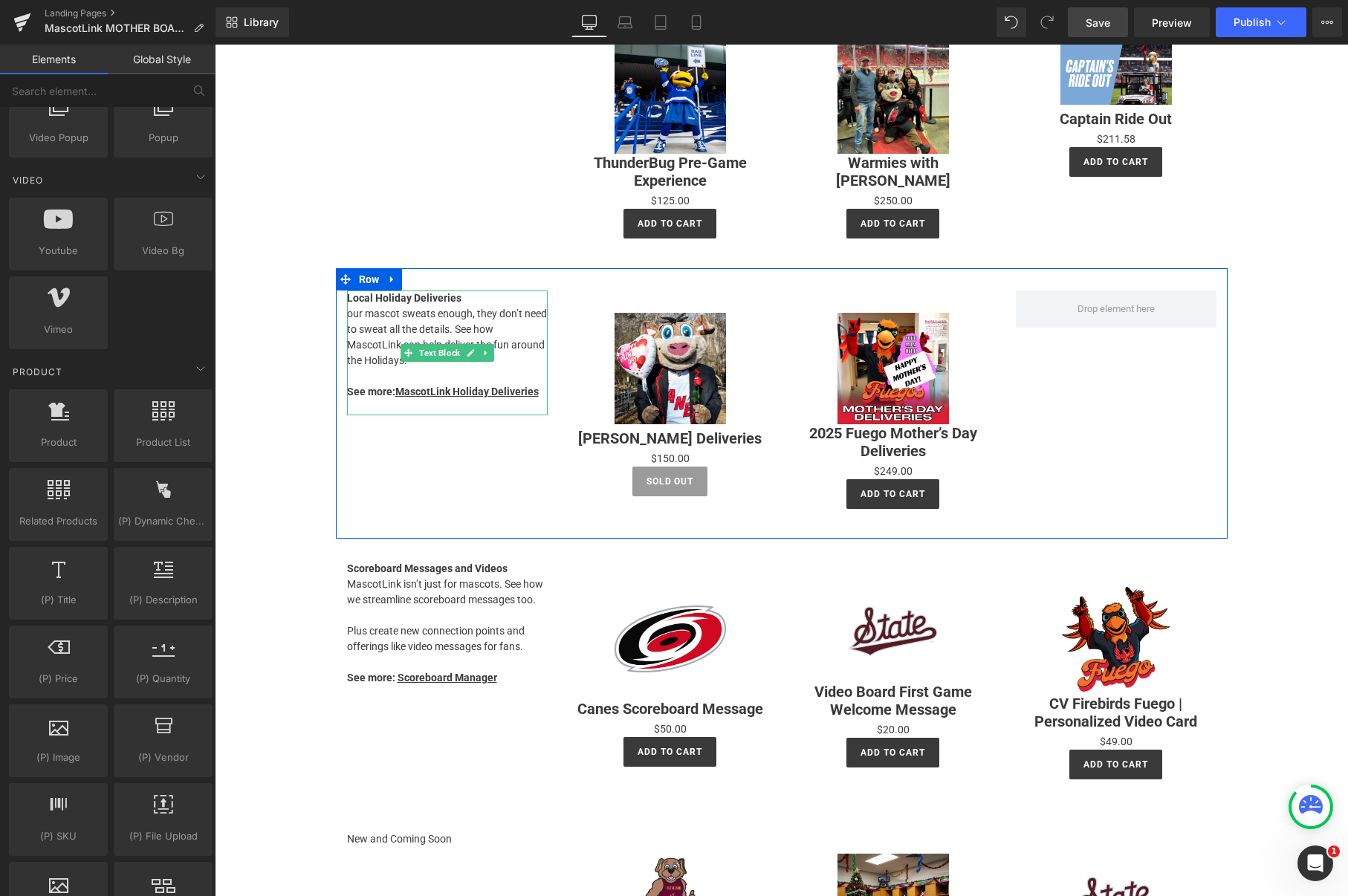
click at [420, 325] on p "our mascot sweats enough, they don’t need to sweat all the details. See how Mas…" at bounding box center [447, 337] width 201 height 63
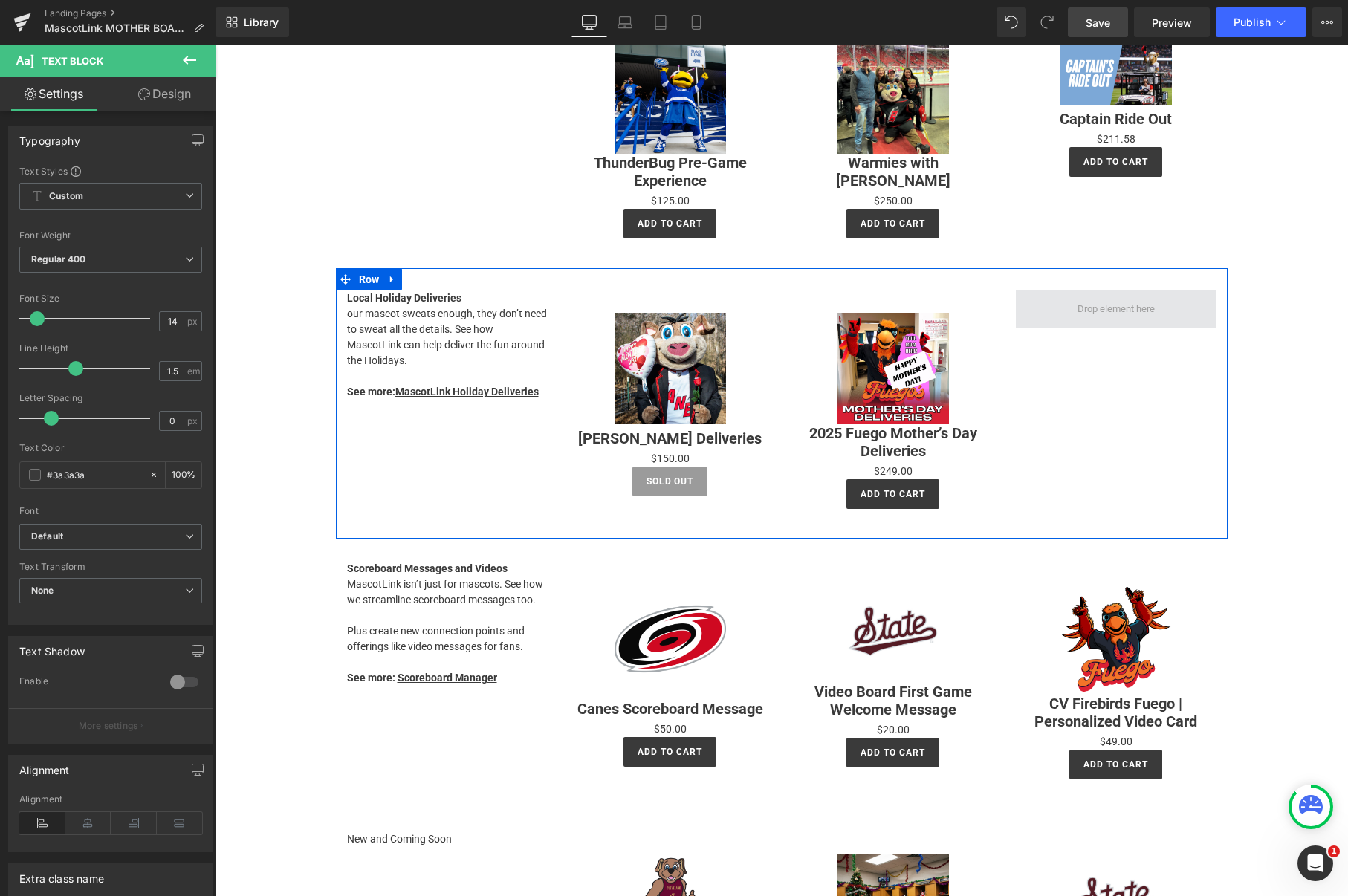
click at [1062, 295] on span at bounding box center [1116, 309] width 201 height 37
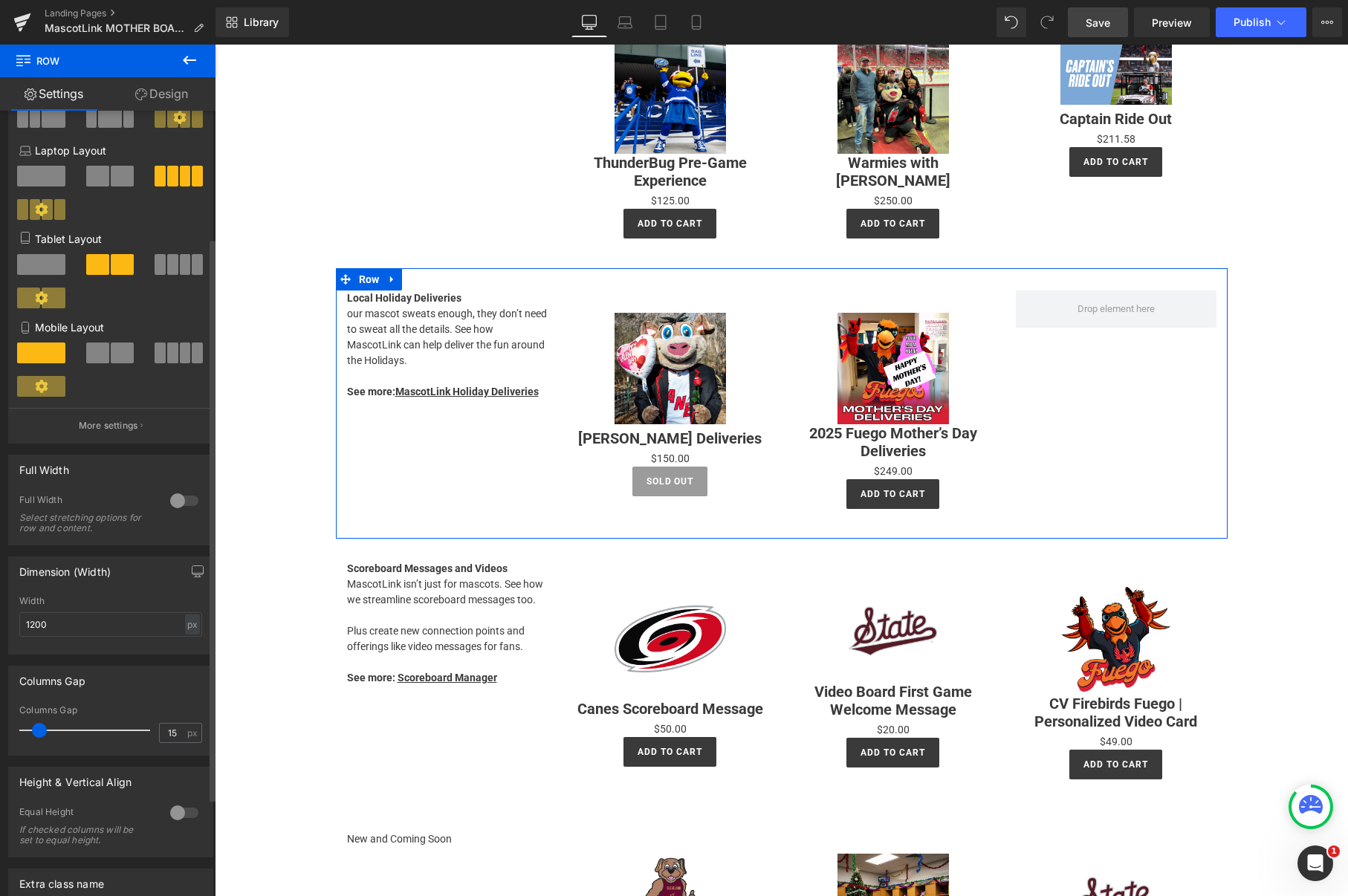
scroll to position [187, 0]
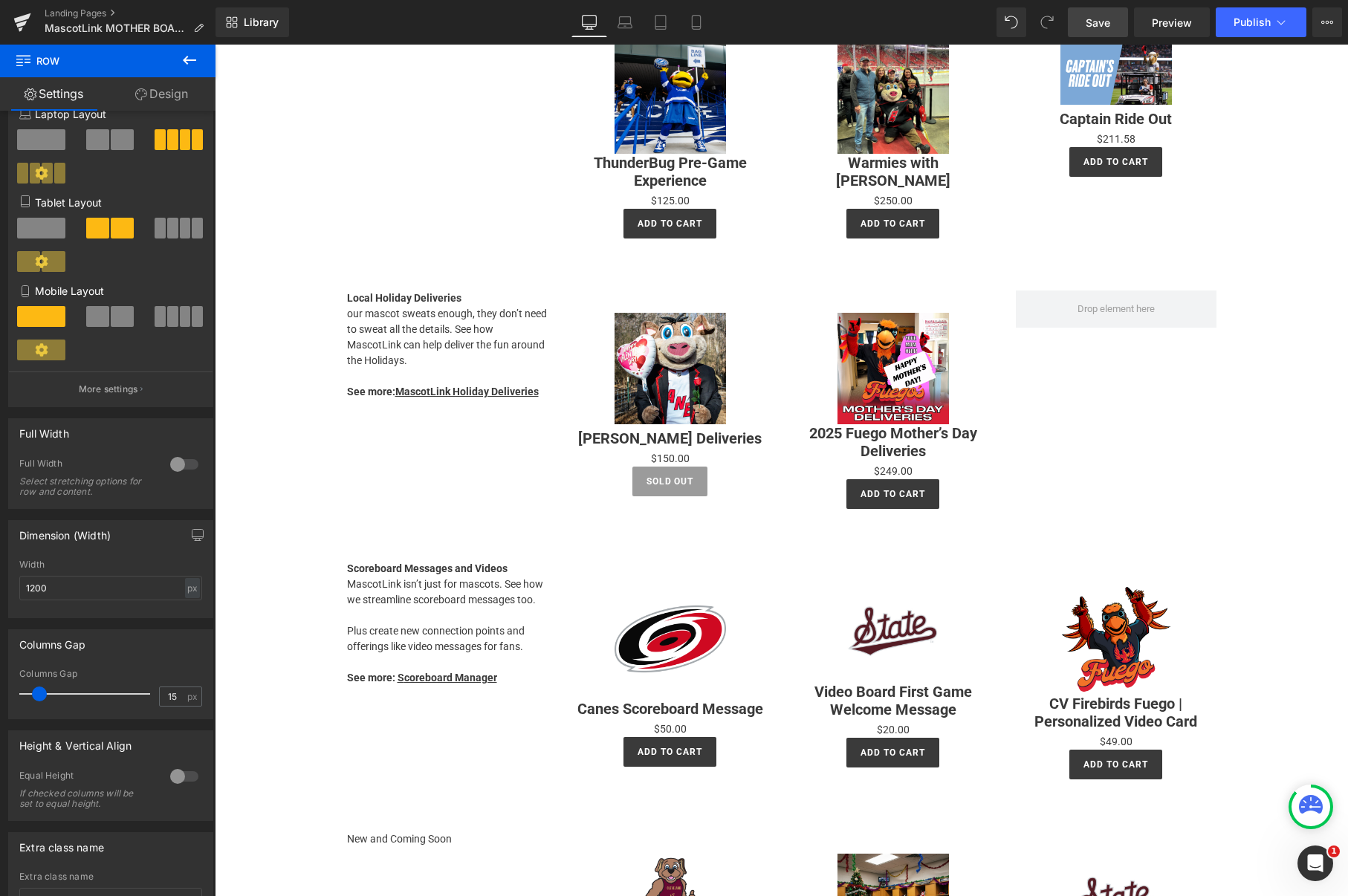
click at [190, 54] on icon at bounding box center [189, 60] width 18 height 18
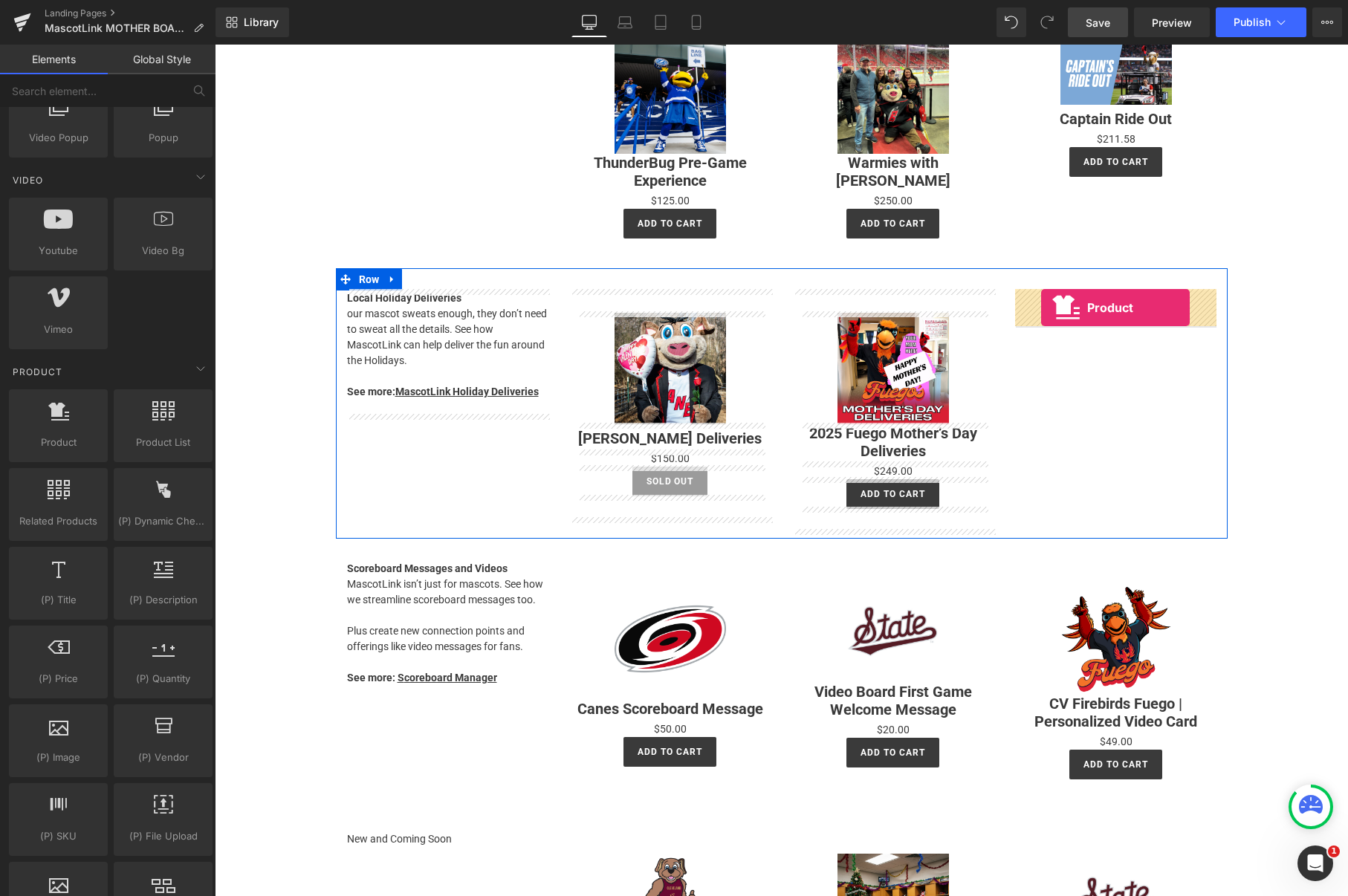
drag, startPoint x: 309, startPoint y: 483, endPoint x: 1041, endPoint y: 308, distance: 752.6
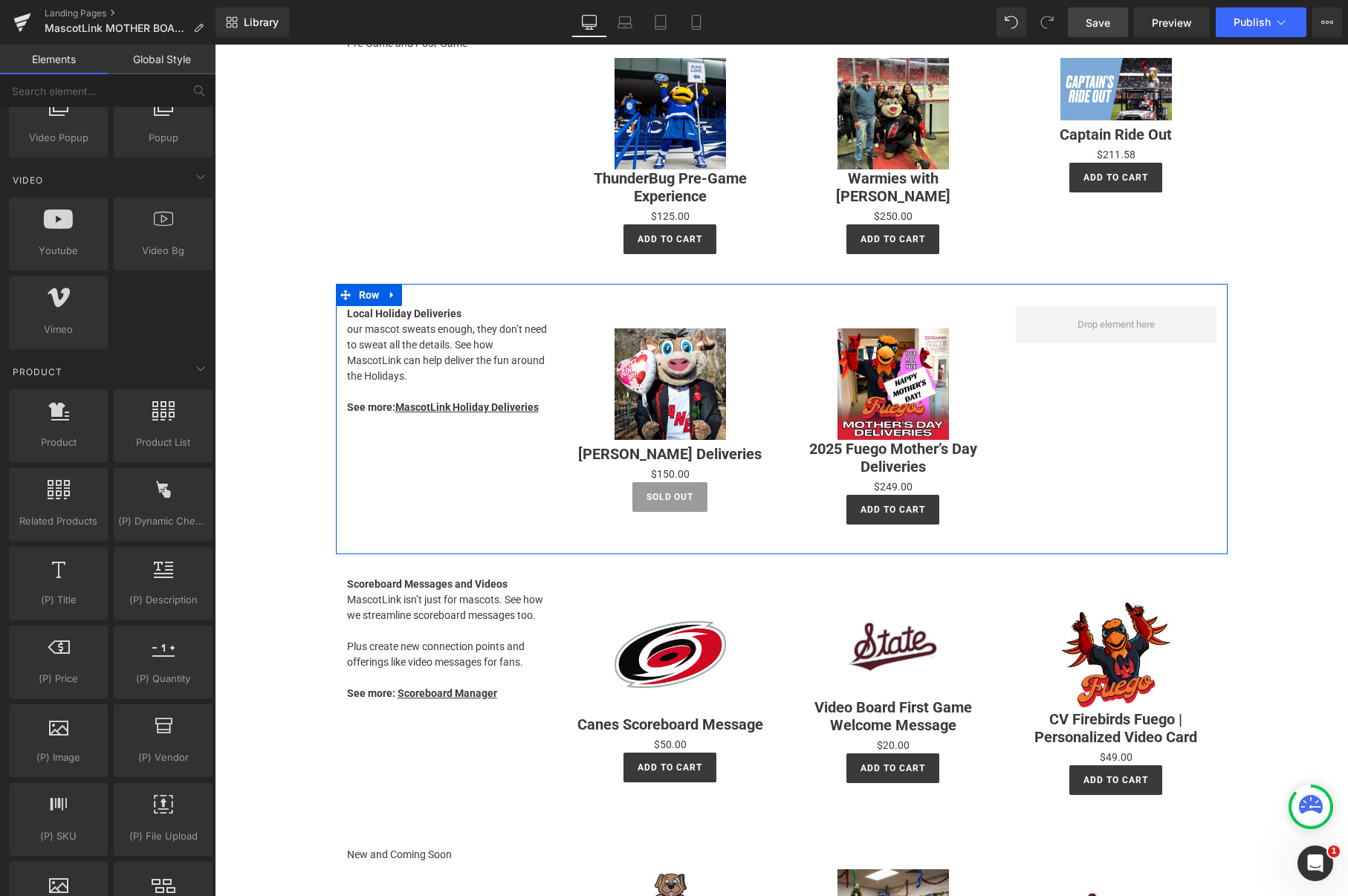
scroll to position [910, 0]
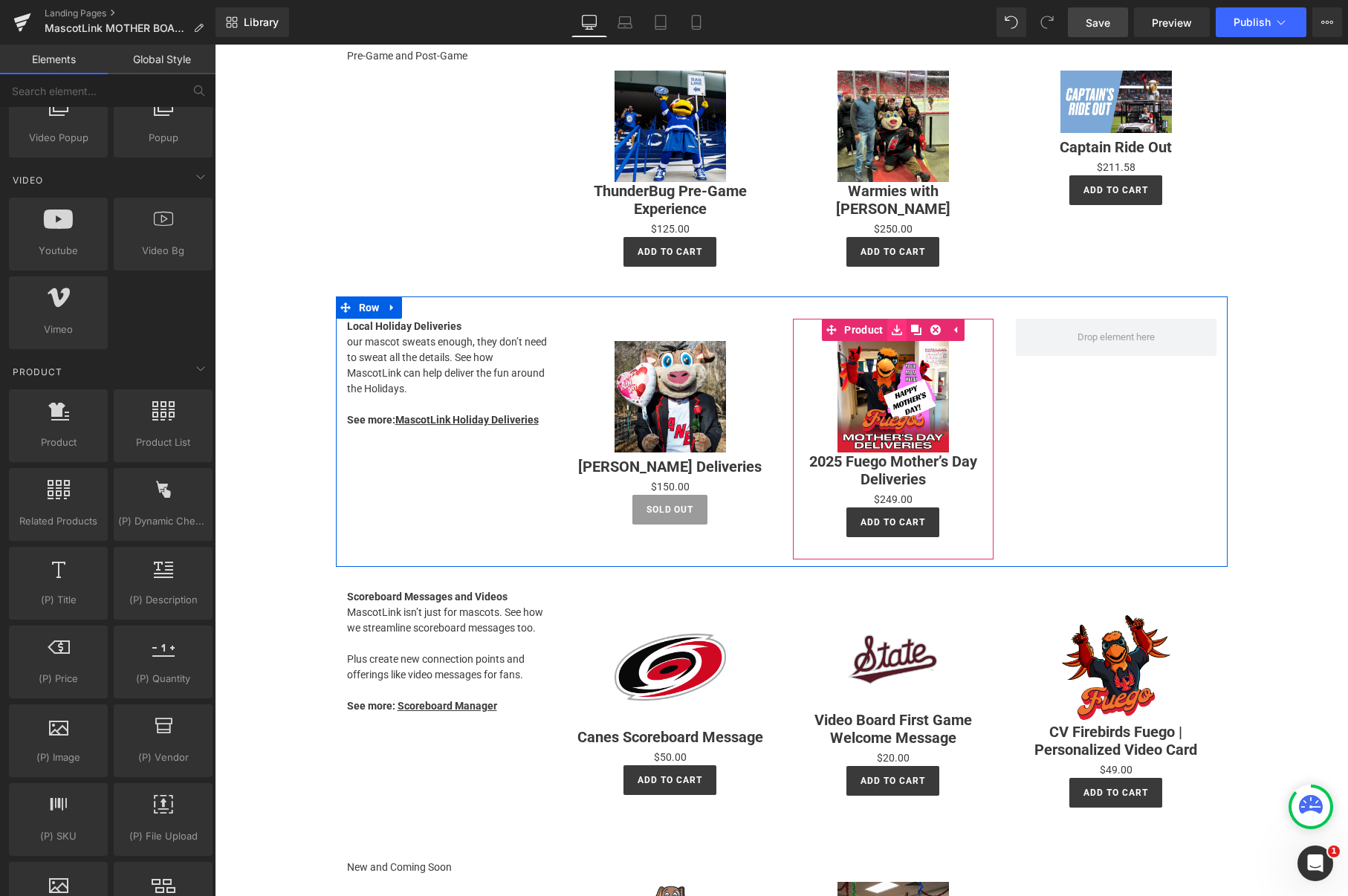
click at [898, 330] on icon at bounding box center [896, 330] width 10 height 11
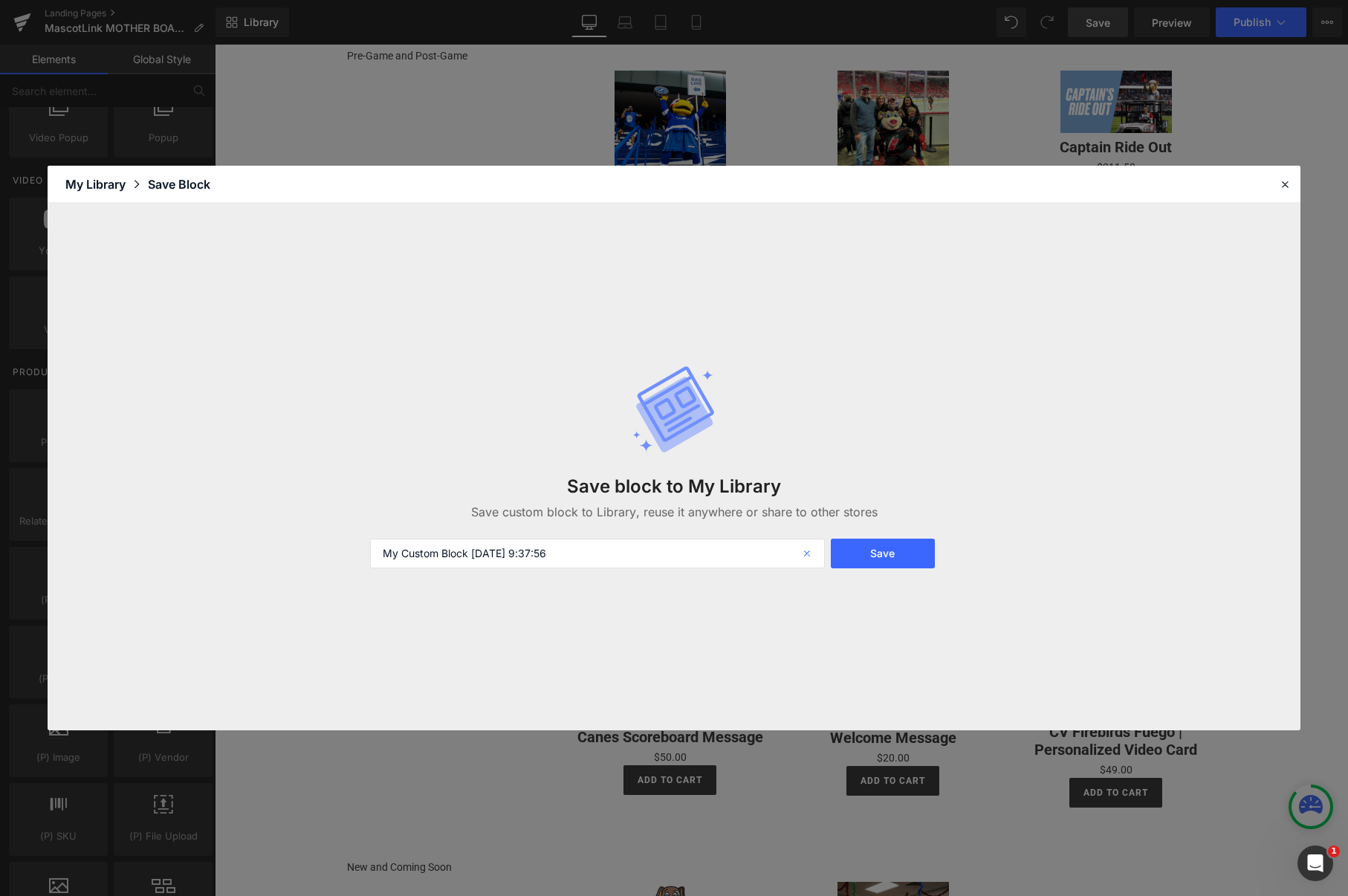
click at [806, 554] on icon at bounding box center [808, 553] width 33 height 29
click at [1283, 180] on icon at bounding box center [1285, 184] width 13 height 13
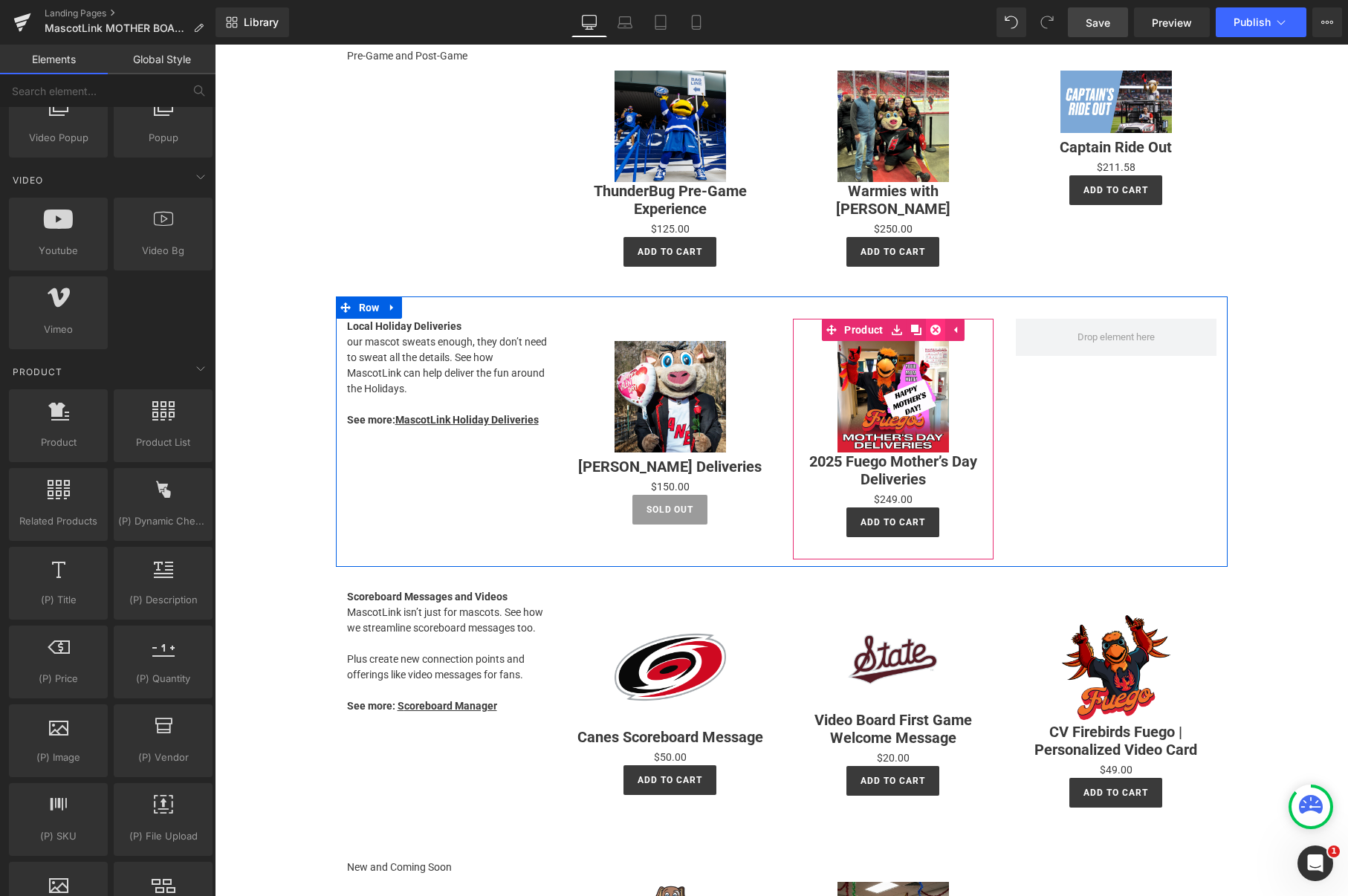
click at [936, 330] on icon at bounding box center [935, 330] width 10 height 10
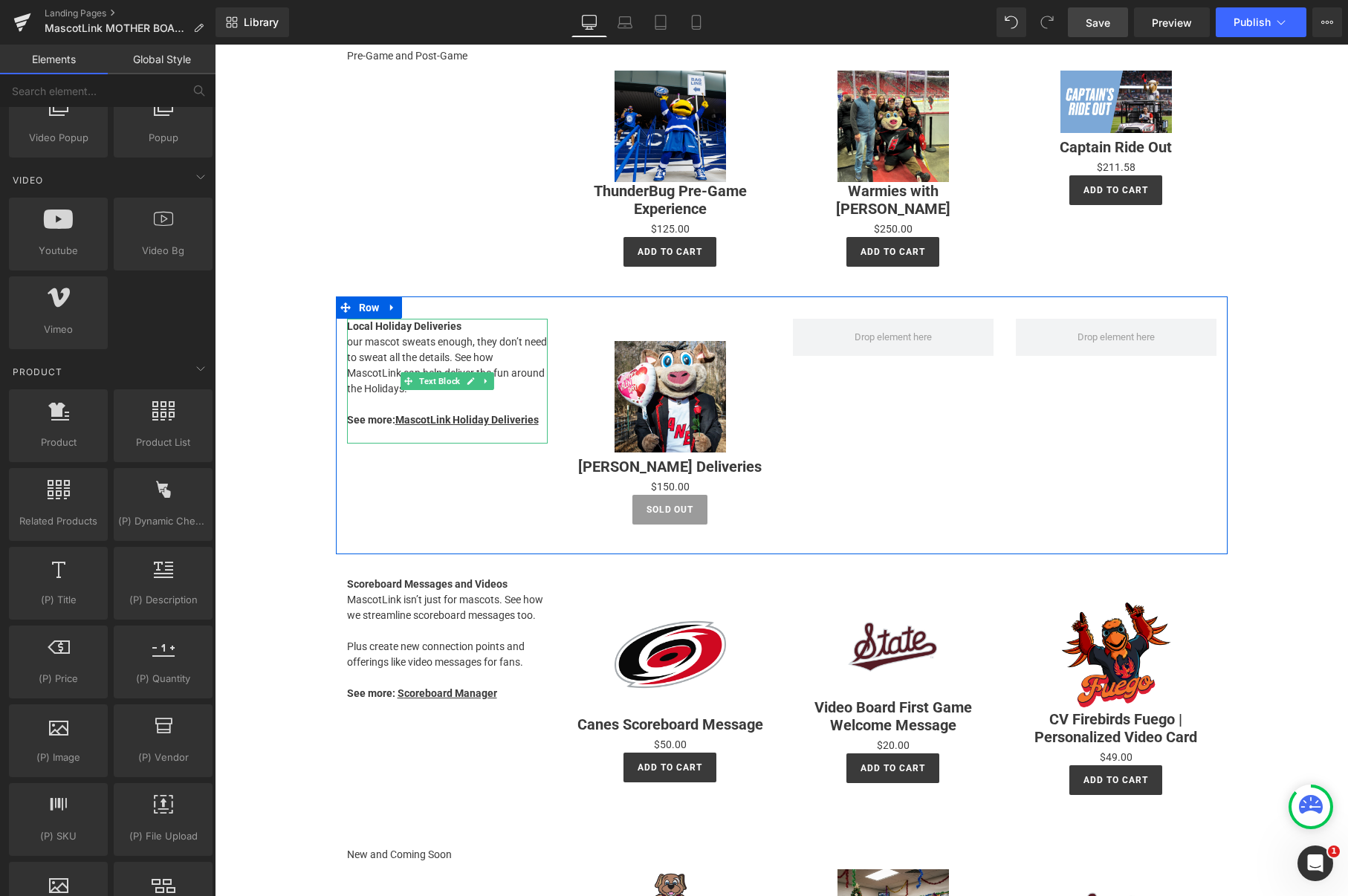
click at [401, 402] on p at bounding box center [447, 404] width 201 height 15
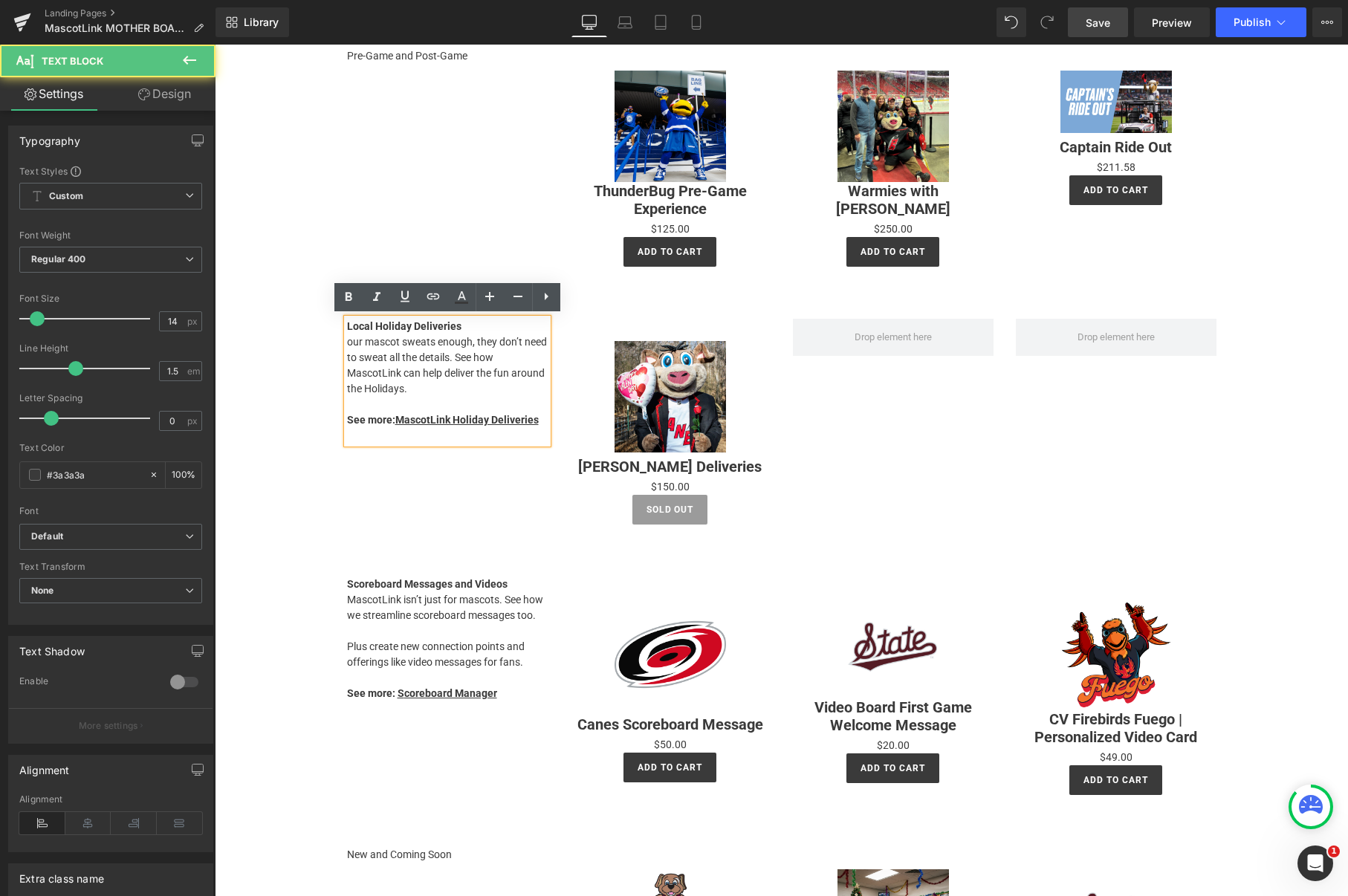
click at [536, 410] on p at bounding box center [447, 404] width 201 height 15
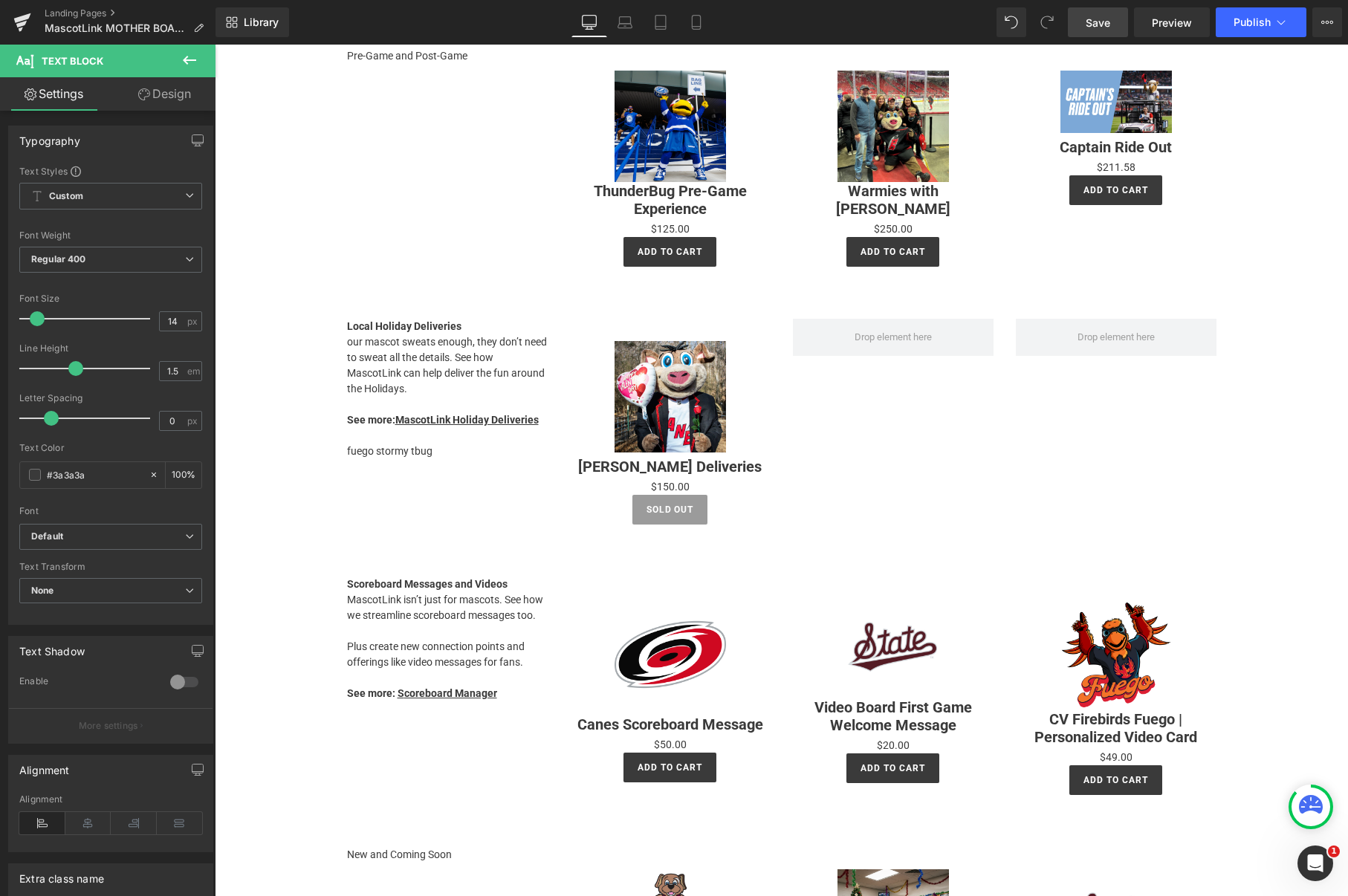
click at [184, 56] on icon at bounding box center [189, 60] width 18 height 18
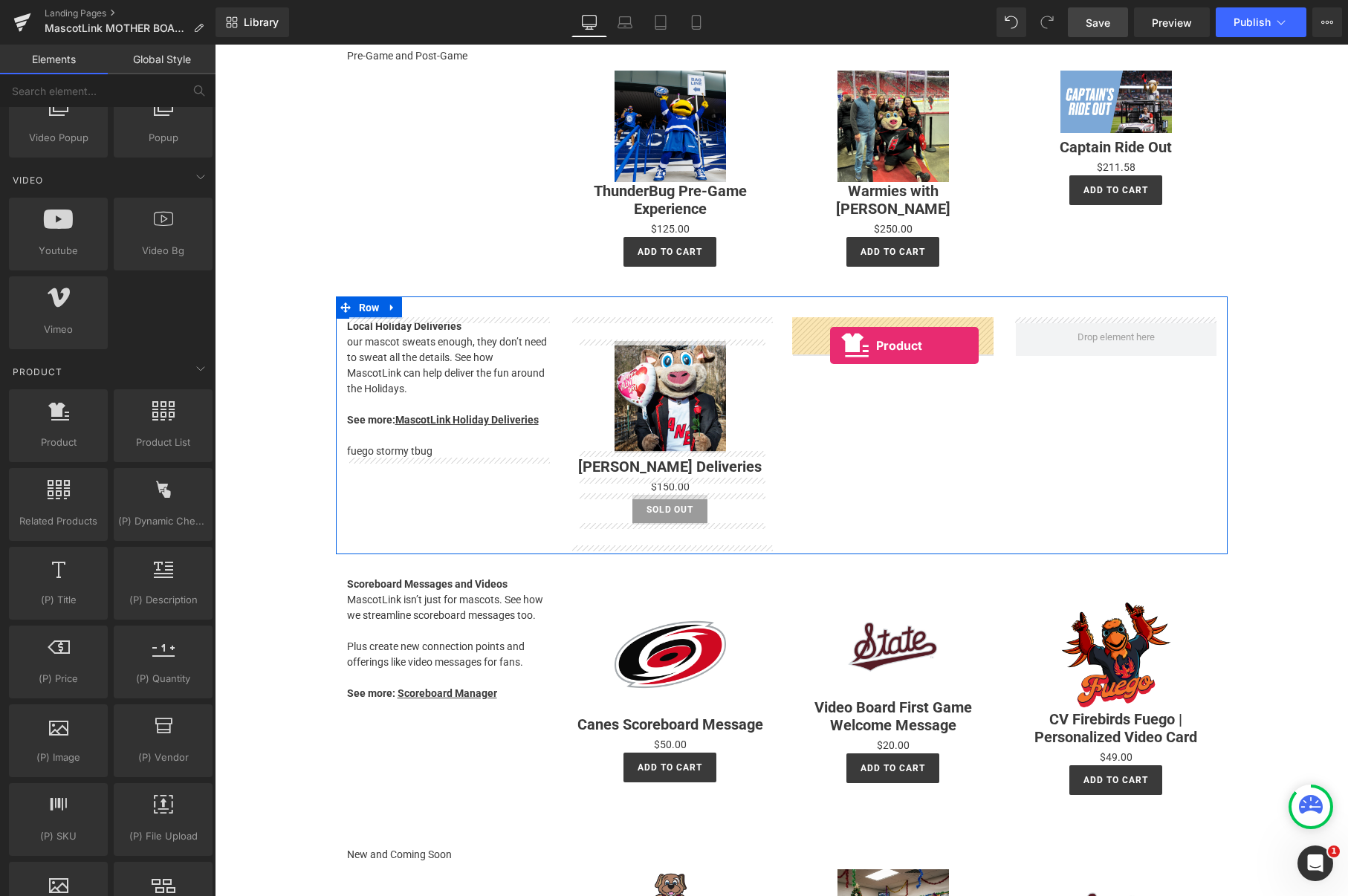
drag, startPoint x: 268, startPoint y: 465, endPoint x: 830, endPoint y: 346, distance: 574.5
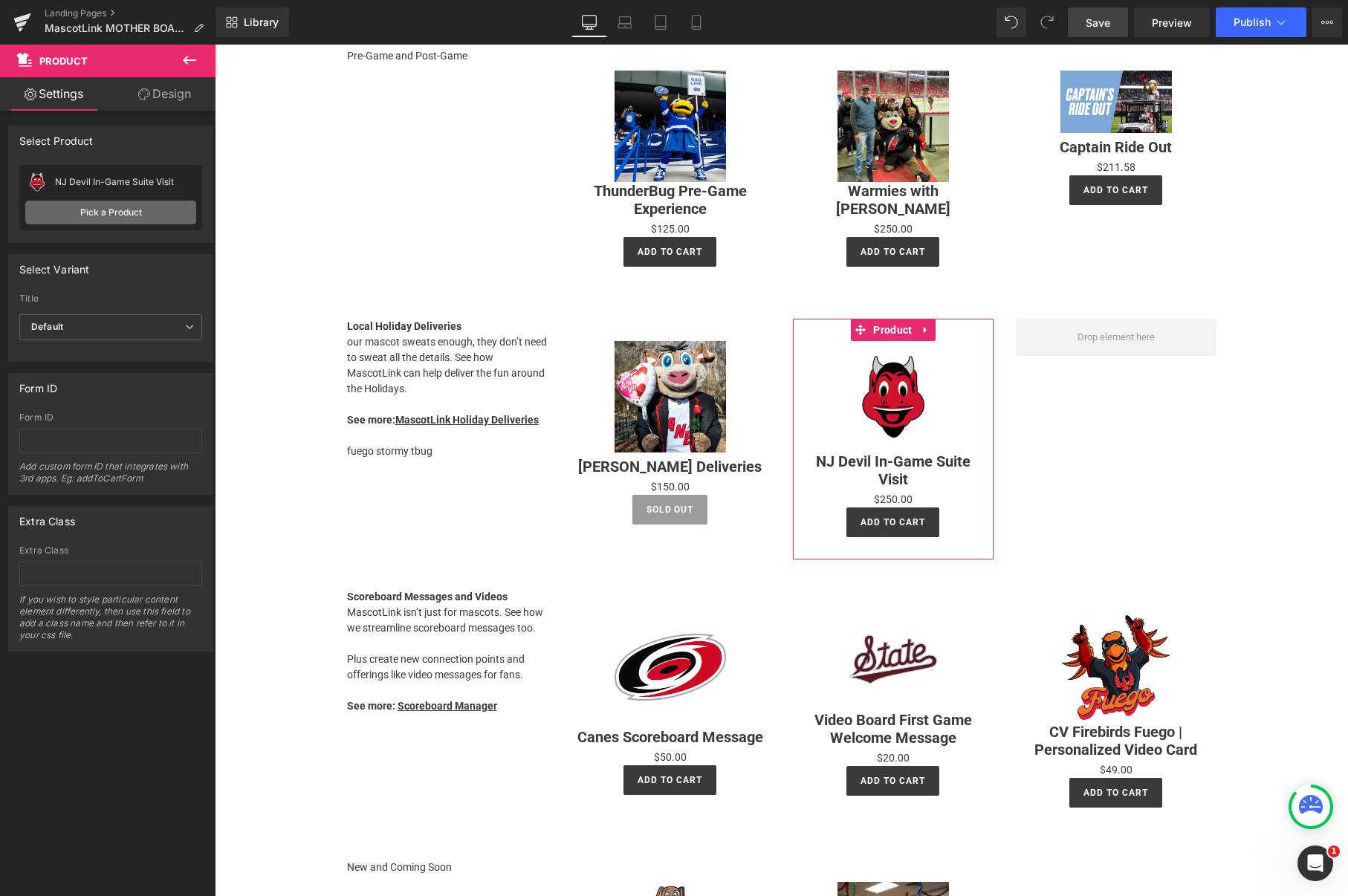
click at [115, 211] on link "Pick a Product" at bounding box center [111, 212] width 171 height 24
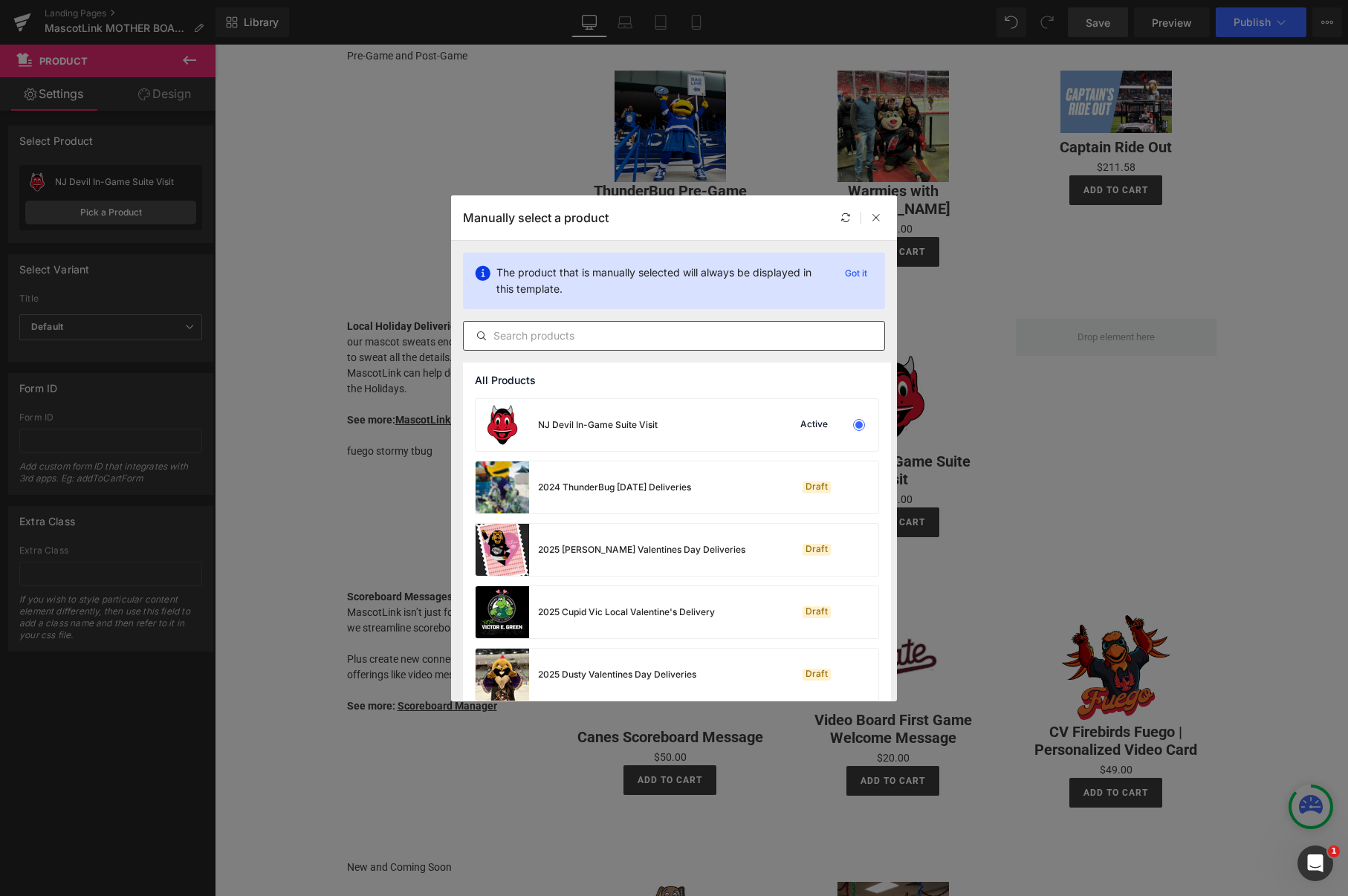
drag, startPoint x: 602, startPoint y: 335, endPoint x: 591, endPoint y: 332, distance: 11.4
click at [602, 335] on input "text" at bounding box center [674, 335] width 421 height 18
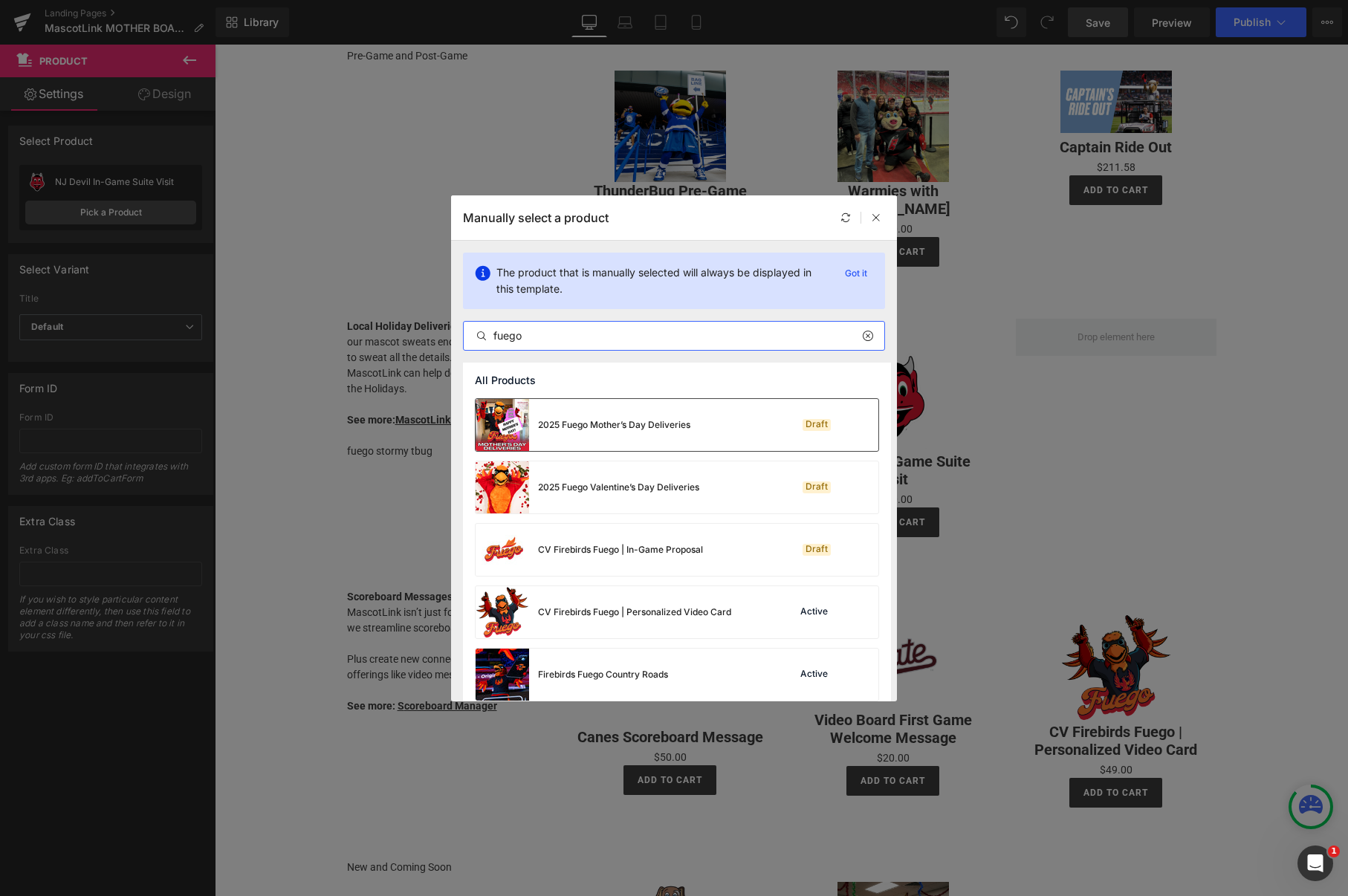
type input "fuego"
click at [744, 427] on div "2025 Fuego Mother’s Day Deliveries Draft" at bounding box center [676, 424] width 403 height 52
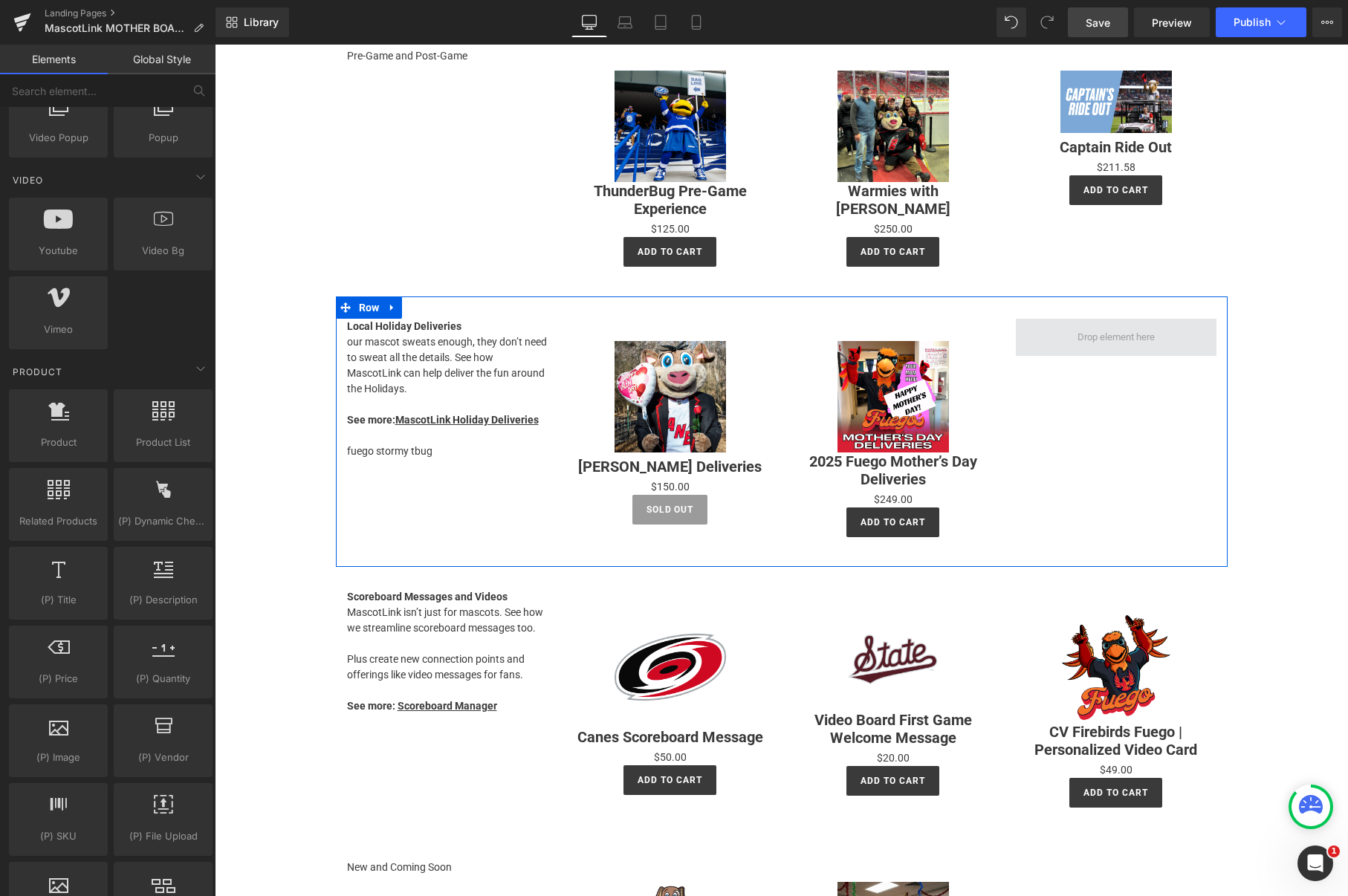
click at [1119, 335] on span at bounding box center [1116, 337] width 88 height 23
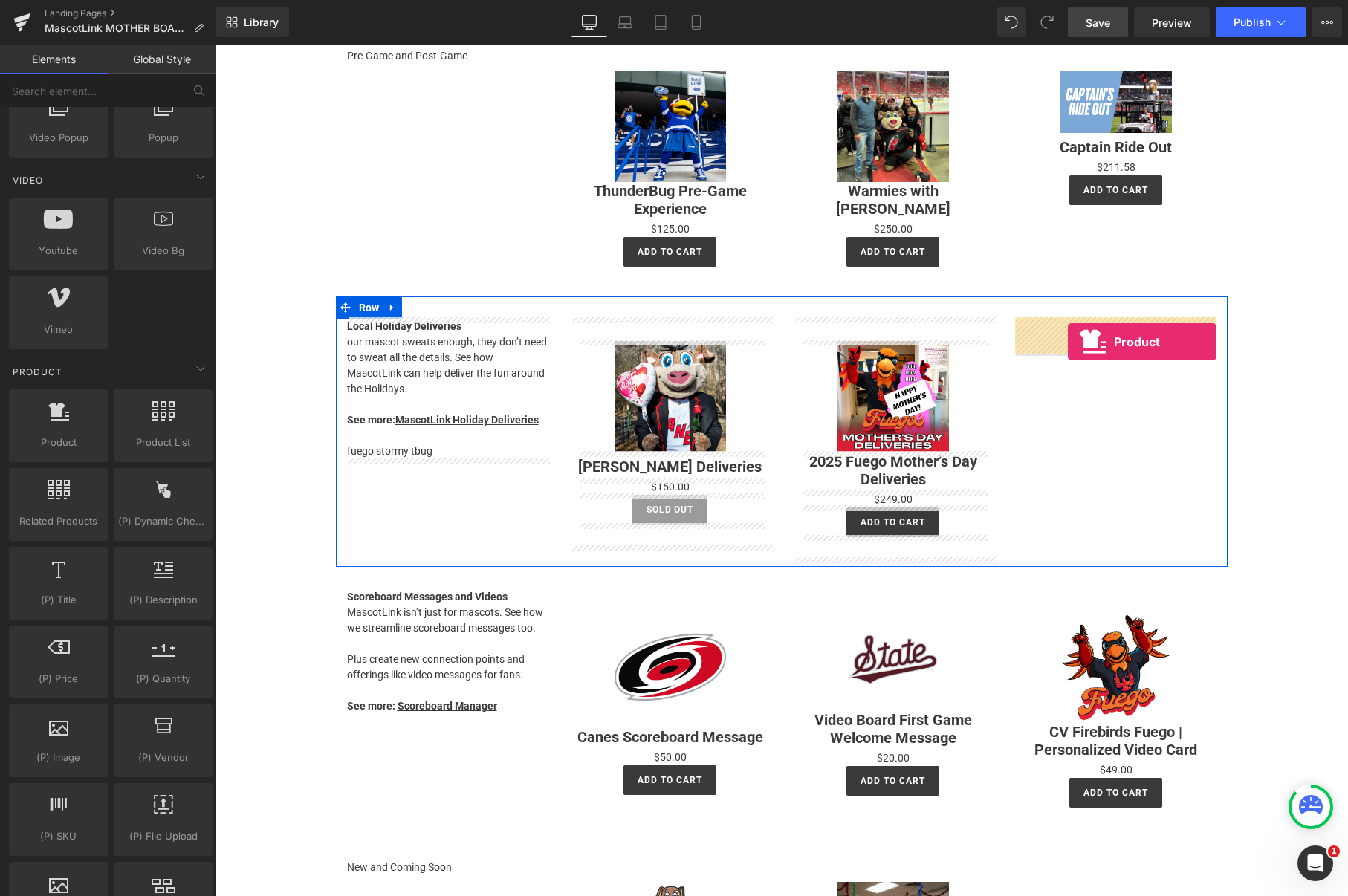
drag, startPoint x: 408, startPoint y: 488, endPoint x: 1068, endPoint y: 342, distance: 676.0
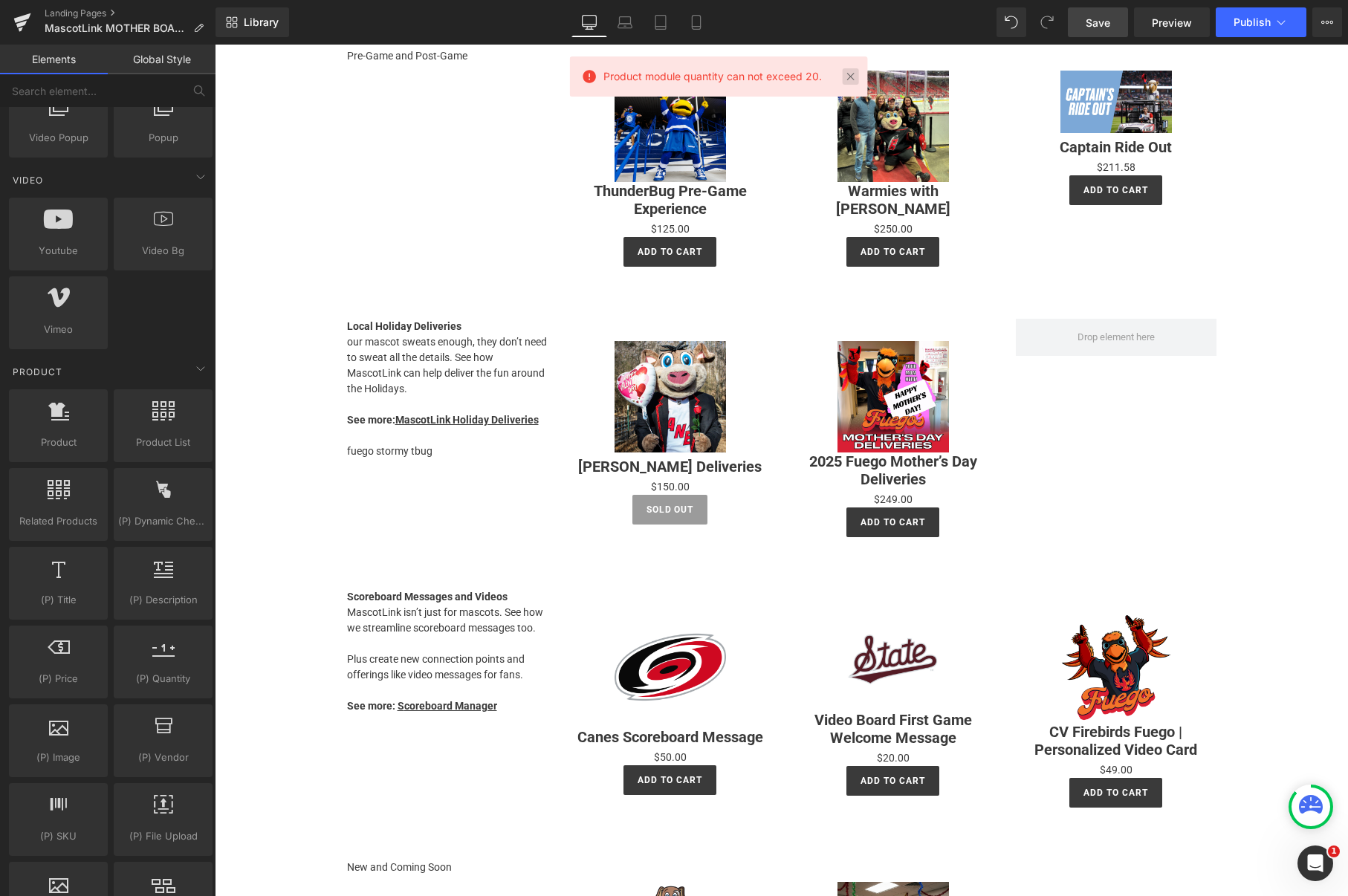
click at [847, 78] on link at bounding box center [851, 76] width 16 height 16
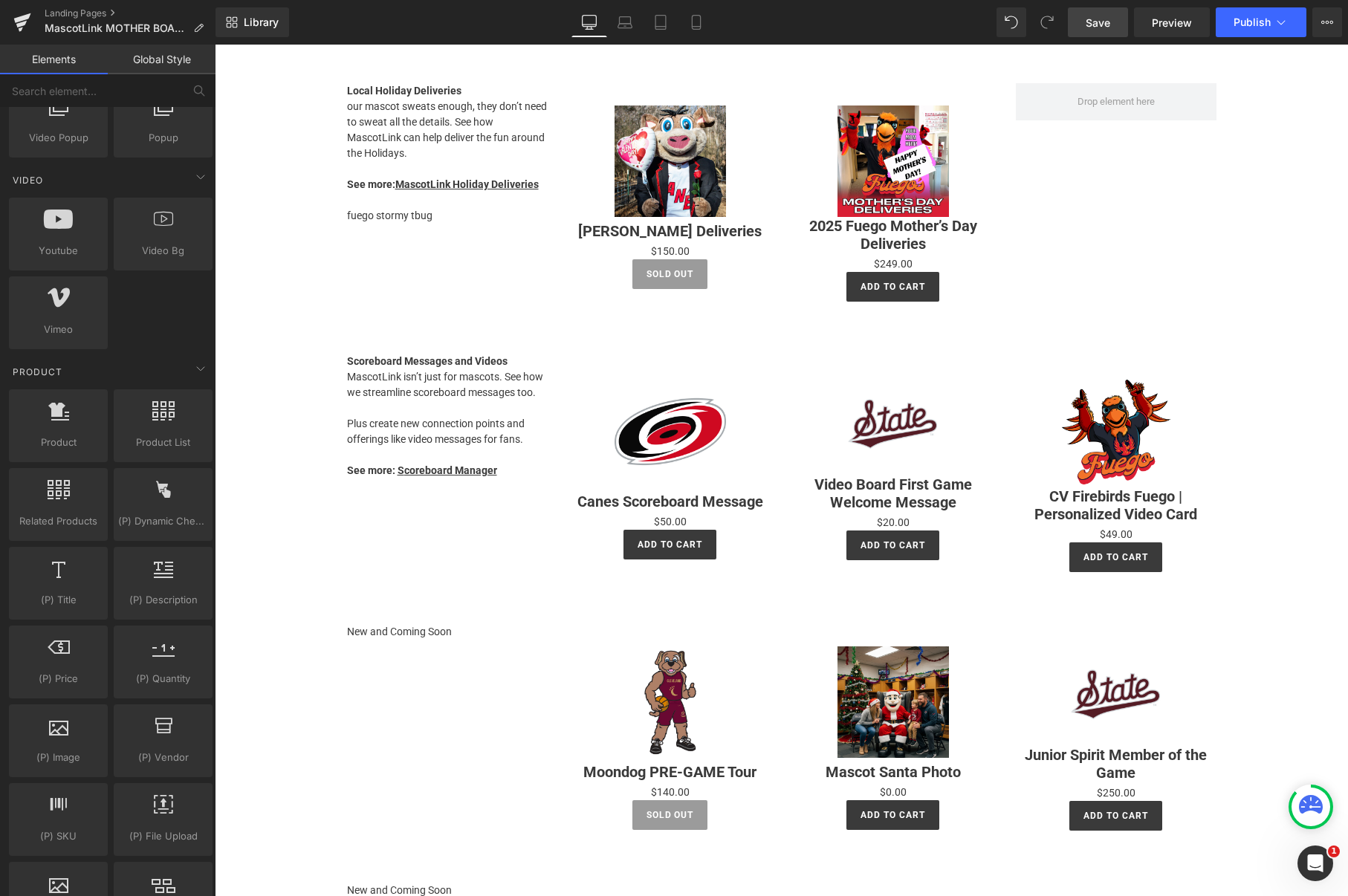
scroll to position [1144, 0]
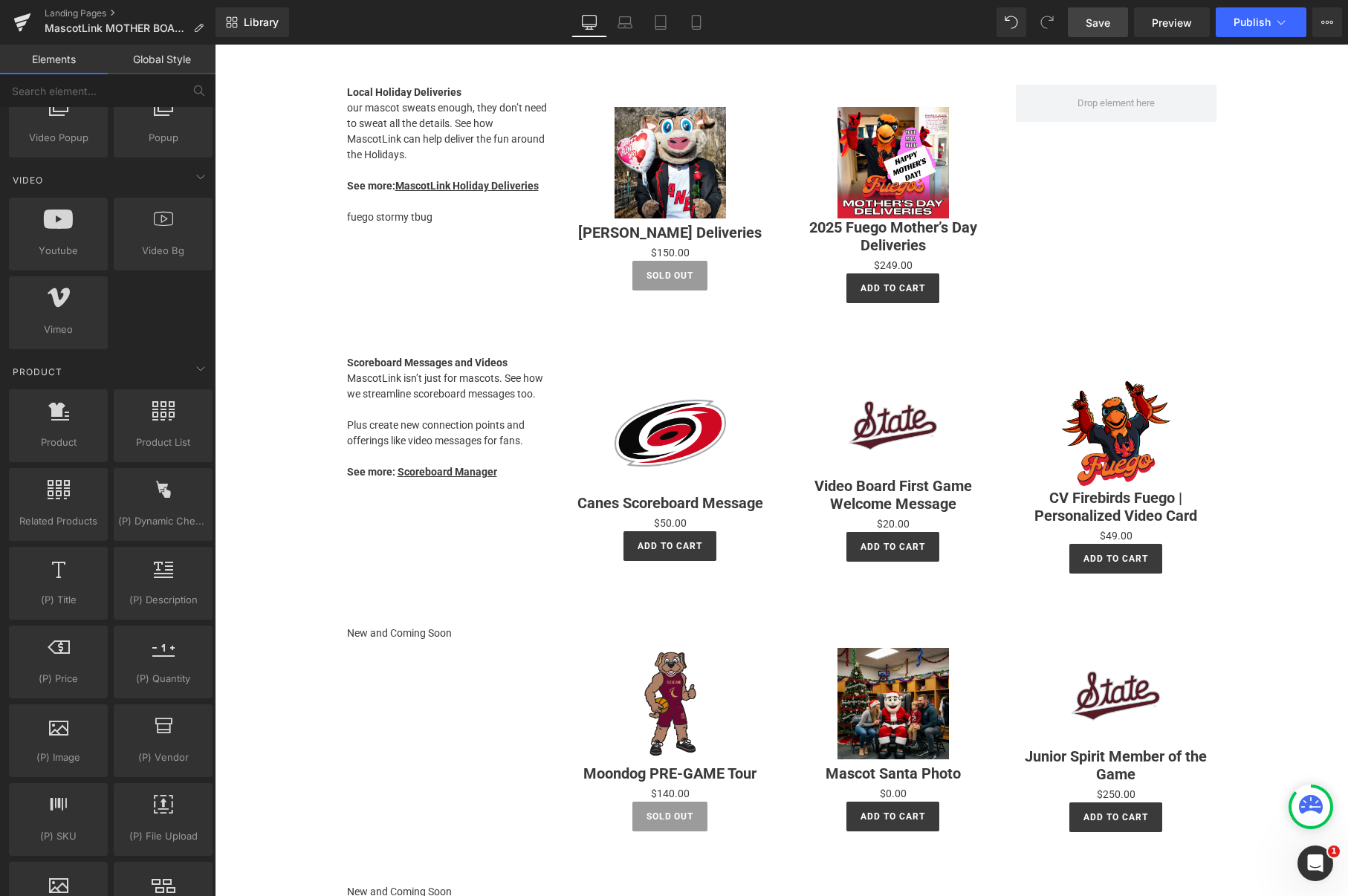
click at [1105, 16] on span "Save" at bounding box center [1098, 23] width 25 height 15
